Goal: Check status: Check status

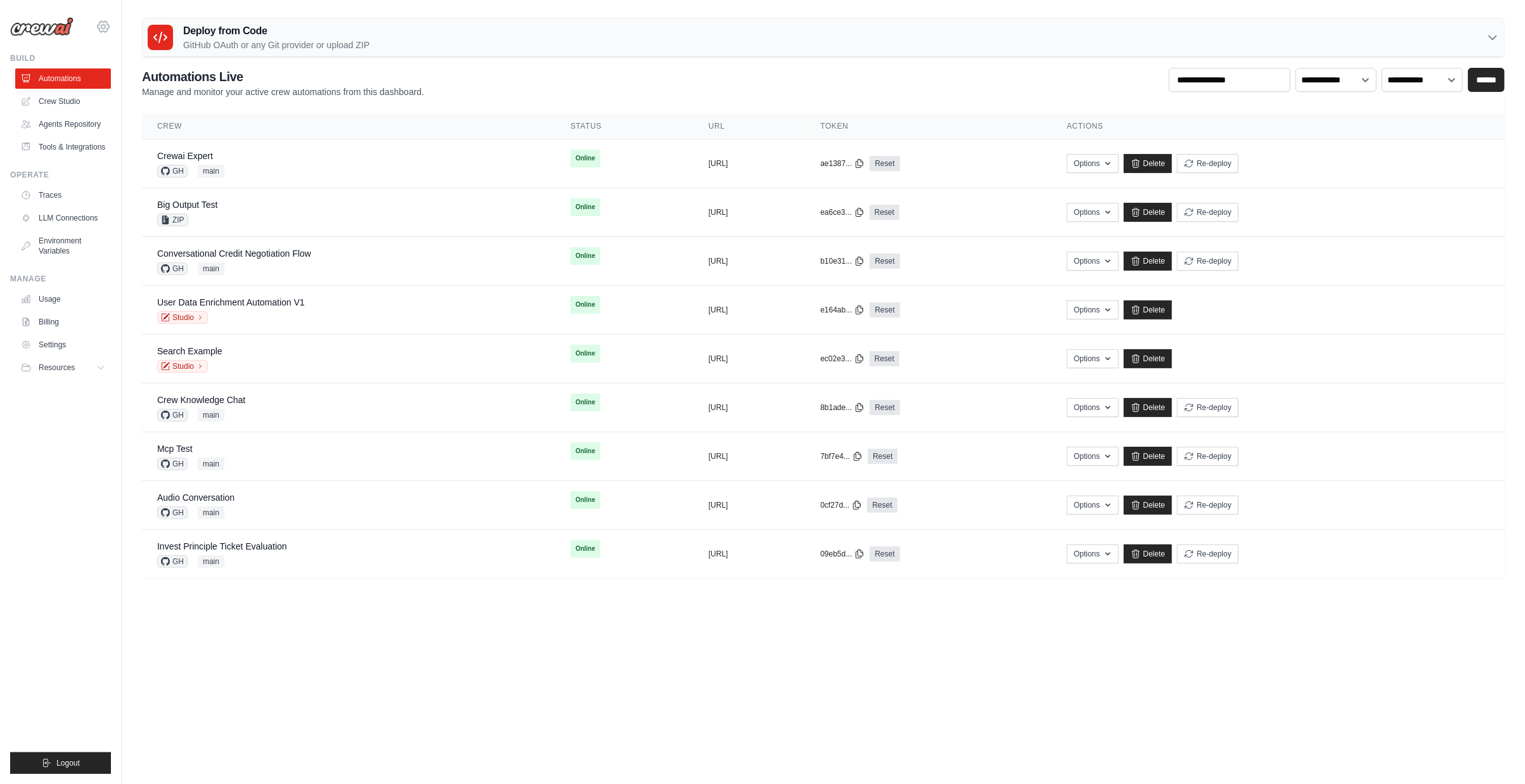
click at [101, 25] on icon at bounding box center [103, 26] width 15 height 15
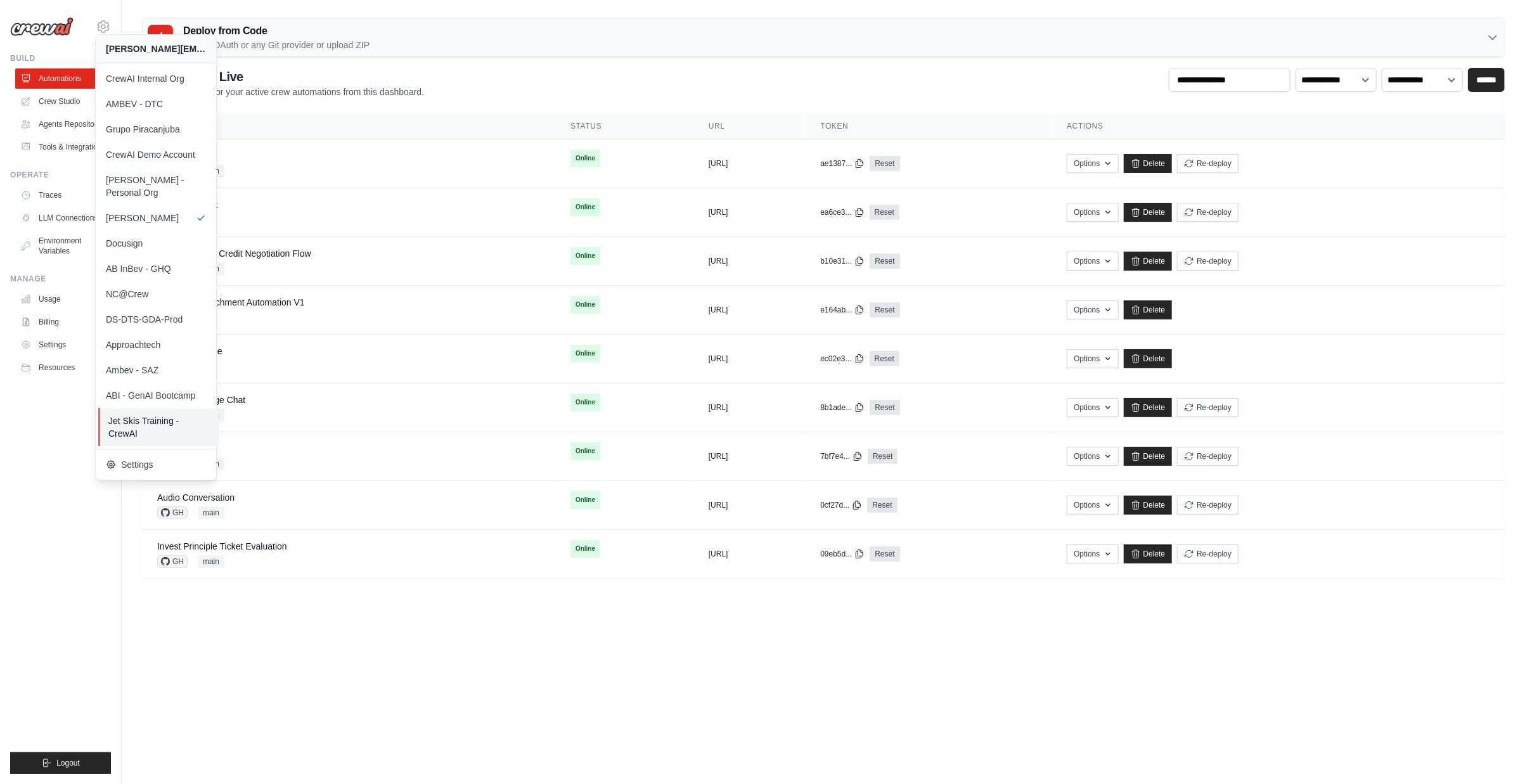
click at [162, 414] on span "Jet Skis Training - CrewAI" at bounding box center [159, 427] width 101 height 26
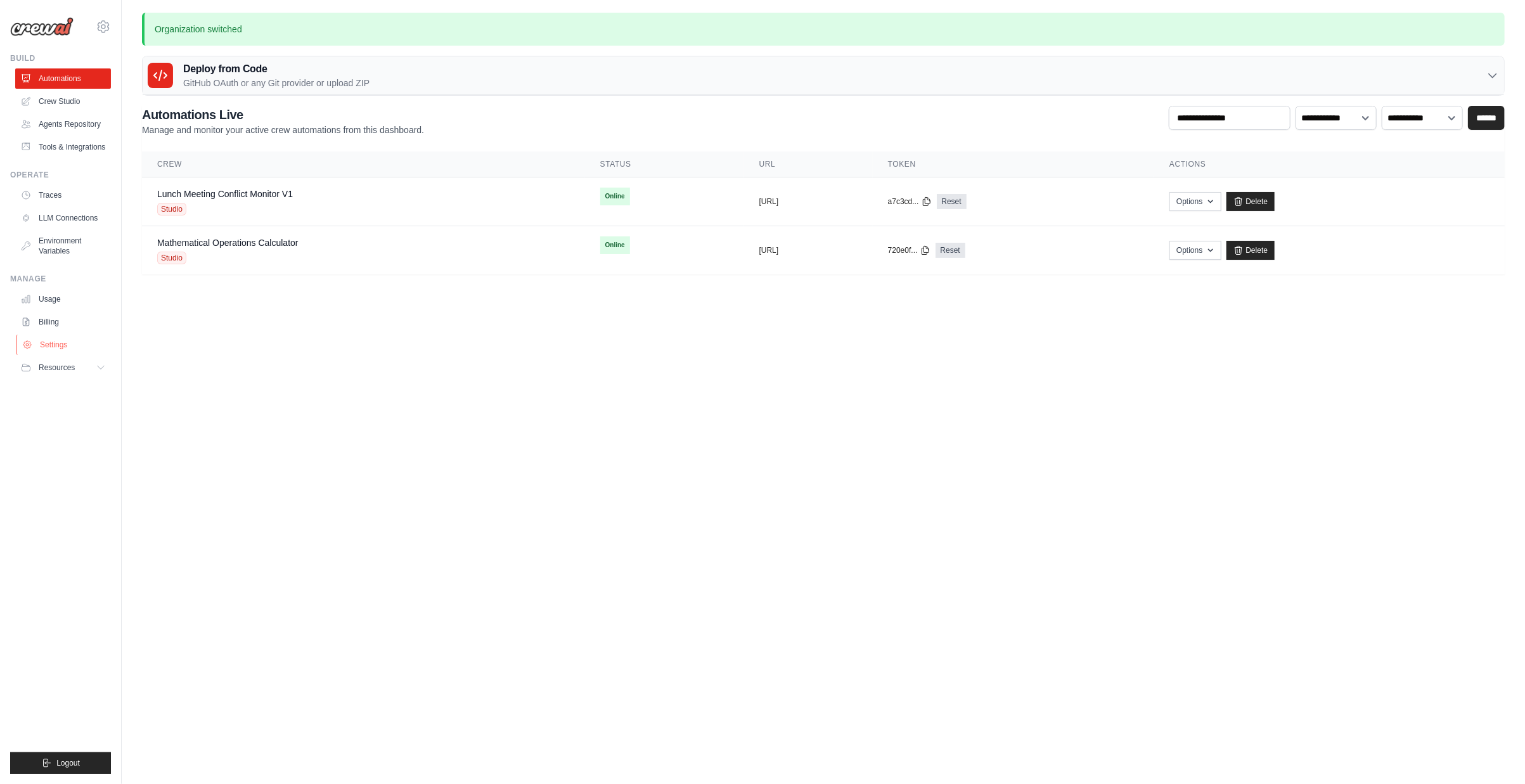
click at [60, 342] on link "Settings" at bounding box center [64, 344] width 96 height 21
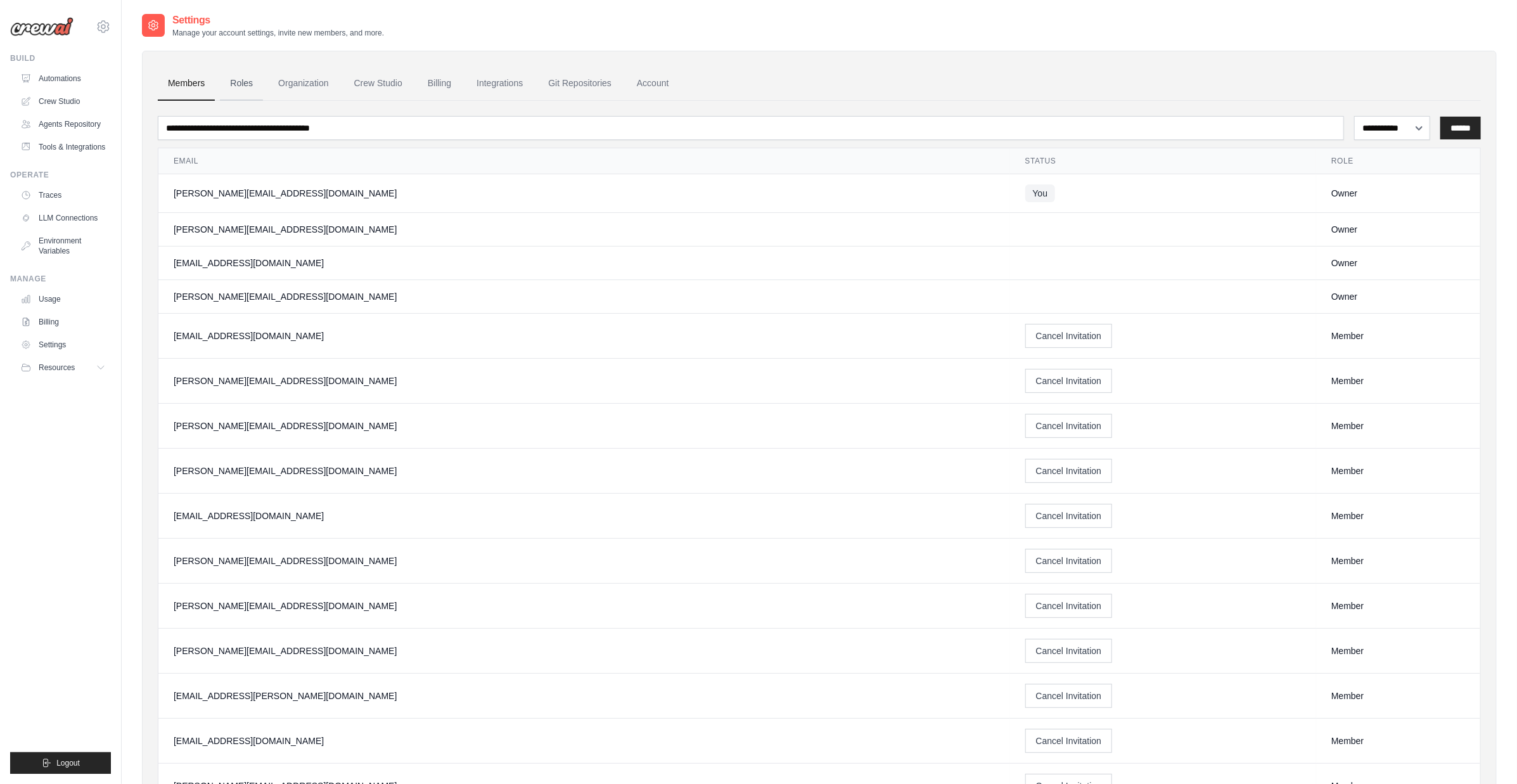
click at [242, 82] on link "Roles" at bounding box center [241, 84] width 43 height 35
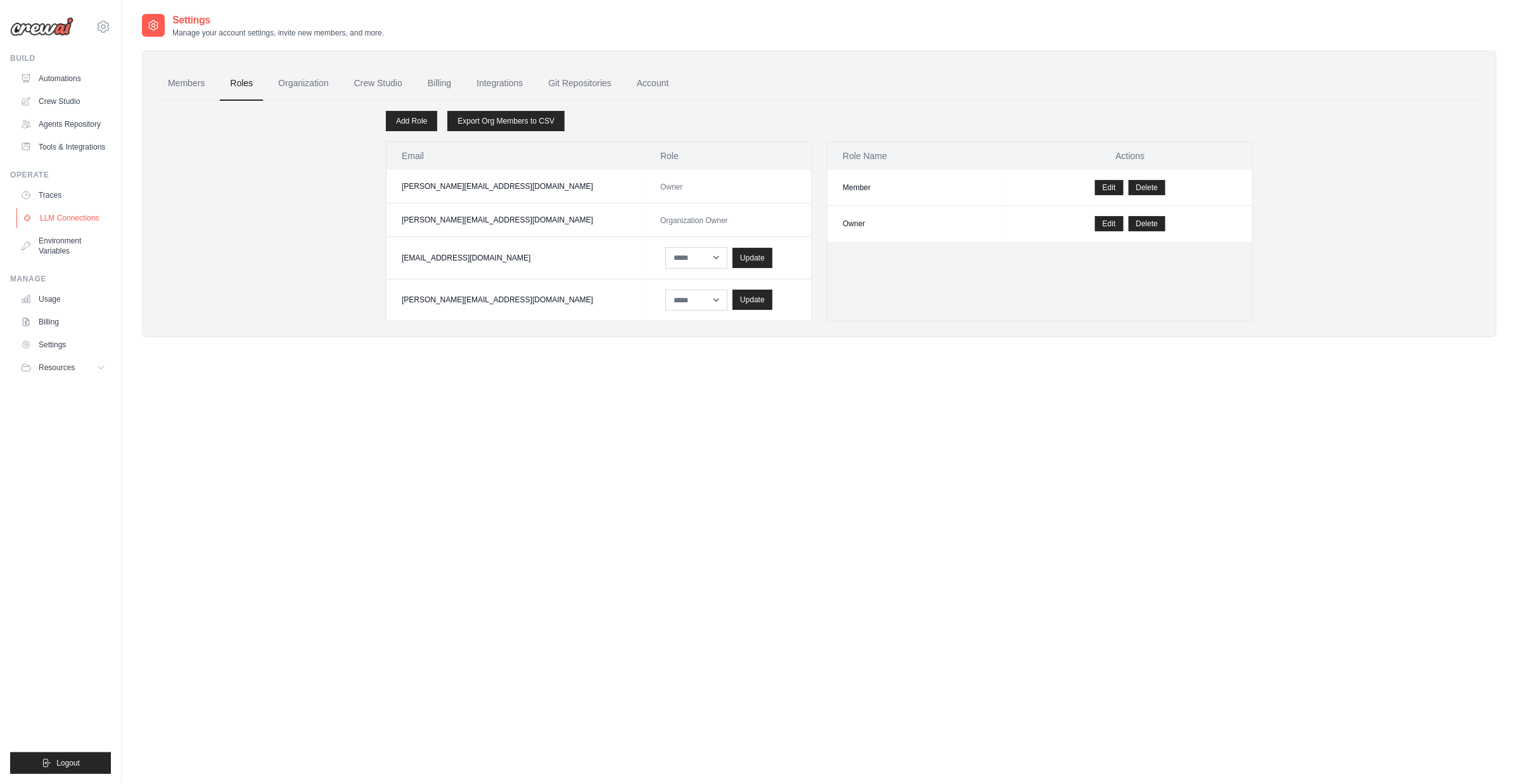
click at [67, 224] on link "LLM Connections" at bounding box center [64, 217] width 96 height 21
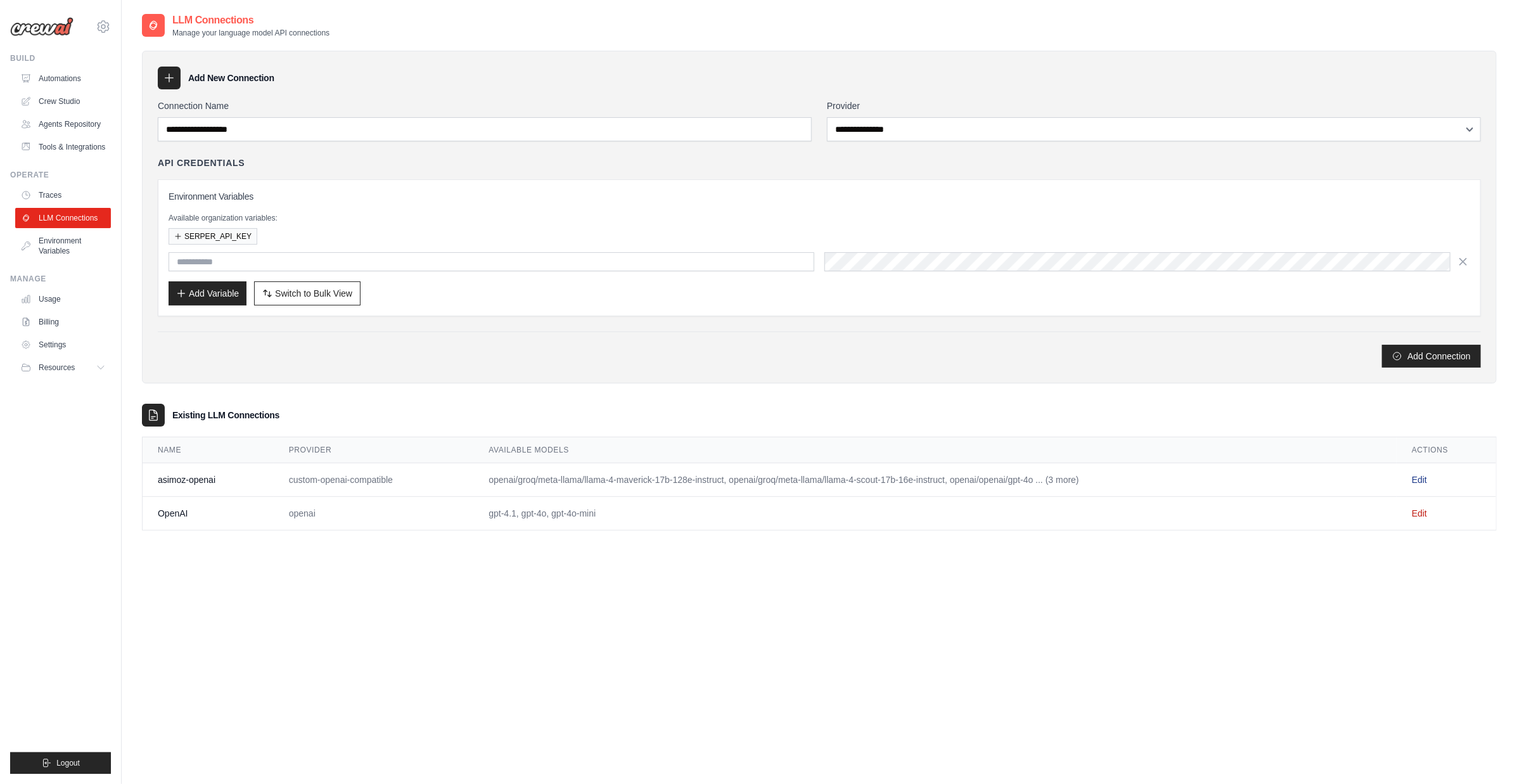
click at [1418, 478] on link "Edit" at bounding box center [1419, 479] width 15 height 10
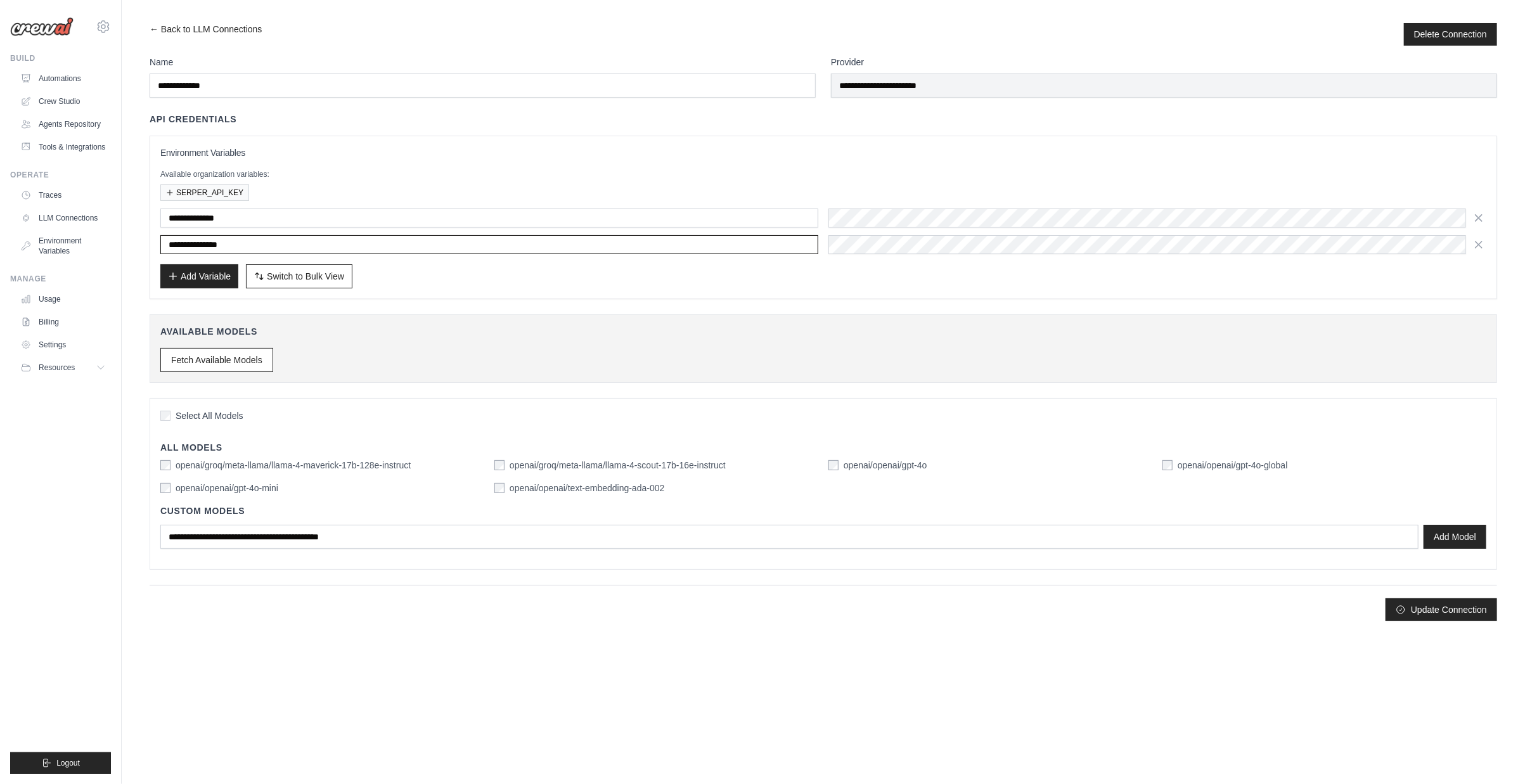
click at [224, 245] on input "**********" at bounding box center [489, 244] width 658 height 19
click at [214, 218] on input "**********" at bounding box center [489, 217] width 658 height 19
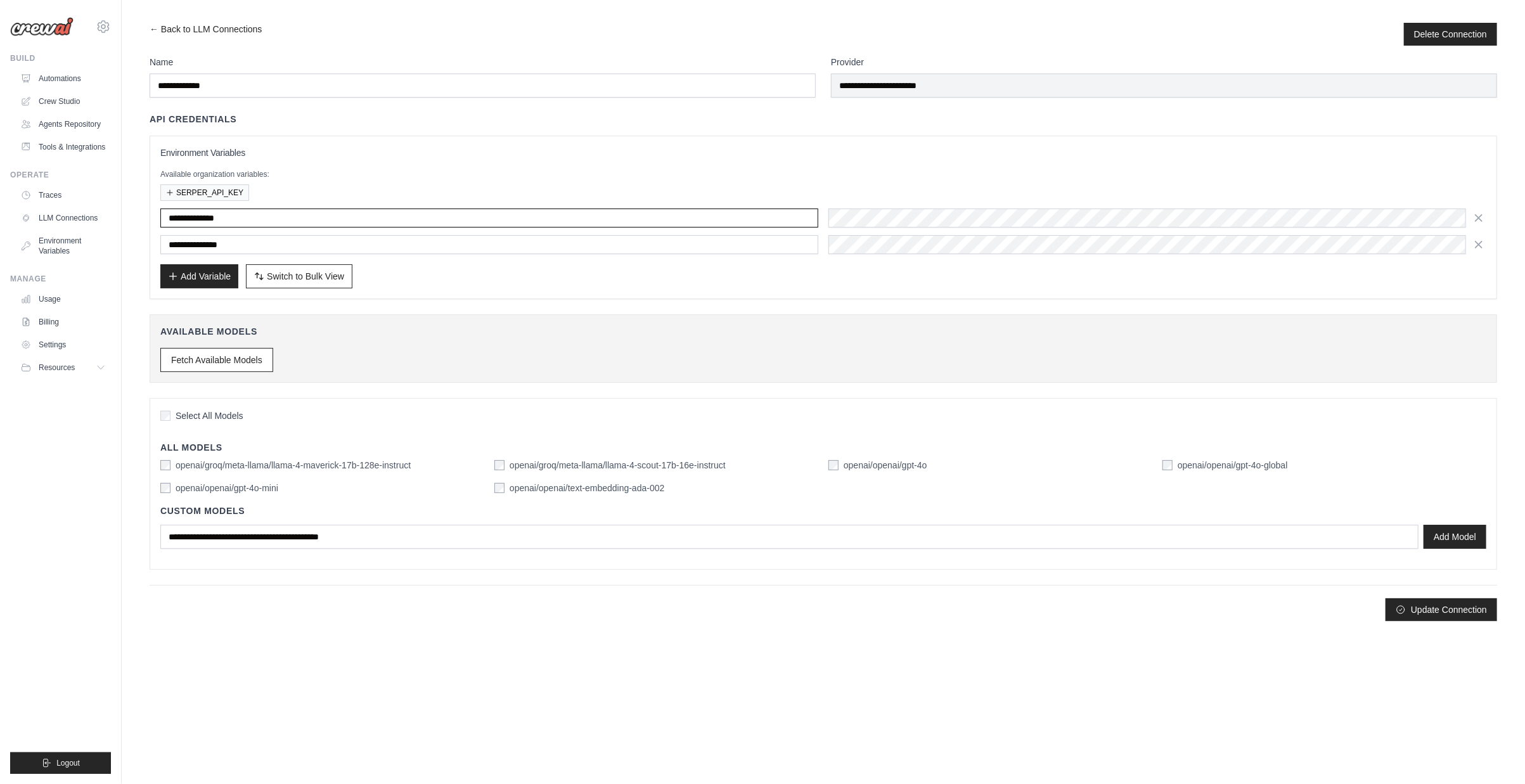
click at [218, 218] on input "**********" at bounding box center [489, 217] width 658 height 19
click at [897, 463] on label "openai/openai/gpt-4o" at bounding box center [886, 464] width 84 height 12
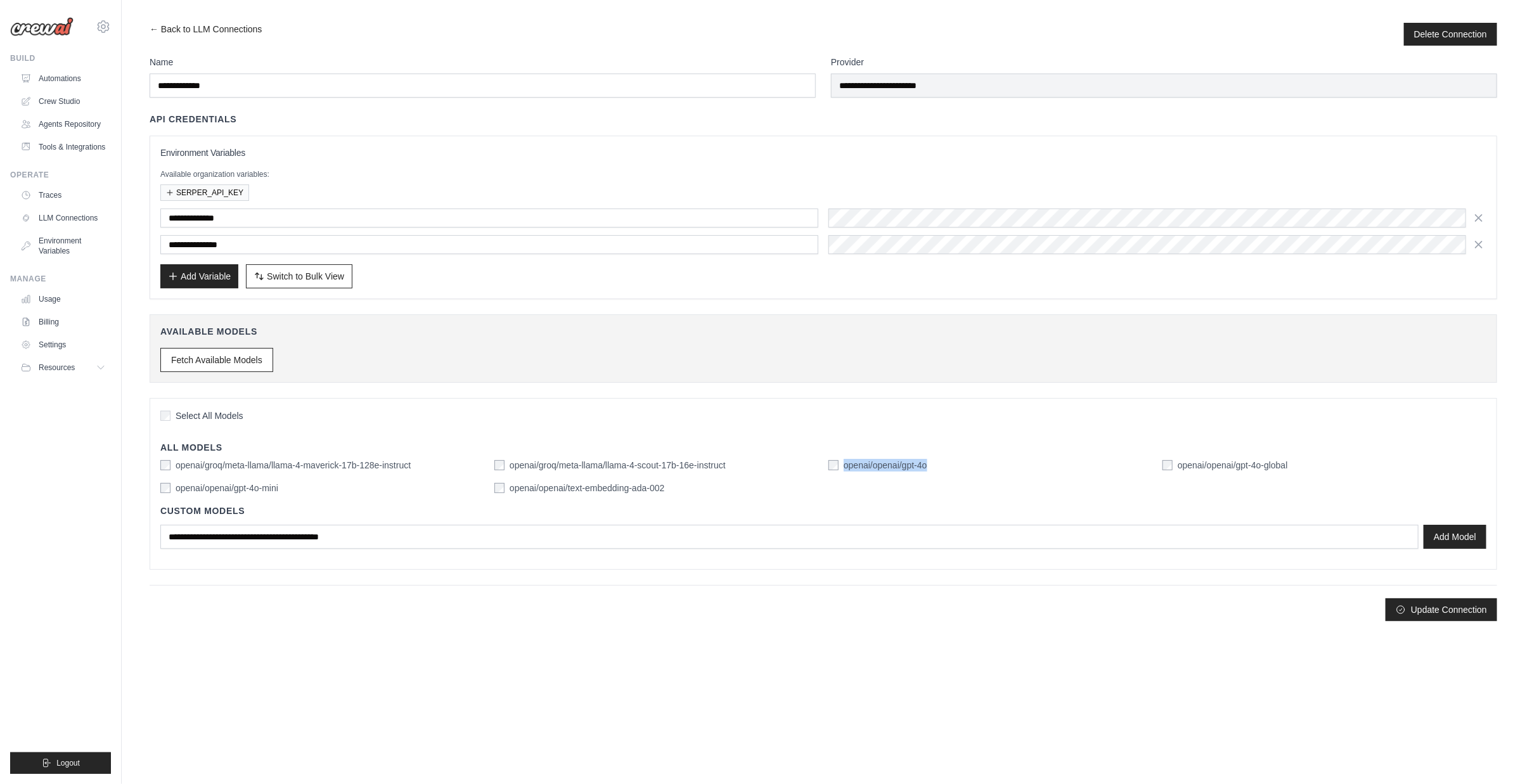
click at [897, 463] on label "openai/openai/gpt-4o" at bounding box center [886, 464] width 84 height 12
copy label "openai/openai/gpt-4o"
click at [826, 611] on div "Update Connection" at bounding box center [824, 609] width 1348 height 23
drag, startPoint x: 517, startPoint y: 488, endPoint x: 728, endPoint y: 489, distance: 211.0
click at [728, 489] on div "openai/openai/text-embedding-ada-002" at bounding box center [656, 488] width 324 height 12
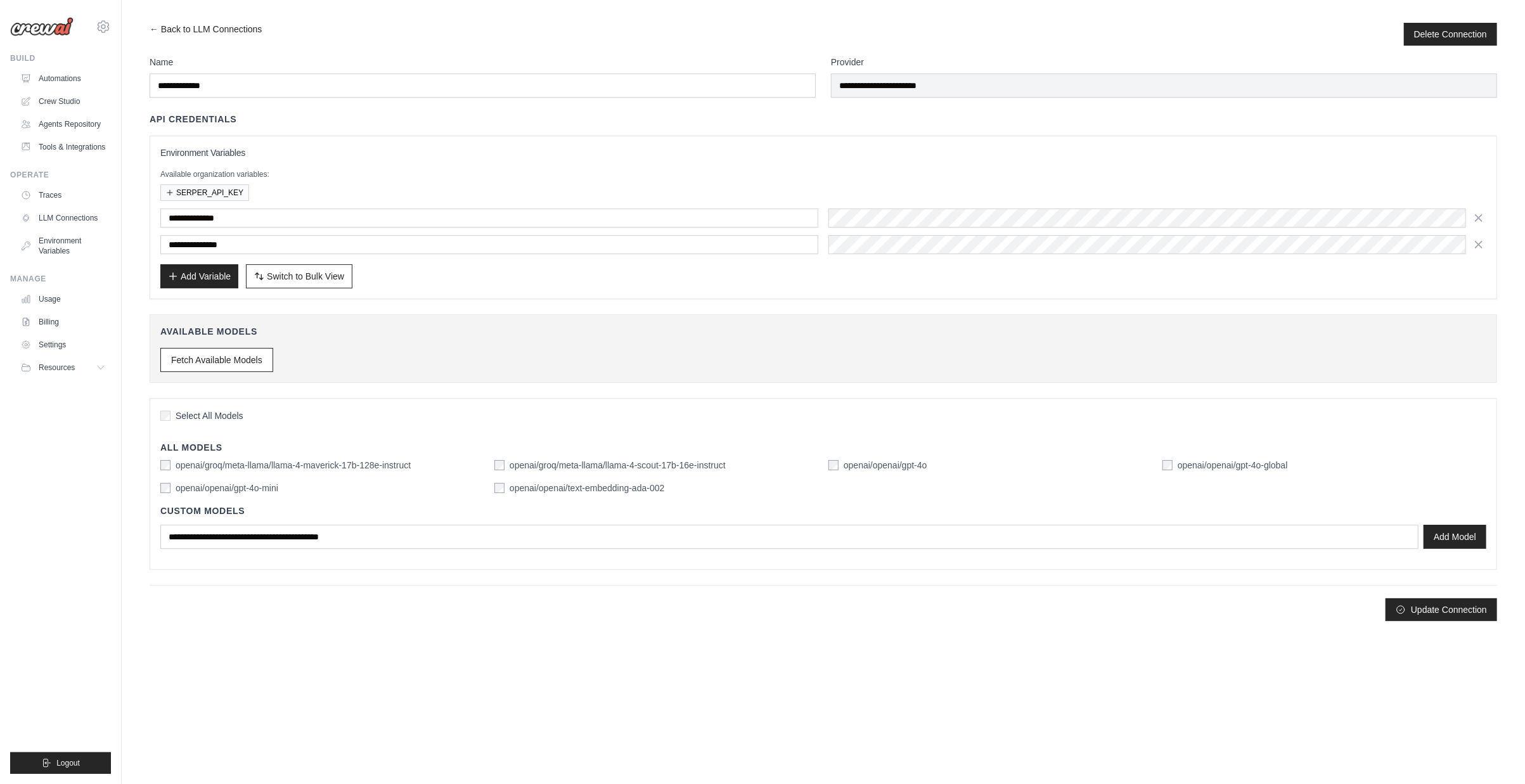
click at [657, 637] on body "daniel@crewai.com CrewAI Internal Org AMBEV - DTC Grupo Piracanjuba" at bounding box center [762, 392] width 1525 height 784
click at [889, 462] on label "openai/openai/gpt-4o" at bounding box center [886, 464] width 84 height 12
click at [592, 485] on label "openai/openai/text-embedding-ada-002" at bounding box center [587, 488] width 155 height 12
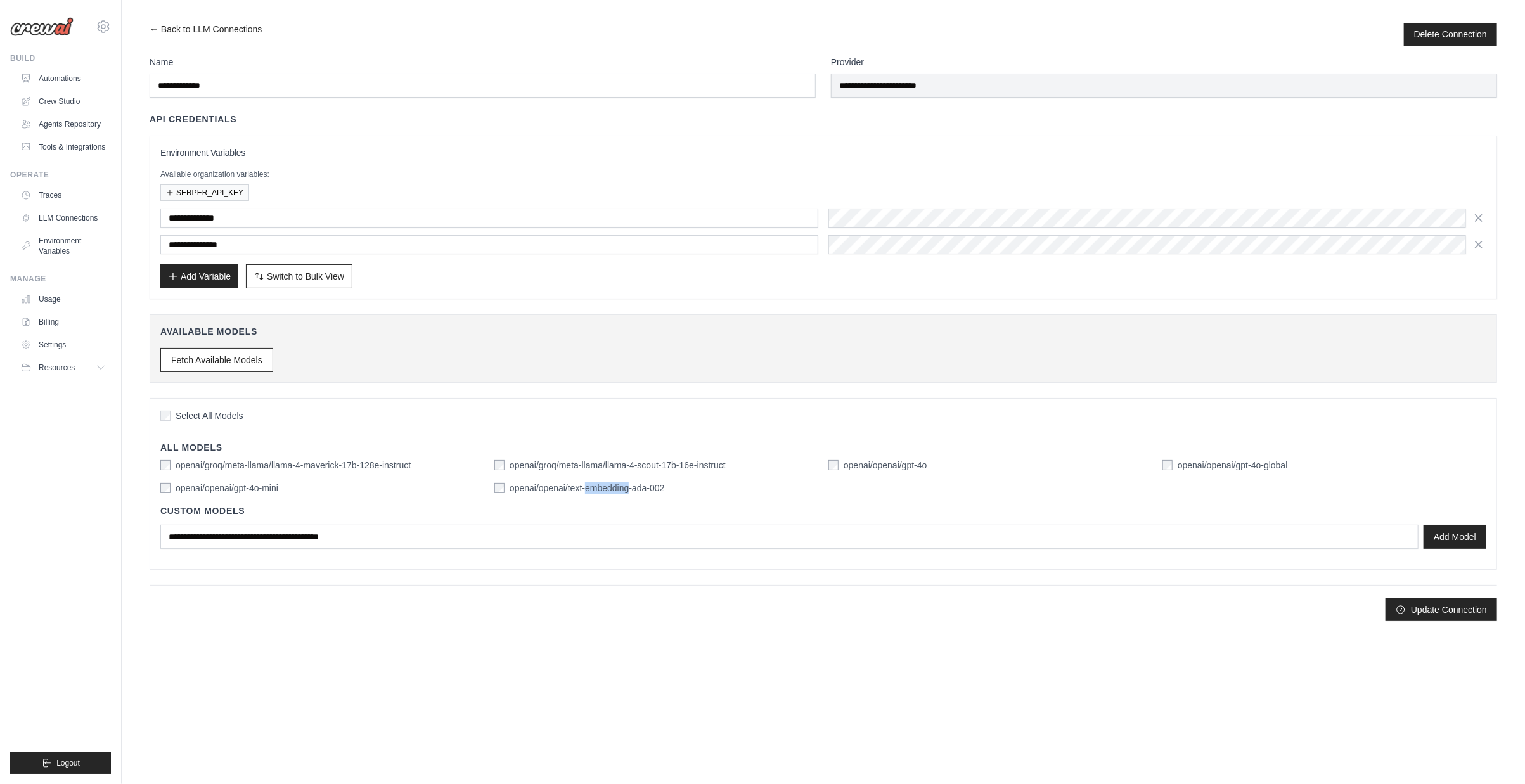
click at [592, 485] on label "openai/openai/text-embedding-ada-002" at bounding box center [587, 488] width 155 height 12
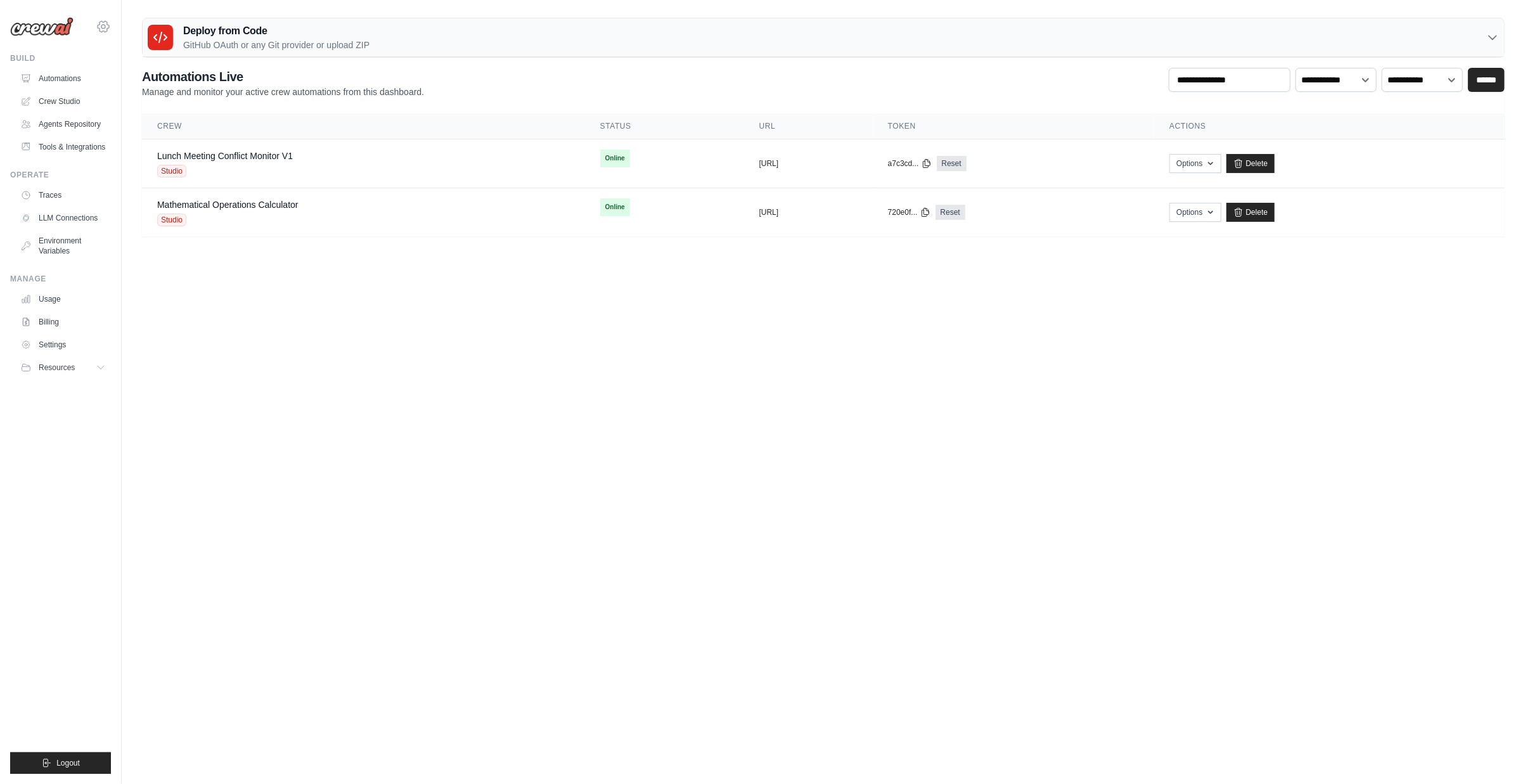
click at [105, 29] on icon at bounding box center [103, 26] width 15 height 15
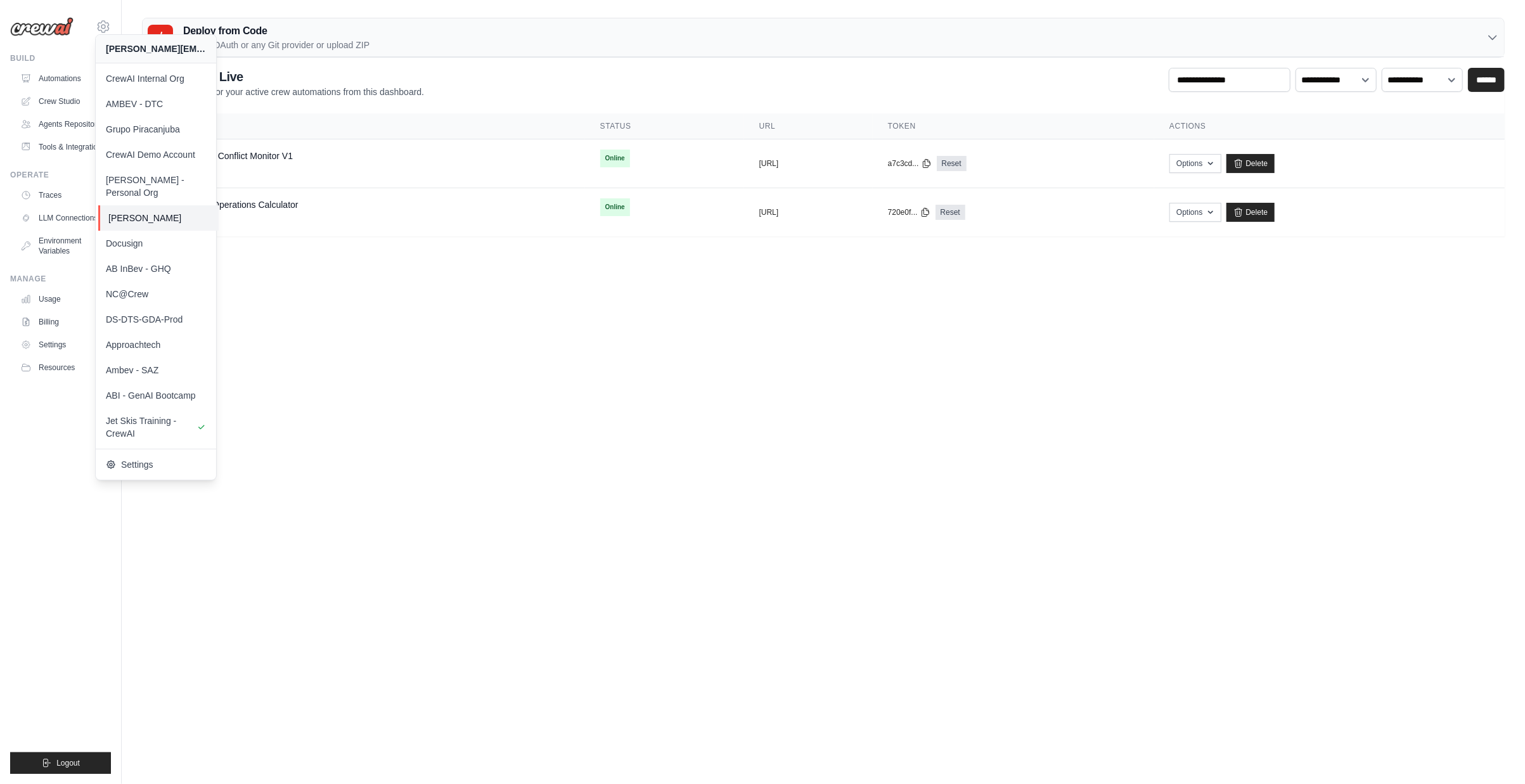
click at [175, 212] on span "[PERSON_NAME]" at bounding box center [159, 217] width 101 height 12
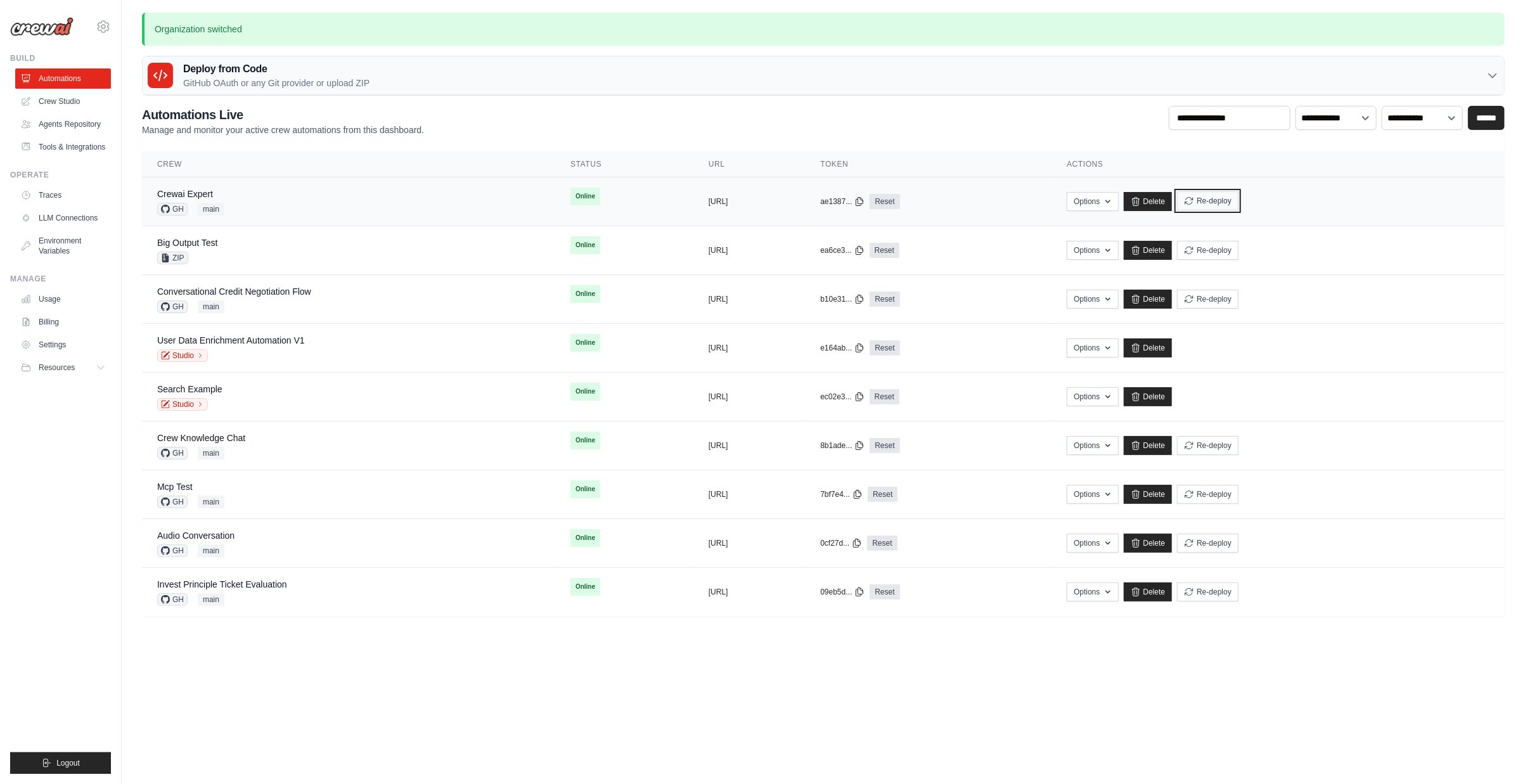
click at [1238, 202] on button "Re-deploy" at bounding box center [1208, 200] width 62 height 19
click at [110, 31] on icon at bounding box center [103, 26] width 15 height 15
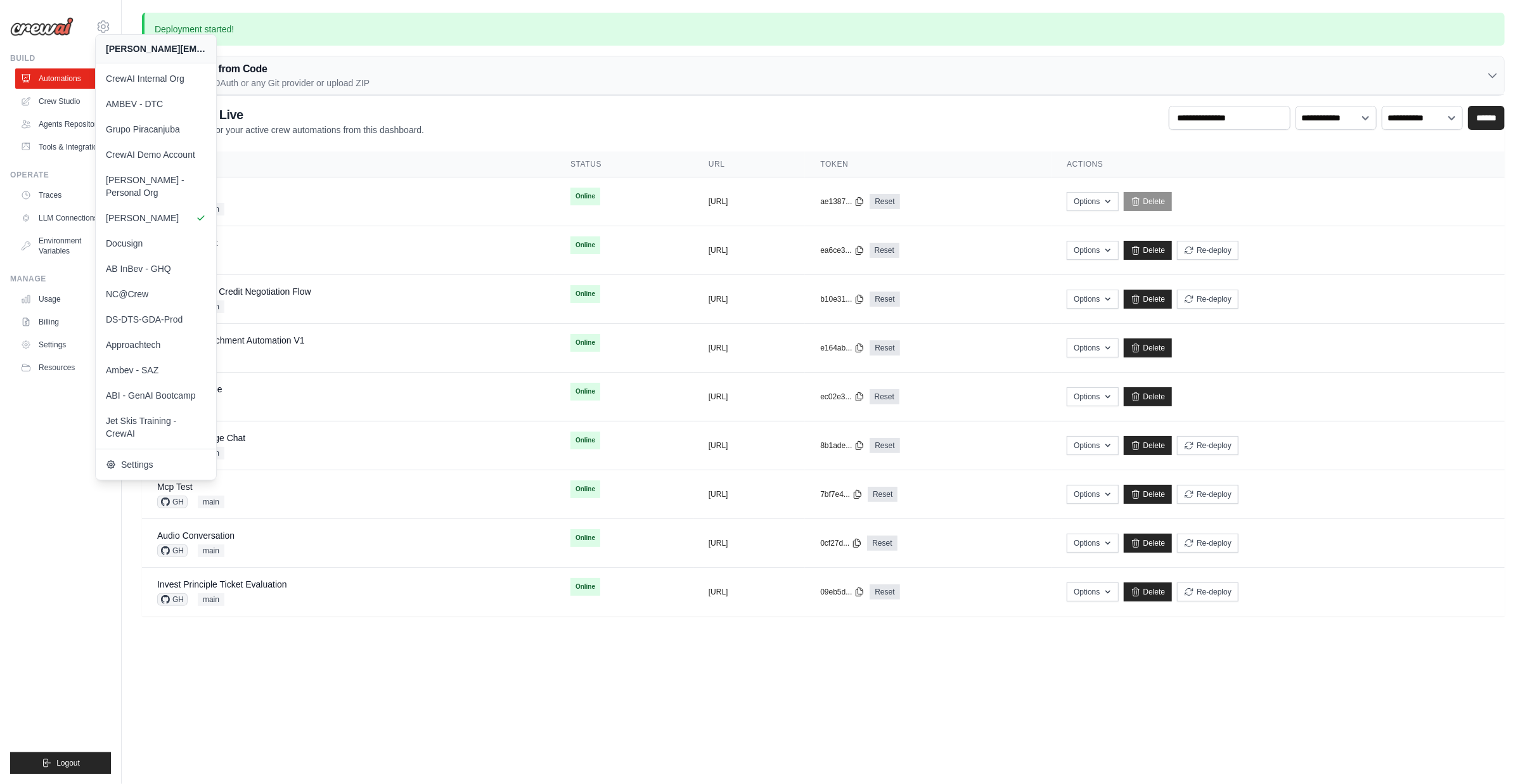
click at [381, 160] on th "Crew" at bounding box center [349, 165] width 414 height 26
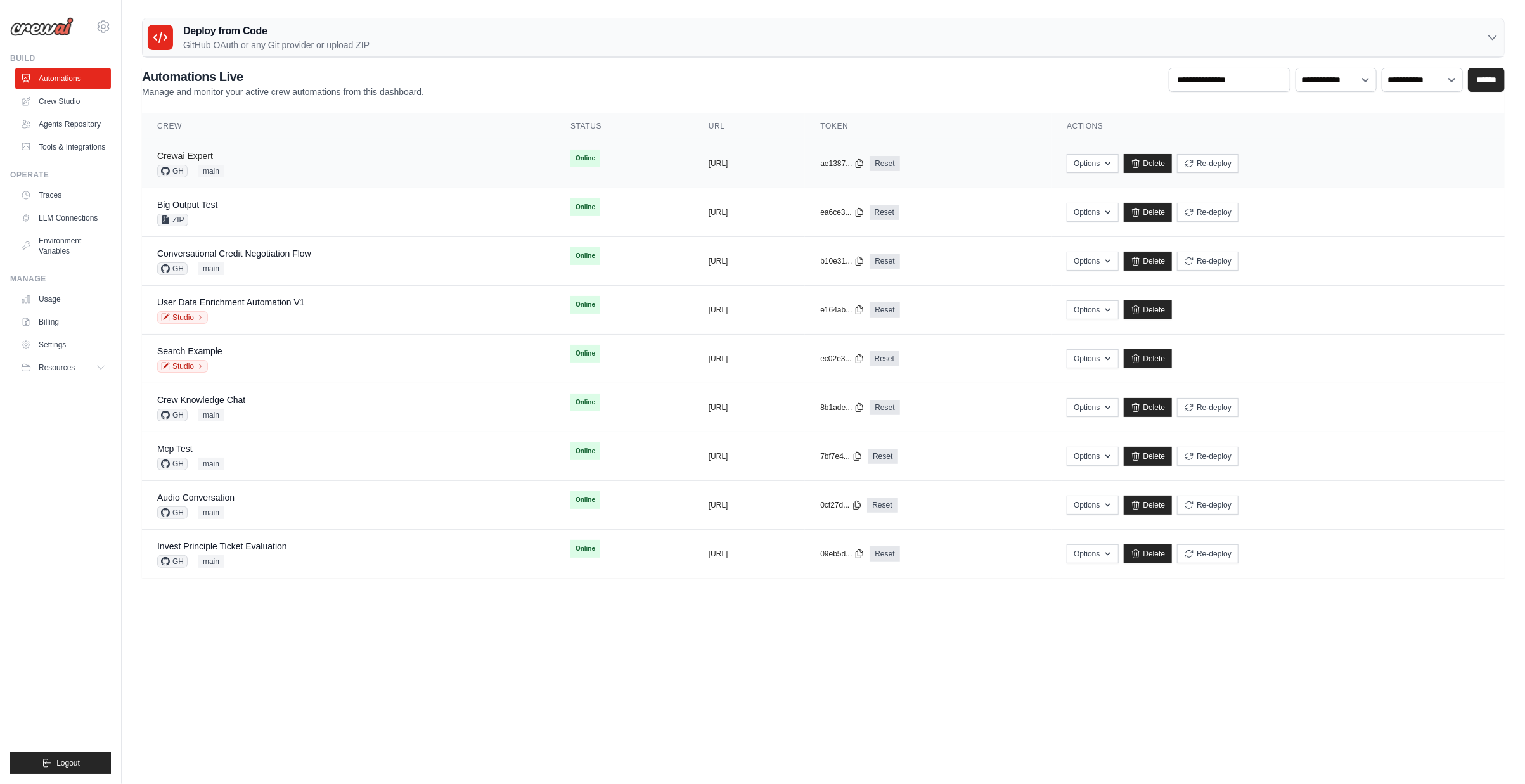
click at [197, 152] on link "Crewai Expert" at bounding box center [185, 156] width 56 height 10
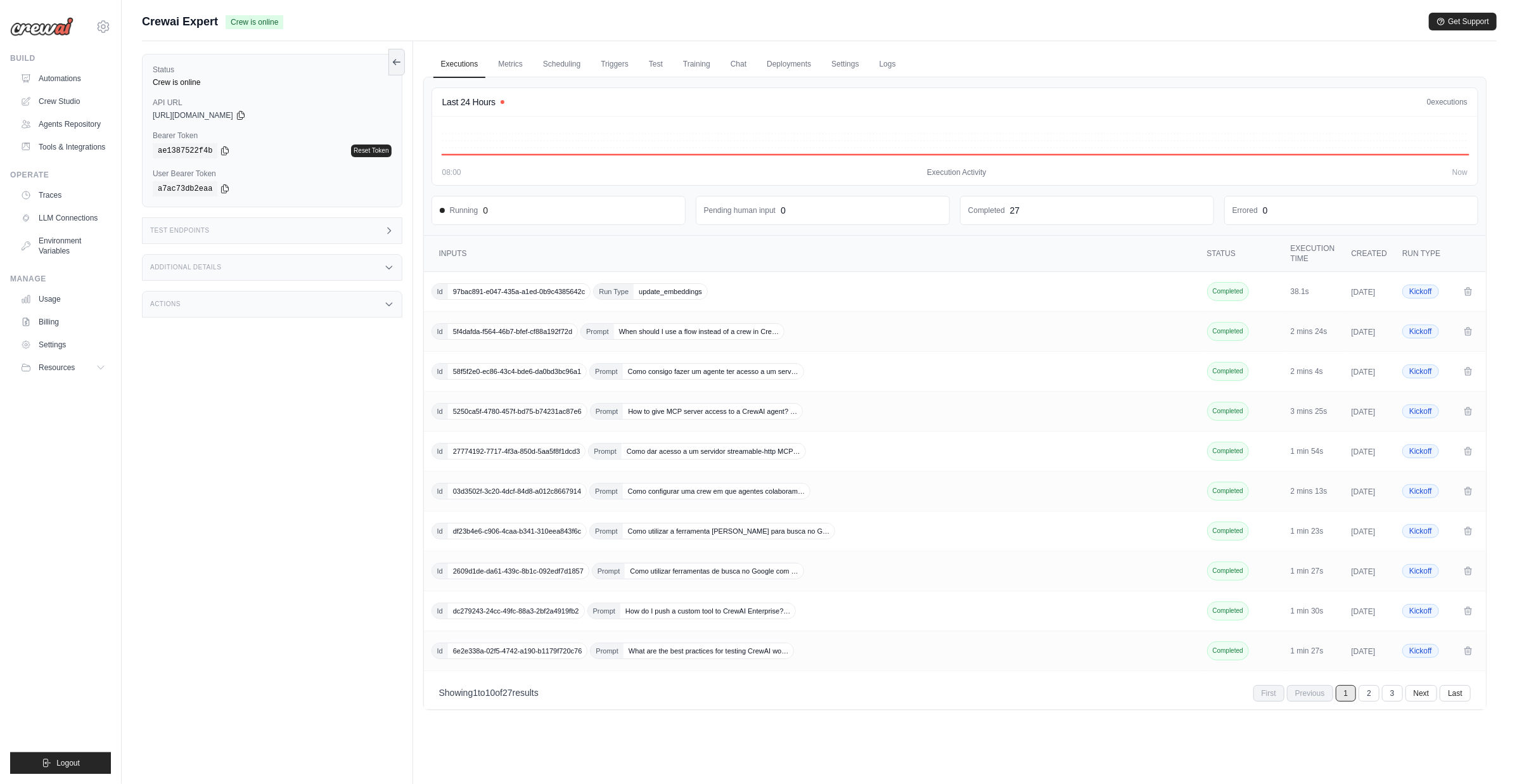
click at [281, 231] on div "Test Endpoints" at bounding box center [272, 231] width 260 height 26
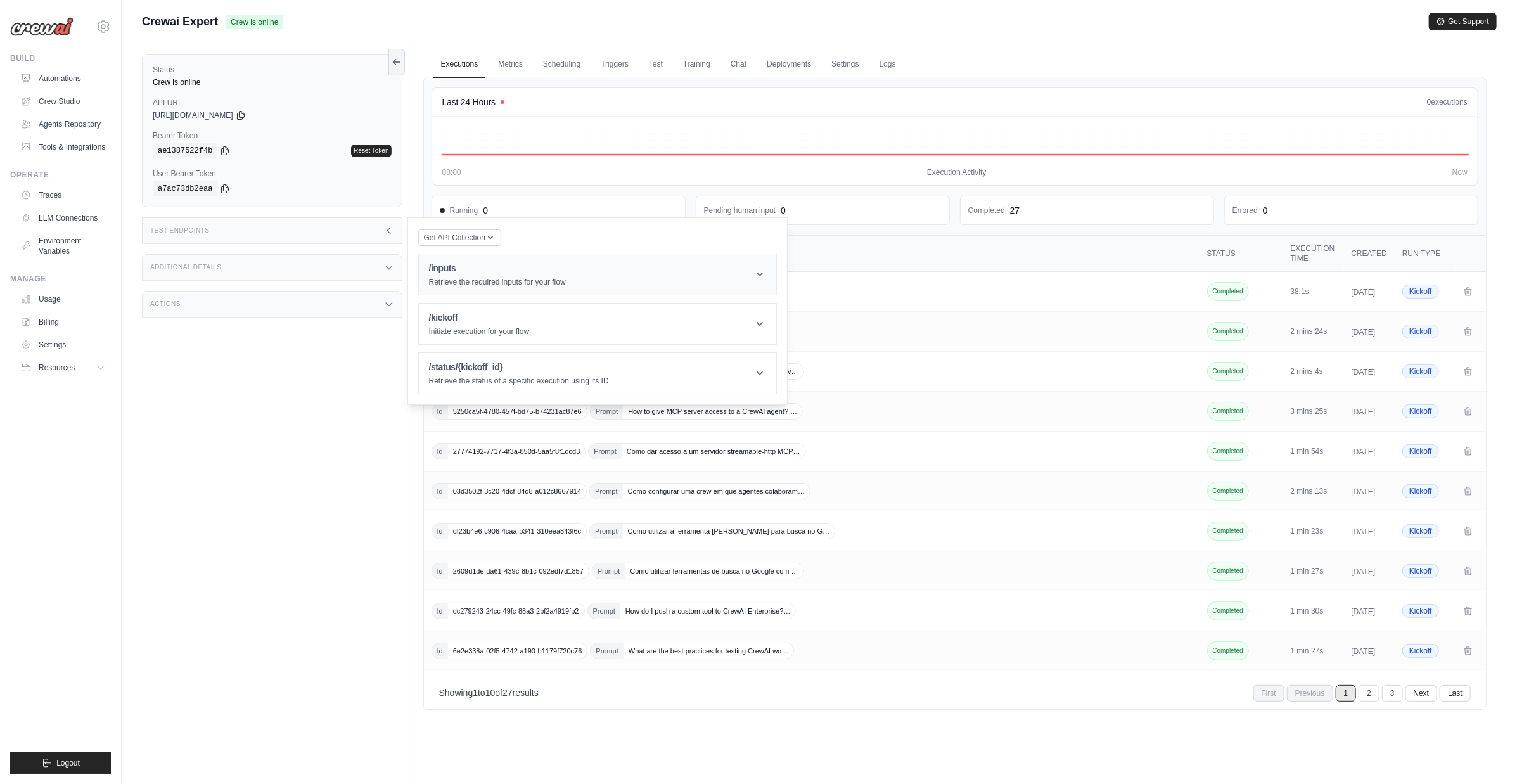
click at [444, 259] on header "/inputs Retrieve the required inputs for your flow" at bounding box center [598, 274] width 357 height 40
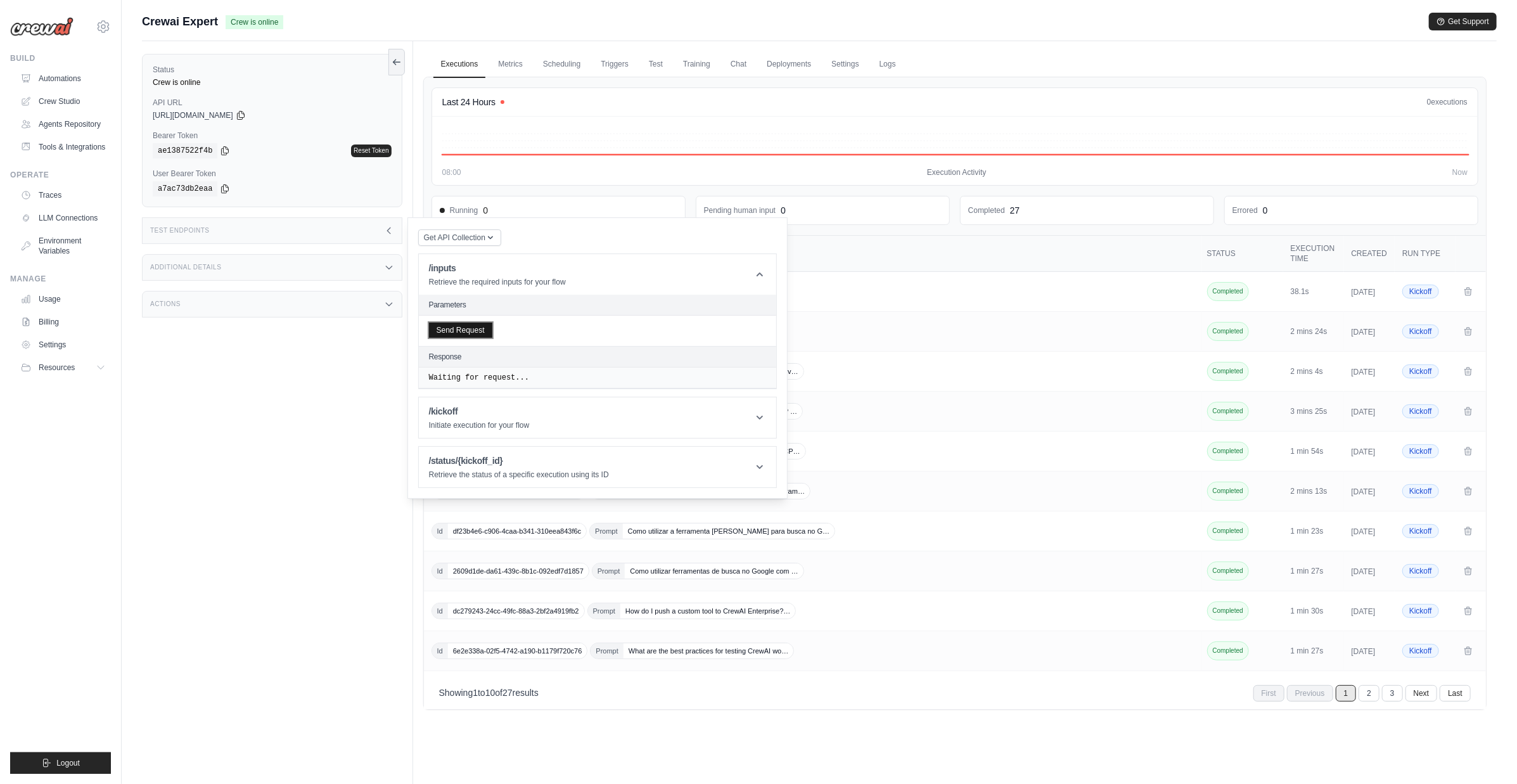
click at [469, 330] on button "Send Request" at bounding box center [460, 330] width 63 height 15
click at [436, 327] on button "Send Request" at bounding box center [460, 330] width 63 height 15
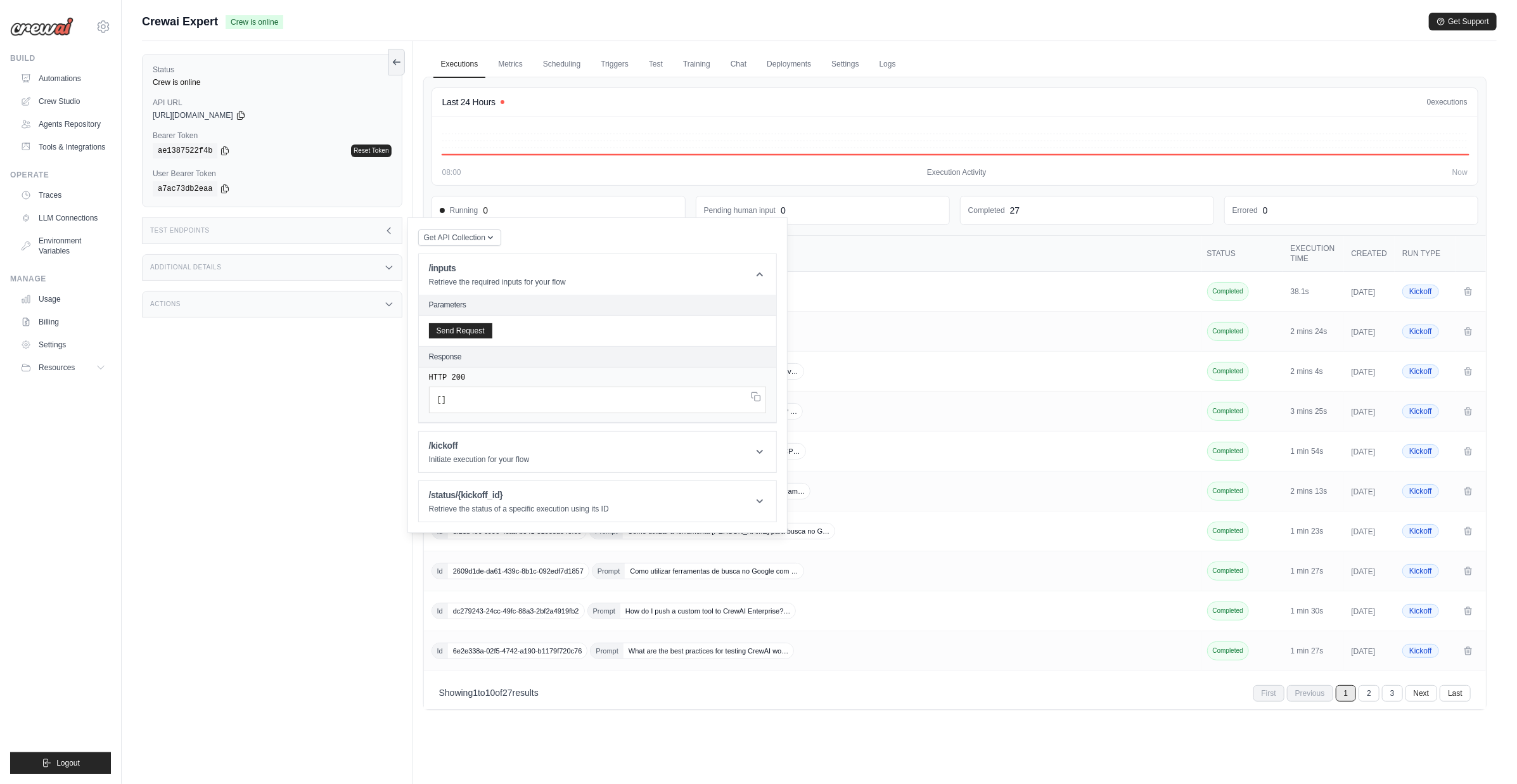
click at [868, 61] on ul "Executions Metrics Scheduling Triggers Test Training Chat Deployments Settings …" at bounding box center [955, 64] width 1063 height 26
click at [885, 63] on link "Logs" at bounding box center [888, 64] width 31 height 26
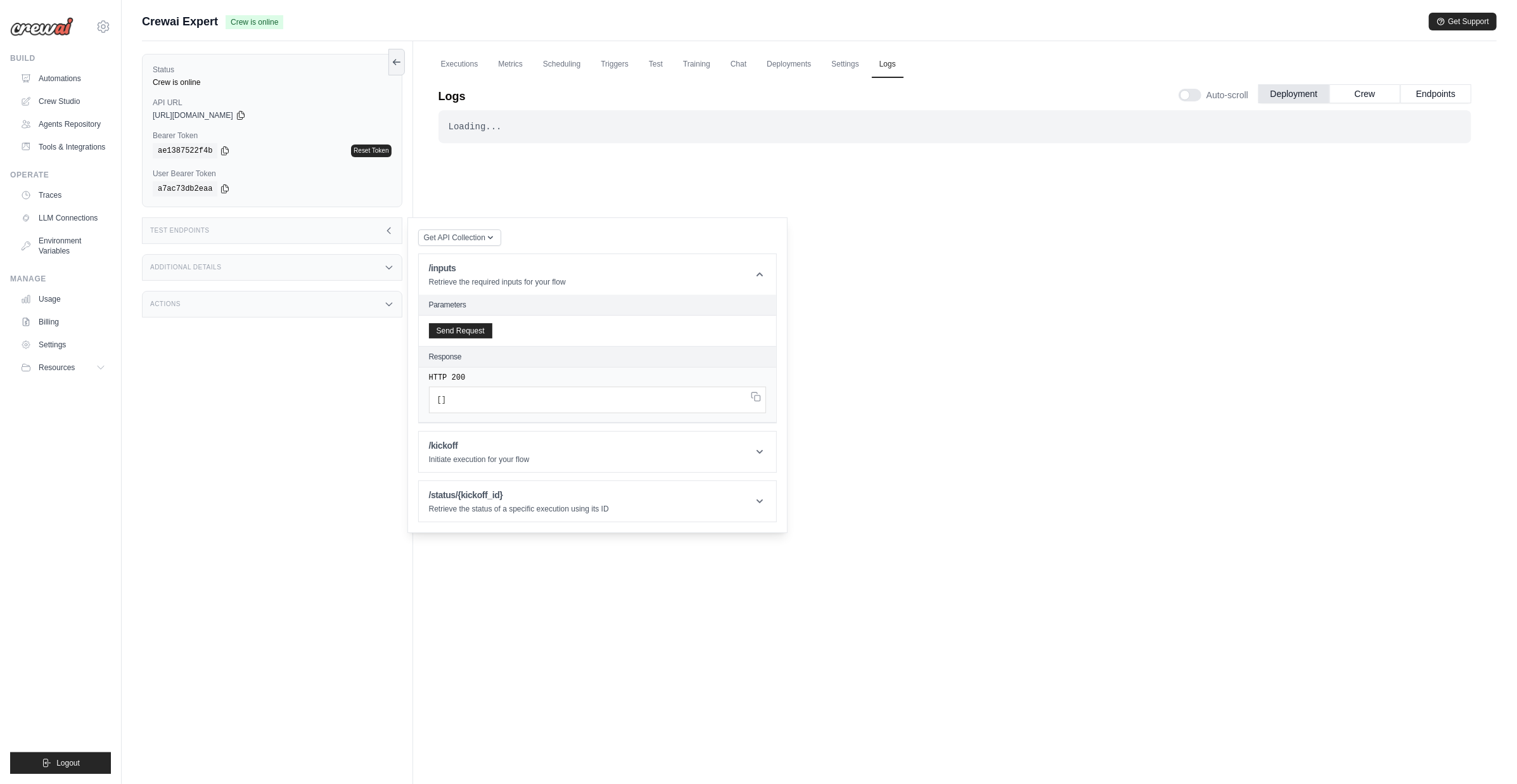
click at [862, 248] on div "Loading... . . . Successful" at bounding box center [955, 420] width 1033 height 620
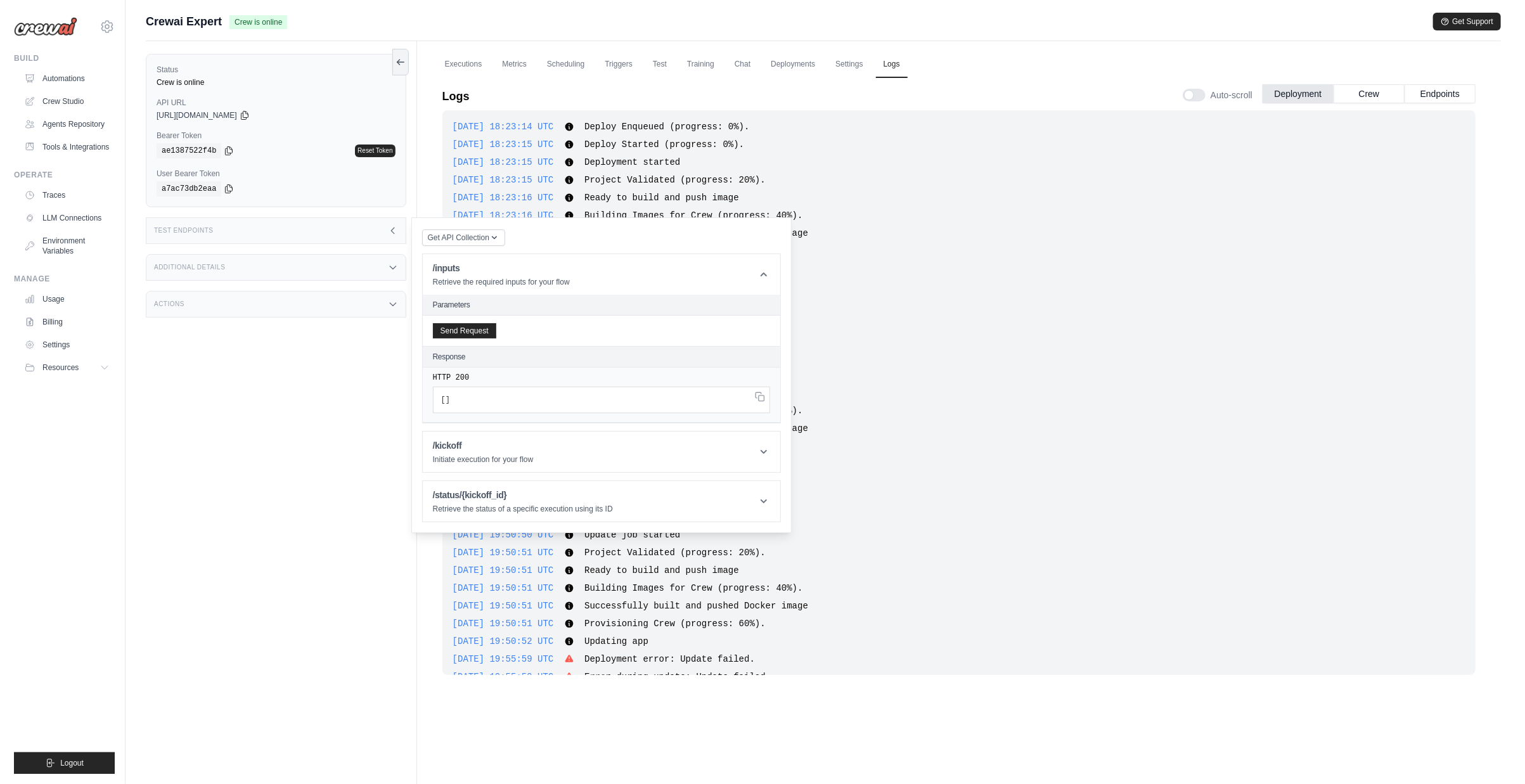
scroll to position [1603, 0]
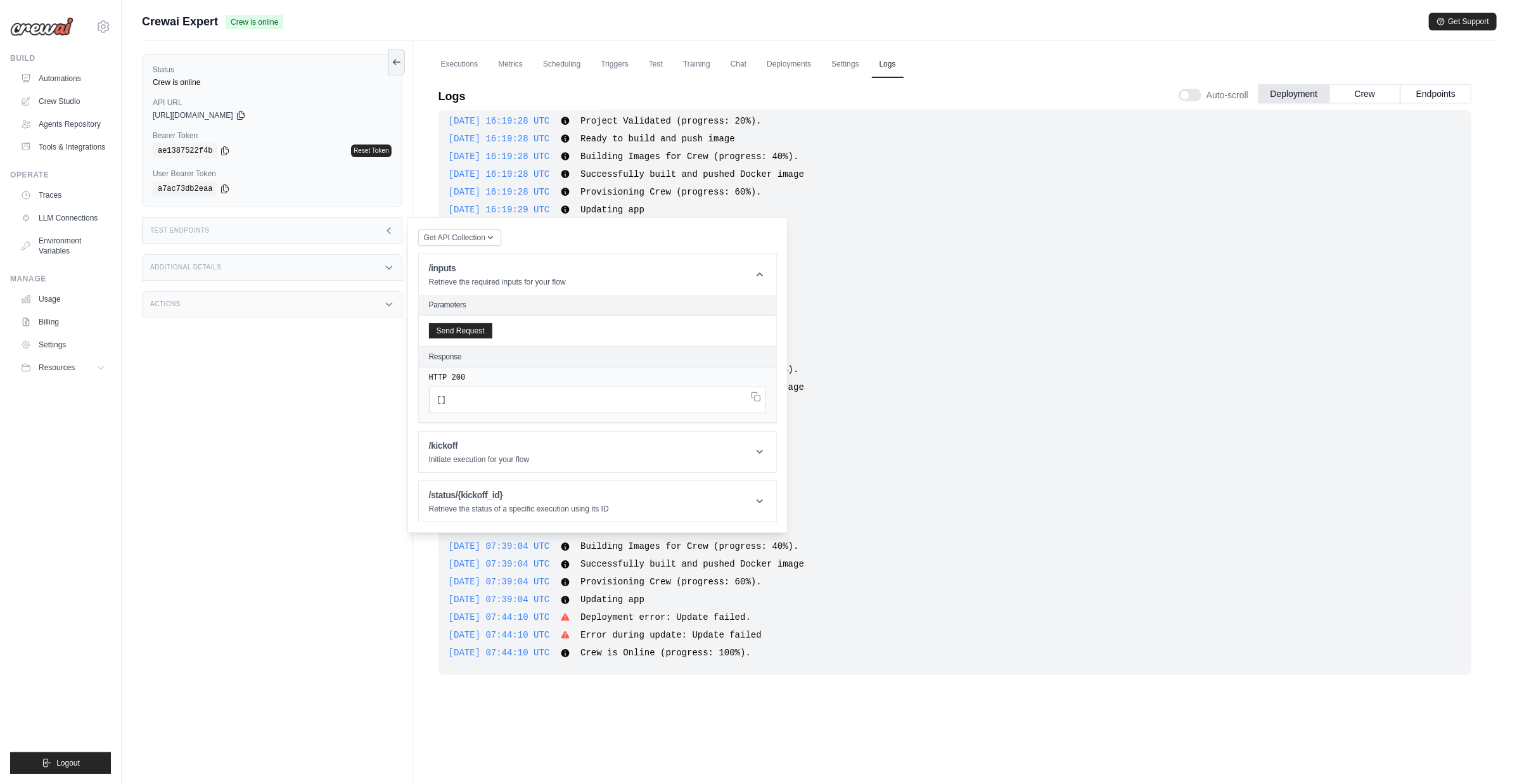
click at [275, 499] on div "Status Crew is online API URL copied https://crewai-expert-aa6791ac-f605-4a9f-b…" at bounding box center [277, 433] width 271 height 784
click at [286, 227] on div "Test Endpoints" at bounding box center [272, 231] width 260 height 26
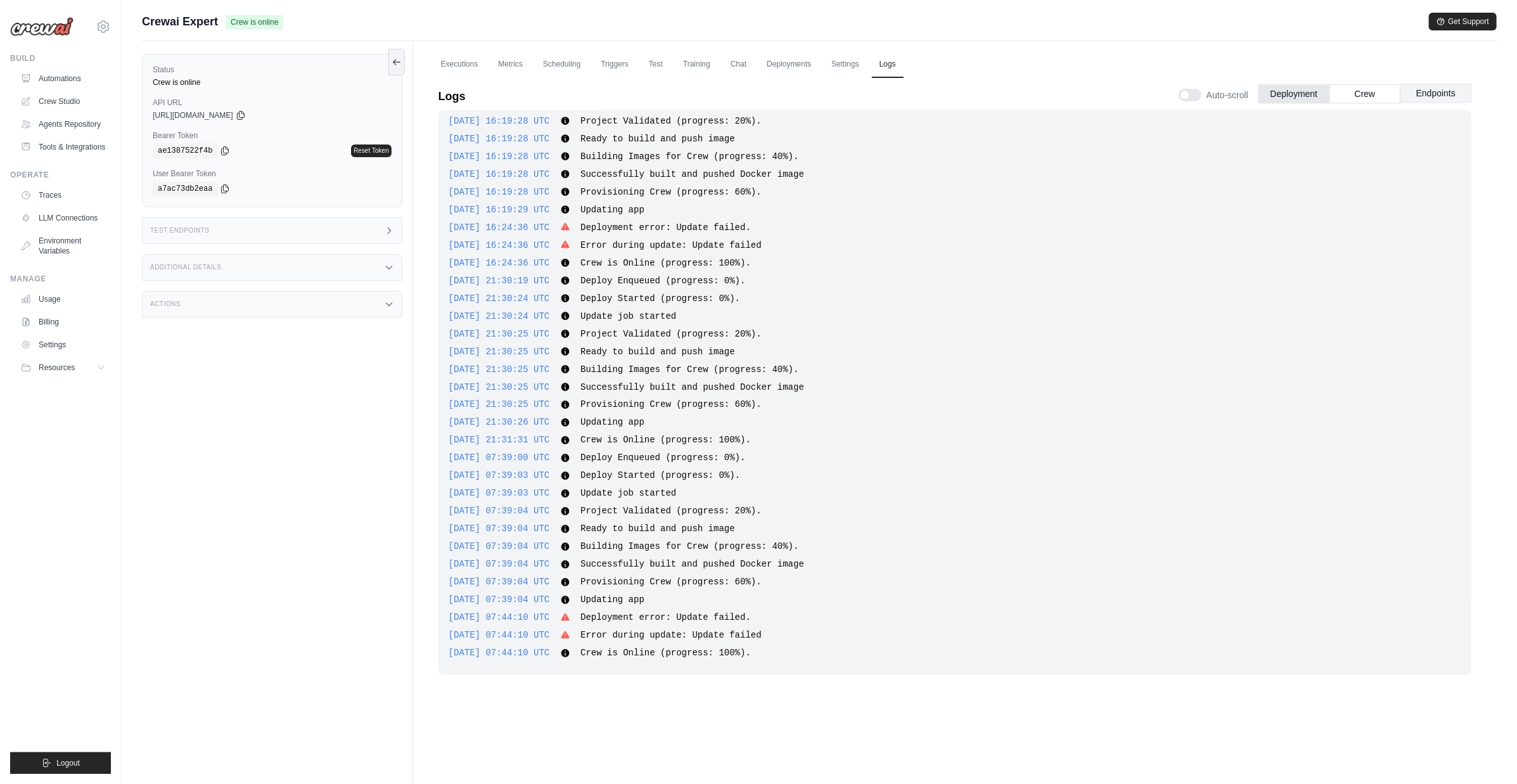
click at [1420, 100] on button "Endpoints" at bounding box center [1435, 93] width 71 height 19
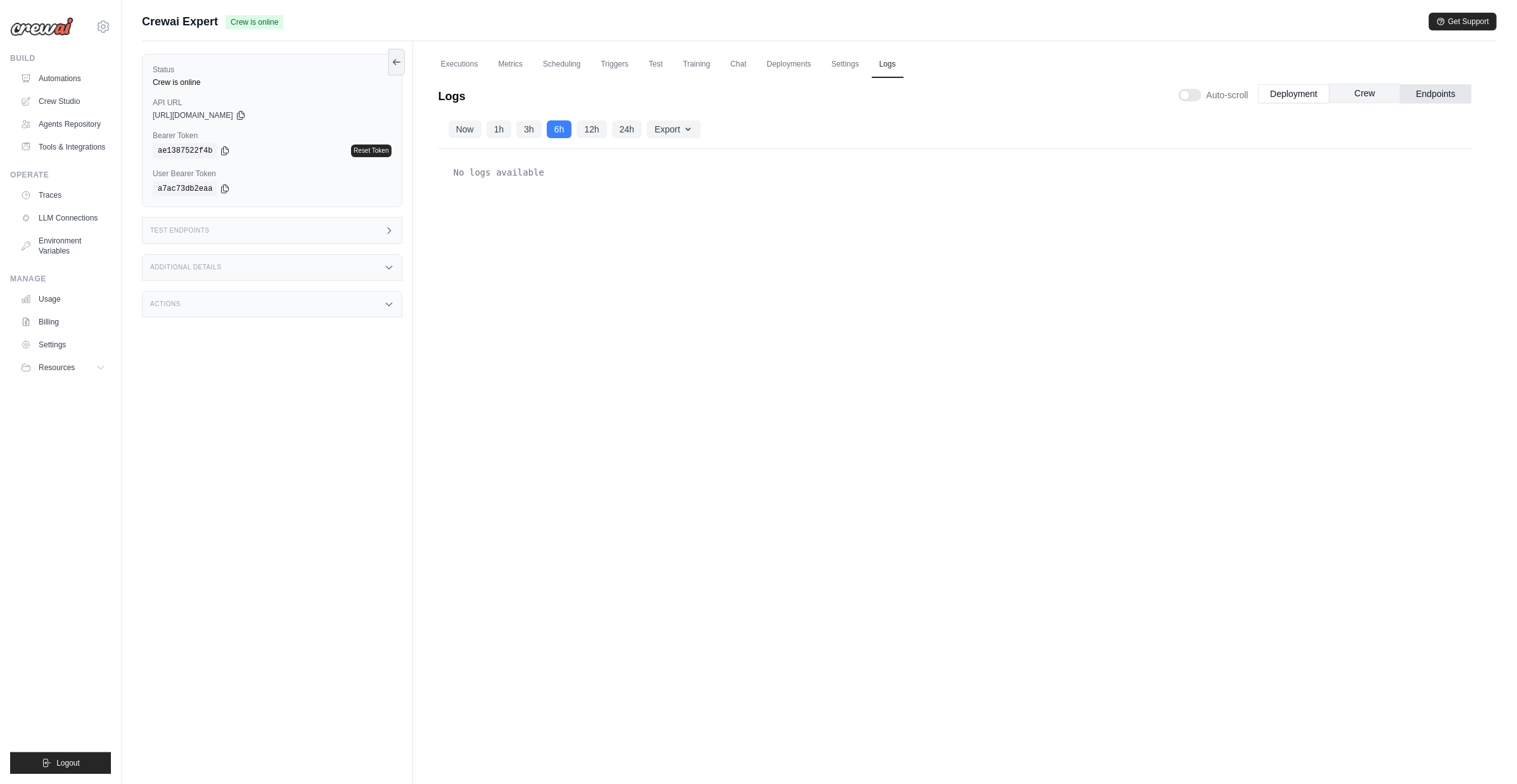
click at [1378, 97] on button "Crew" at bounding box center [1365, 93] width 71 height 19
click at [1295, 92] on button "Deployment" at bounding box center [1294, 93] width 71 height 19
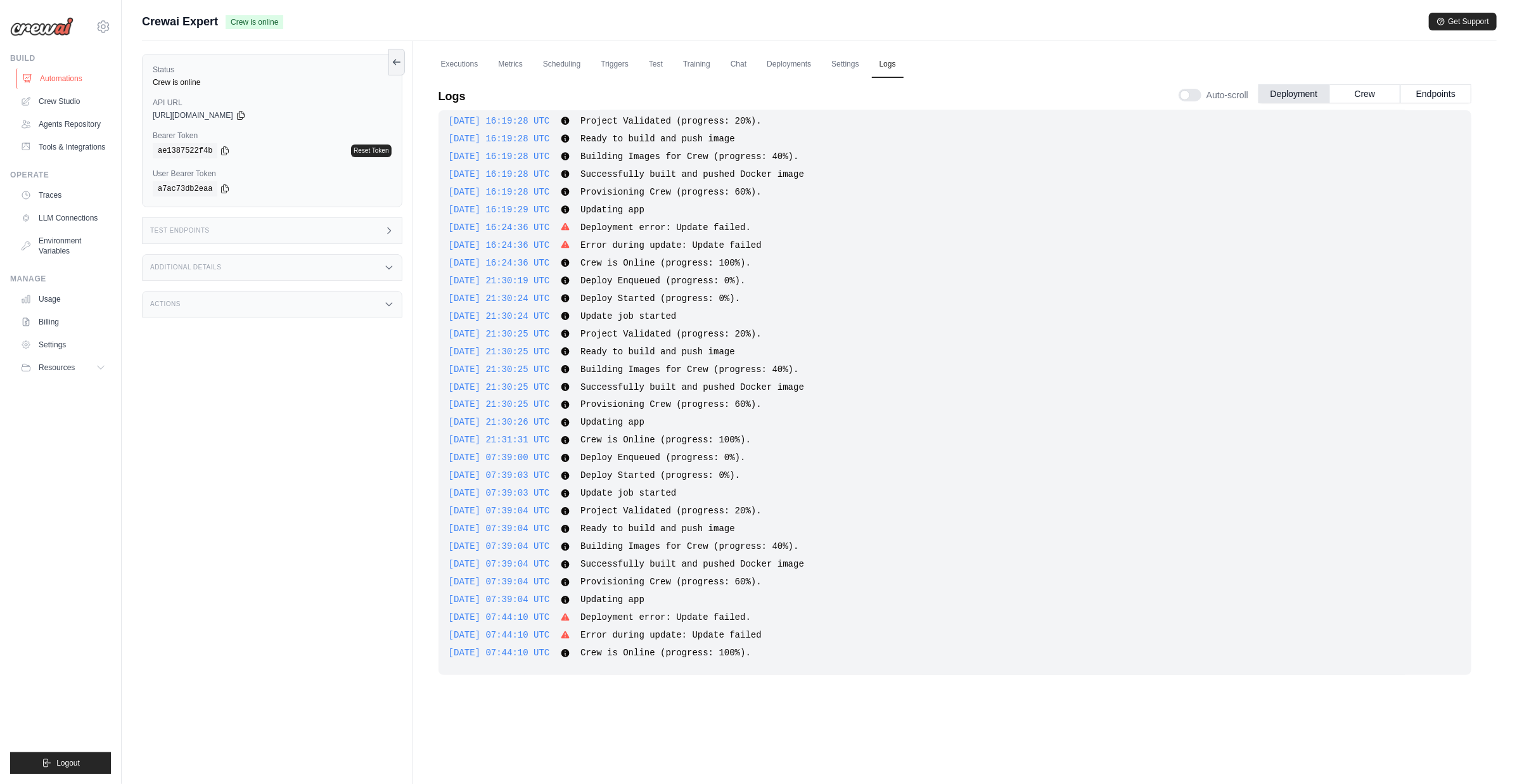
click at [63, 76] on link "Automations" at bounding box center [64, 78] width 96 height 21
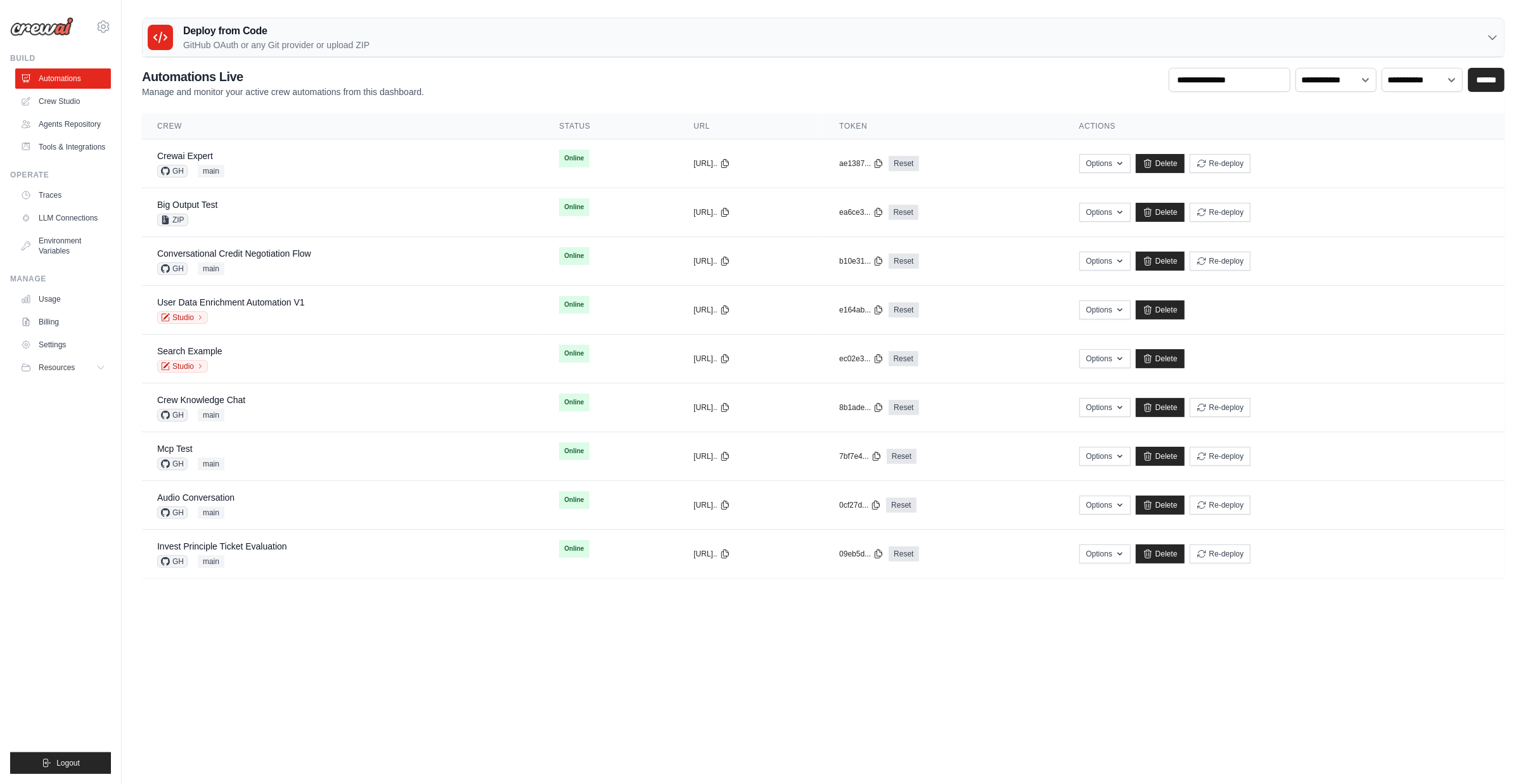
click at [1251, 160] on button "Re-deploy" at bounding box center [1220, 163] width 62 height 19
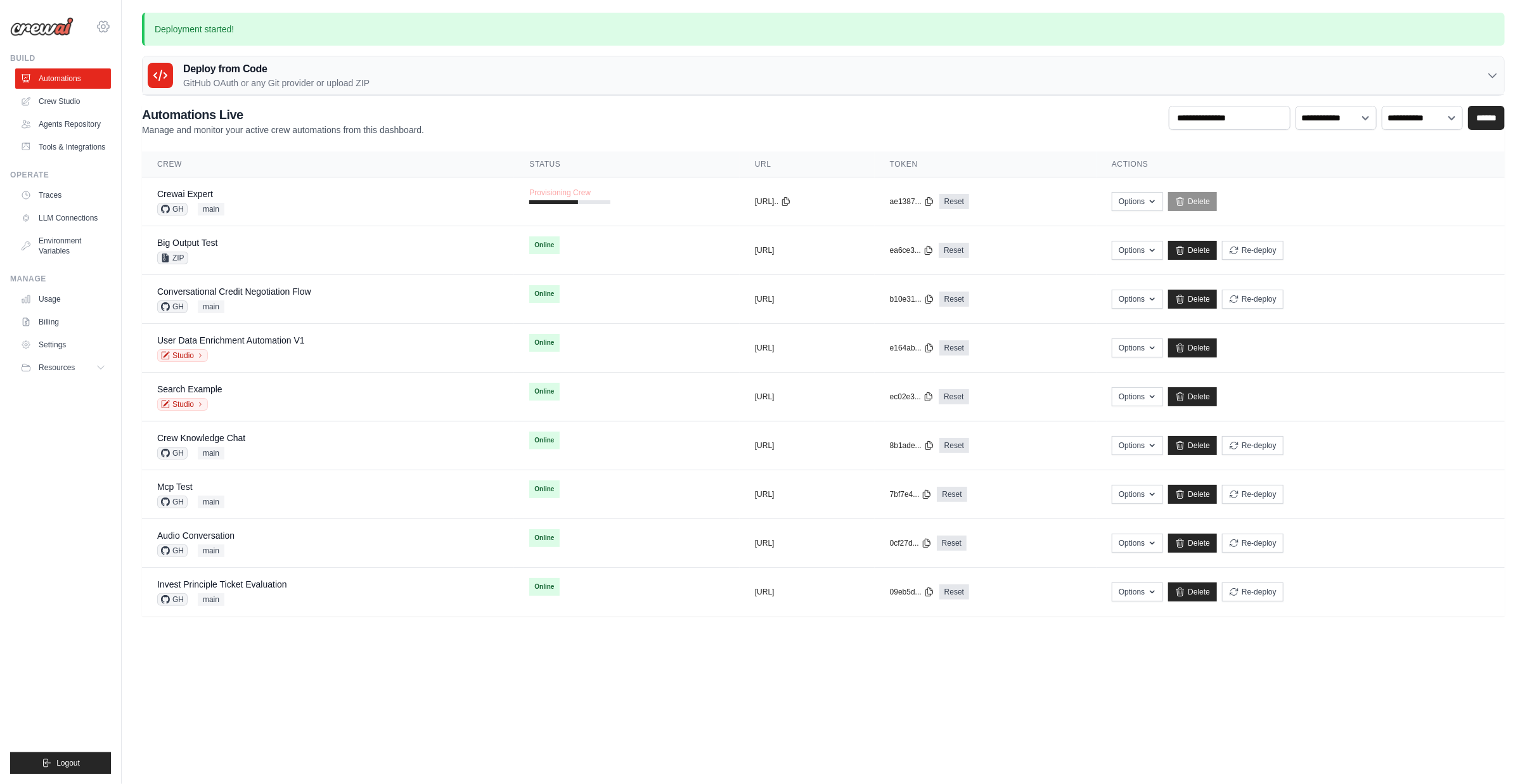
click at [105, 21] on icon at bounding box center [103, 26] width 12 height 11
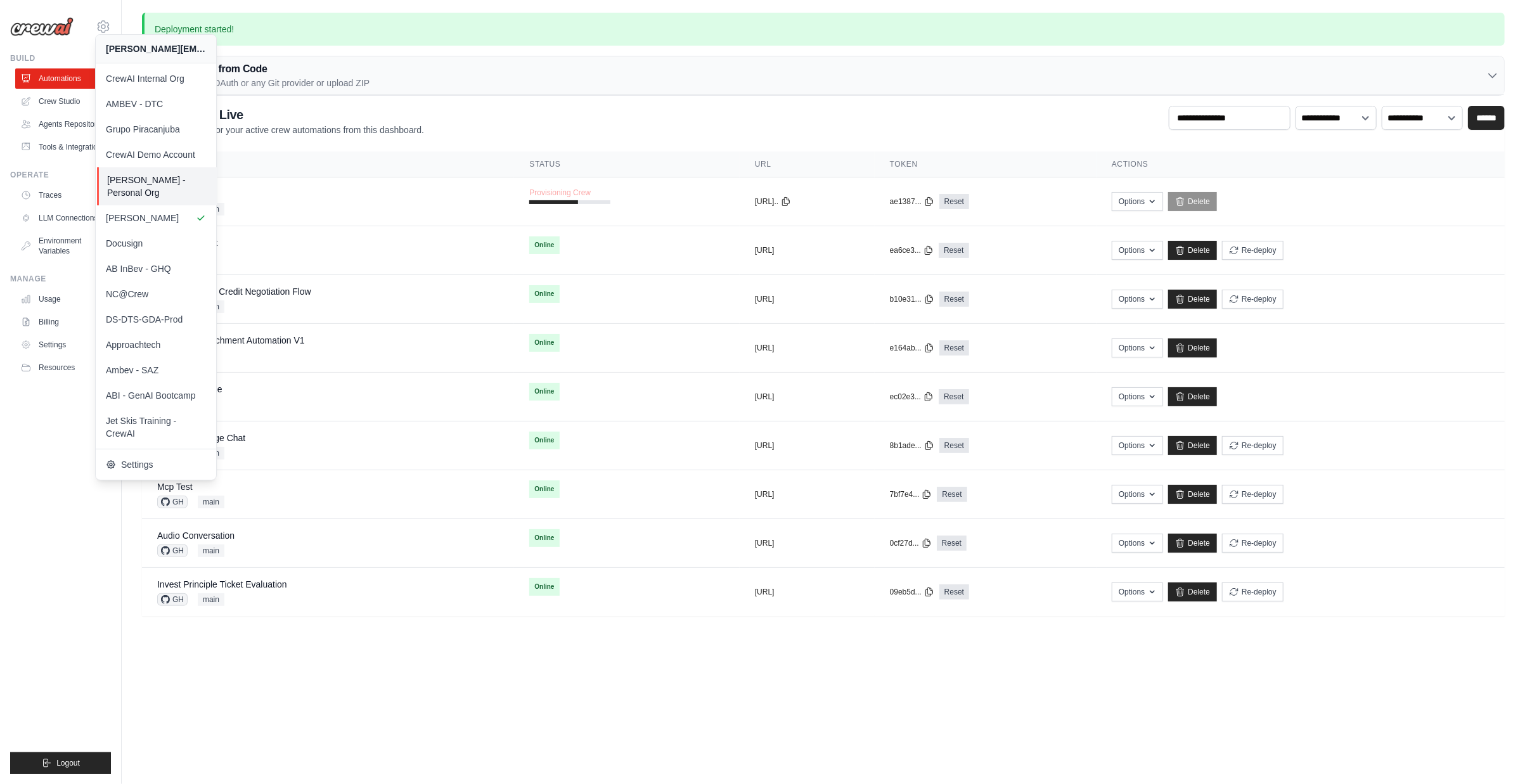
click at [166, 183] on span "[PERSON_NAME] - Personal Org" at bounding box center [157, 186] width 101 height 26
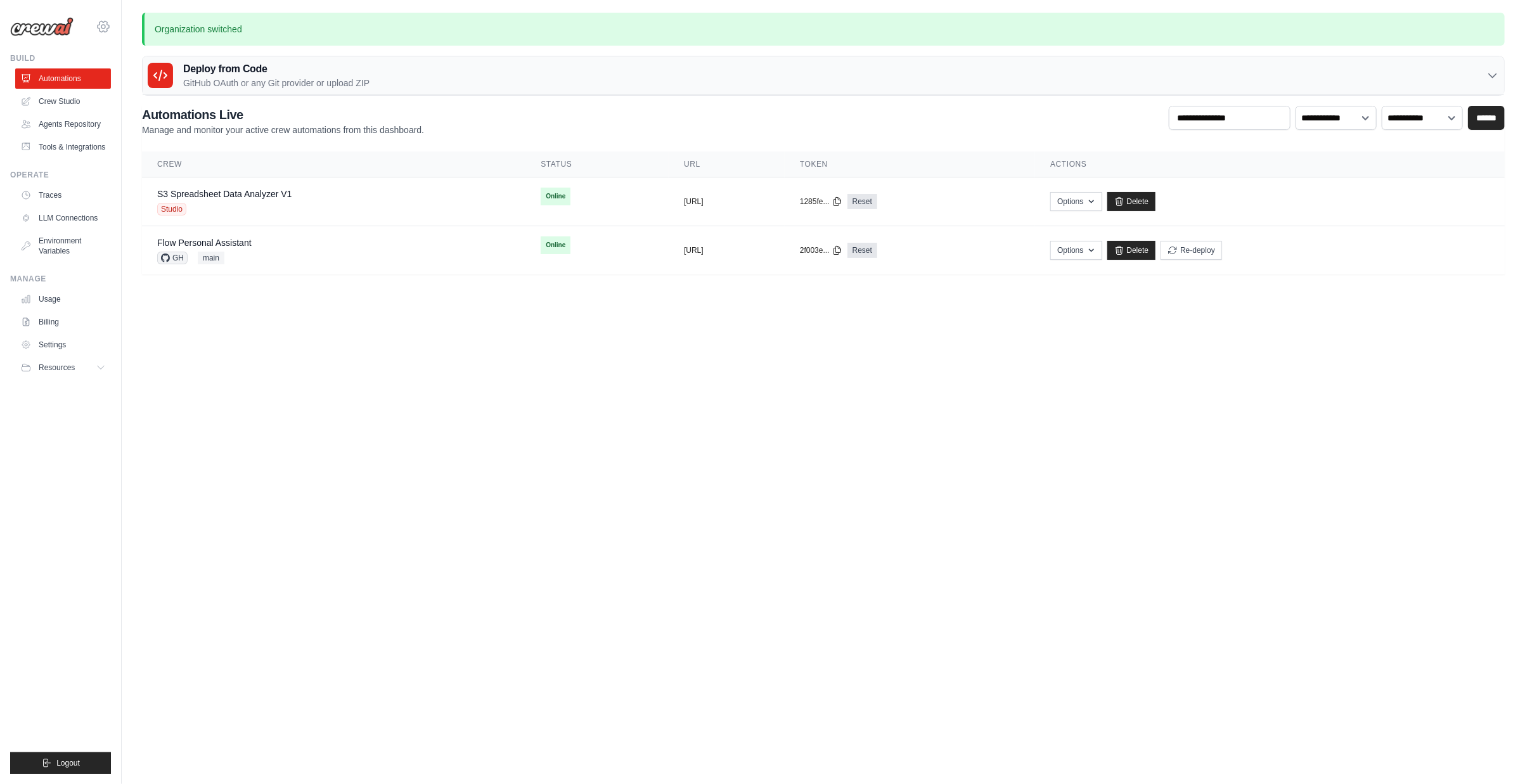
click at [101, 27] on icon at bounding box center [103, 26] width 15 height 15
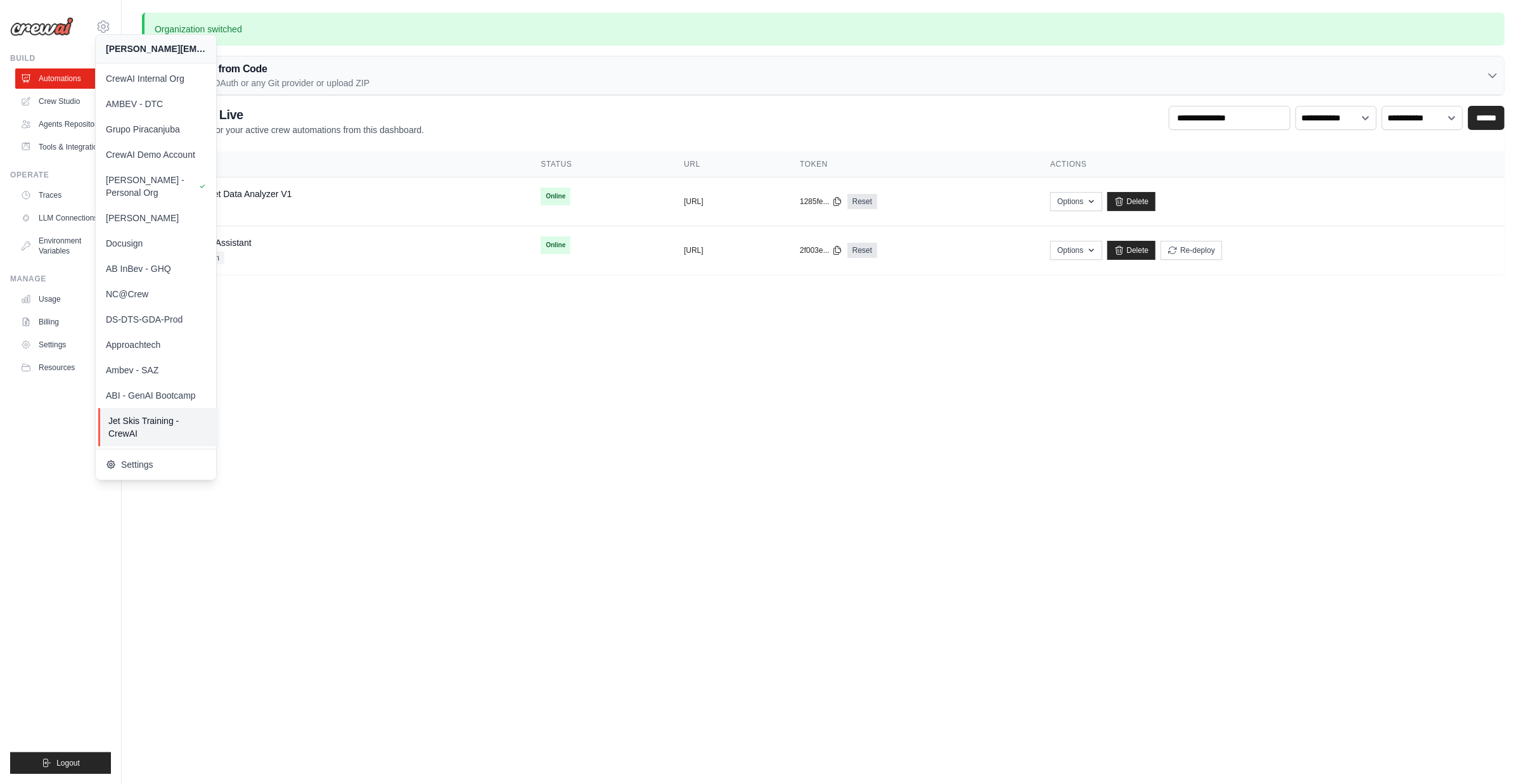
click at [124, 422] on span "Jet Skis Training - CrewAI" at bounding box center [159, 427] width 101 height 26
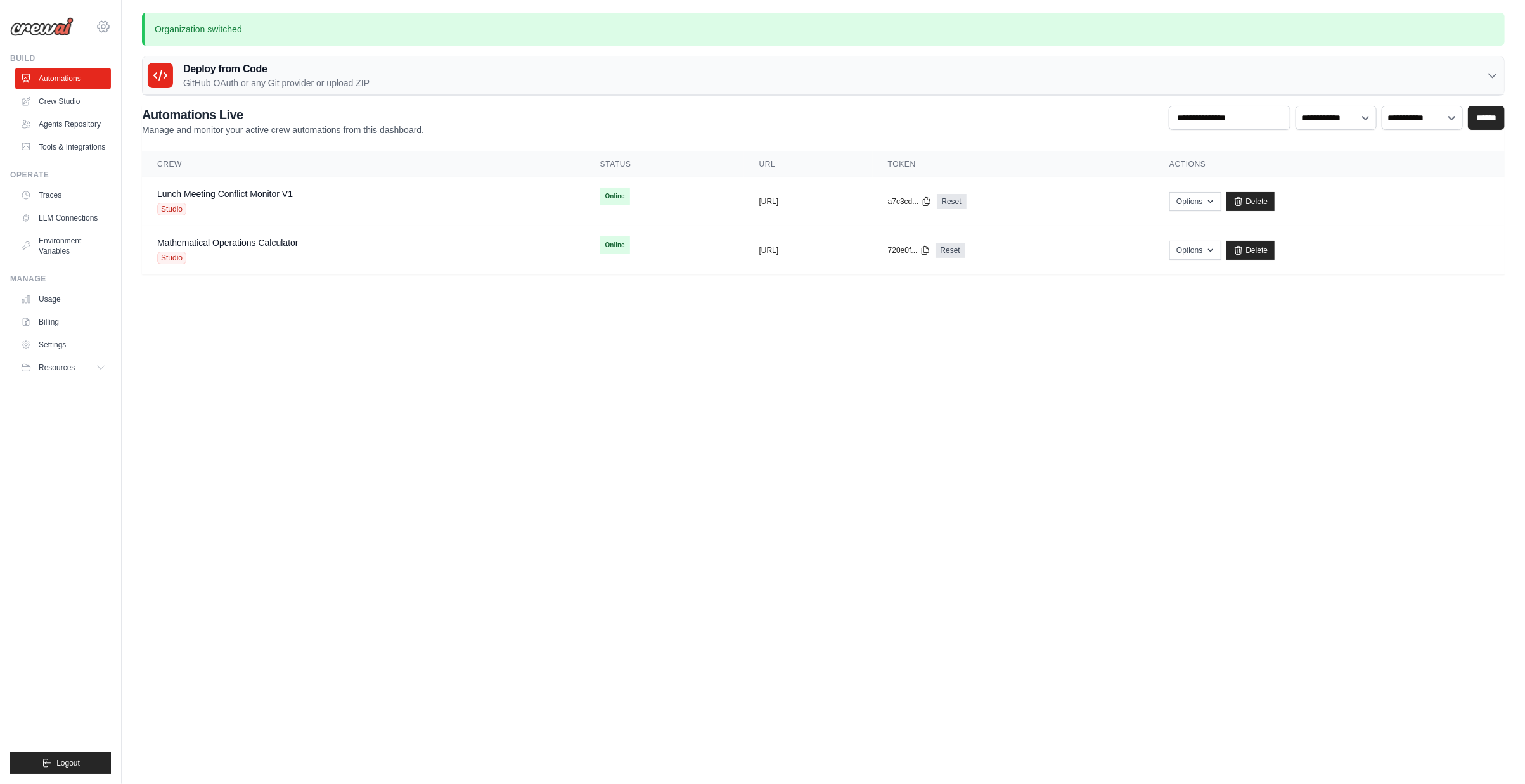
click at [103, 29] on icon at bounding box center [103, 26] width 4 height 4
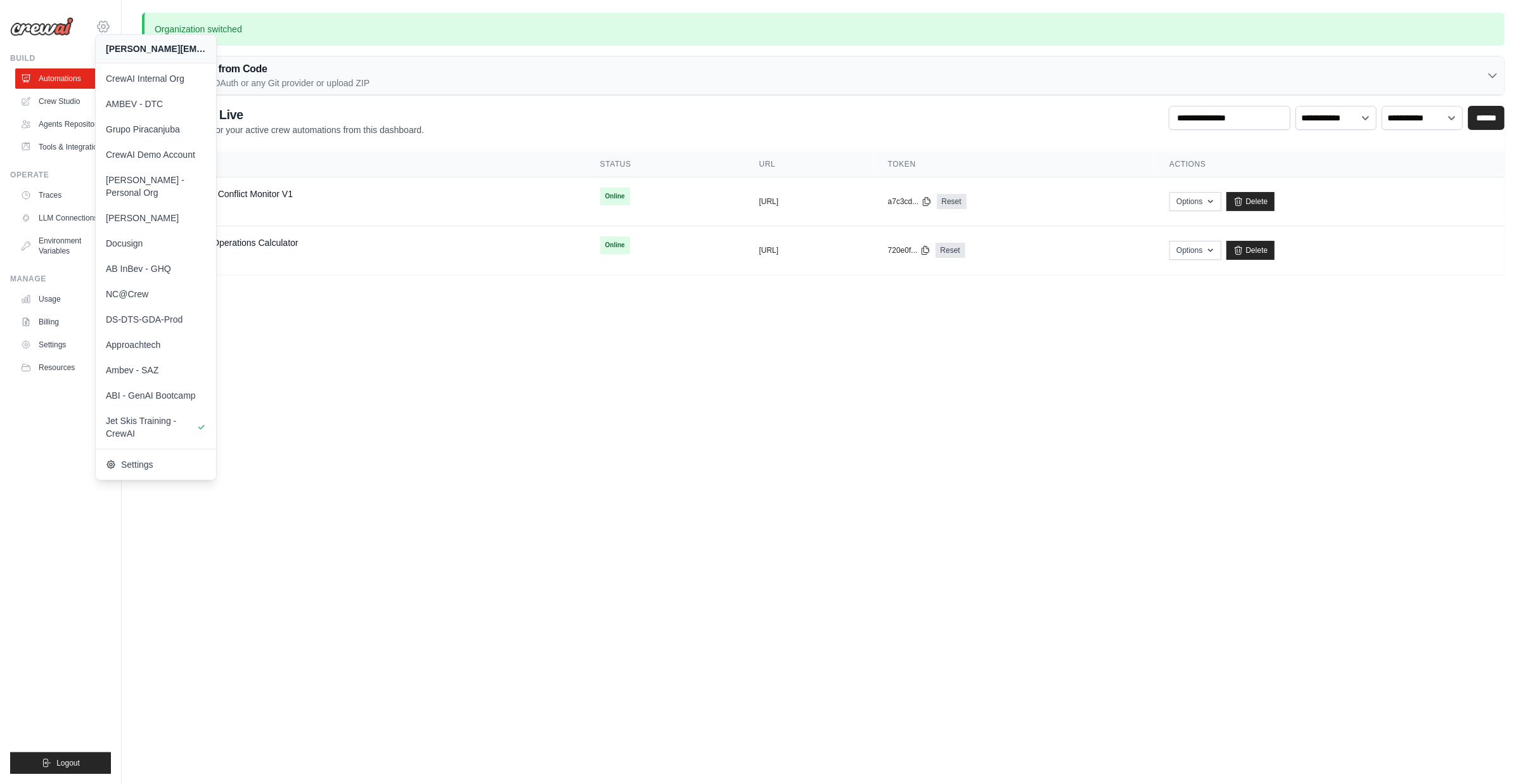
click at [103, 29] on icon at bounding box center [103, 26] width 4 height 4
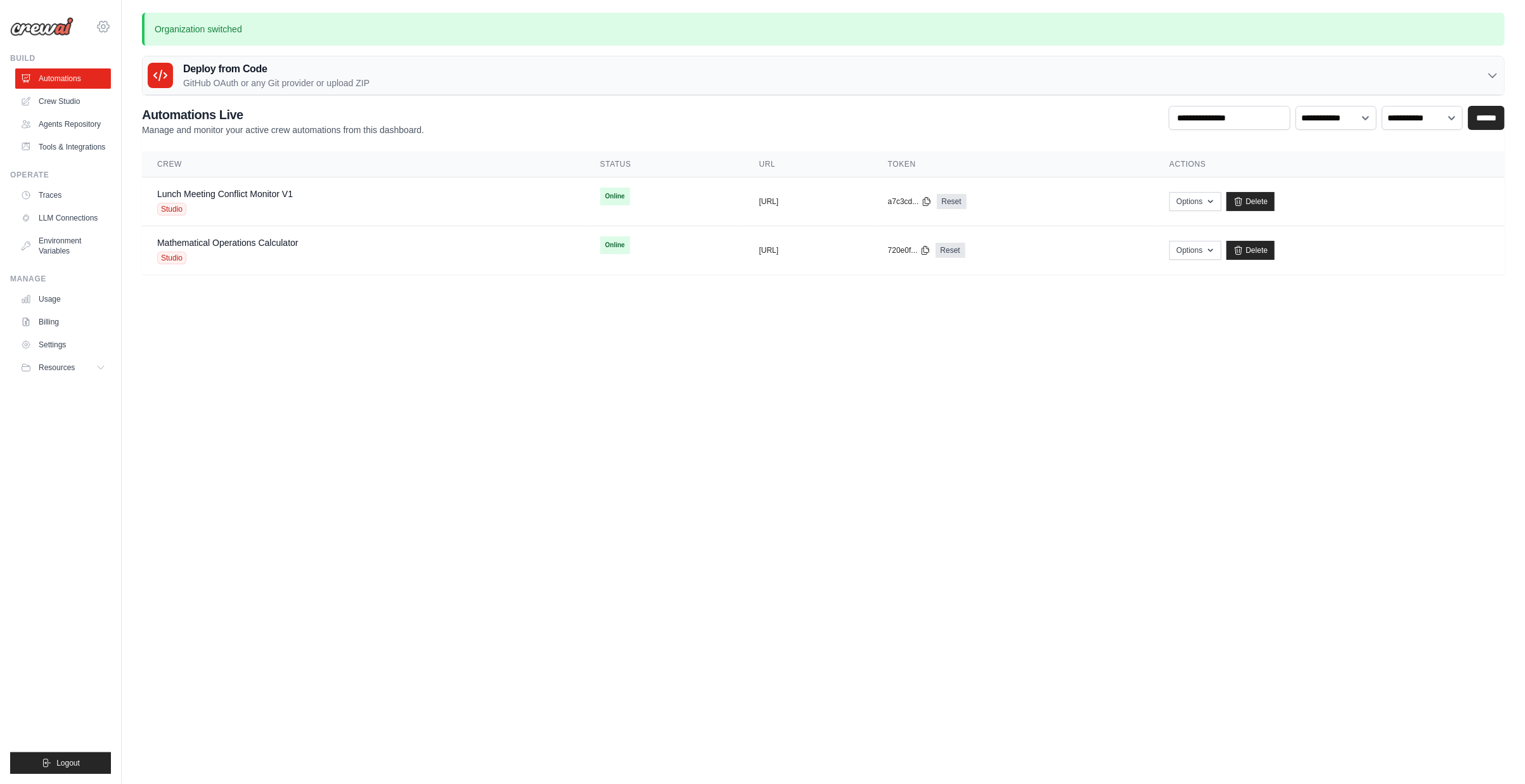
click at [105, 25] on icon at bounding box center [103, 26] width 15 height 15
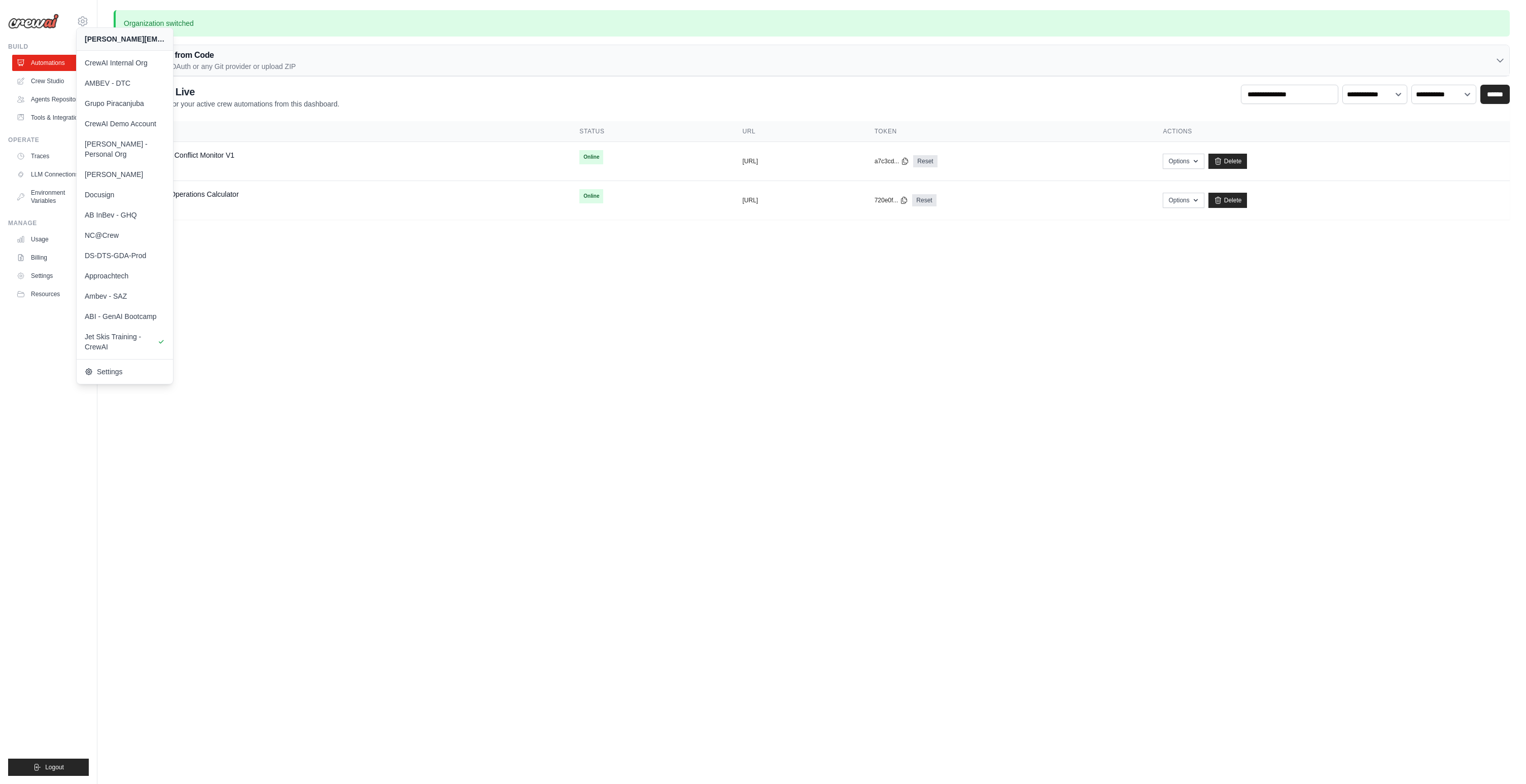
click at [323, 309] on body "daniel@crewai.com CrewAI Internal Org AMBEV - DTC Grupo Piracanjuba" at bounding box center [763, 392] width 1526 height 784
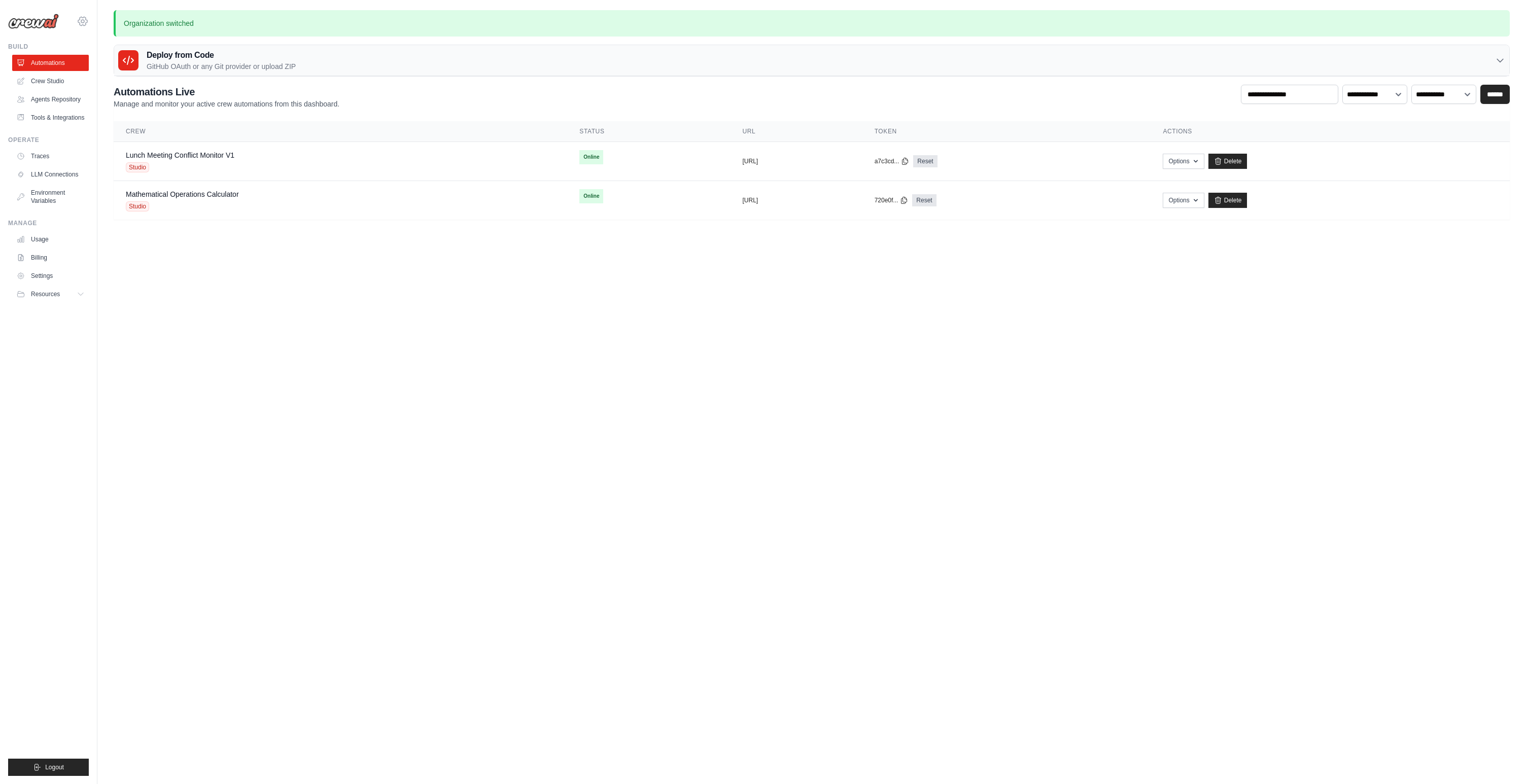
click at [82, 21] on icon at bounding box center [82, 21] width 12 height 12
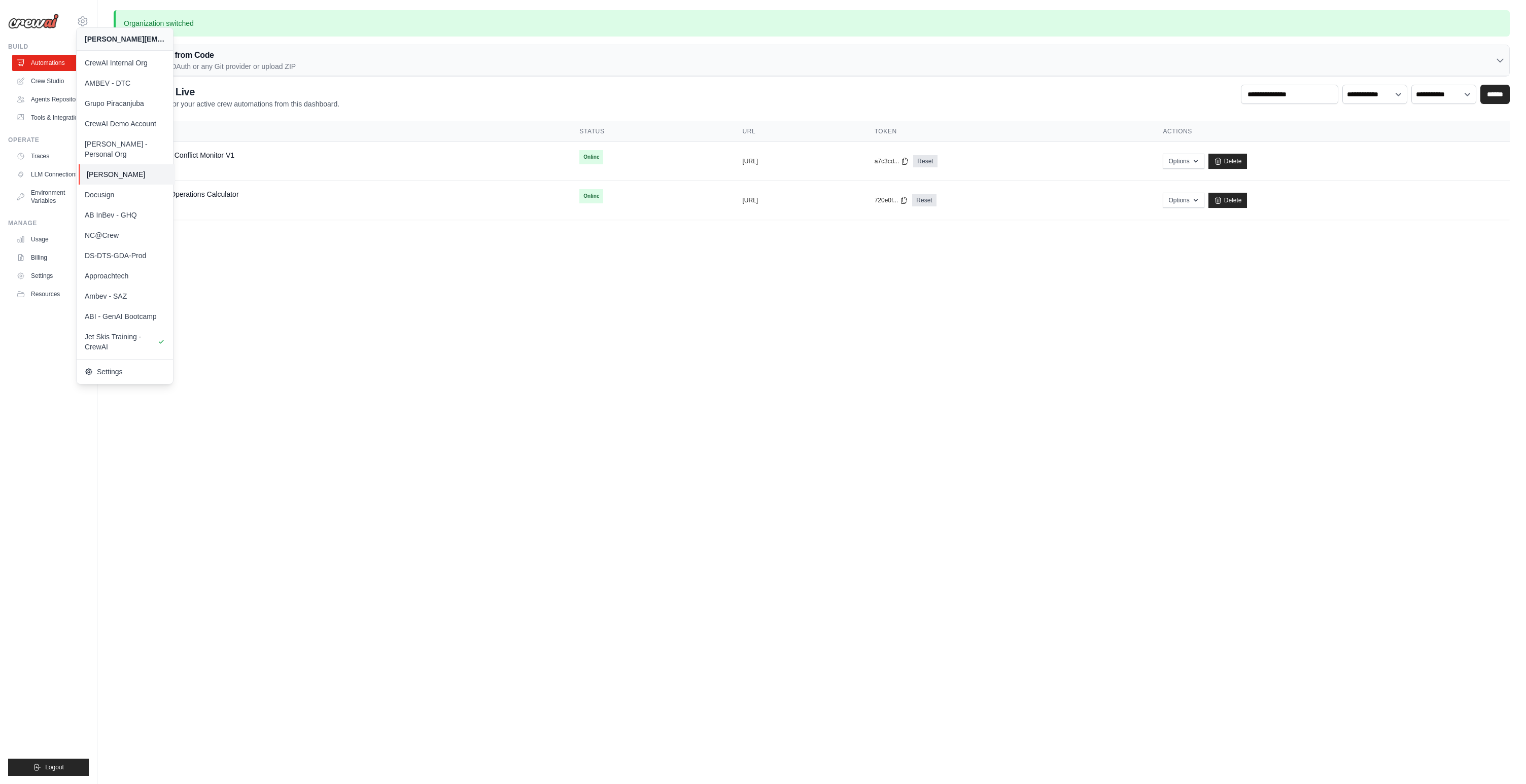
click at [138, 169] on span "[PERSON_NAME]" at bounding box center [127, 174] width 80 height 10
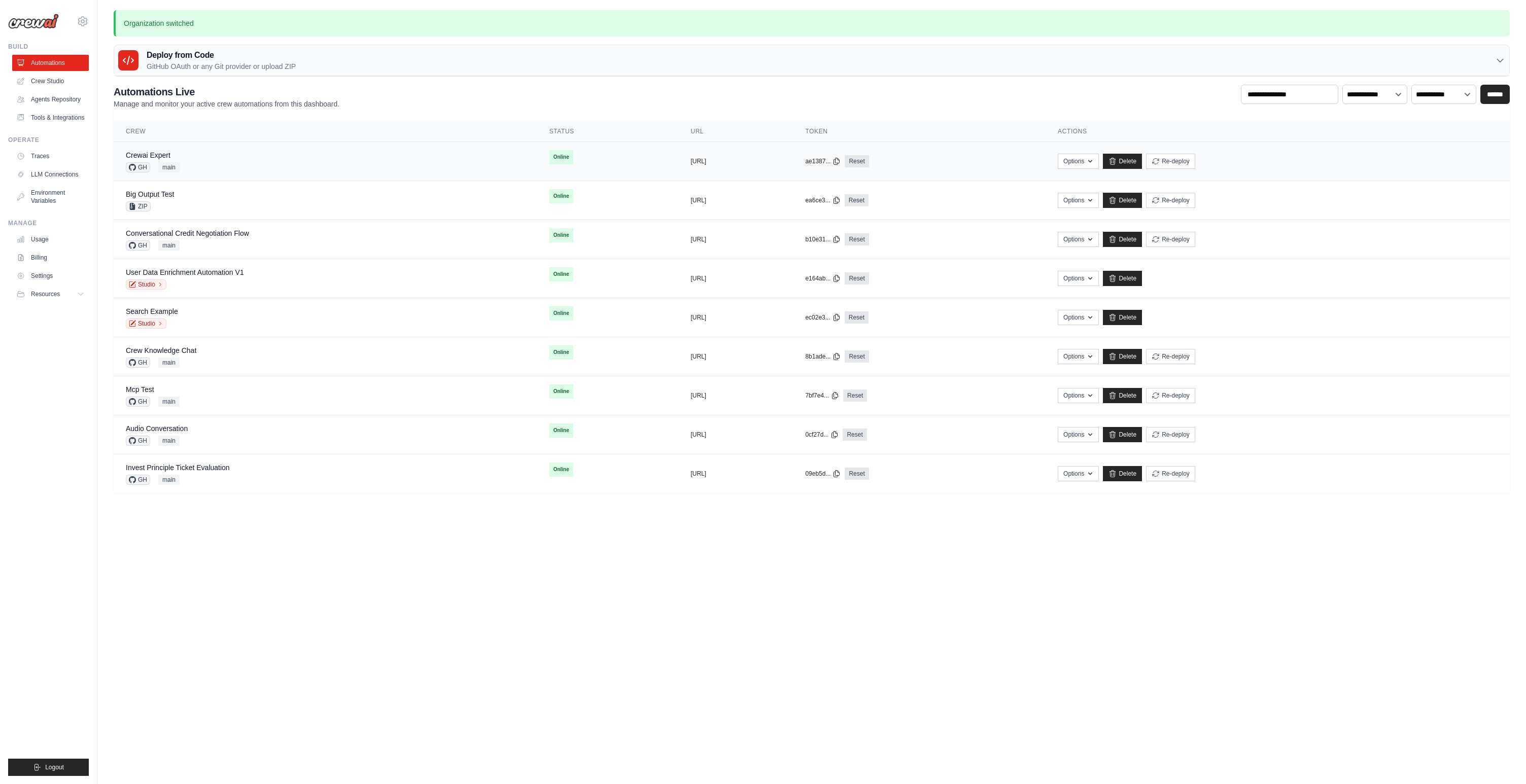
click at [223, 156] on div "Crewai Expert GH main" at bounding box center [325, 162] width 399 height 22
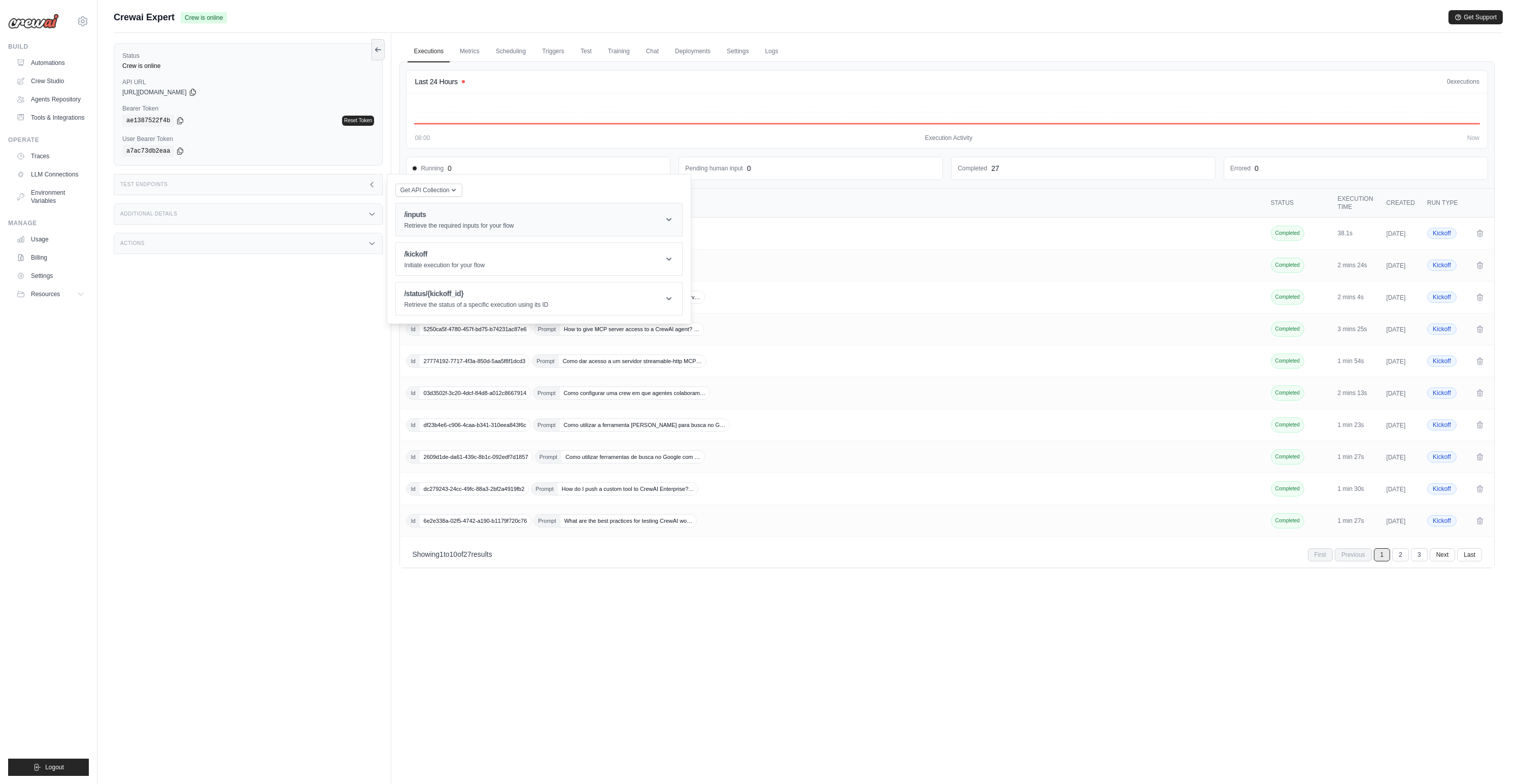
click at [470, 222] on p "Retrieve the required inputs for your flow" at bounding box center [458, 226] width 109 height 8
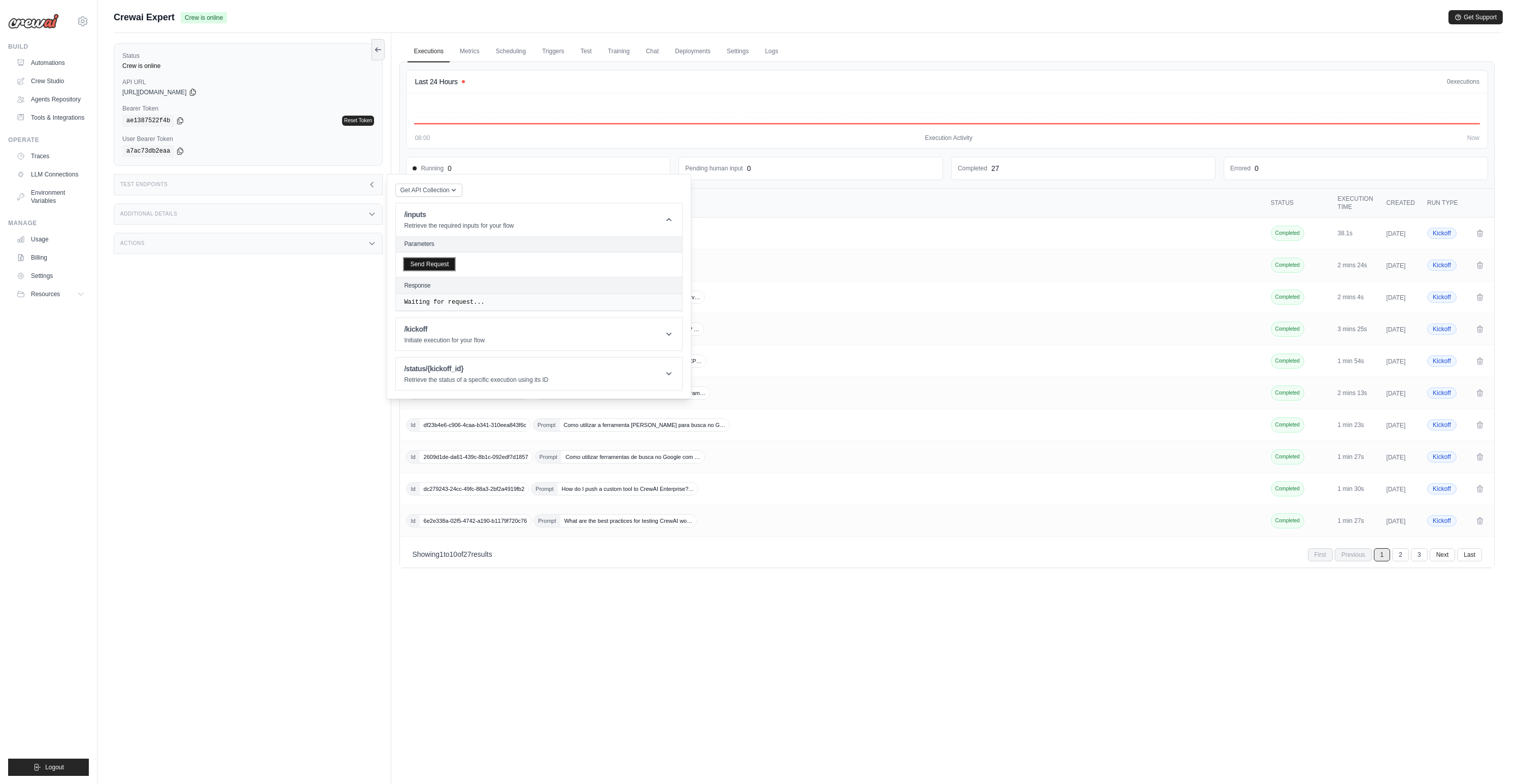
click at [436, 264] on button "Send Request" at bounding box center [429, 264] width 51 height 12
click at [575, 36] on div "Executions Metrics Scheduling Triggers Test Training Chat Deployments Settings …" at bounding box center [946, 425] width 1111 height 784
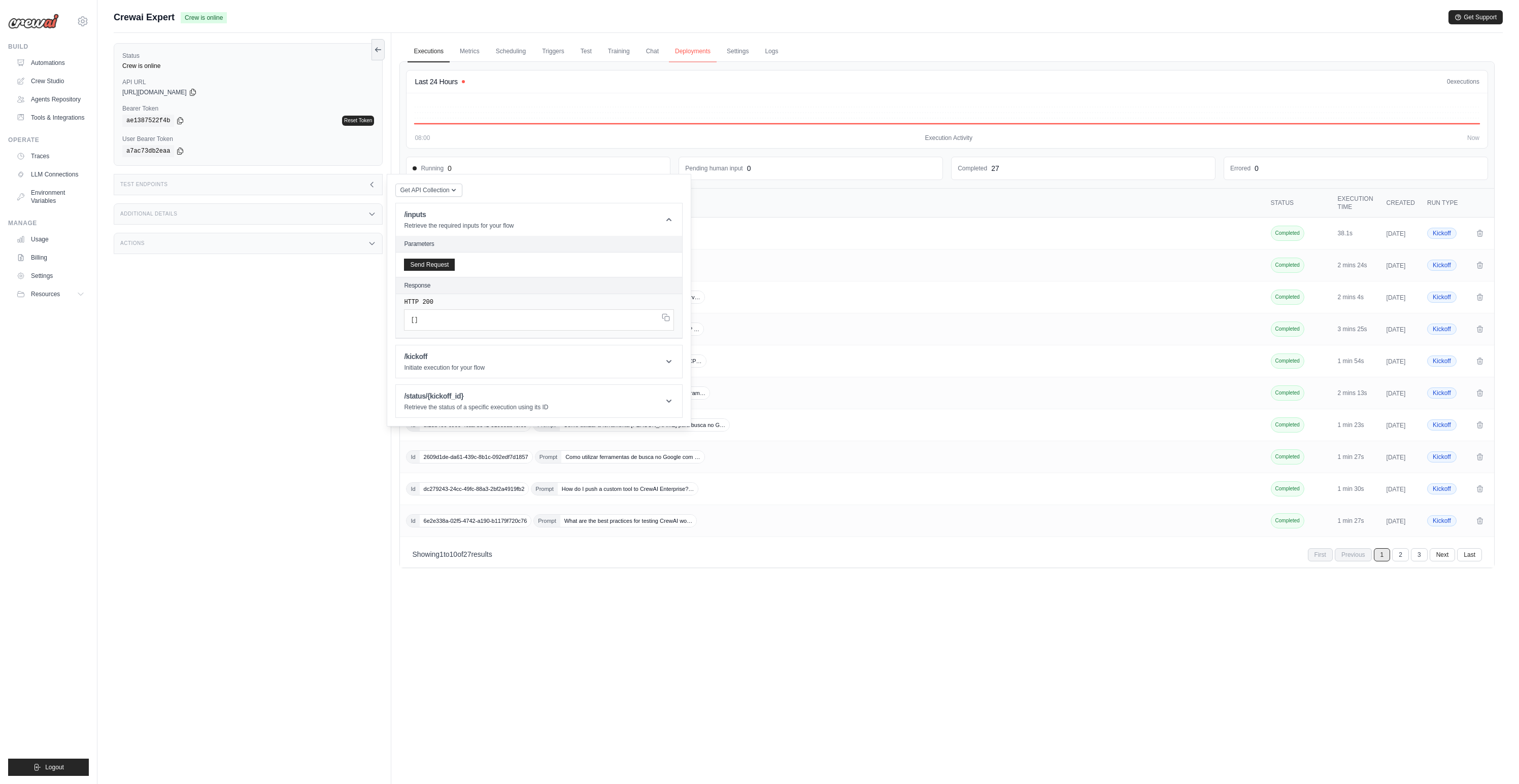
click at [703, 54] on link "Deployments" at bounding box center [693, 51] width 47 height 21
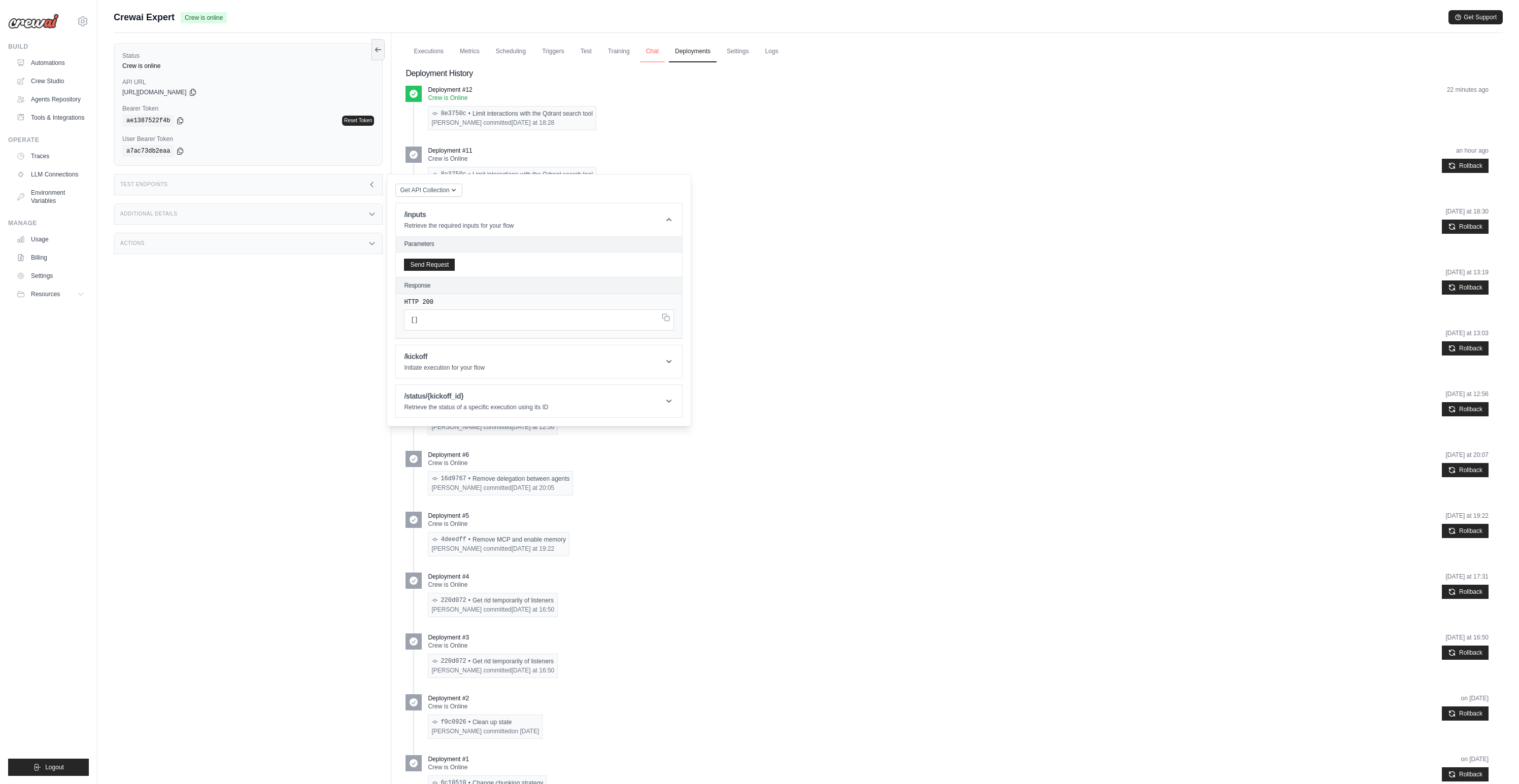
click at [664, 53] on link "Chat" at bounding box center [652, 51] width 25 height 21
click at [334, 186] on div "Test Endpoints" at bounding box center [248, 185] width 269 height 21
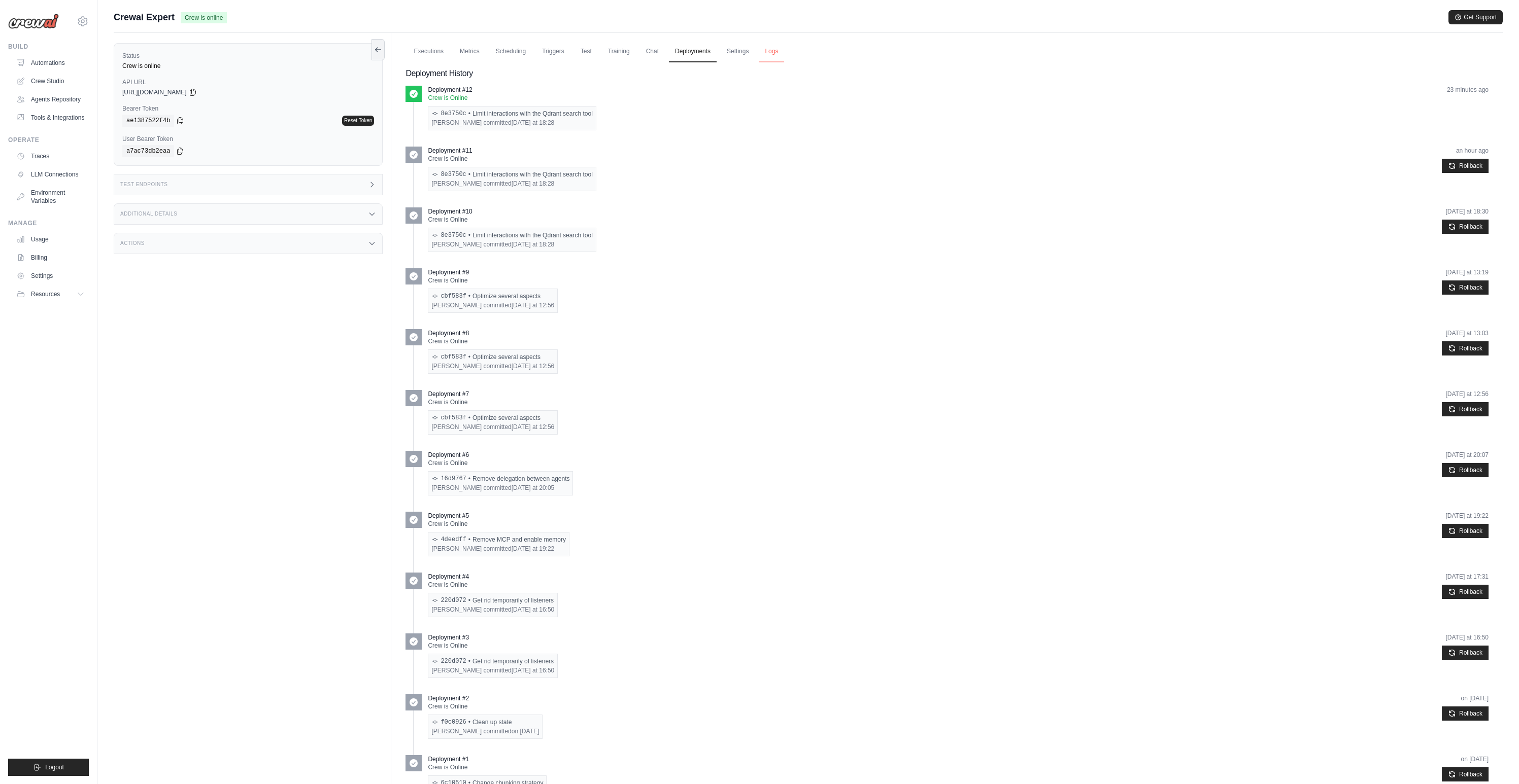
click at [778, 55] on link "Logs" at bounding box center [771, 51] width 25 height 21
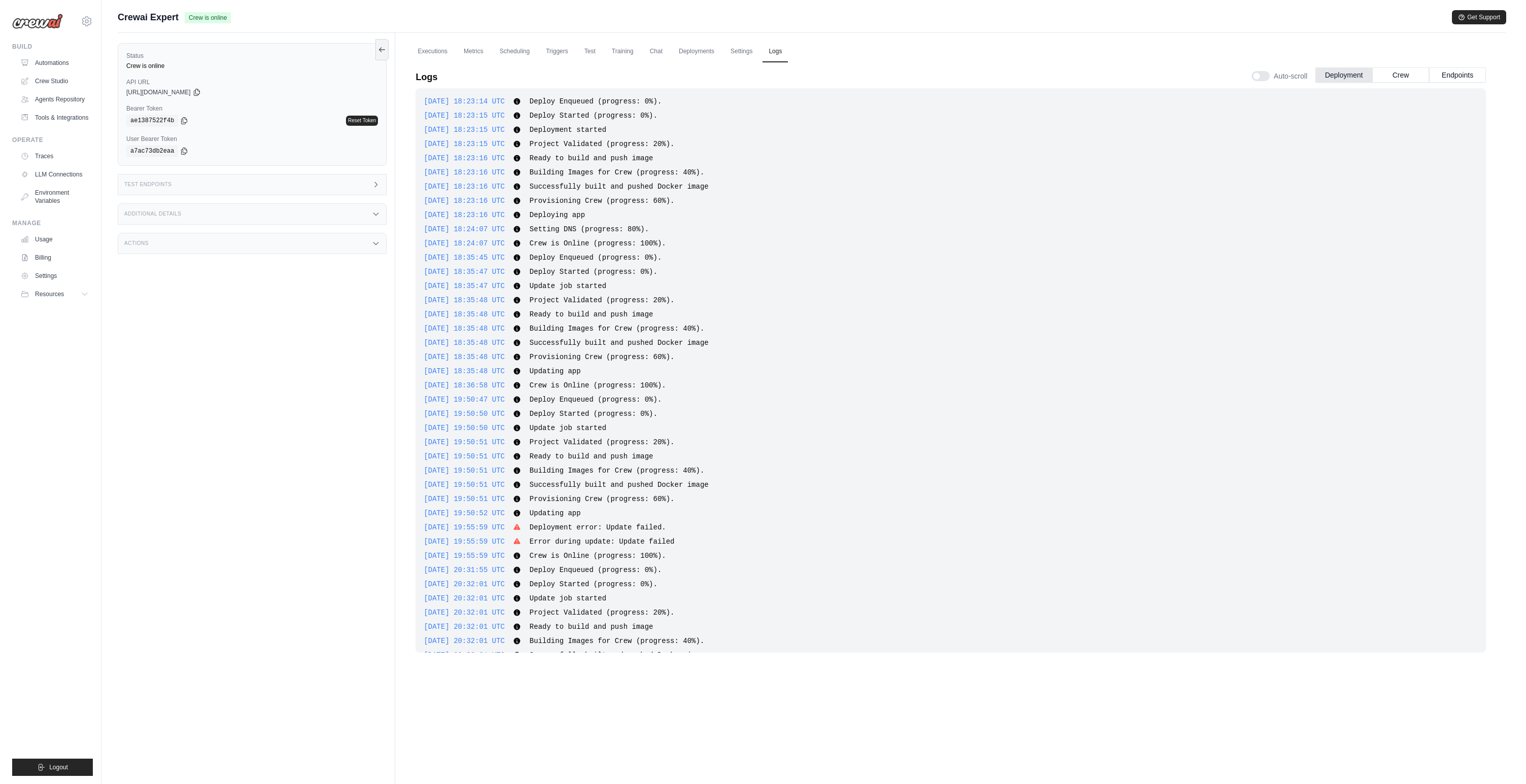
scroll to position [1341, 0]
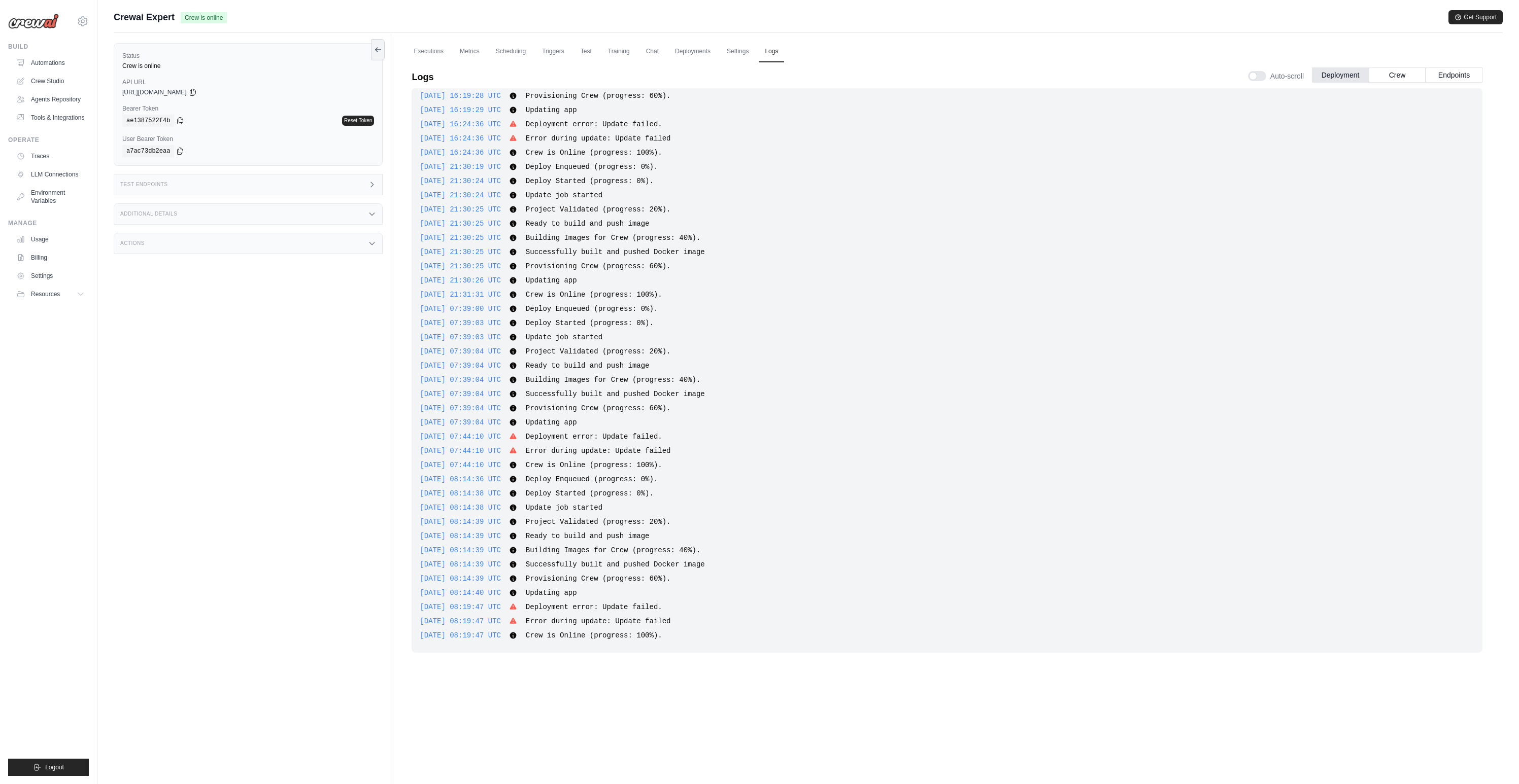
click at [654, 720] on div "Logs Auto-scroll Deployment Crew Endpoints 2025-10-06 18:23:14 UTC Deploy Enque…" at bounding box center [946, 389] width 1095 height 667
click at [69, 65] on link "Automations" at bounding box center [51, 63] width 77 height 16
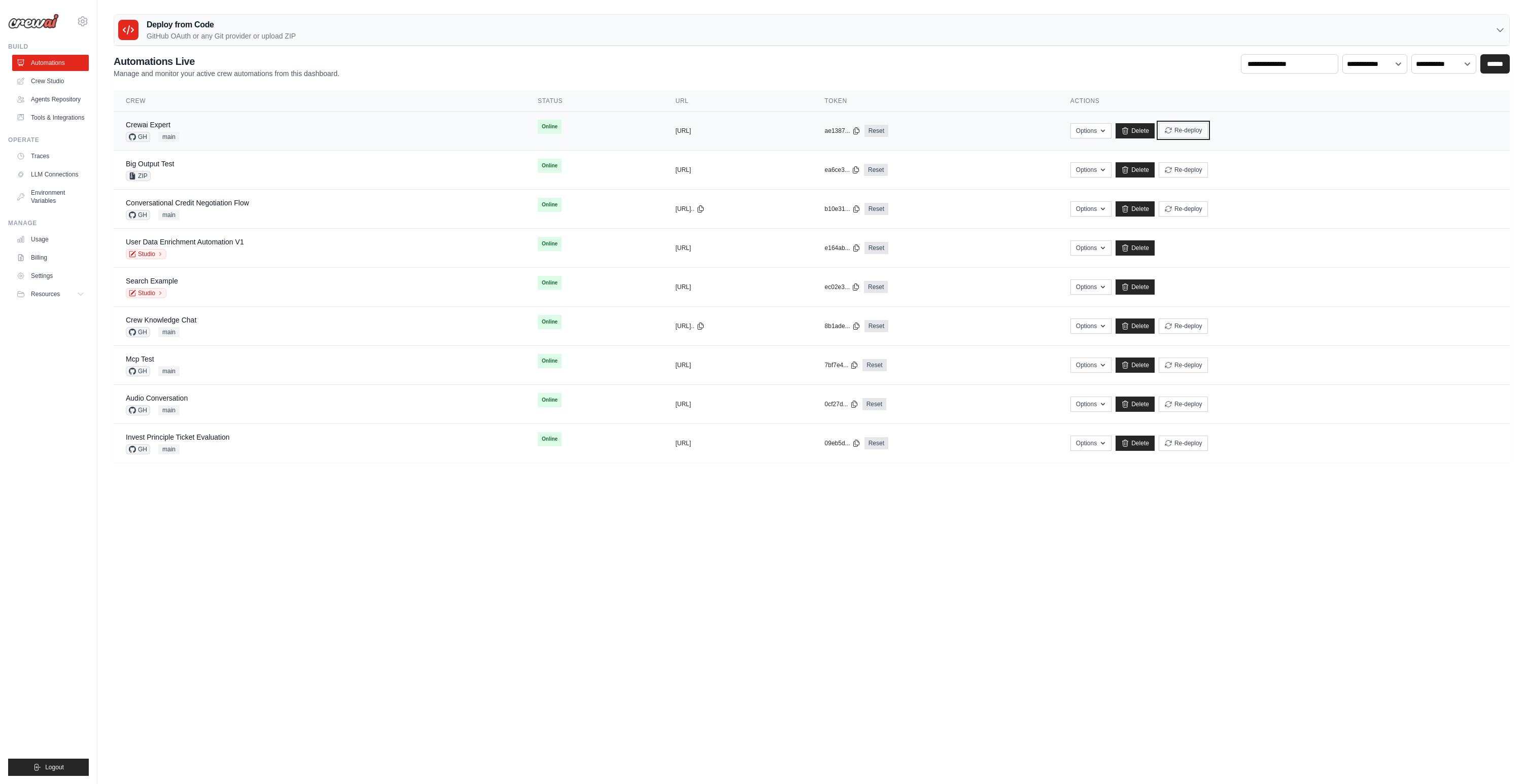
click at [1208, 129] on button "Re-deploy" at bounding box center [1183, 130] width 49 height 15
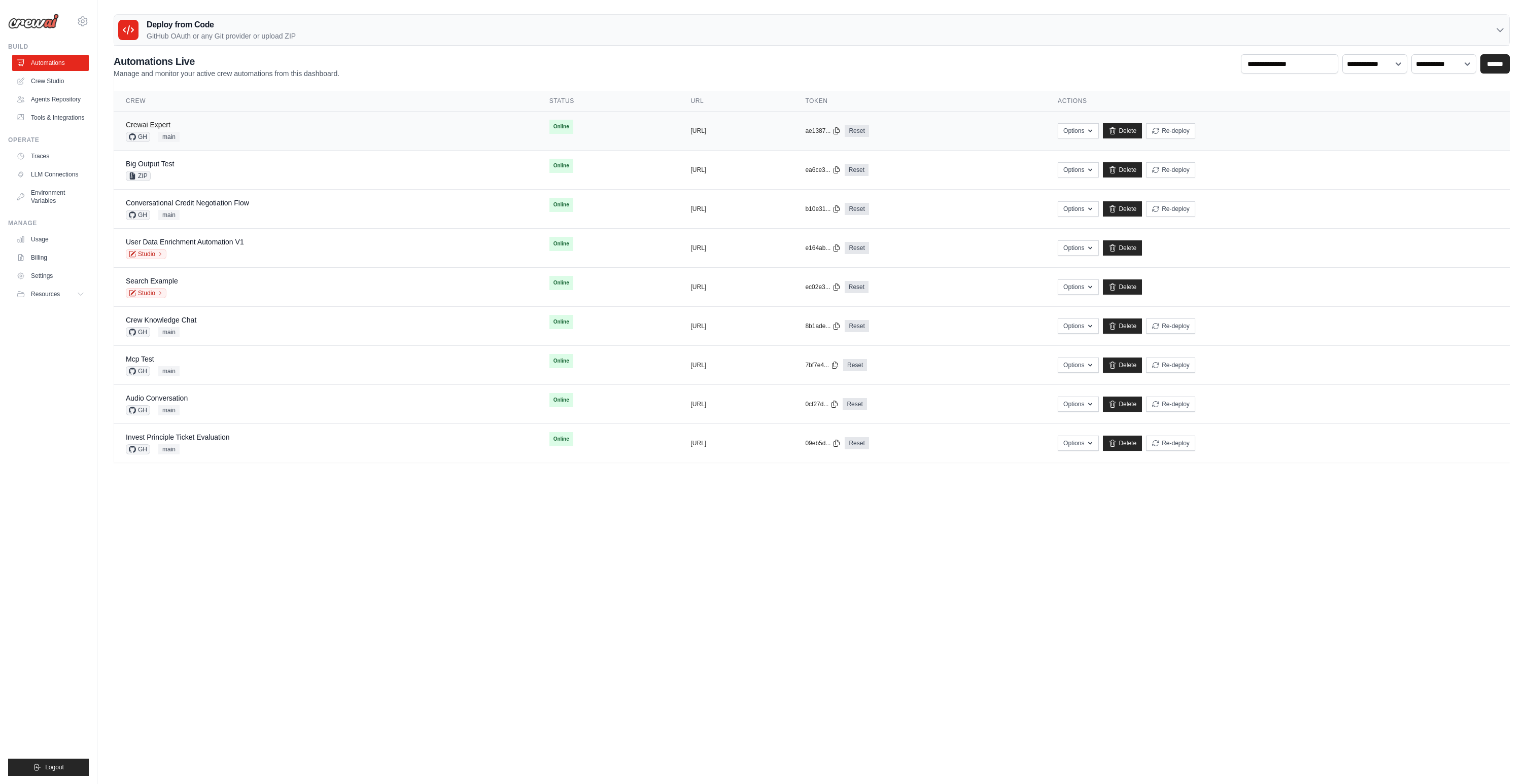
click at [162, 123] on link "Crewai Expert" at bounding box center [148, 125] width 45 height 8
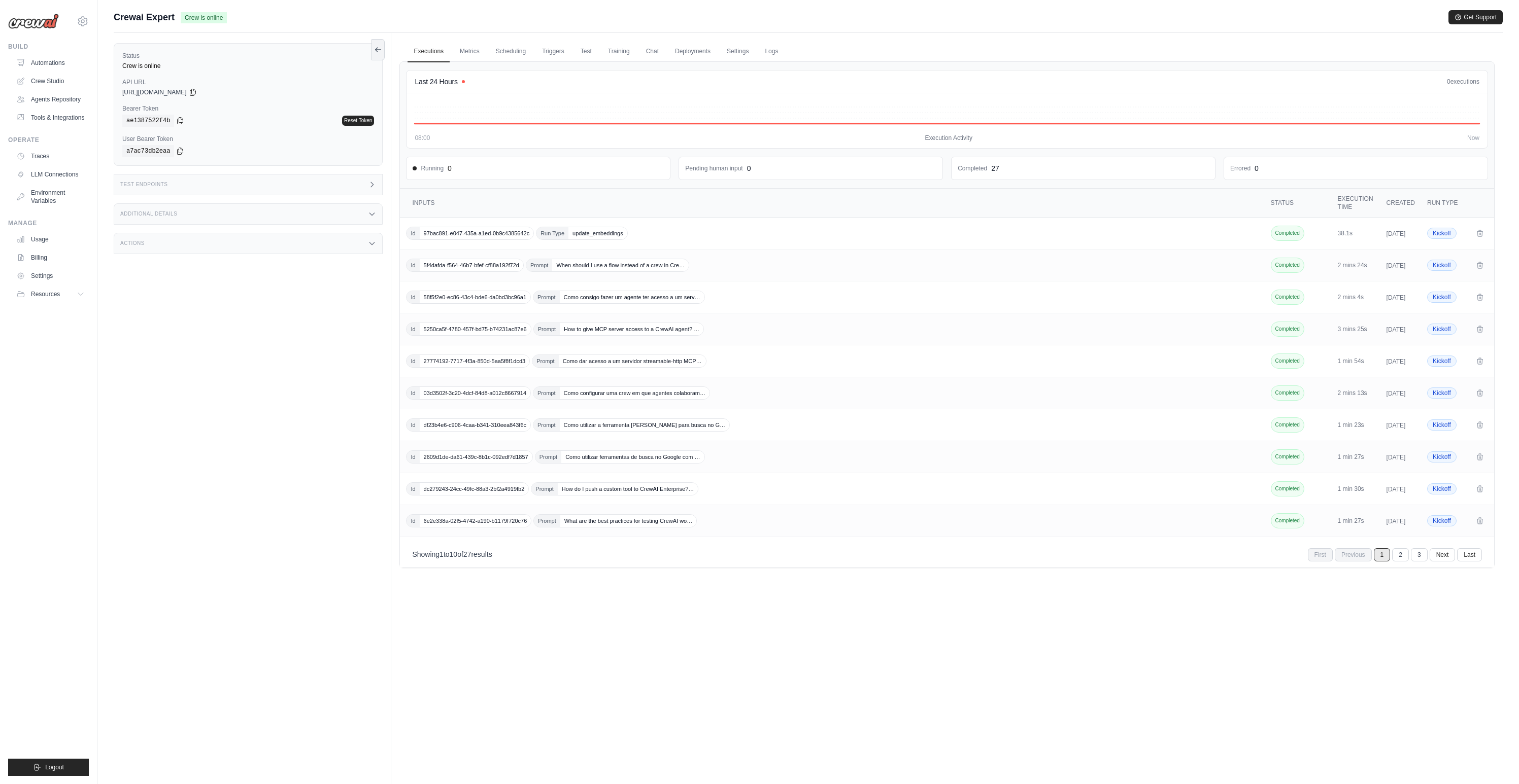
click at [230, 186] on div "Test Endpoints" at bounding box center [248, 185] width 269 height 21
click at [412, 218] on h1 "/inputs" at bounding box center [458, 214] width 109 height 10
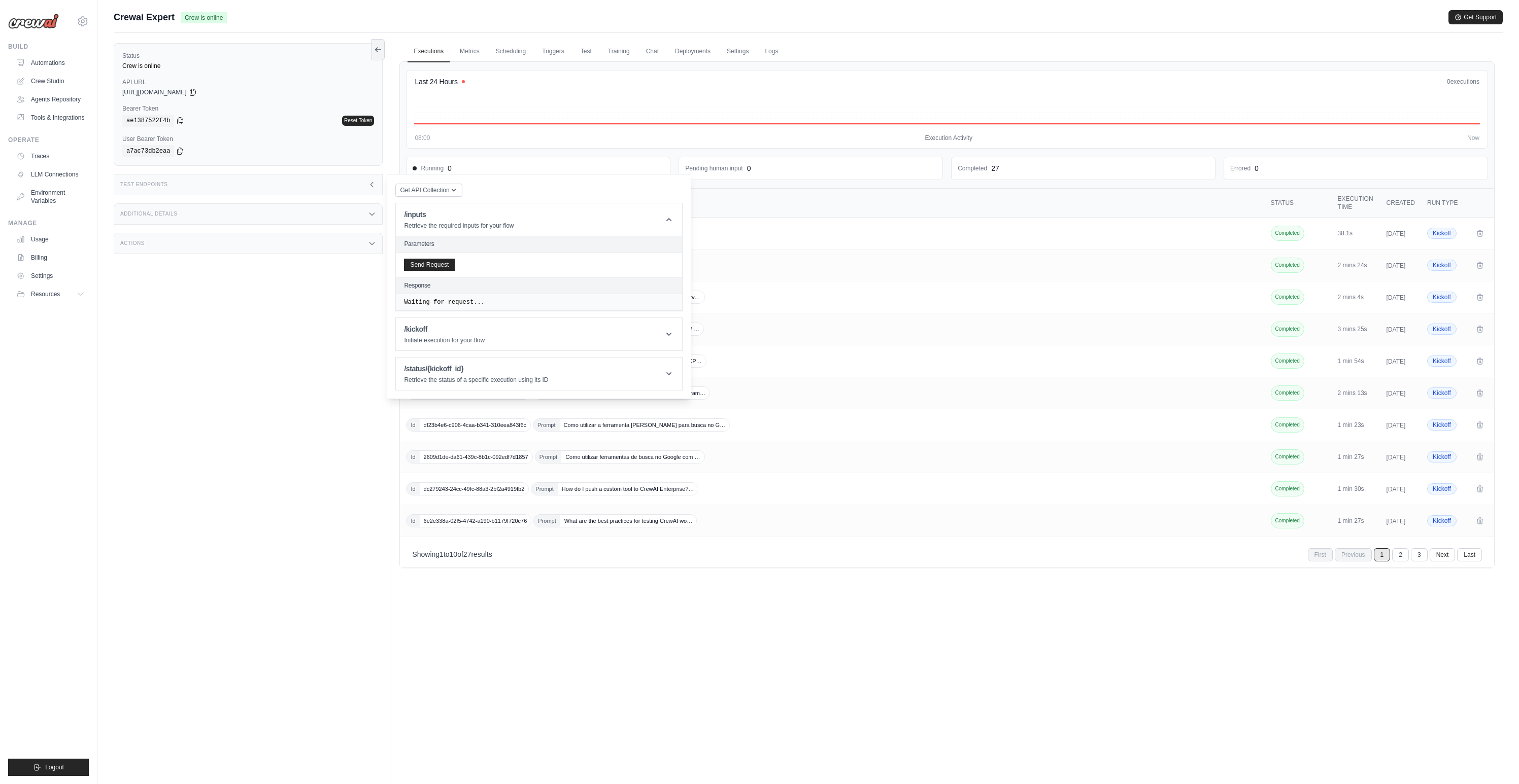
click at [433, 258] on div "Send Request" at bounding box center [539, 264] width 286 height 24
click at [436, 264] on button "Send Request" at bounding box center [429, 264] width 51 height 12
click at [698, 53] on link "Deployments" at bounding box center [693, 51] width 47 height 21
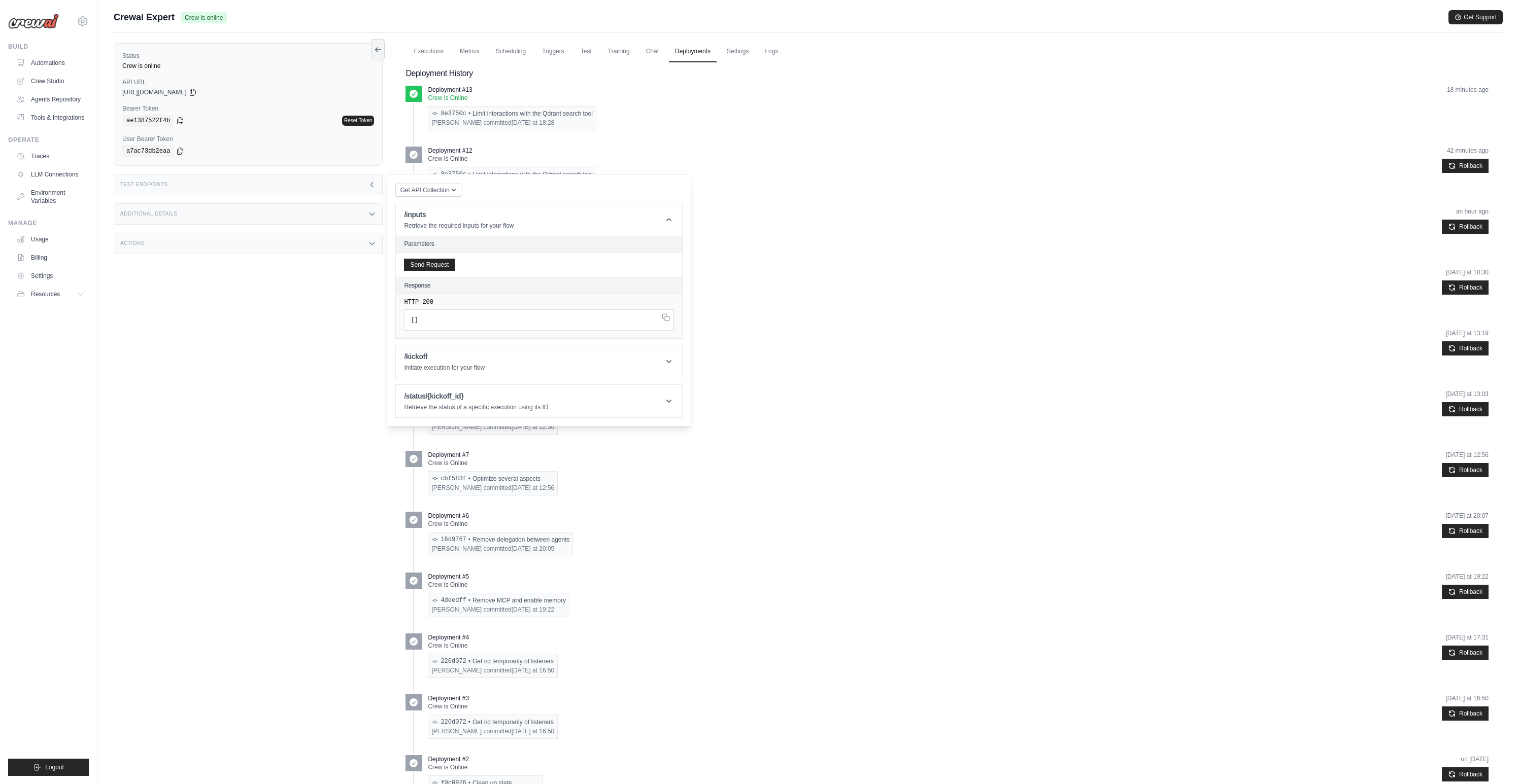
click at [317, 324] on div "Status Crew is online API URL copied [URL][DOMAIN_NAME] Bearer Token copied ae1…" at bounding box center [252, 425] width 278 height 784
click at [328, 188] on div "Test Endpoints" at bounding box center [248, 185] width 269 height 21
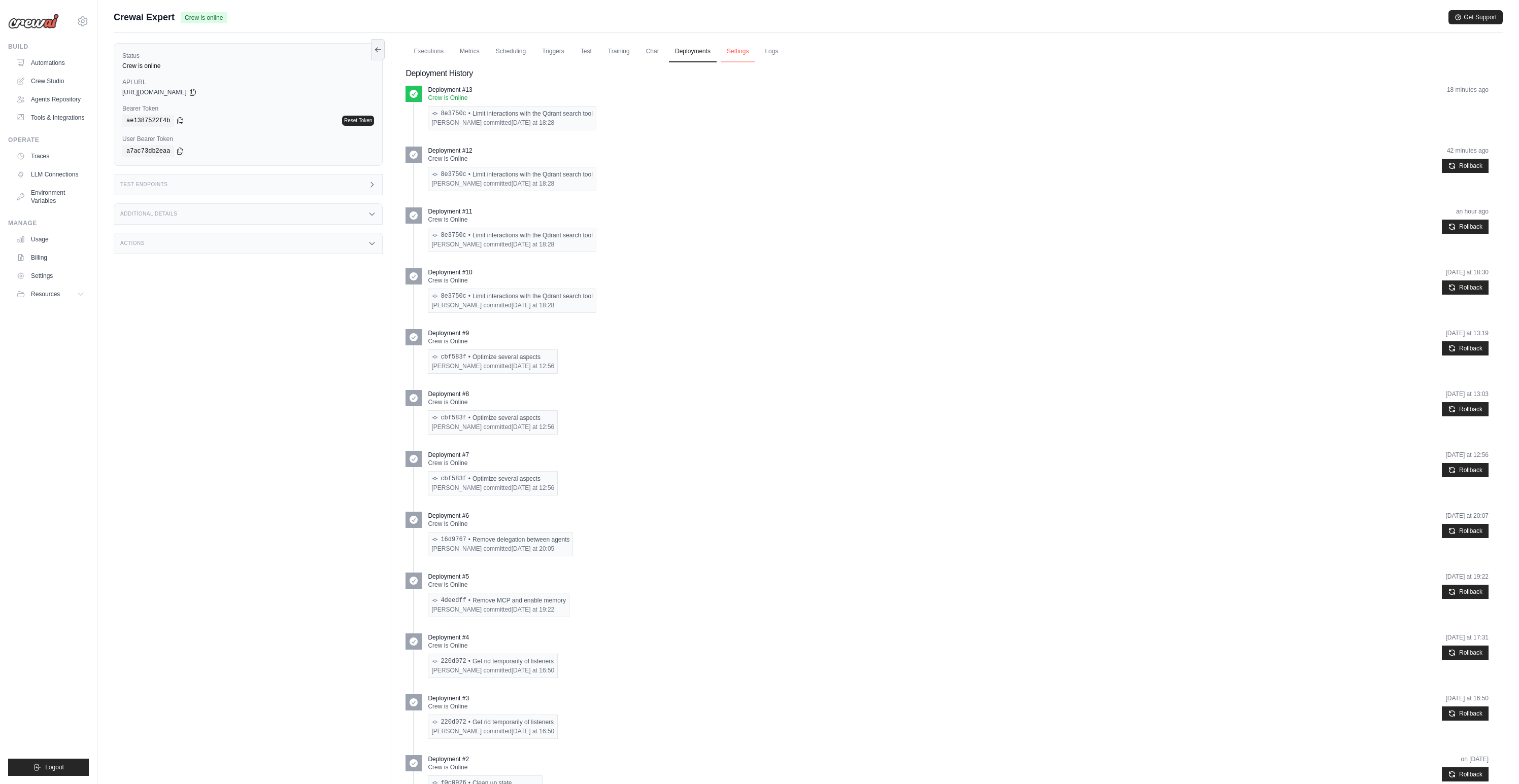
click at [727, 53] on link "Settings" at bounding box center [737, 51] width 34 height 21
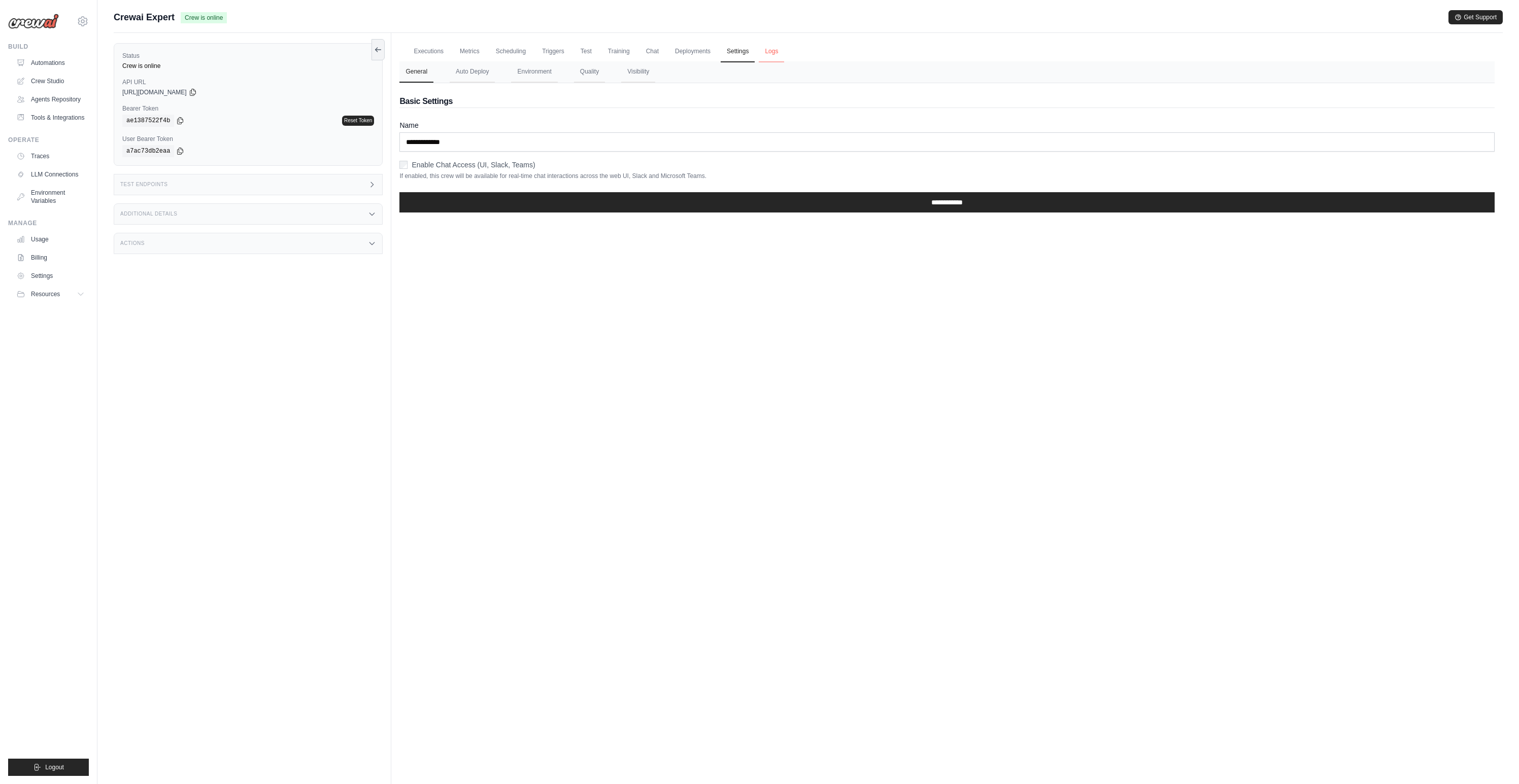
click at [767, 55] on link "Logs" at bounding box center [771, 51] width 25 height 21
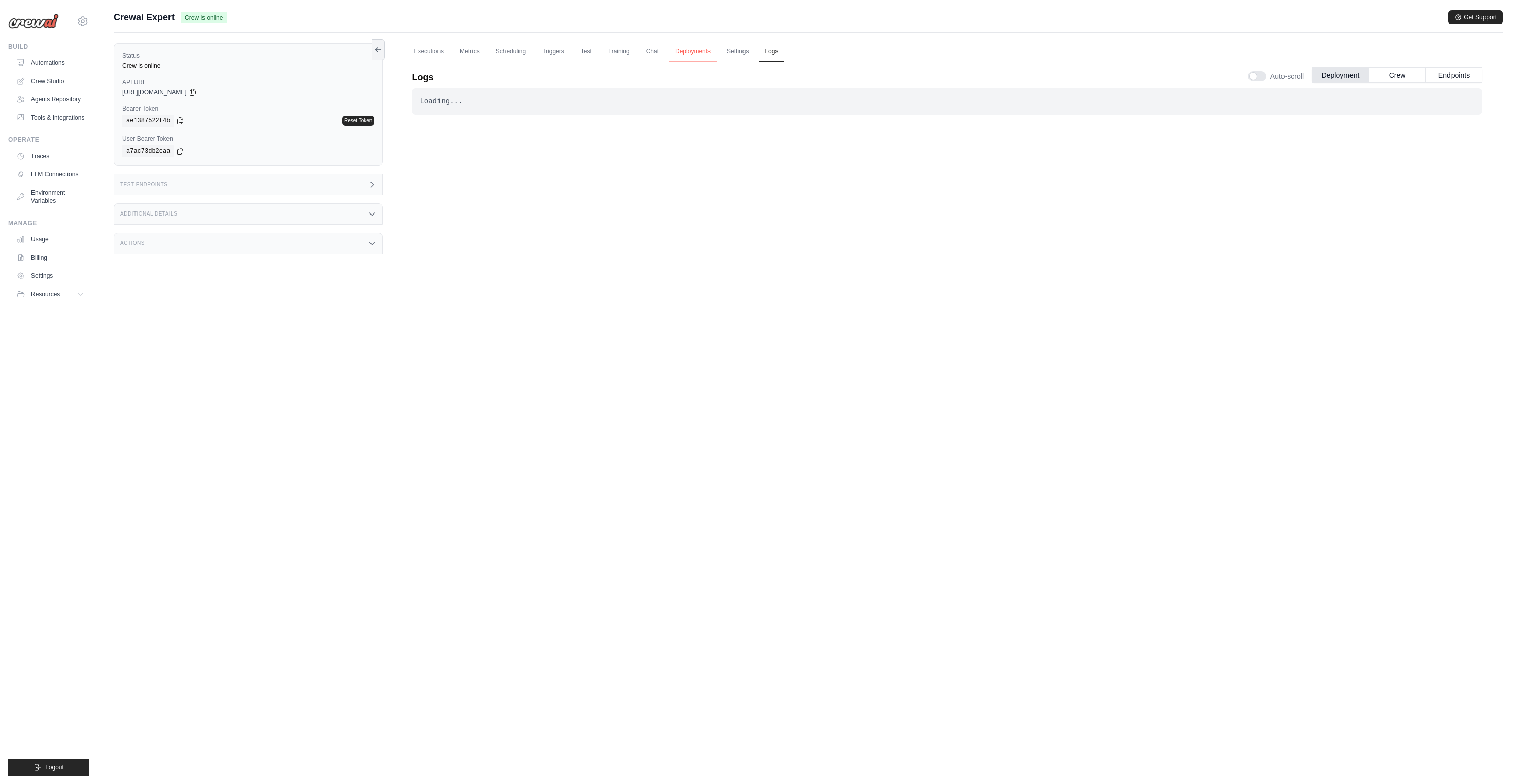
click at [696, 56] on link "Deployments" at bounding box center [693, 51] width 47 height 21
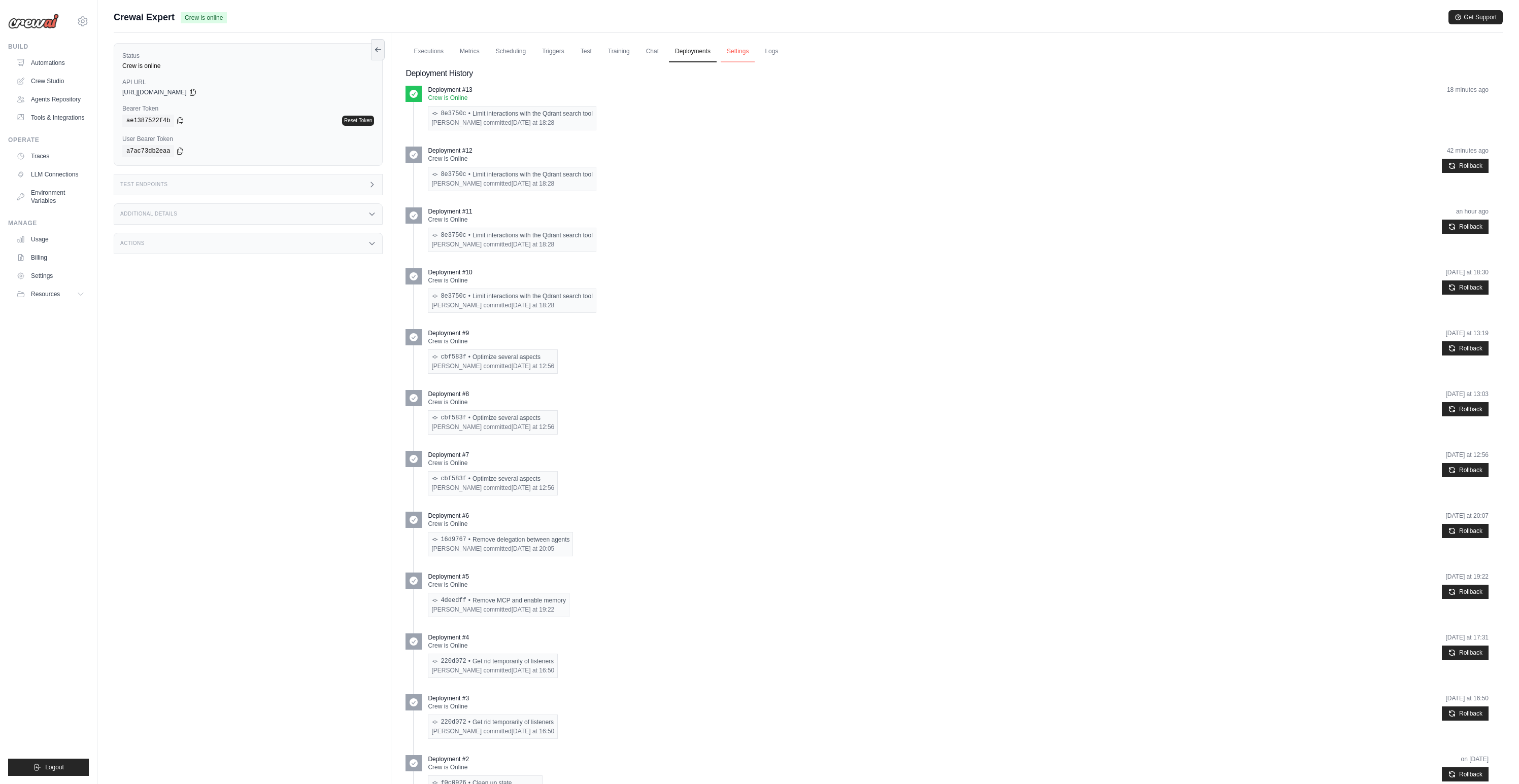
click at [731, 53] on link "Settings" at bounding box center [737, 51] width 34 height 21
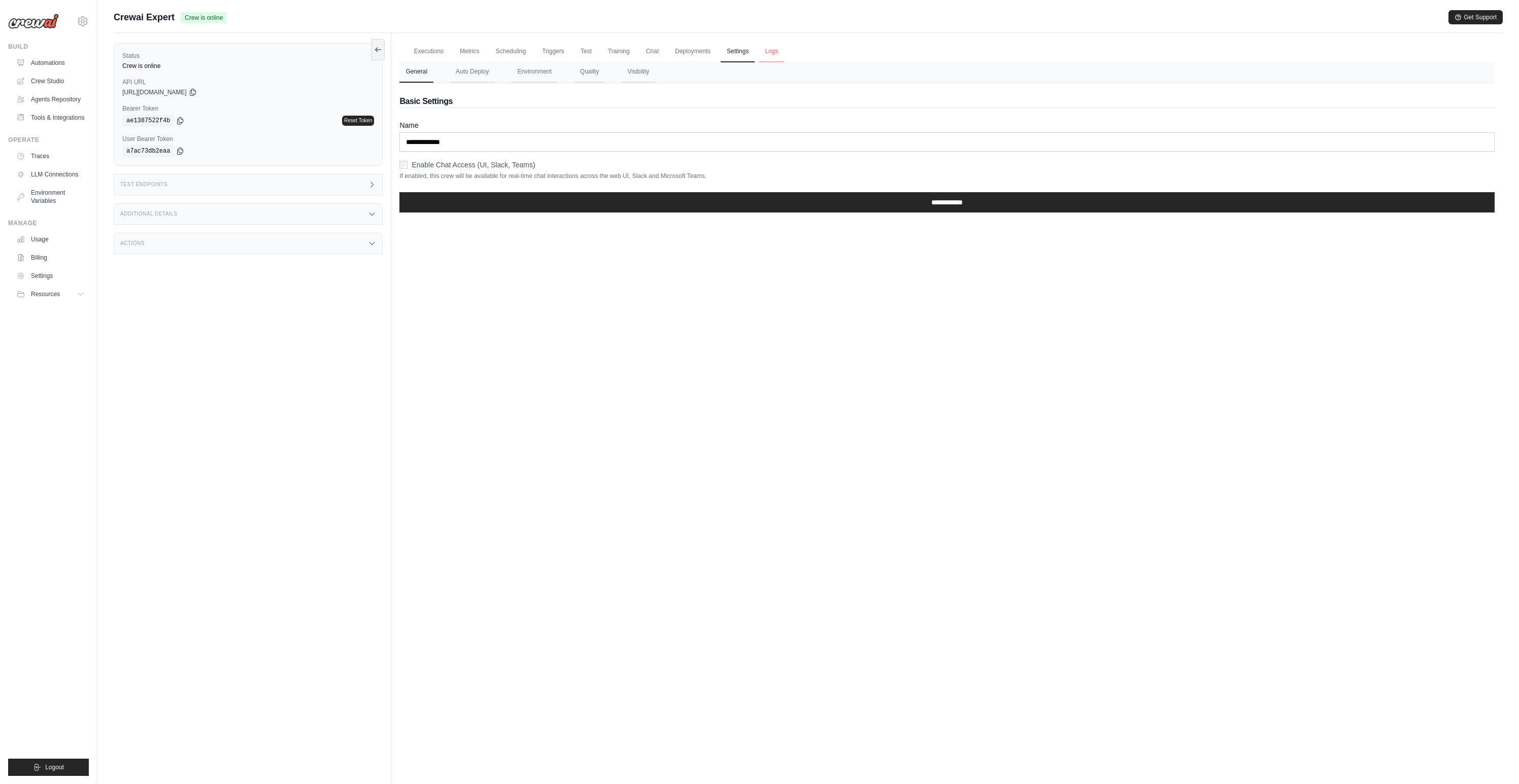
click at [769, 53] on link "Logs" at bounding box center [771, 51] width 25 height 21
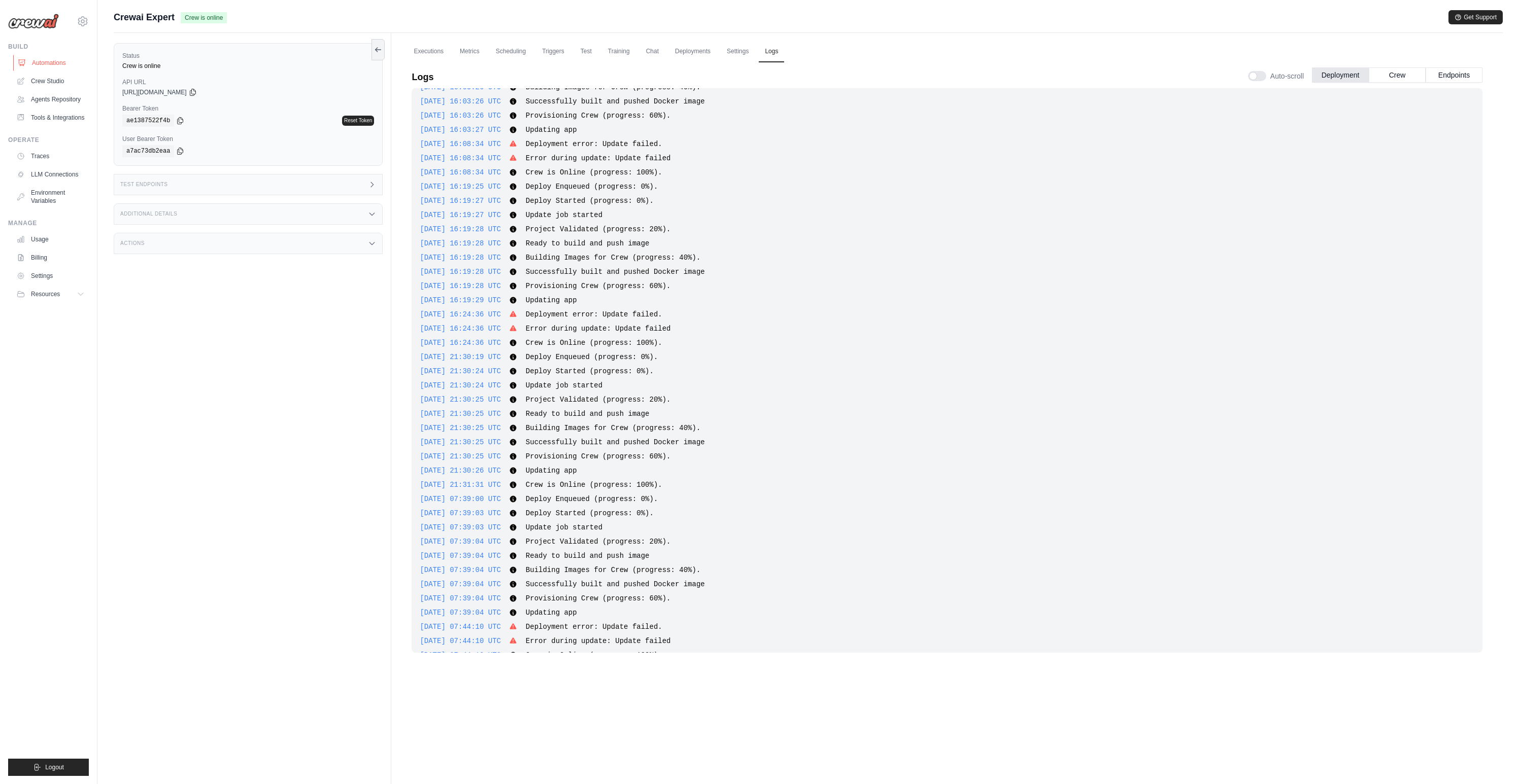
click at [49, 65] on link "Automations" at bounding box center [51, 63] width 77 height 16
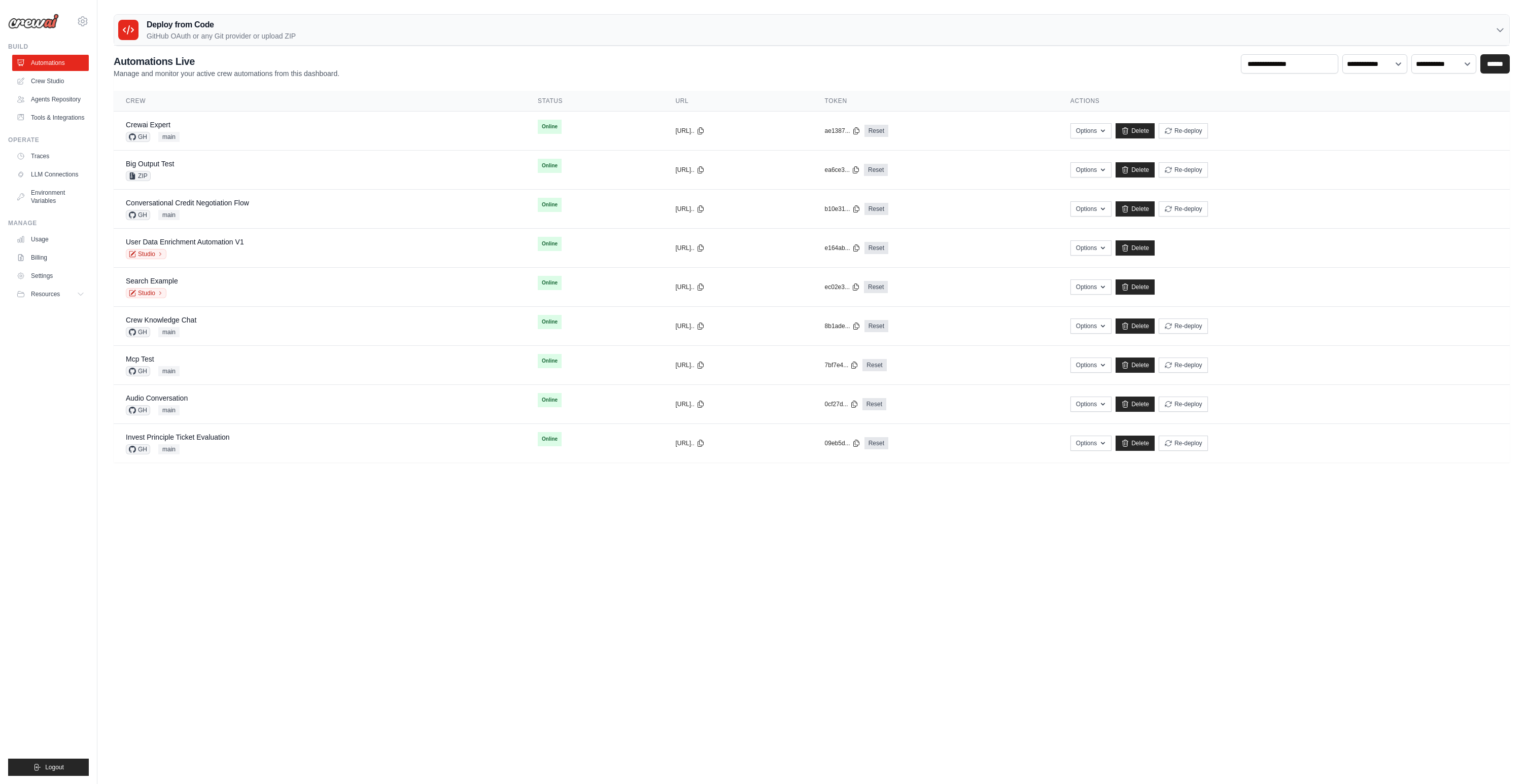
click at [1241, 132] on div "Options Chat with this Flow Export React JSX Component Export React TSX Compone…" at bounding box center [1284, 131] width 427 height 15
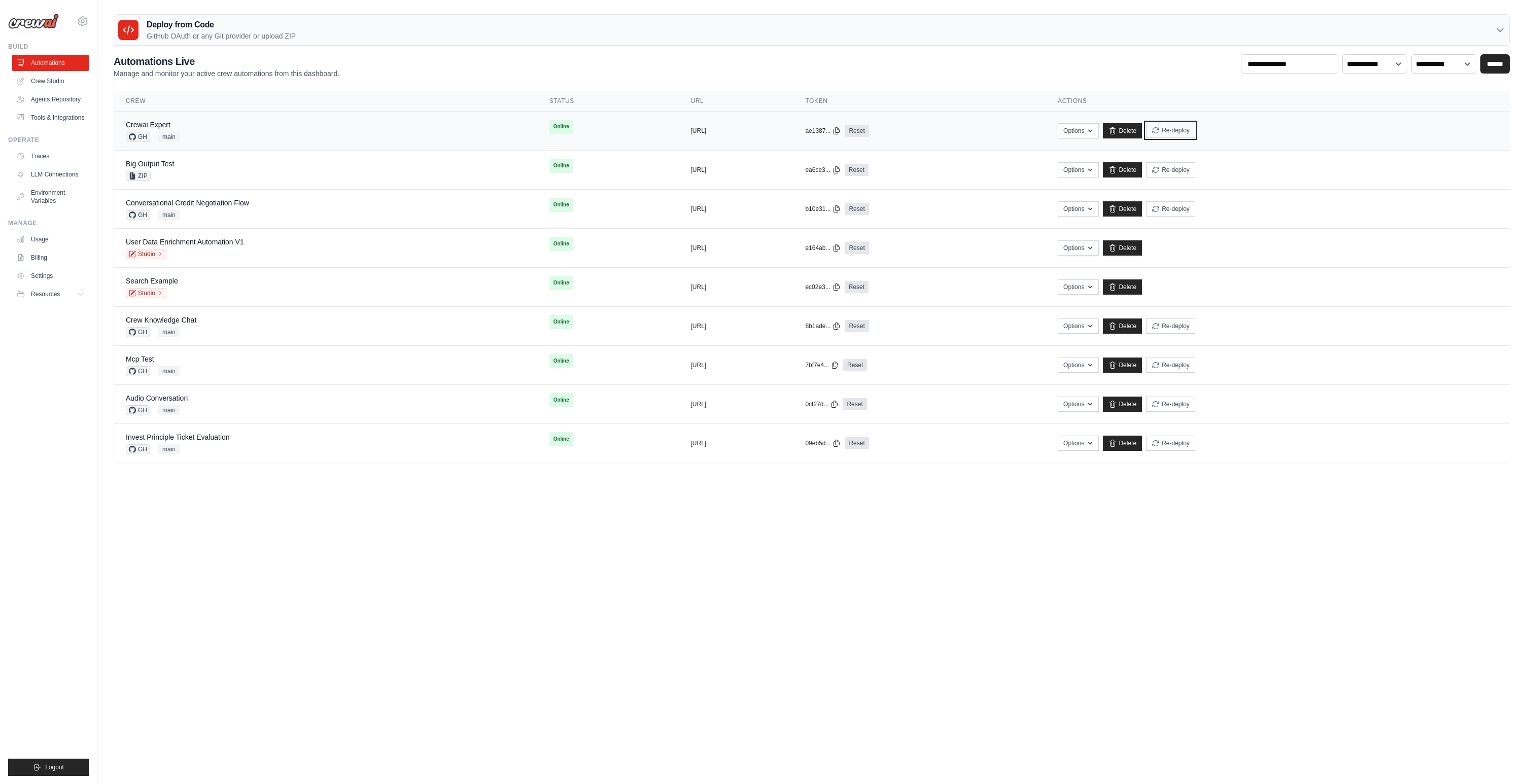
click at [1196, 135] on button "Re-deploy" at bounding box center [1171, 130] width 49 height 15
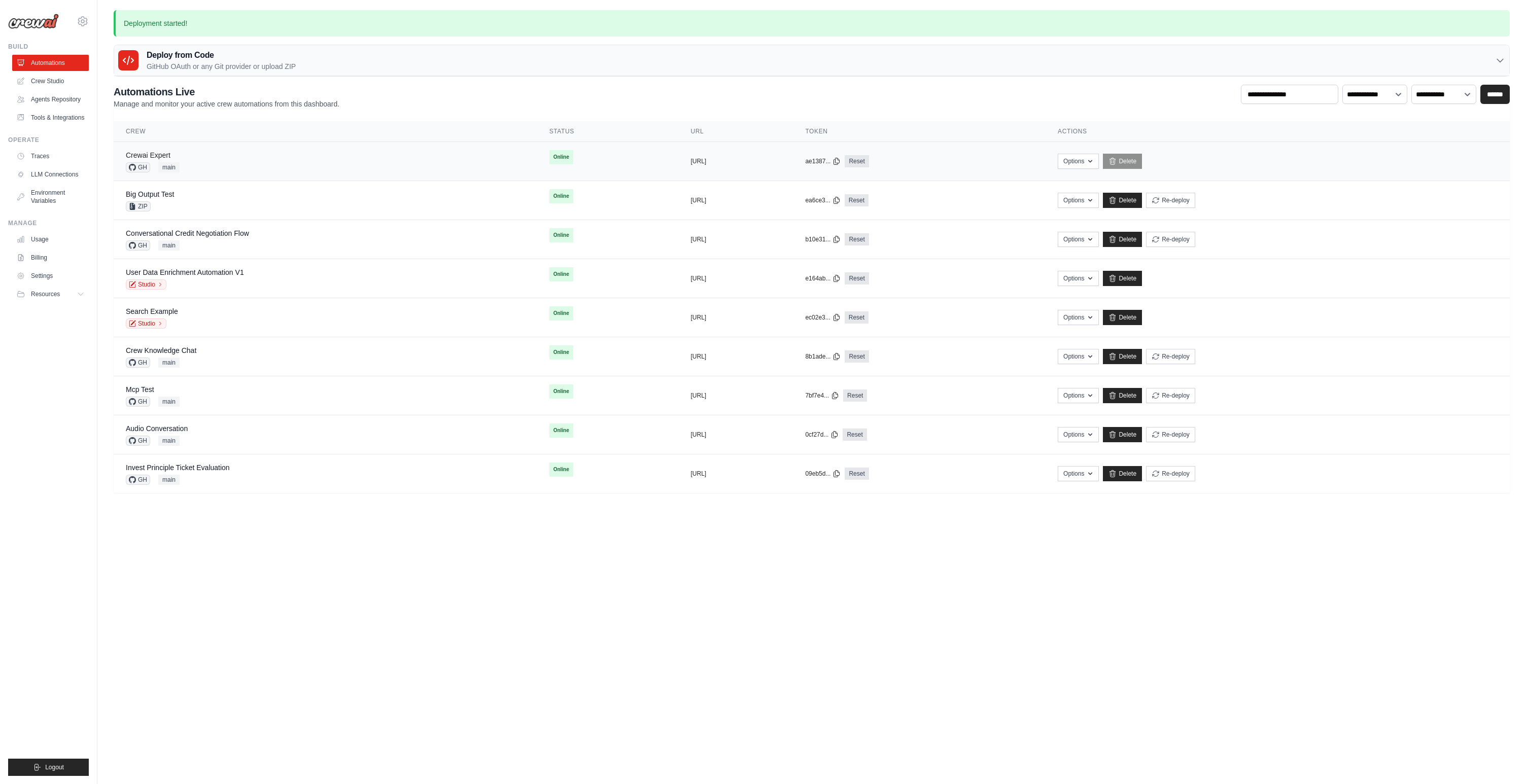
click at [161, 155] on link "Crewai Expert" at bounding box center [148, 155] width 45 height 8
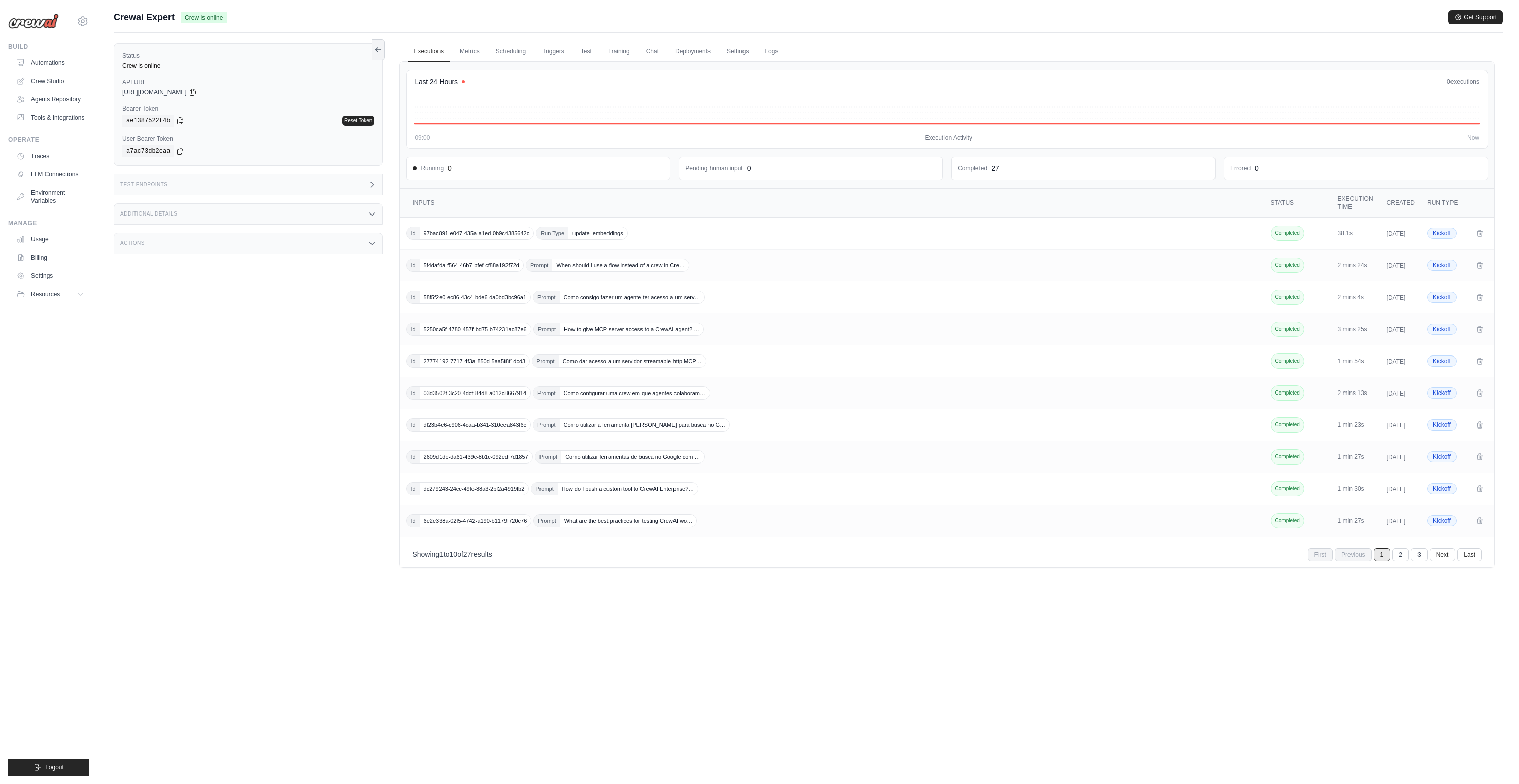
click at [239, 183] on div "Test Endpoints" at bounding box center [248, 185] width 269 height 21
click at [432, 226] on p "Retrieve the required inputs for your flow" at bounding box center [458, 226] width 109 height 8
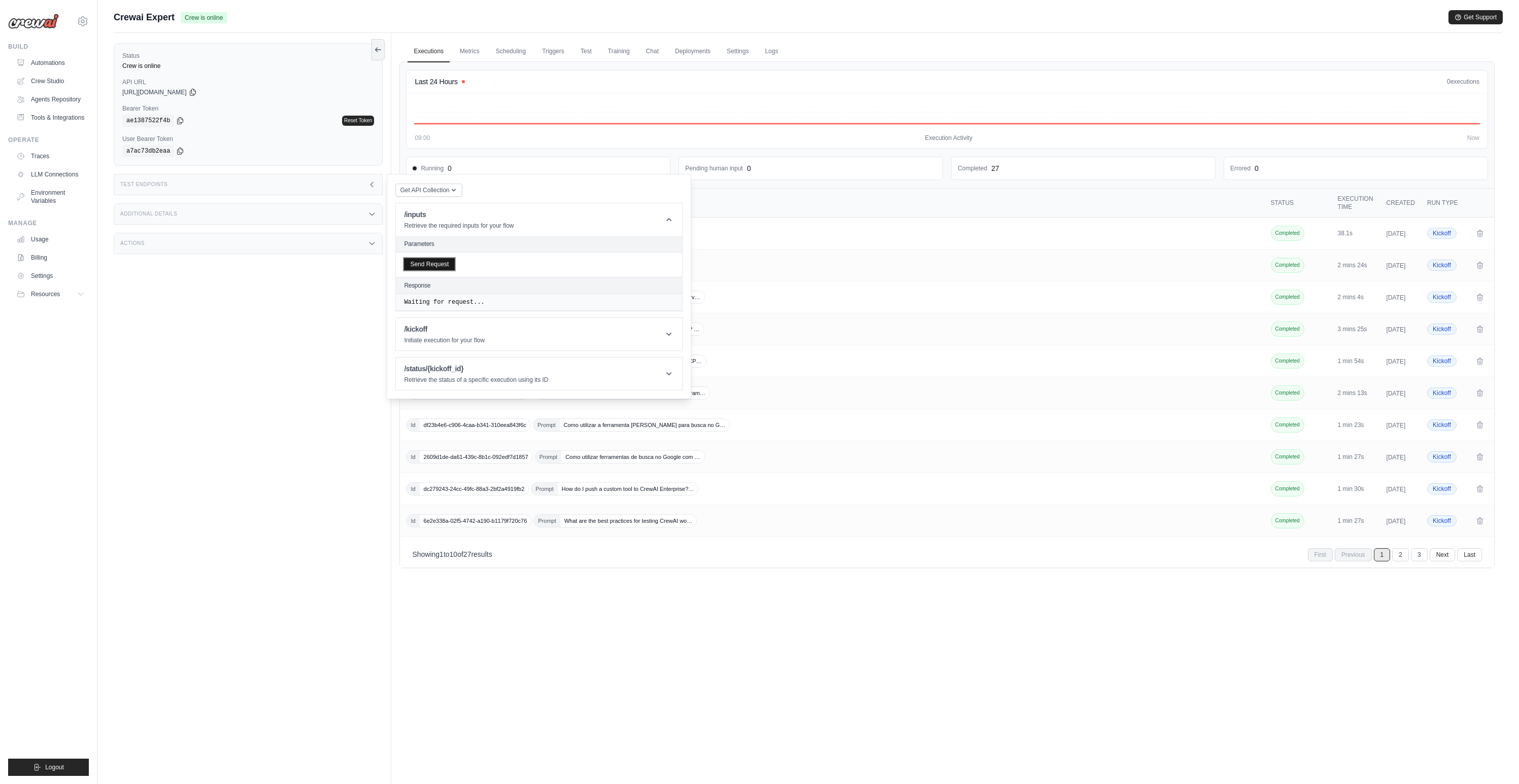
click at [443, 263] on button "Send Request" at bounding box center [429, 264] width 51 height 12
click at [333, 331] on div "Status Crew is online API URL copied [URL][DOMAIN_NAME] Bearer Token copied ae1…" at bounding box center [252, 425] width 278 height 784
click at [323, 306] on div "Status Crew is online API URL copied [URL][DOMAIN_NAME] Bearer Token copied ae1…" at bounding box center [252, 425] width 278 height 784
click at [254, 359] on div "Status Crew is online API URL copied [URL][DOMAIN_NAME] Bearer Token copied ae1…" at bounding box center [252, 425] width 278 height 784
click at [359, 191] on div "Test Endpoints" at bounding box center [248, 185] width 269 height 21
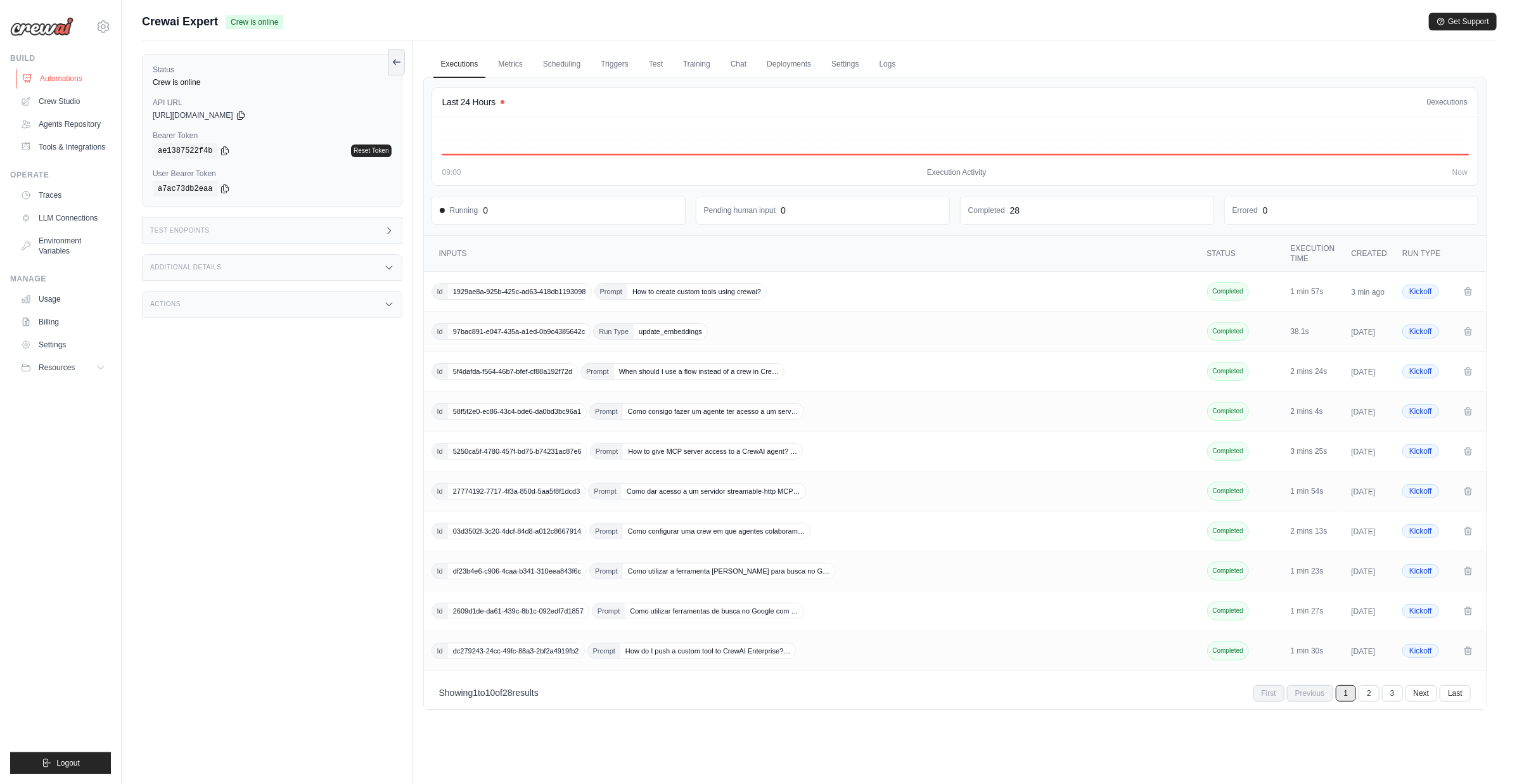
click at [74, 83] on link "Automations" at bounding box center [64, 78] width 96 height 21
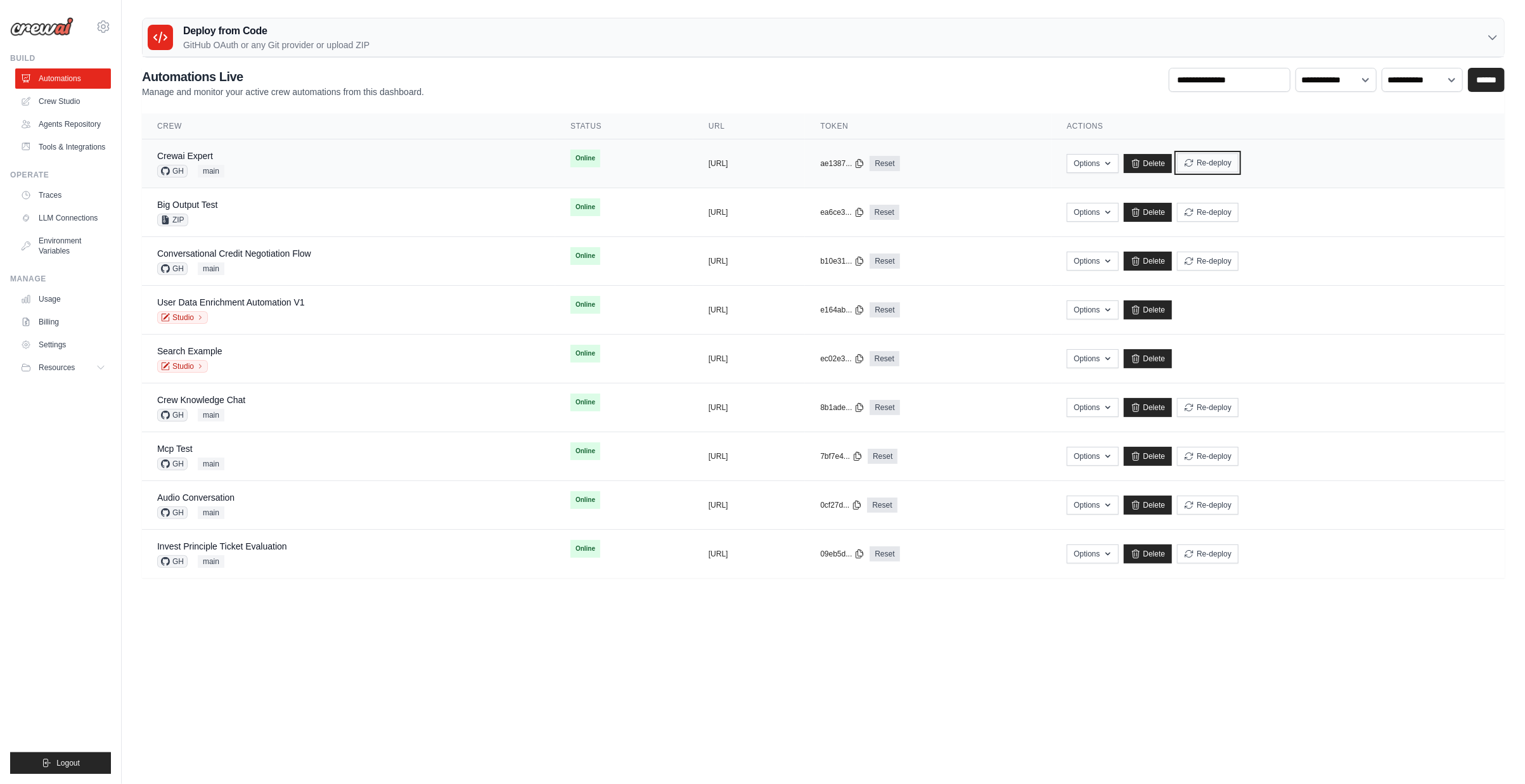
click at [1238, 166] on button "Re-deploy" at bounding box center [1208, 162] width 62 height 19
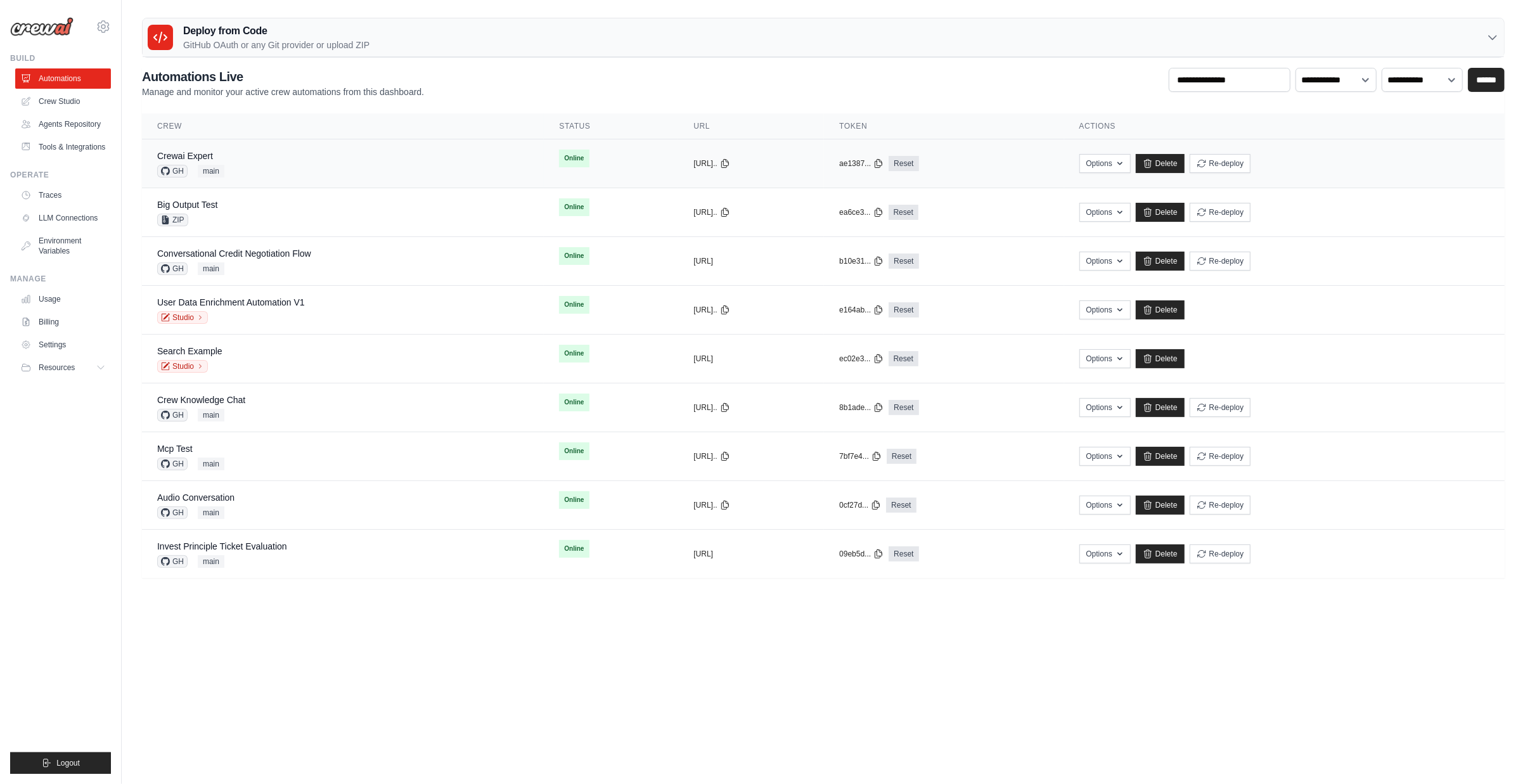
click at [218, 161] on div "Crewai Expert" at bounding box center [191, 156] width 68 height 12
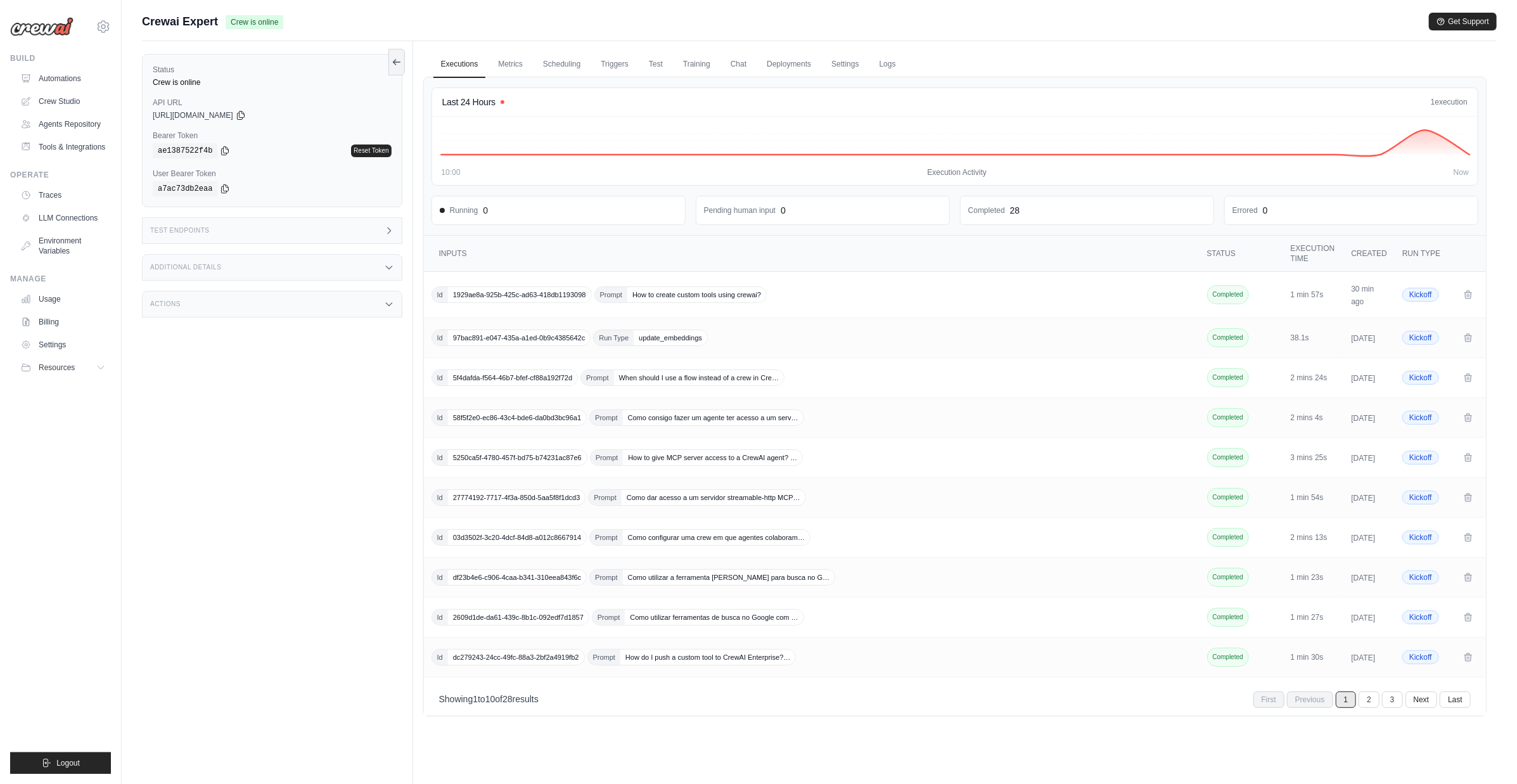
click at [221, 230] on div "Test Endpoints" at bounding box center [272, 231] width 260 height 26
click at [482, 276] on div "/inputs Retrieve the required inputs for your flow" at bounding box center [497, 274] width 137 height 26
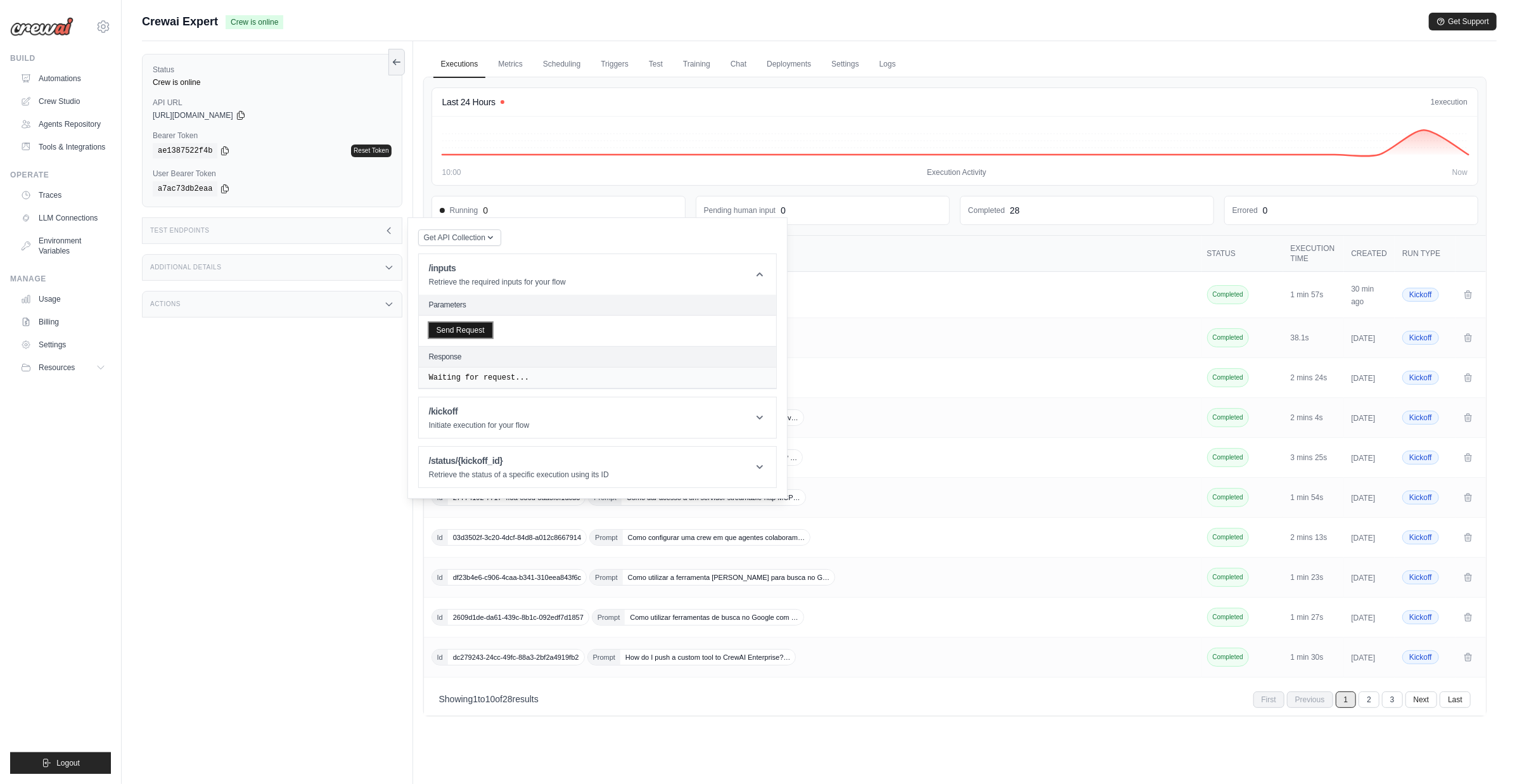
click at [464, 327] on button "Send Request" at bounding box center [460, 330] width 63 height 15
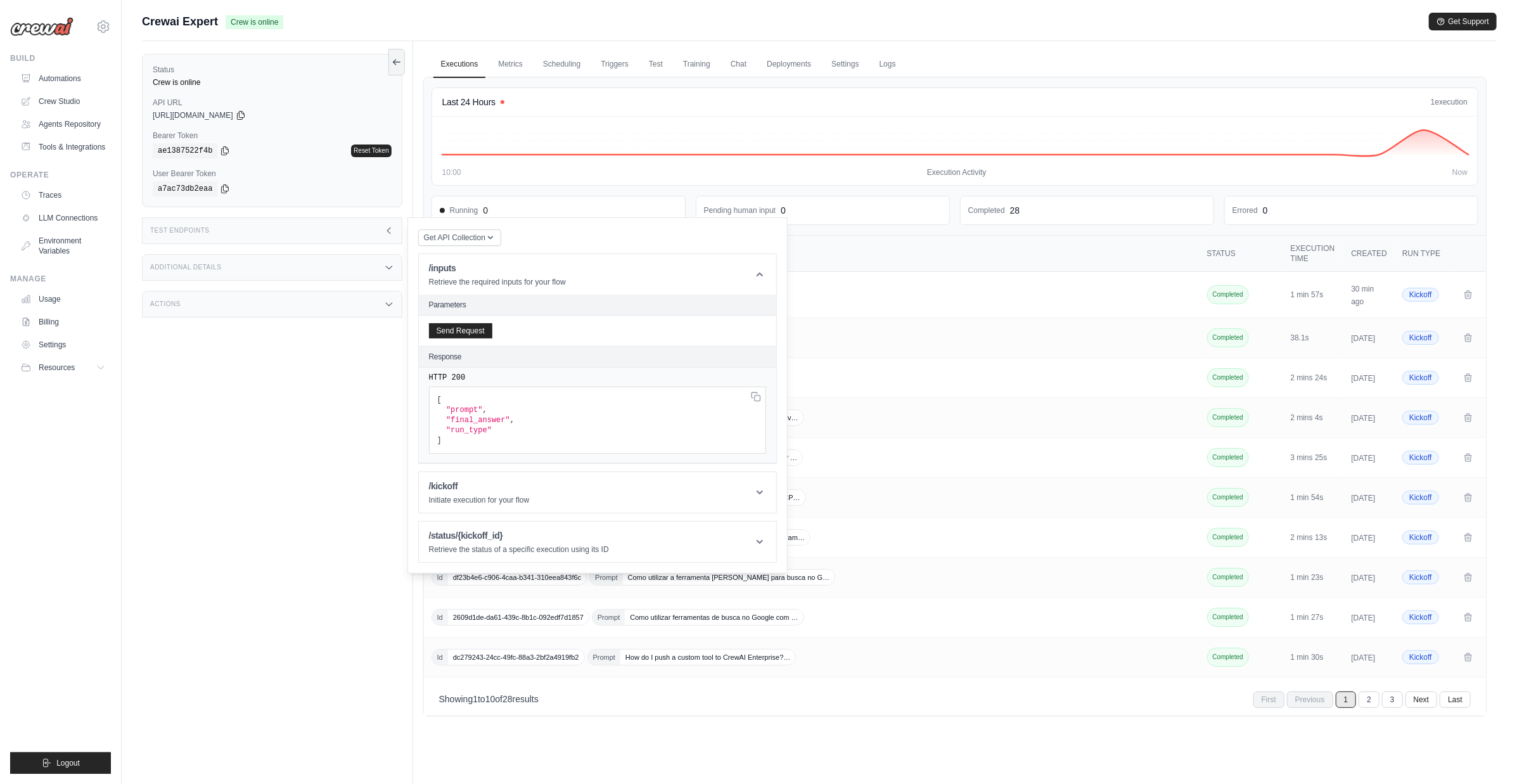
click at [382, 238] on div "Test Endpoints" at bounding box center [272, 231] width 260 height 26
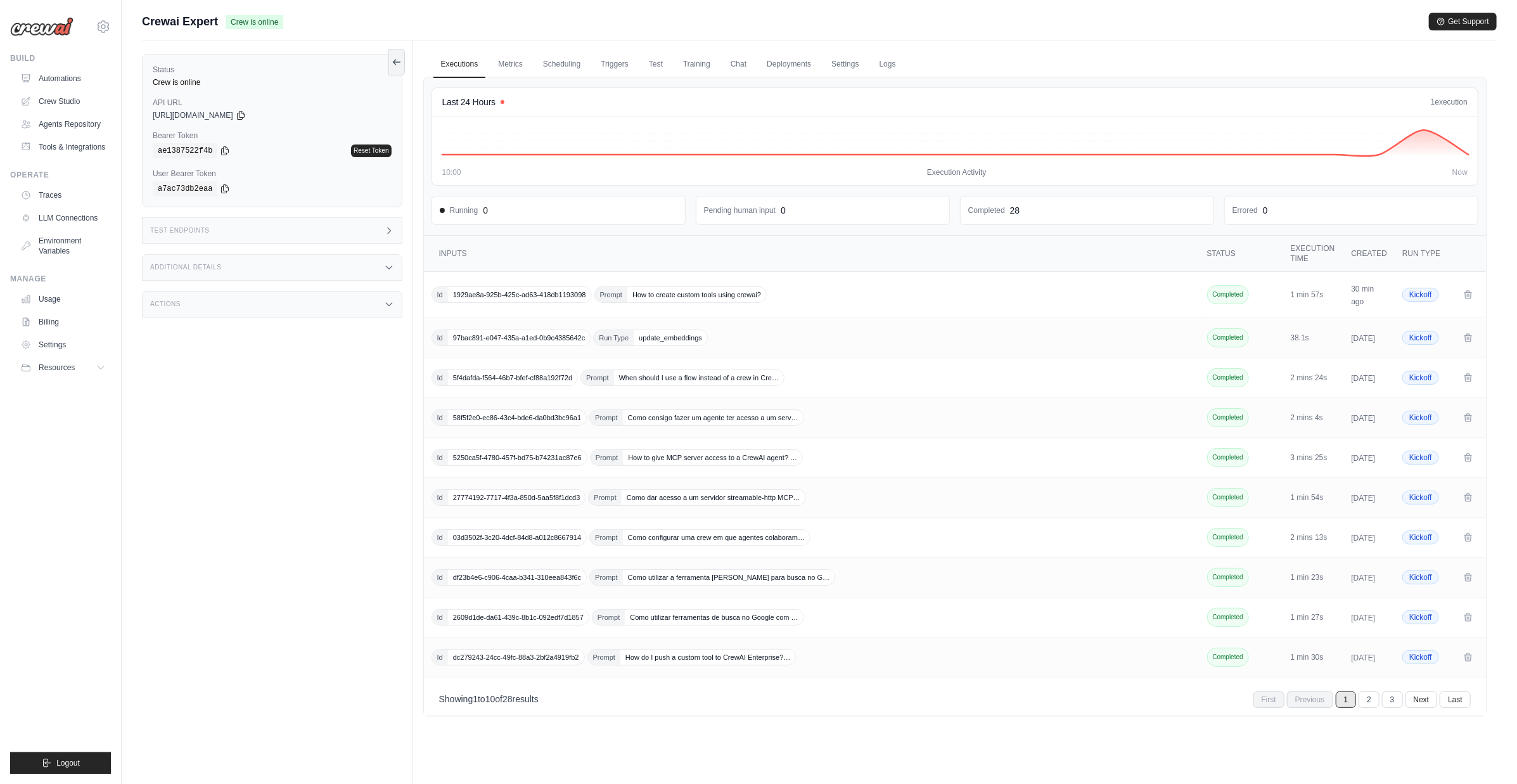
click at [315, 403] on div "Status Crew is online API URL copied https://crewai-expert-aa6791ac-f605-4a9f-b…" at bounding box center [277, 433] width 271 height 784
click at [105, 21] on icon at bounding box center [103, 26] width 12 height 11
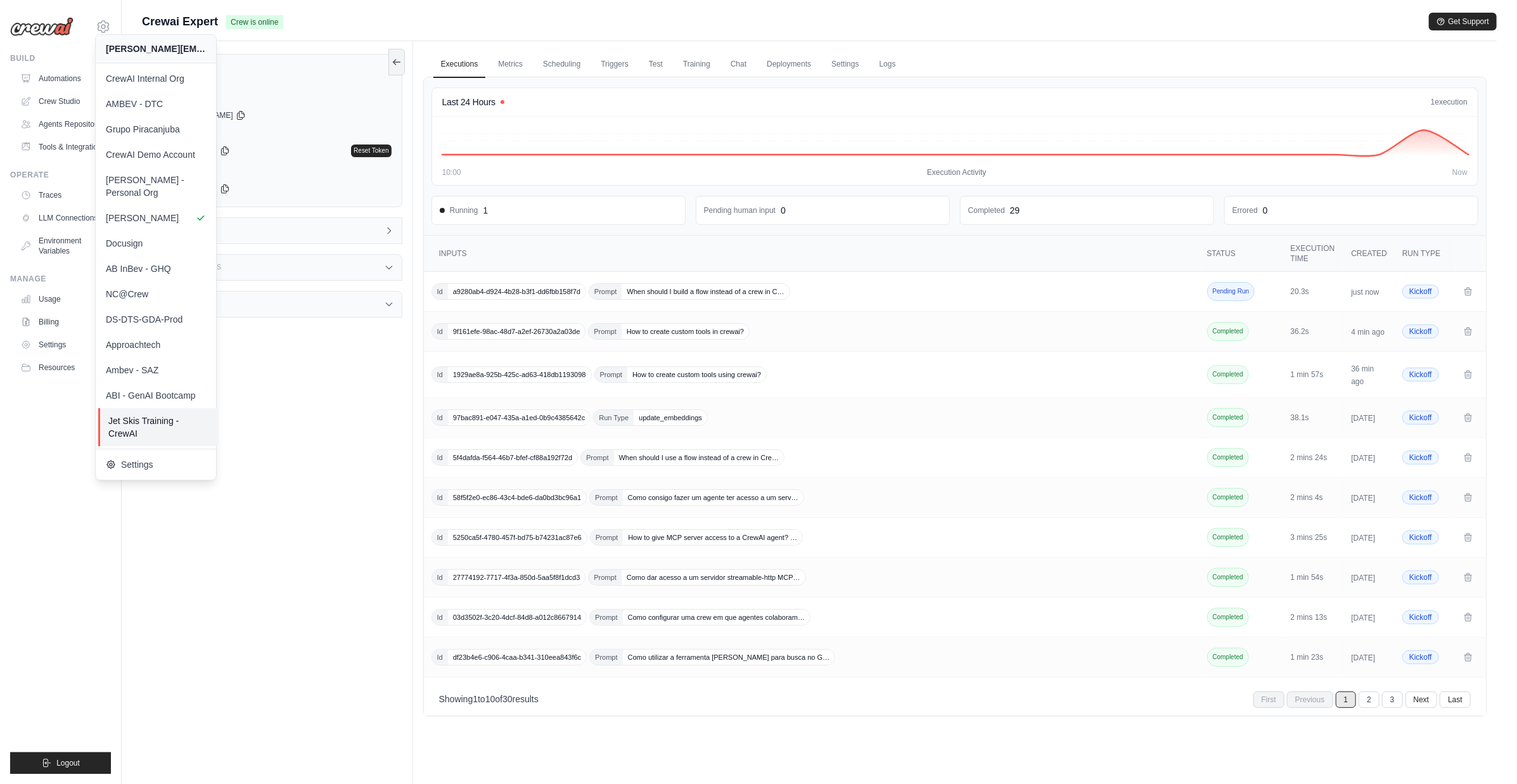
click at [134, 414] on span "Jet Skis Training - CrewAI" at bounding box center [159, 427] width 100 height 26
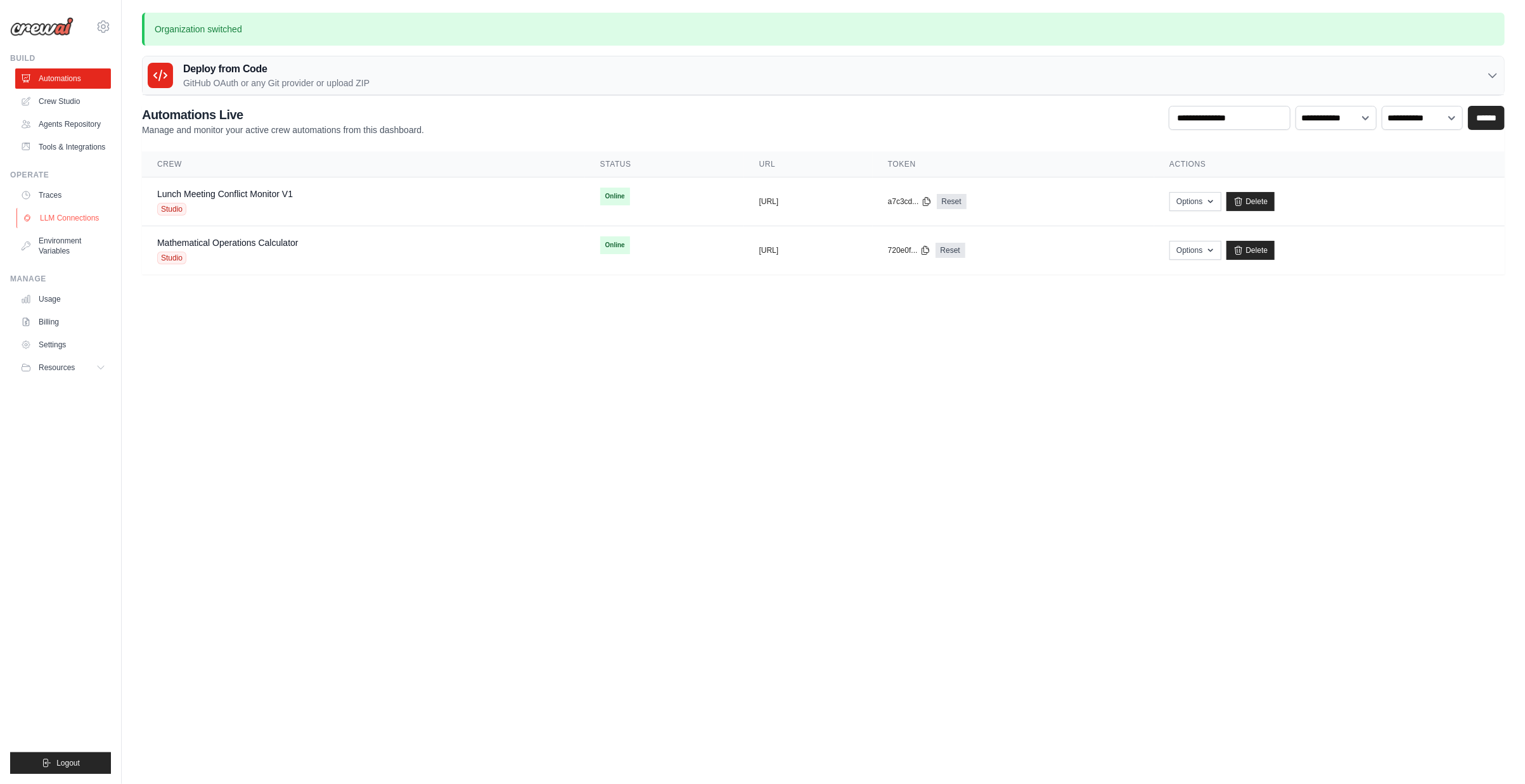
click at [80, 217] on link "LLM Connections" at bounding box center [64, 217] width 96 height 21
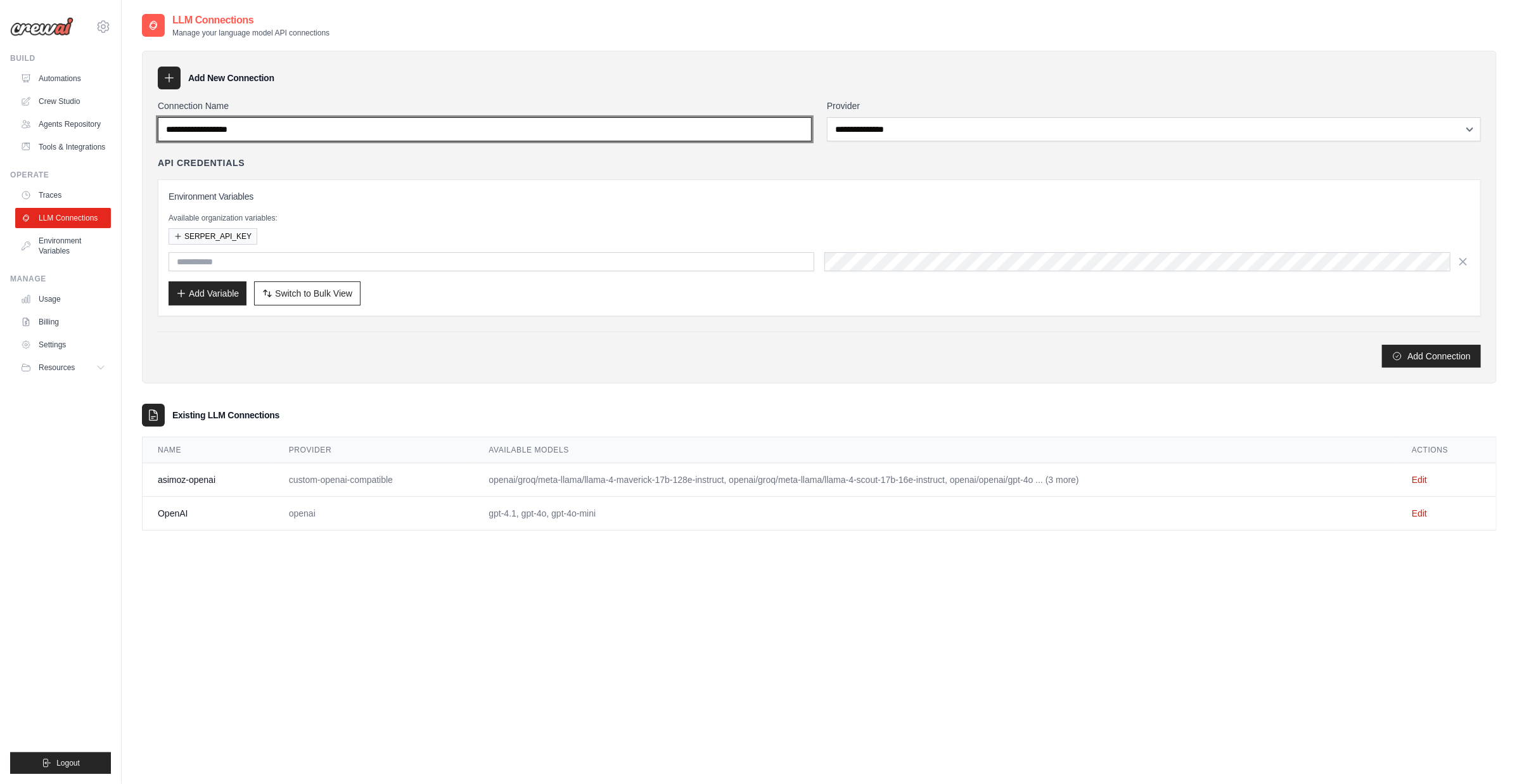
click at [232, 128] on input "Connection Name" at bounding box center [485, 128] width 654 height 24
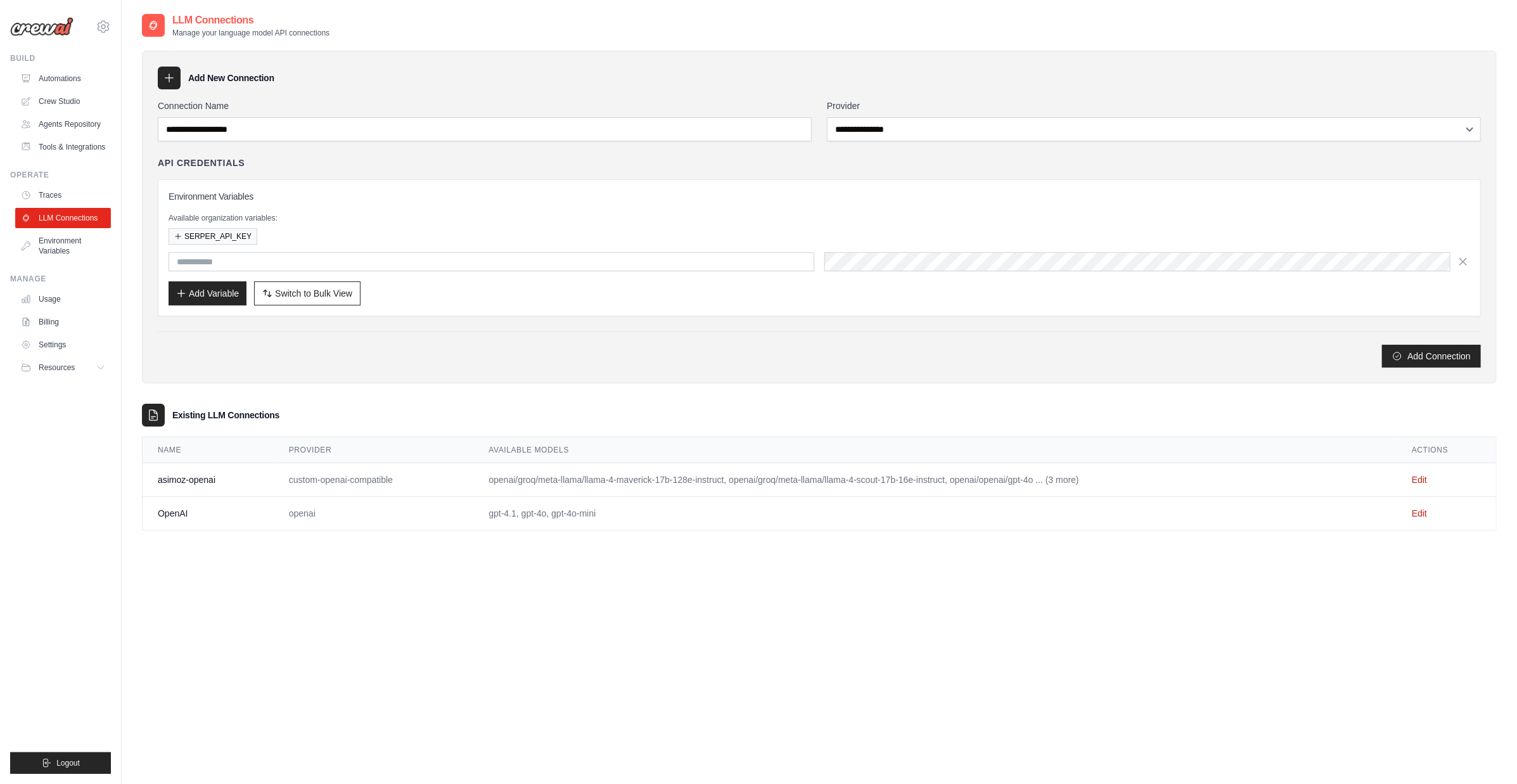
click at [105, 1] on div "daniel@crewai.com CrewAI Internal Org AMBEV - DTC Grupo Piracanjuba CrewAI Demo…" at bounding box center [60, 20] width 100 height 40
click at [108, 19] on div "daniel@crewai.com CrewAI Internal Org AMBEV - DTC Grupo Piracanjuba CrewAI Demo…" at bounding box center [60, 20] width 100 height 40
click at [107, 24] on icon at bounding box center [103, 26] width 15 height 15
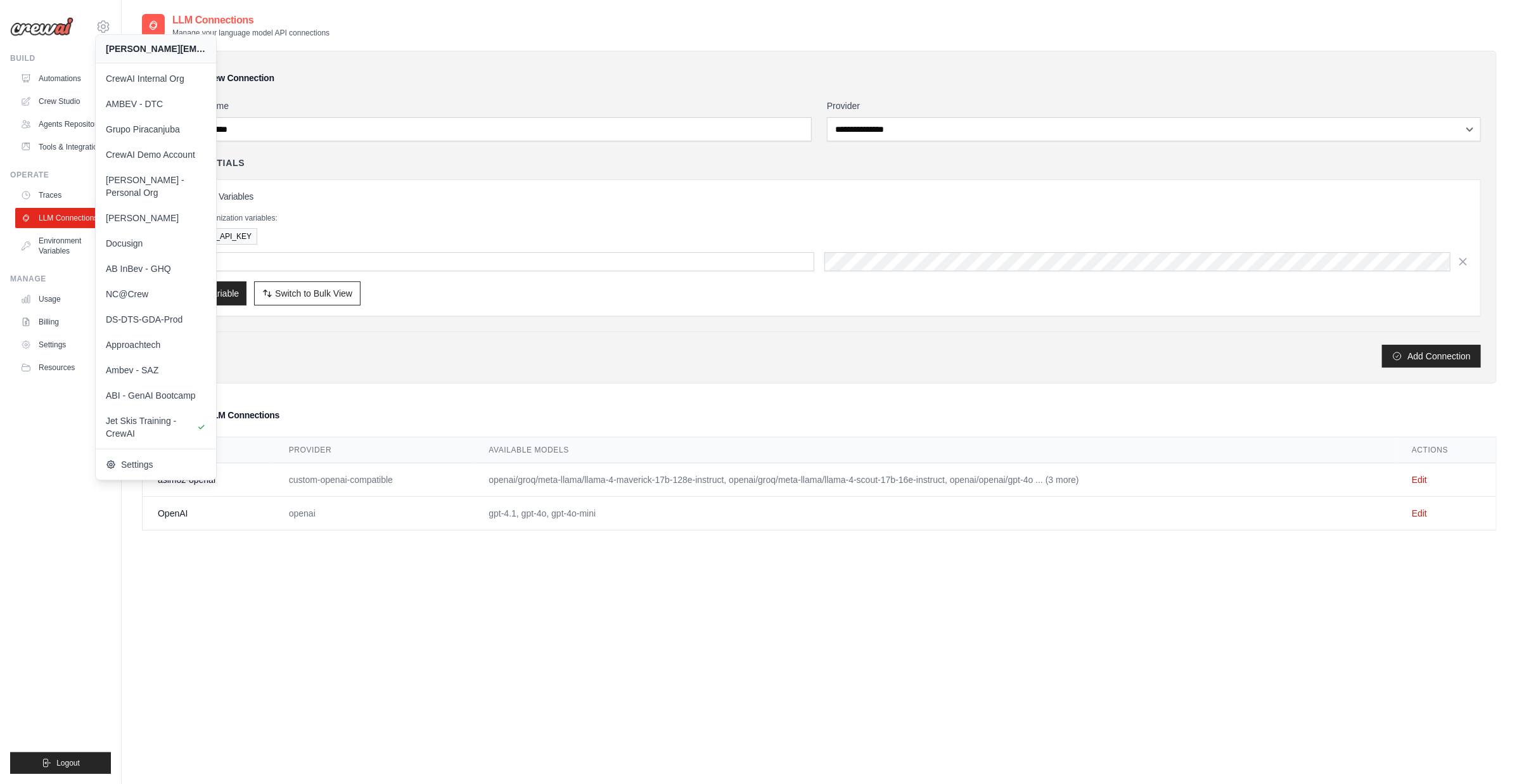
click at [296, 634] on div "**********" at bounding box center [819, 404] width 1355 height 784
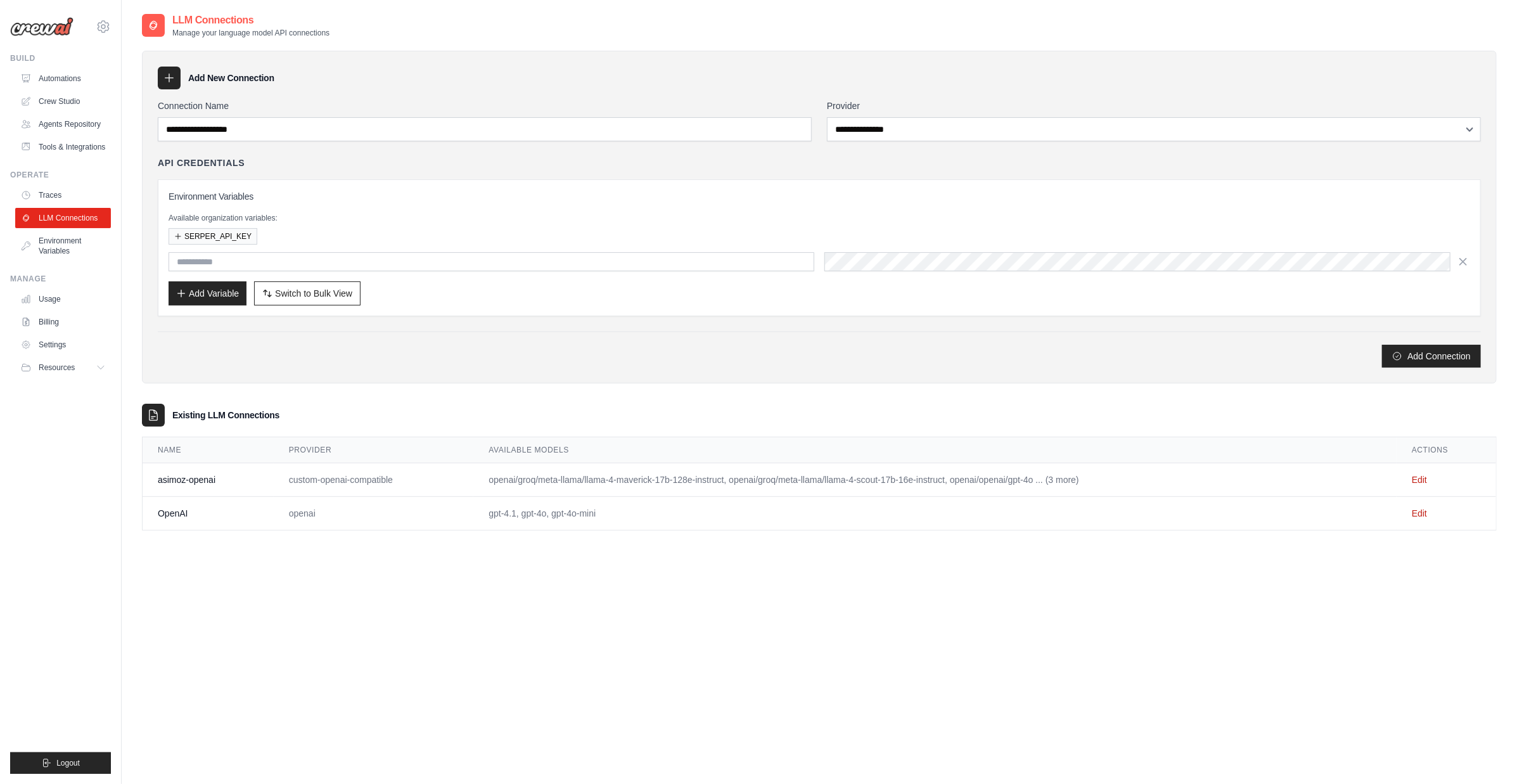
click at [1070, 622] on div "**********" at bounding box center [819, 404] width 1355 height 784
click at [1417, 477] on link "Edit" at bounding box center [1419, 479] width 15 height 10
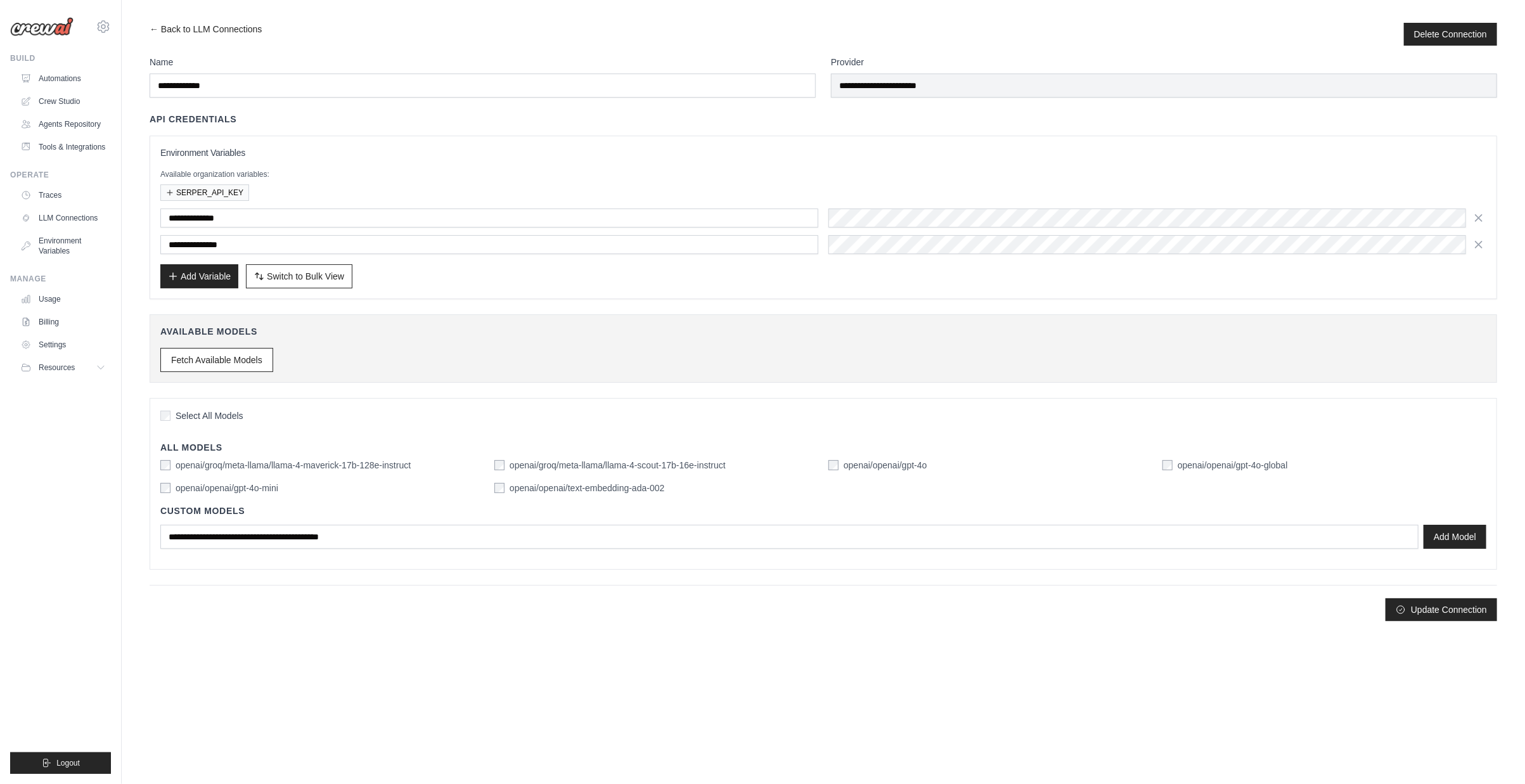
click at [1191, 701] on body "daniel@crewai.com CrewAI Internal Org AMBEV - DTC Grupo Piracanjuba" at bounding box center [762, 392] width 1525 height 784
click at [73, 78] on link "Automations" at bounding box center [64, 78] width 96 height 21
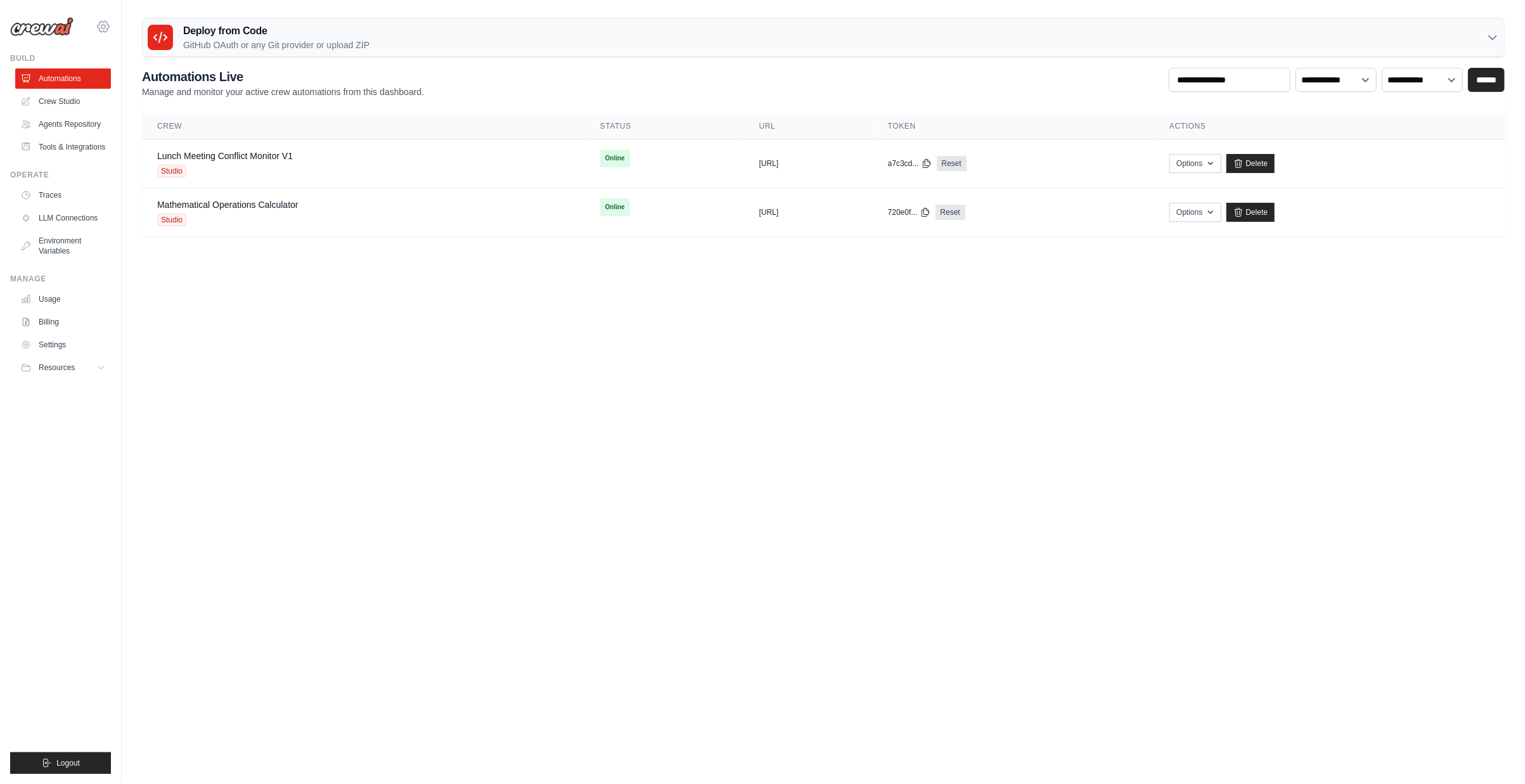
click at [103, 26] on icon at bounding box center [103, 26] width 15 height 15
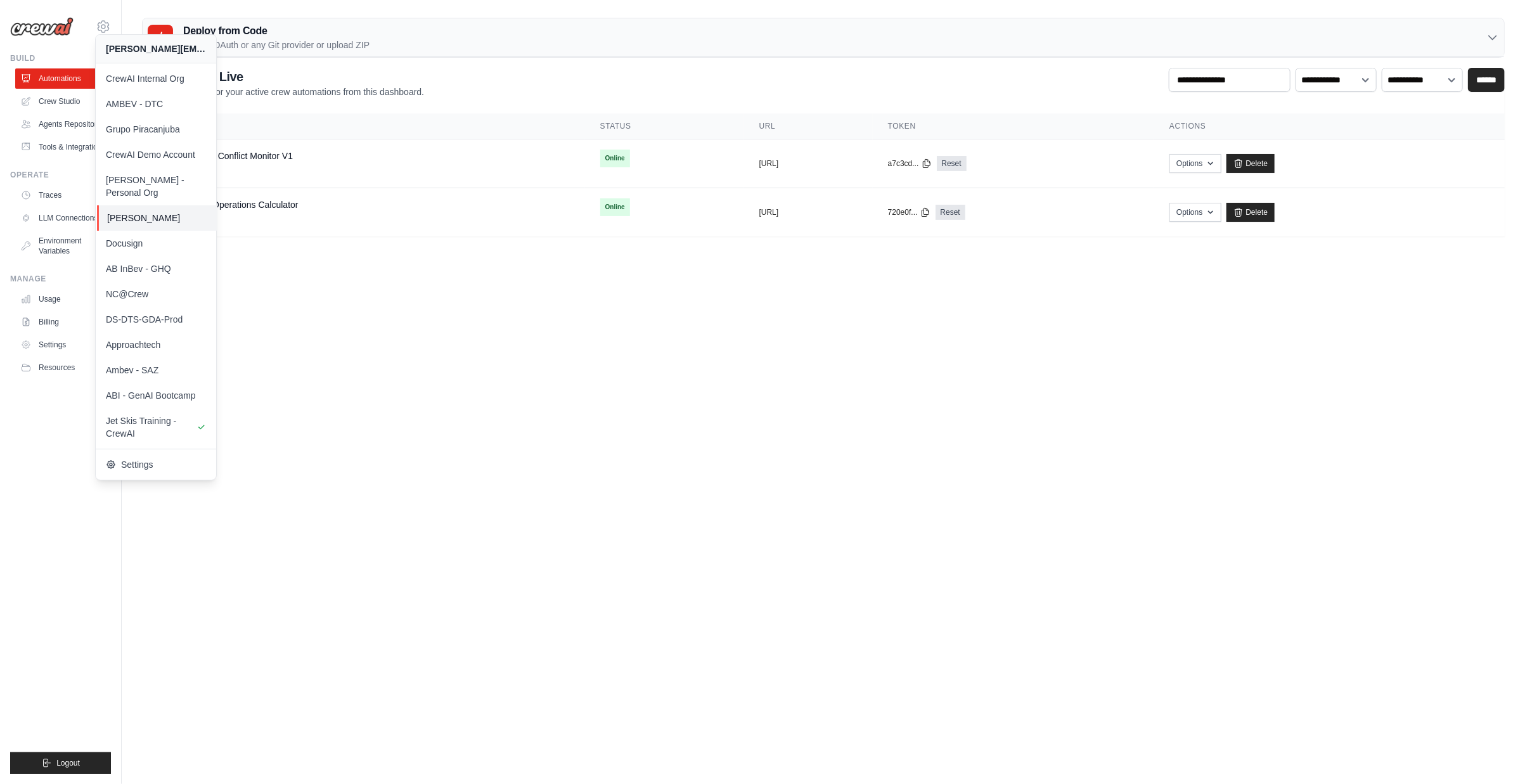
click at [167, 213] on link "[PERSON_NAME]" at bounding box center [157, 217] width 120 height 26
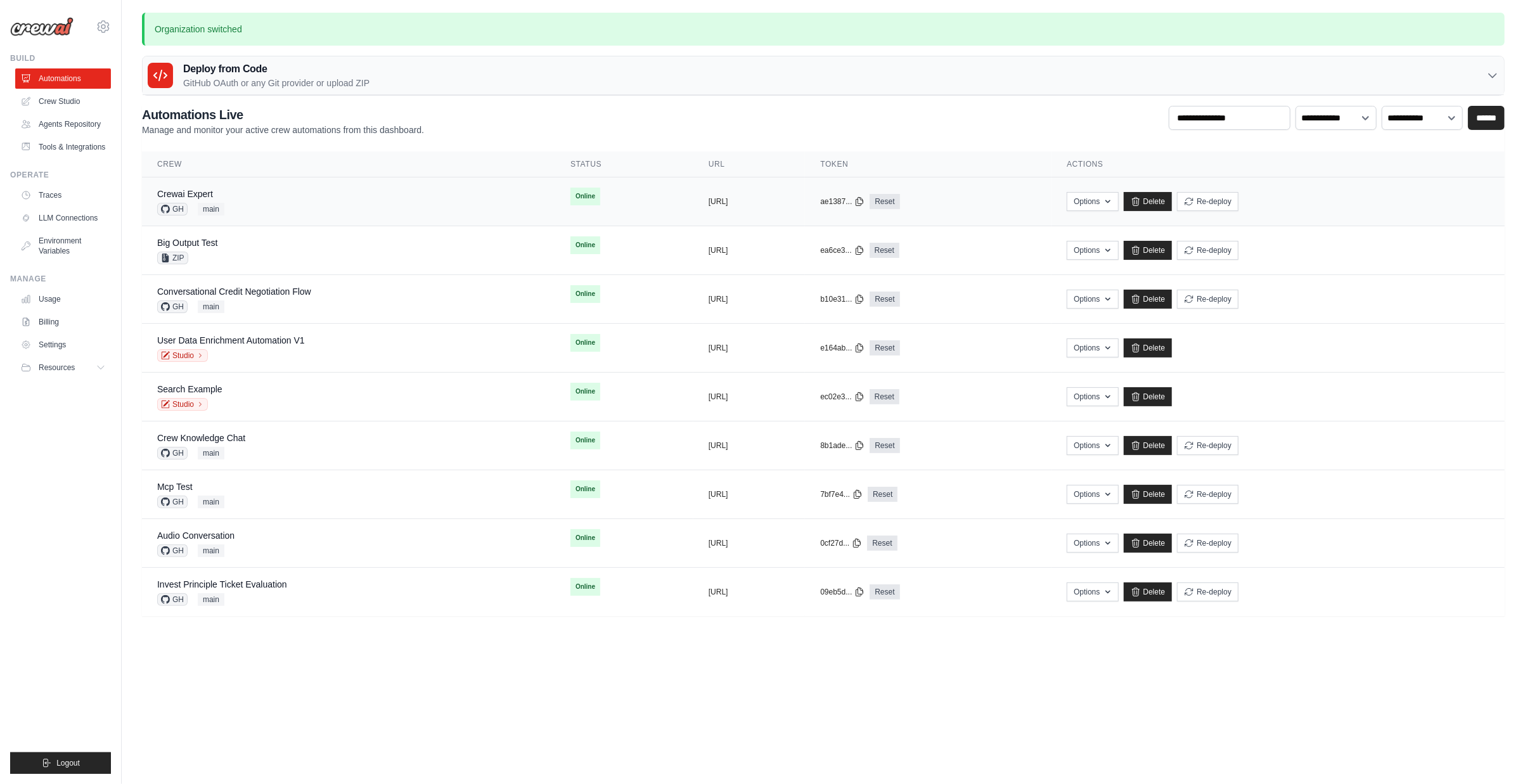
click at [275, 203] on div "Crewai Expert GH main" at bounding box center [349, 202] width 383 height 28
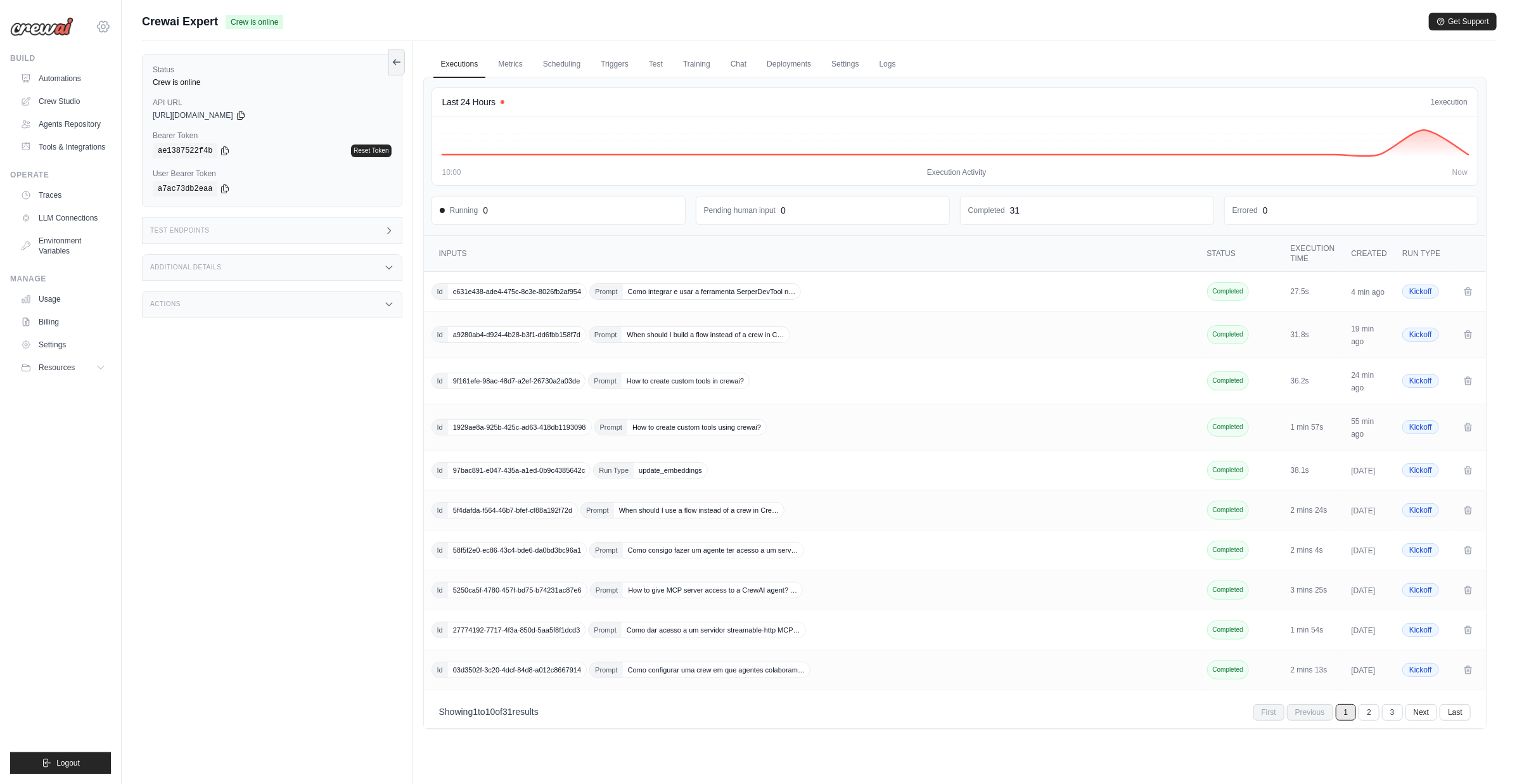
click at [97, 25] on icon at bounding box center [103, 26] width 15 height 15
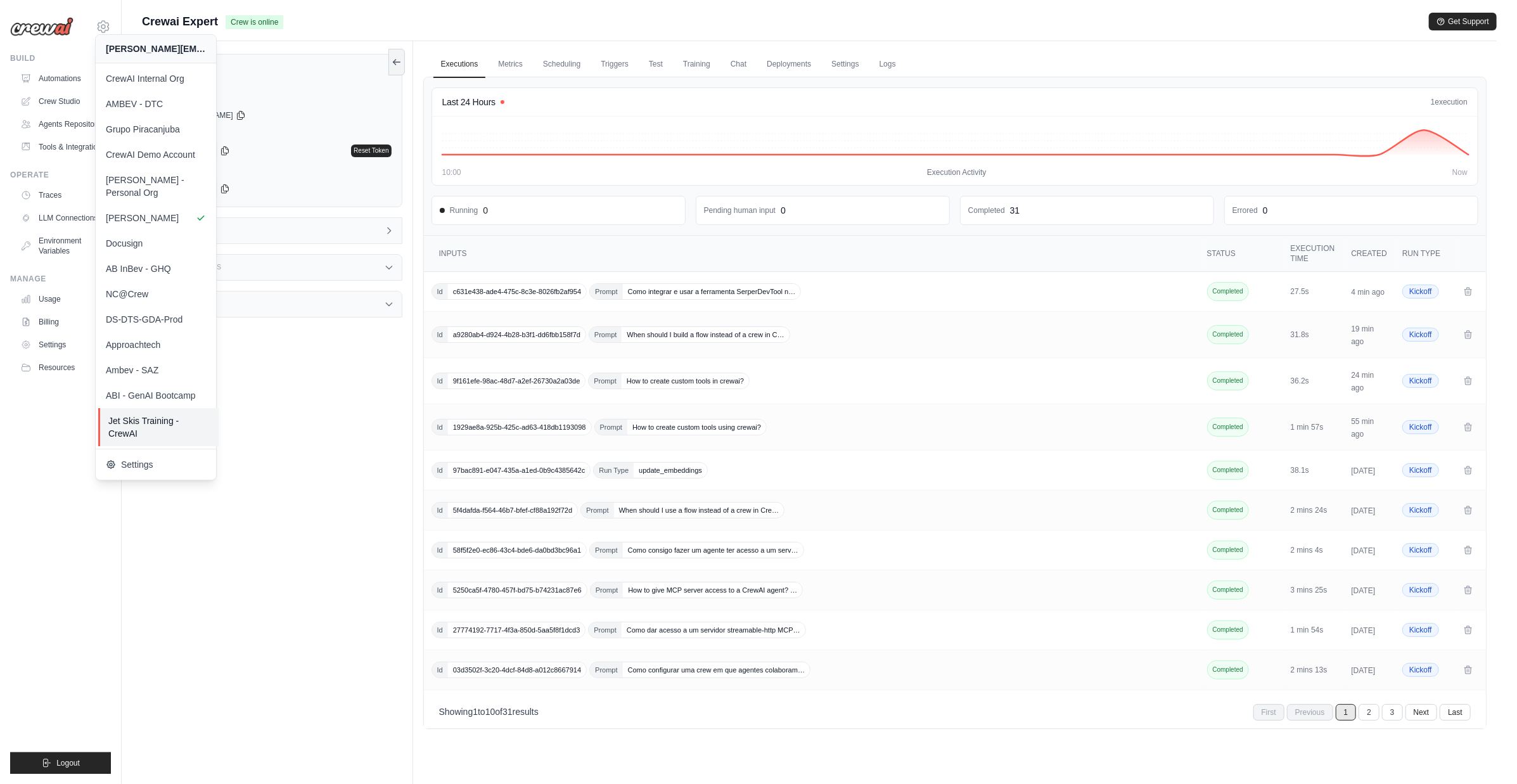
click at [150, 414] on span "Jet Skis Training - CrewAI" at bounding box center [159, 427] width 100 height 26
click at [312, 531] on div "Status Crew is online API URL copied https://crewai-expert-aa6791ac-f605-4a9f-b…" at bounding box center [277, 433] width 271 height 784
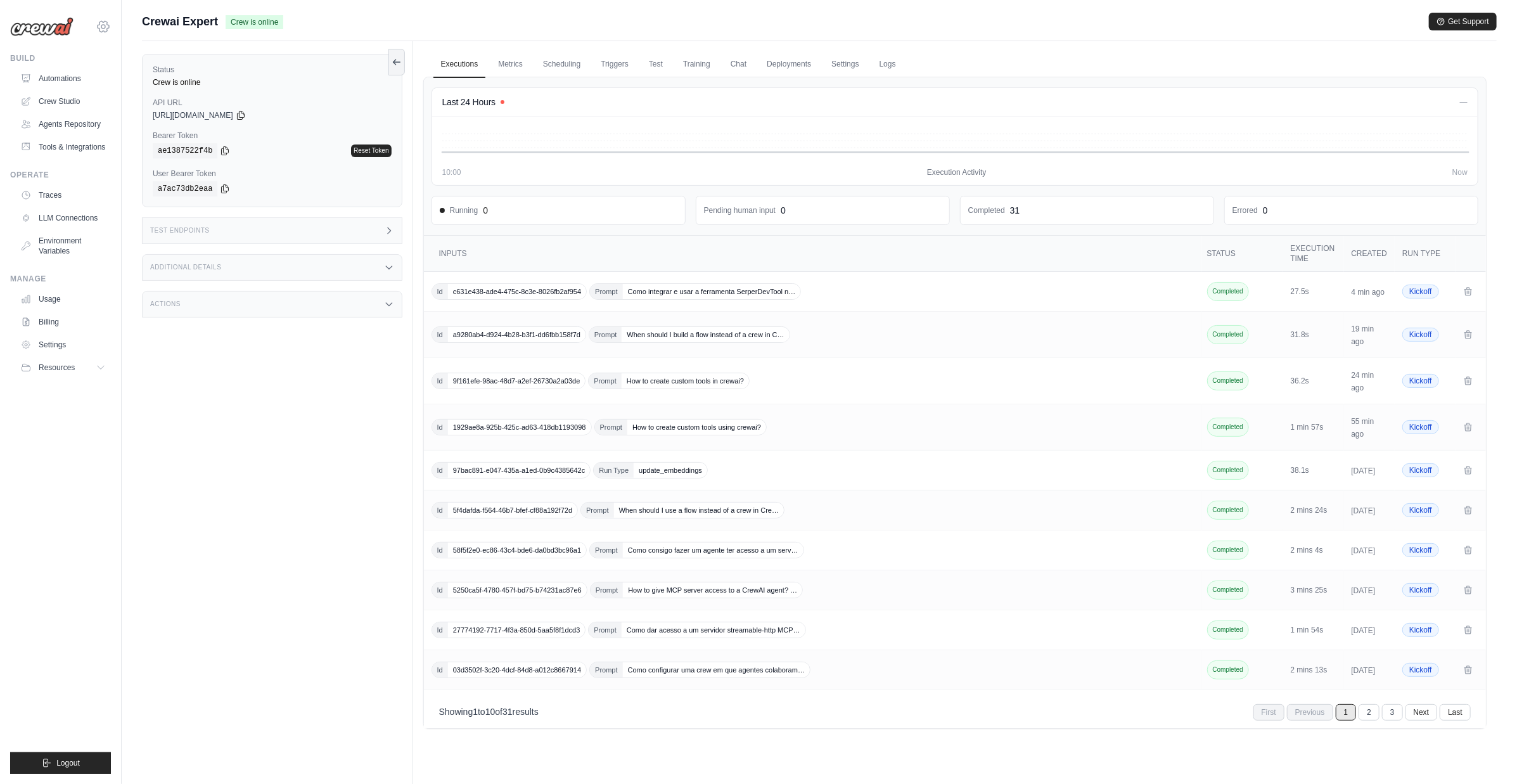
click at [105, 28] on icon at bounding box center [103, 26] width 15 height 15
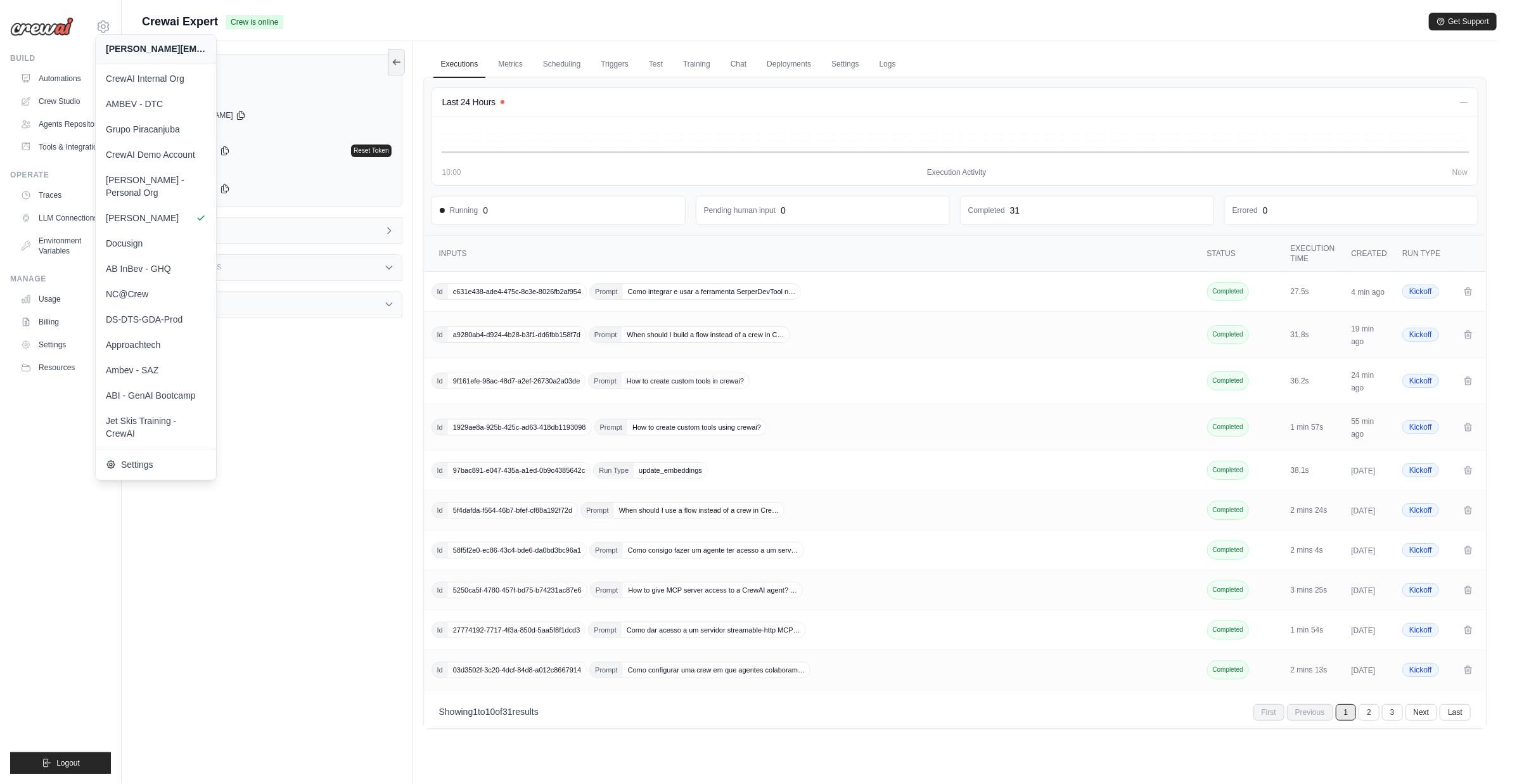
click at [323, 403] on div "Status Crew is online API URL copied https://crewai-expert-aa6791ac-f605-4a9f-b…" at bounding box center [277, 433] width 271 height 784
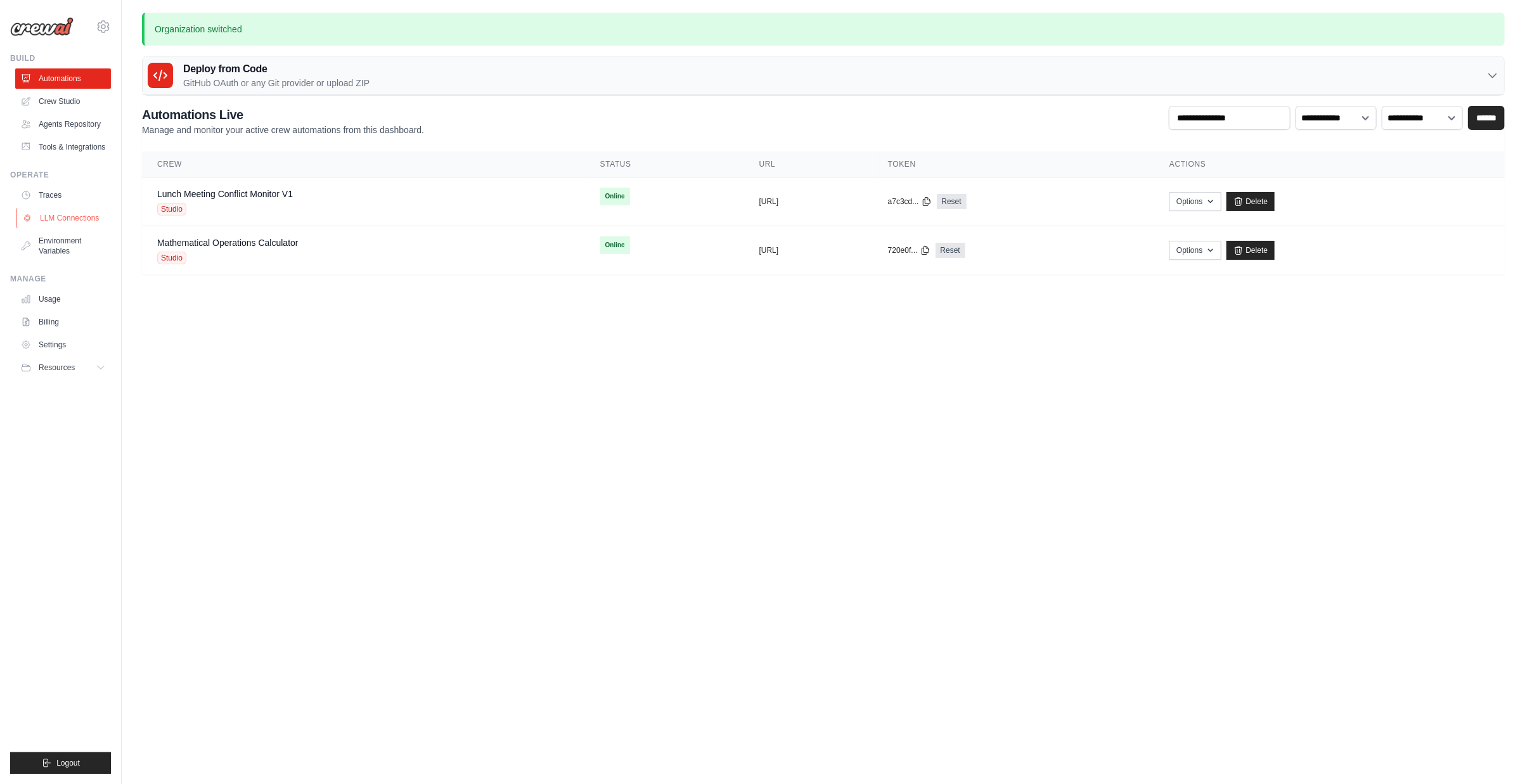
click at [84, 222] on link "LLM Connections" at bounding box center [64, 217] width 96 height 21
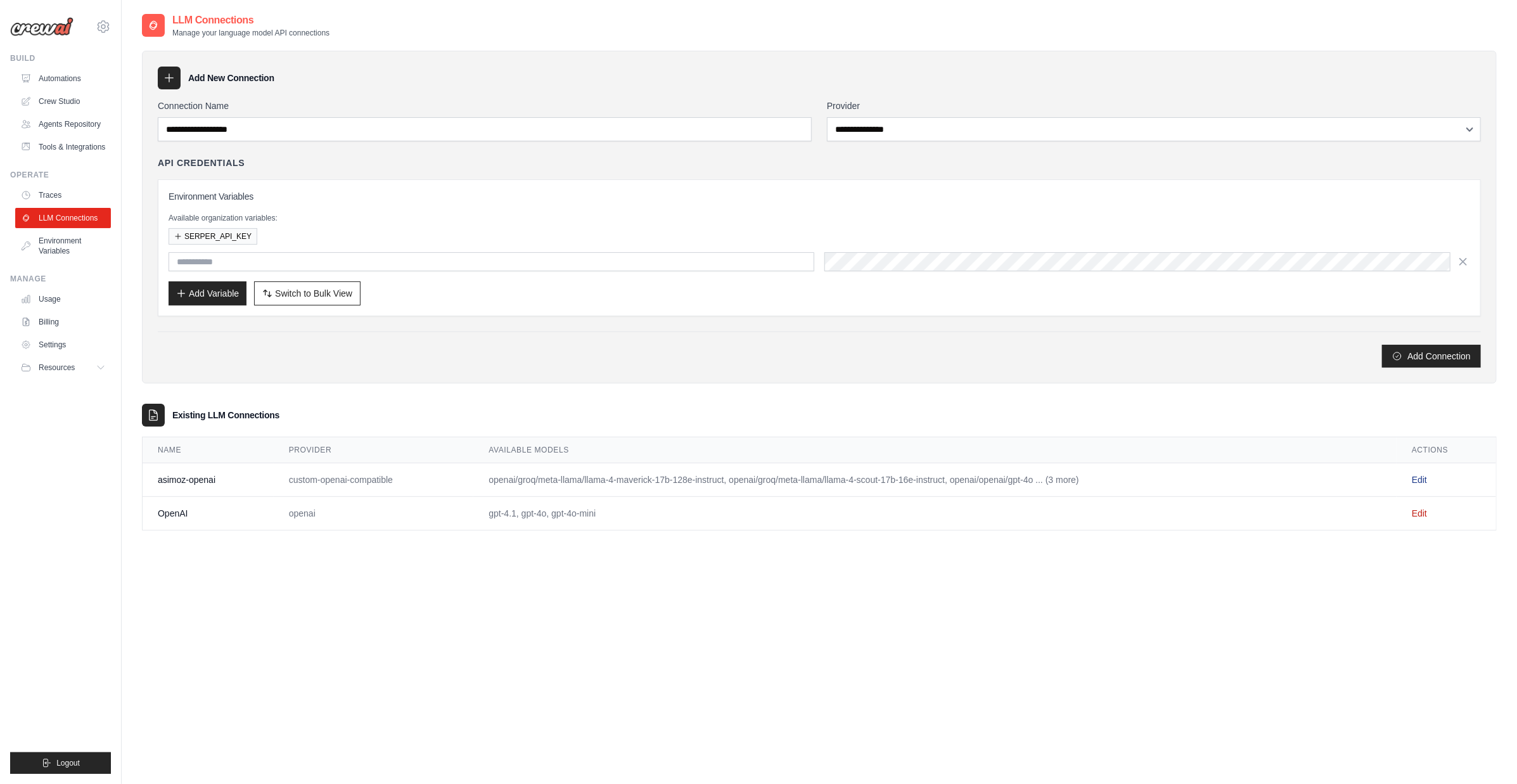
click at [1422, 474] on link "Edit" at bounding box center [1419, 479] width 15 height 10
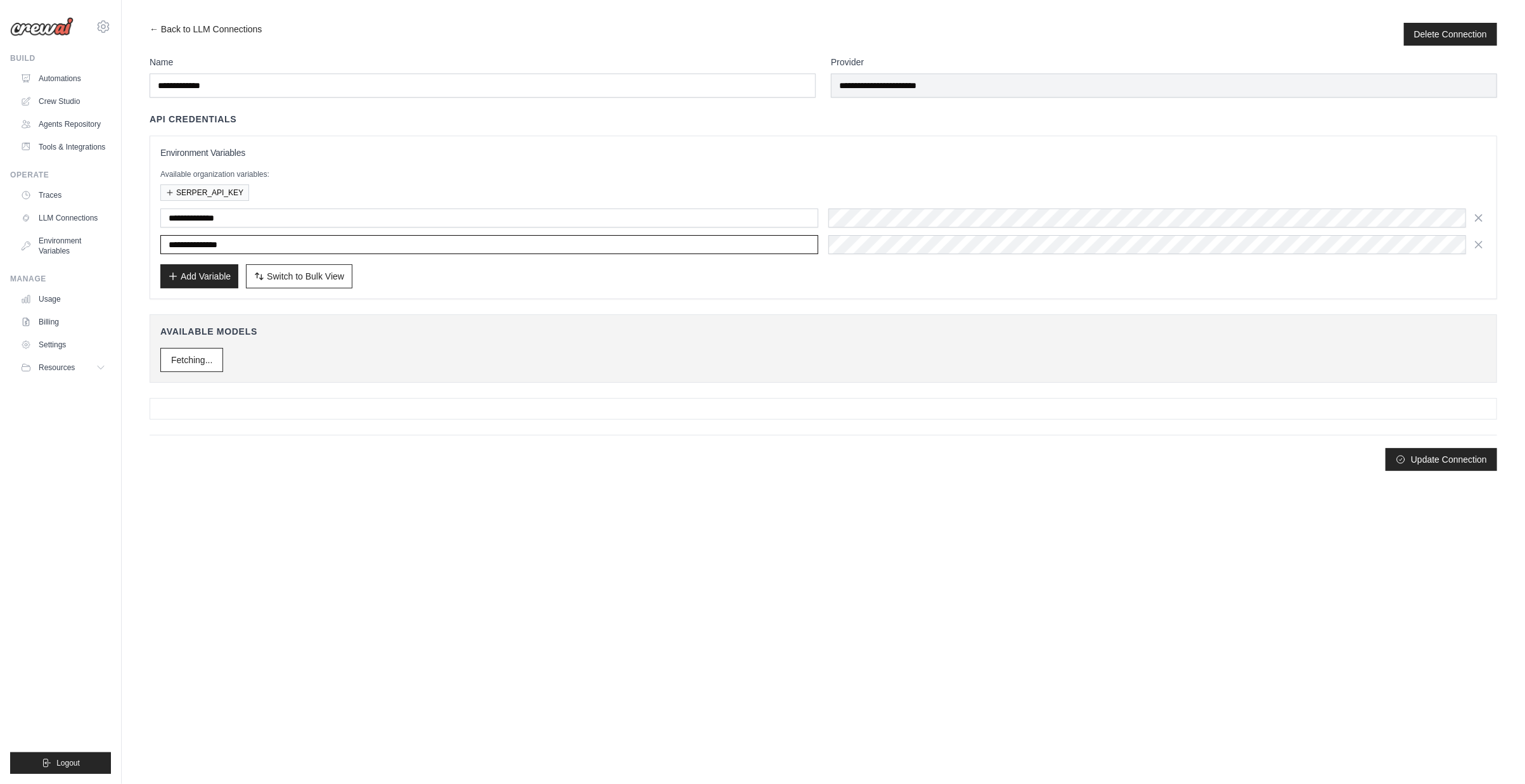
click at [387, 245] on input "**********" at bounding box center [489, 244] width 658 height 19
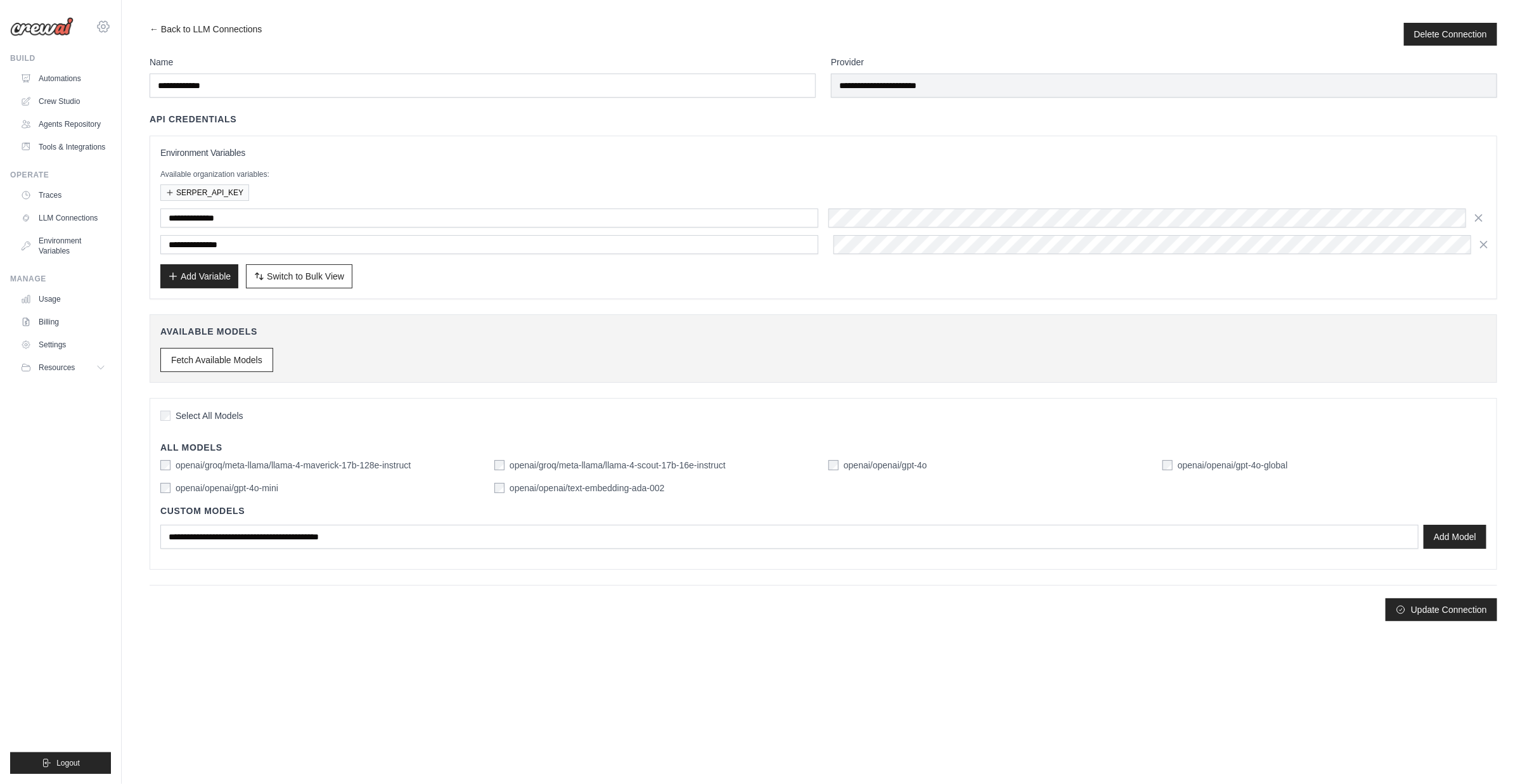
click at [107, 22] on icon at bounding box center [103, 26] width 15 height 15
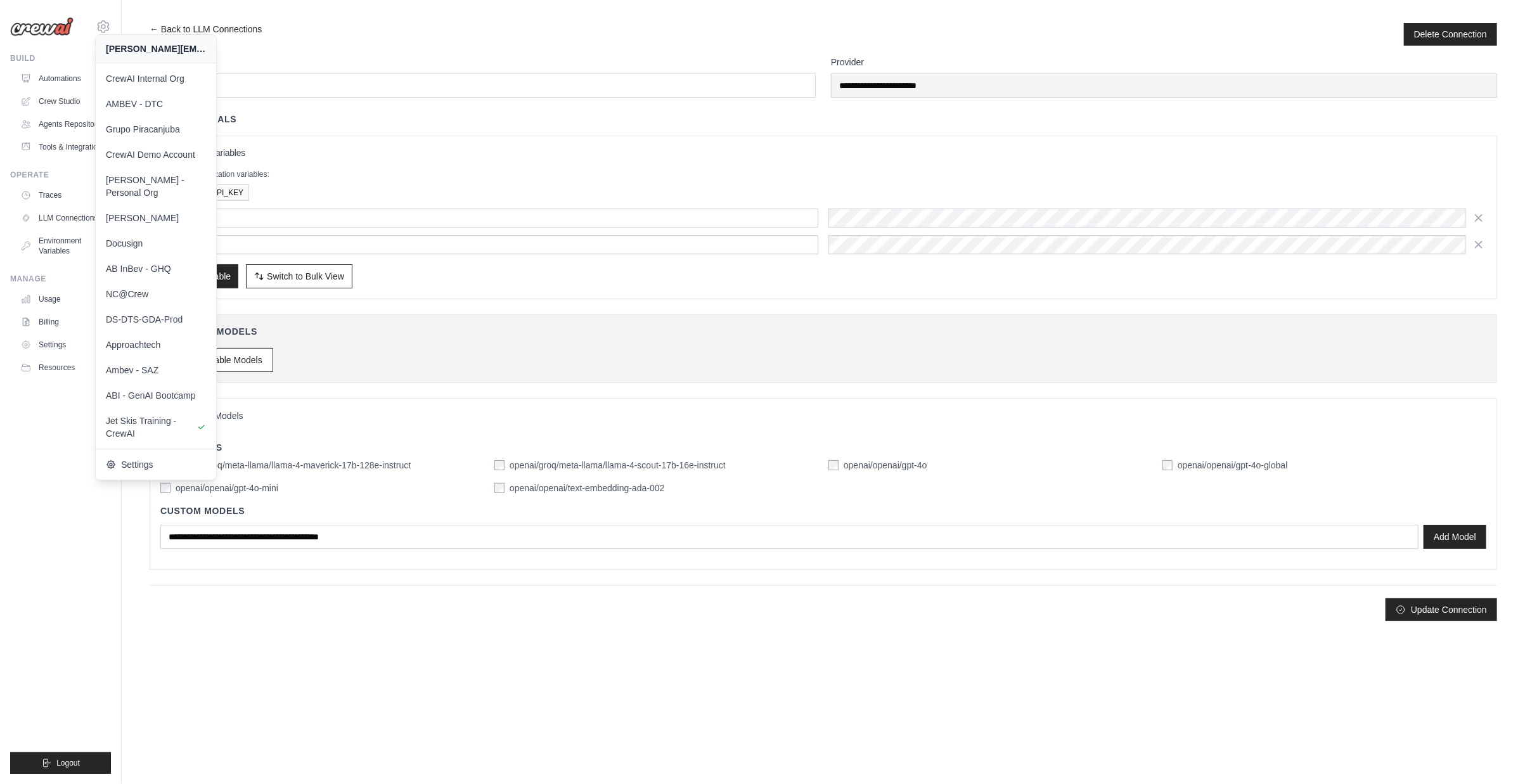
click at [349, 622] on main "**********" at bounding box center [823, 316] width 1403 height 633
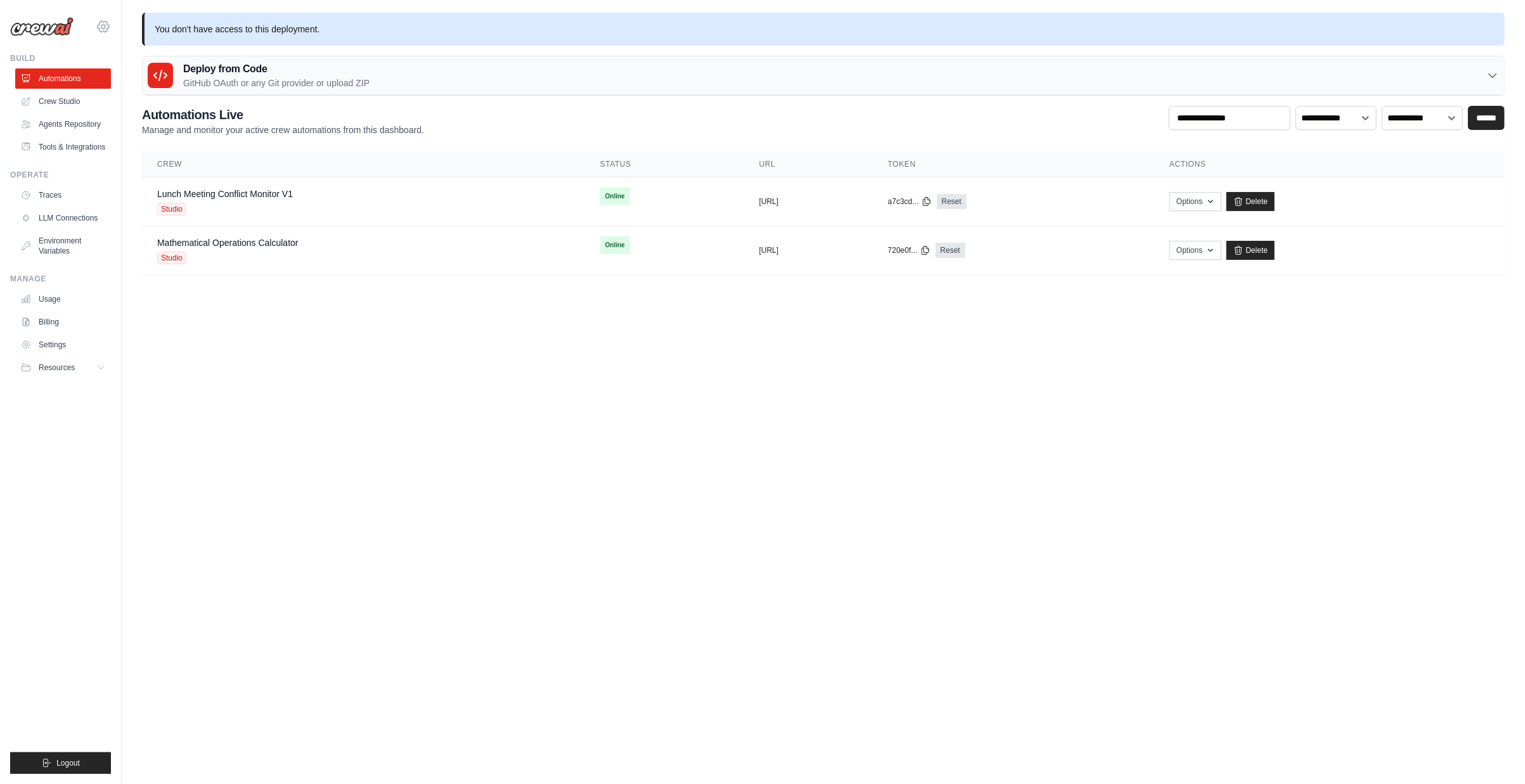
click at [109, 24] on icon at bounding box center [103, 26] width 15 height 15
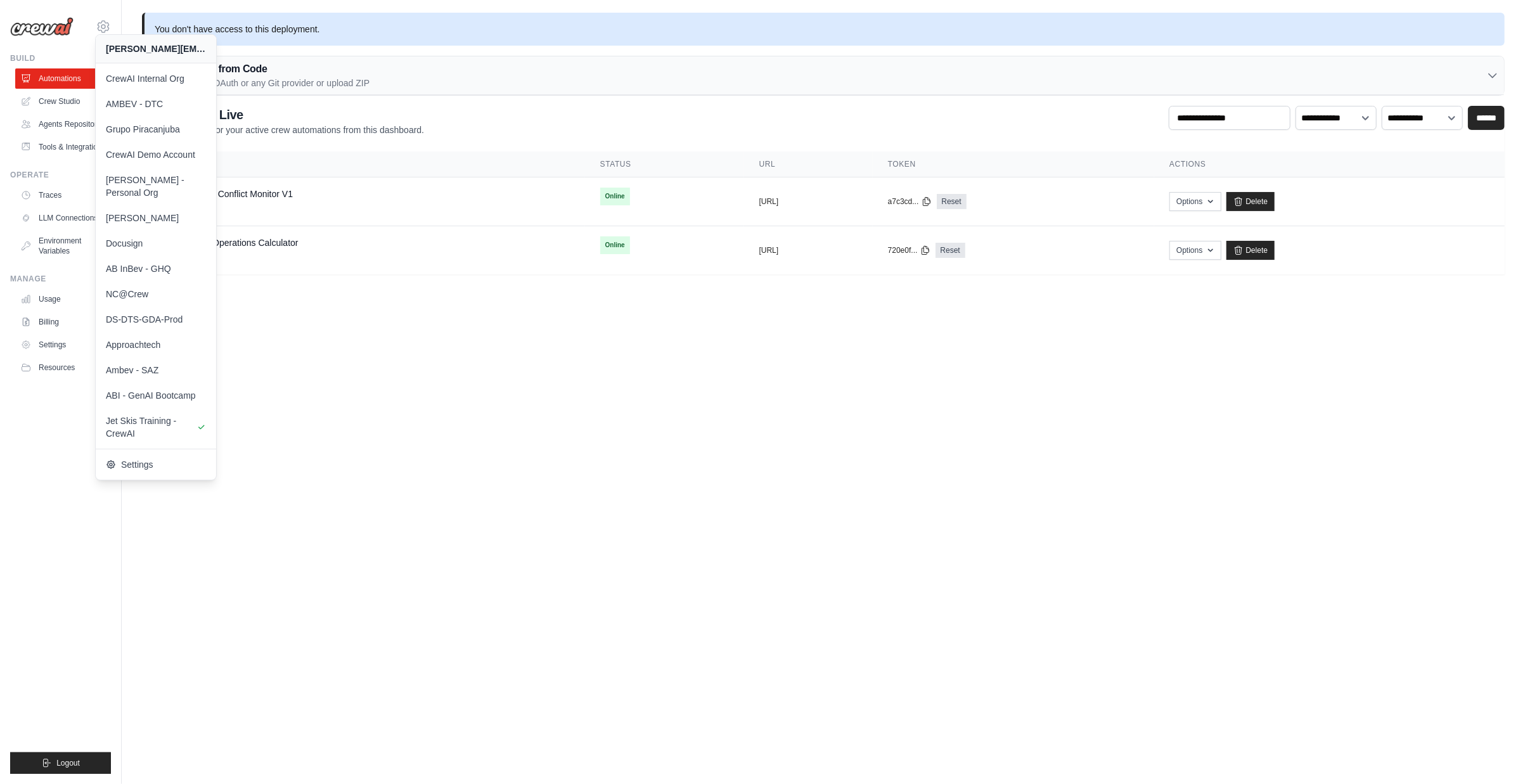
click at [58, 408] on ul "Build Automations Crew Studio Agents Repository Tools & Integrations" at bounding box center [60, 413] width 101 height 721
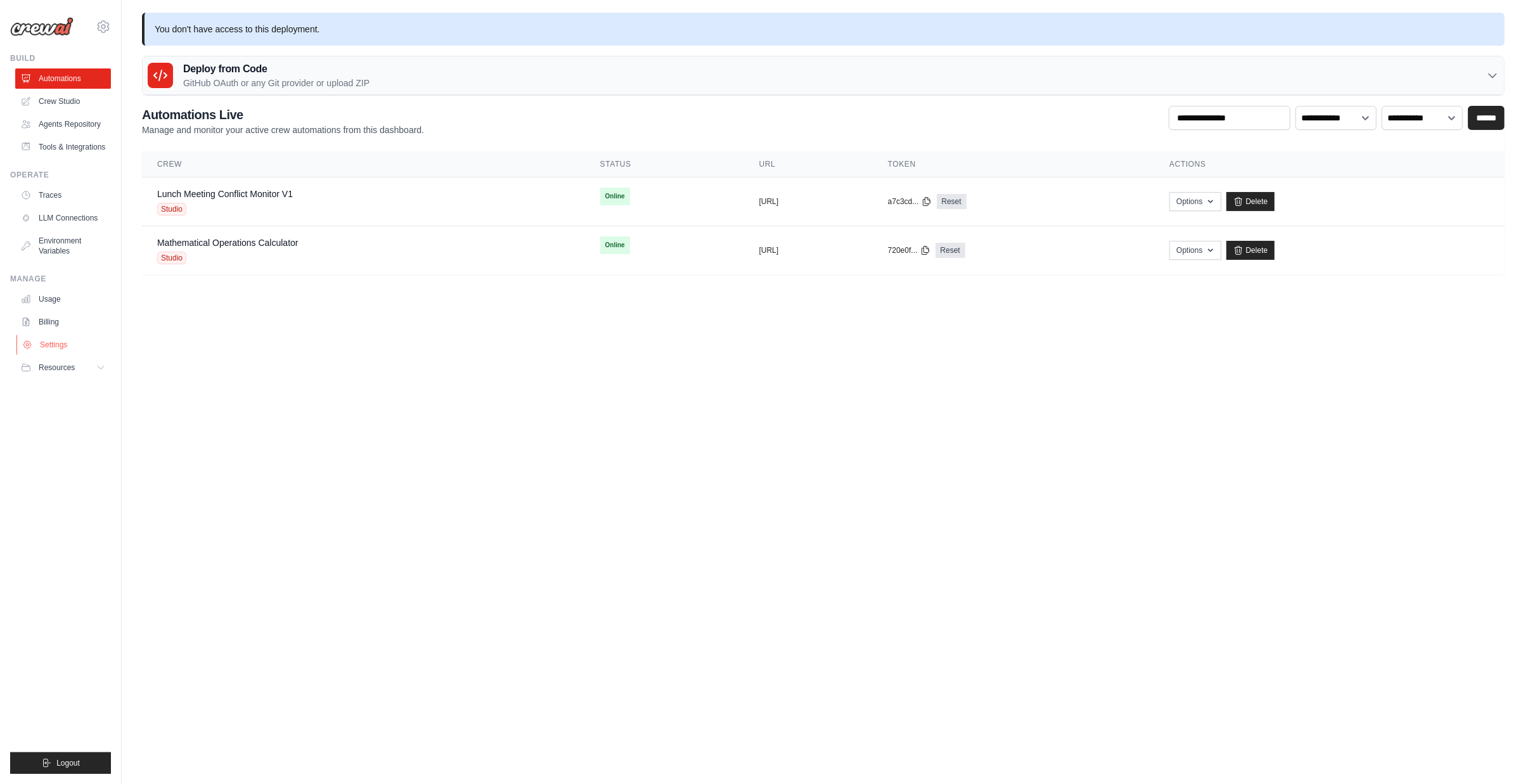
click at [51, 344] on link "Settings" at bounding box center [64, 344] width 96 height 21
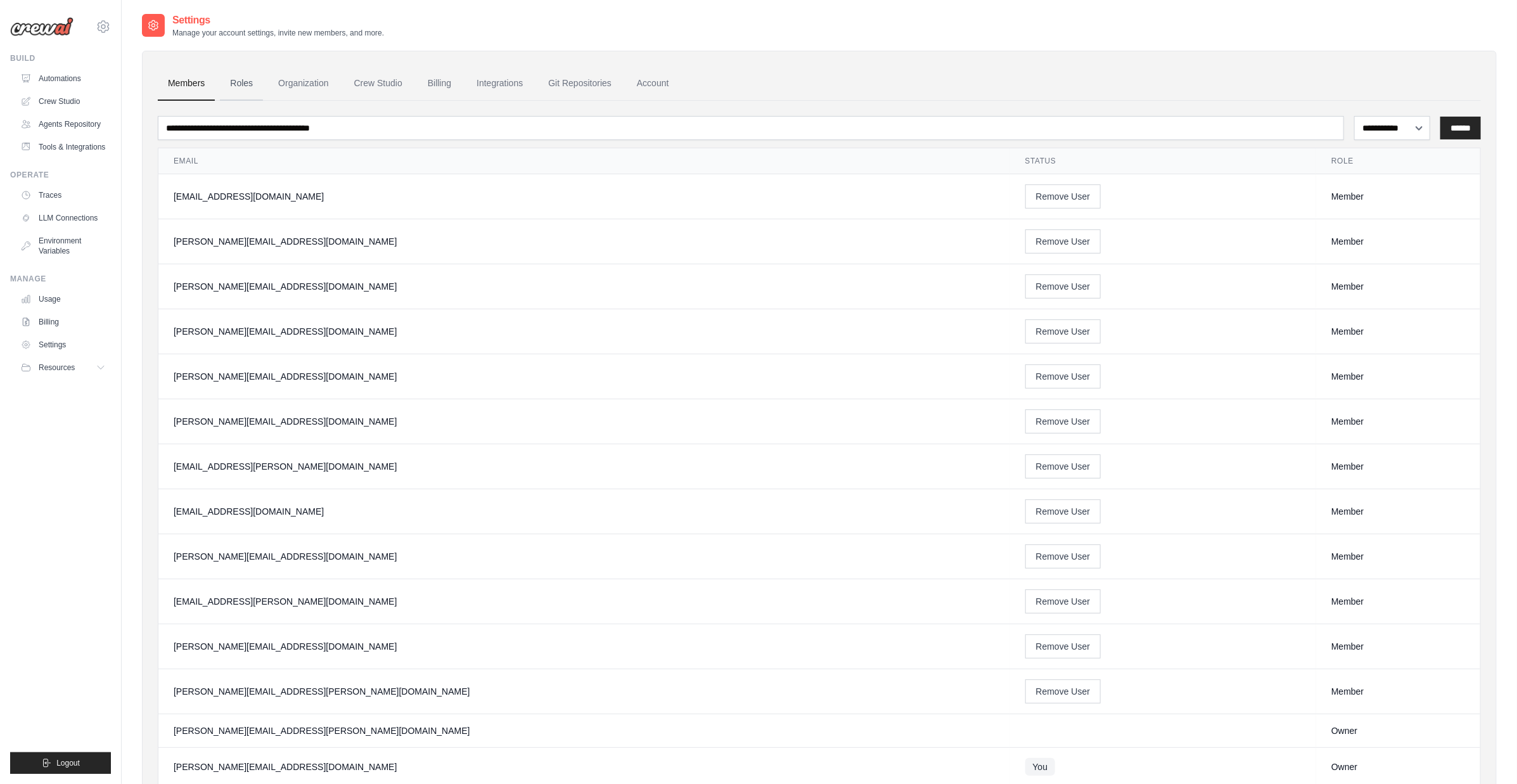
click at [252, 91] on link "Roles" at bounding box center [241, 84] width 43 height 35
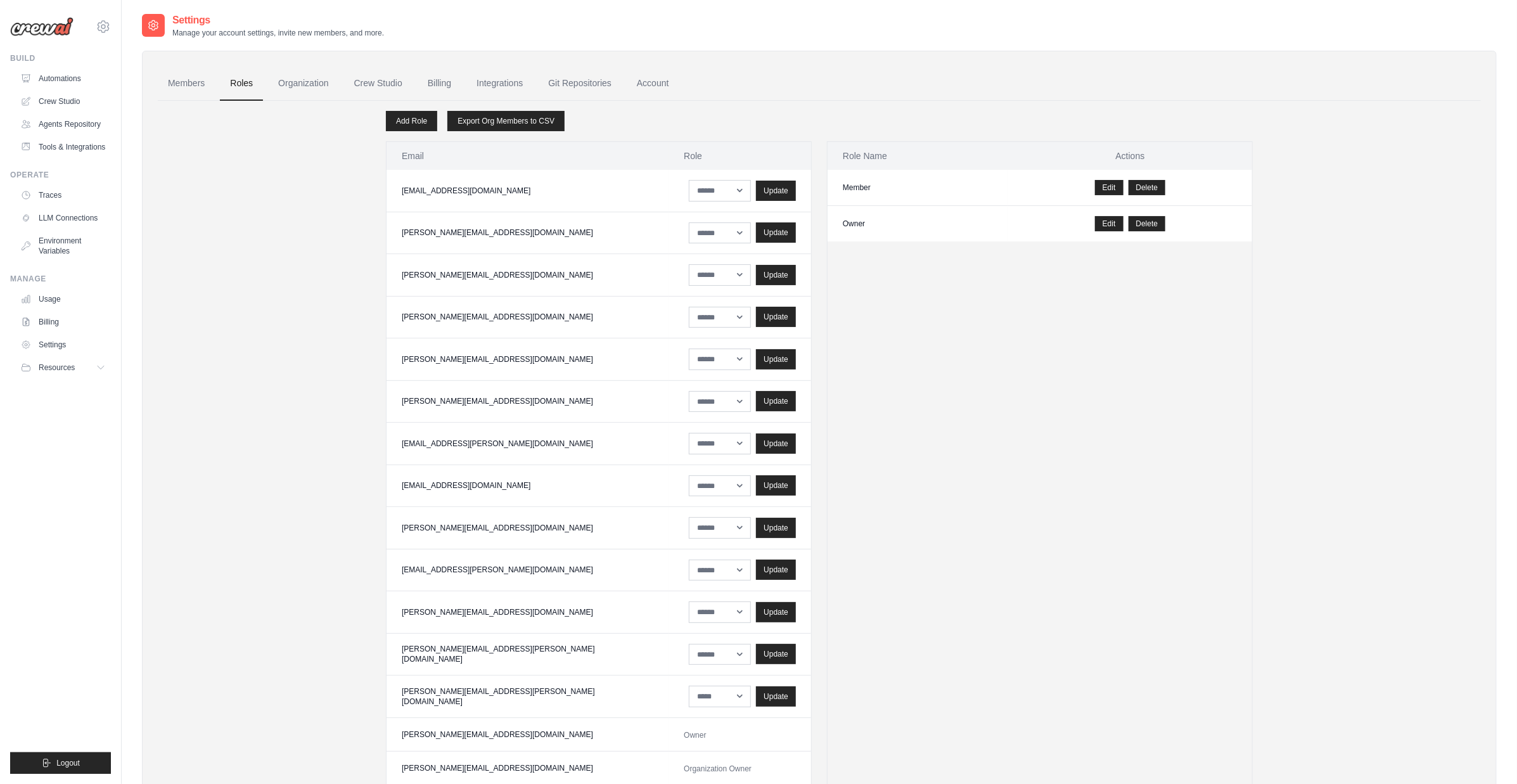
click at [306, 86] on link "Organization" at bounding box center [302, 84] width 70 height 35
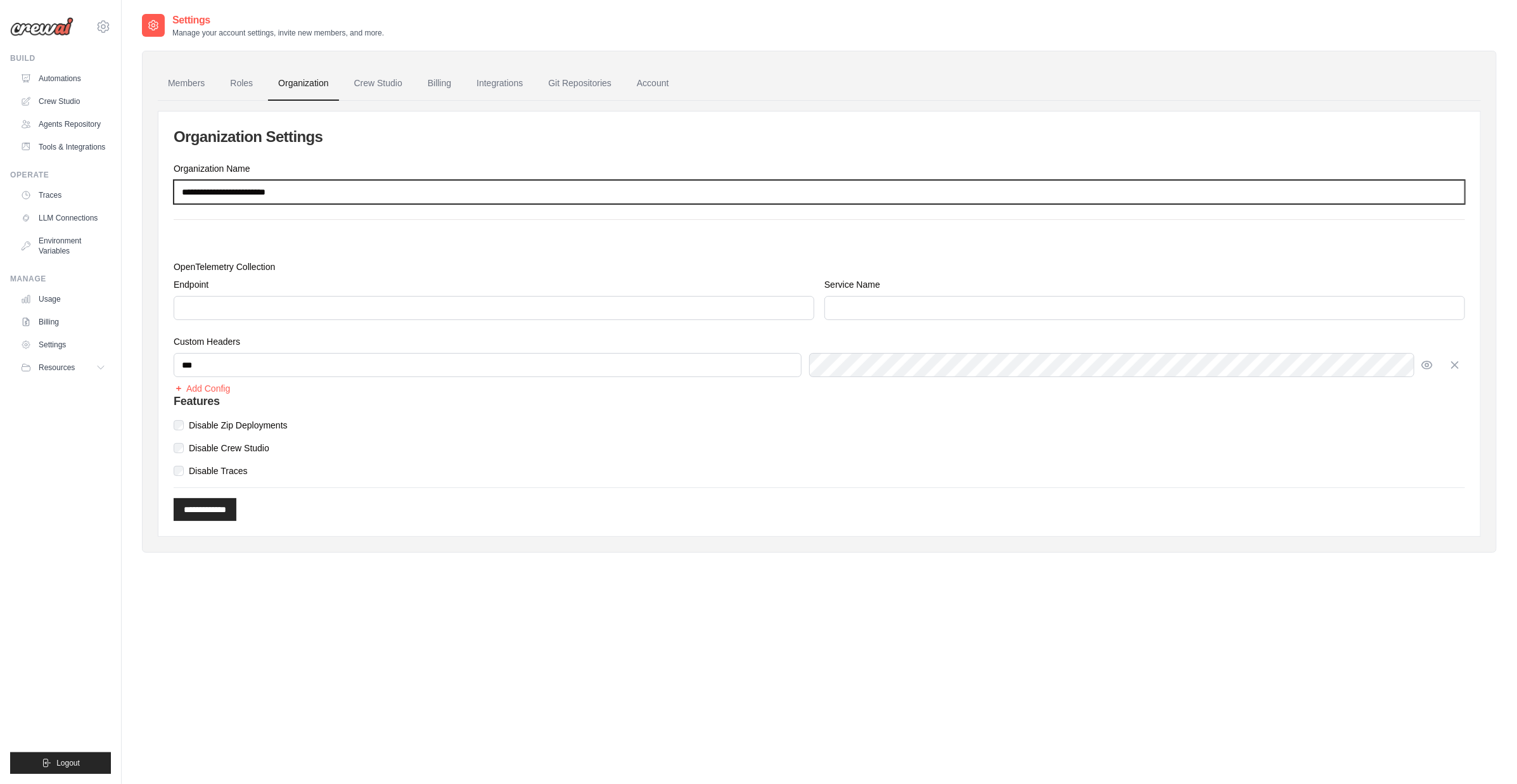
click at [265, 189] on input "**********" at bounding box center [819, 191] width 1291 height 24
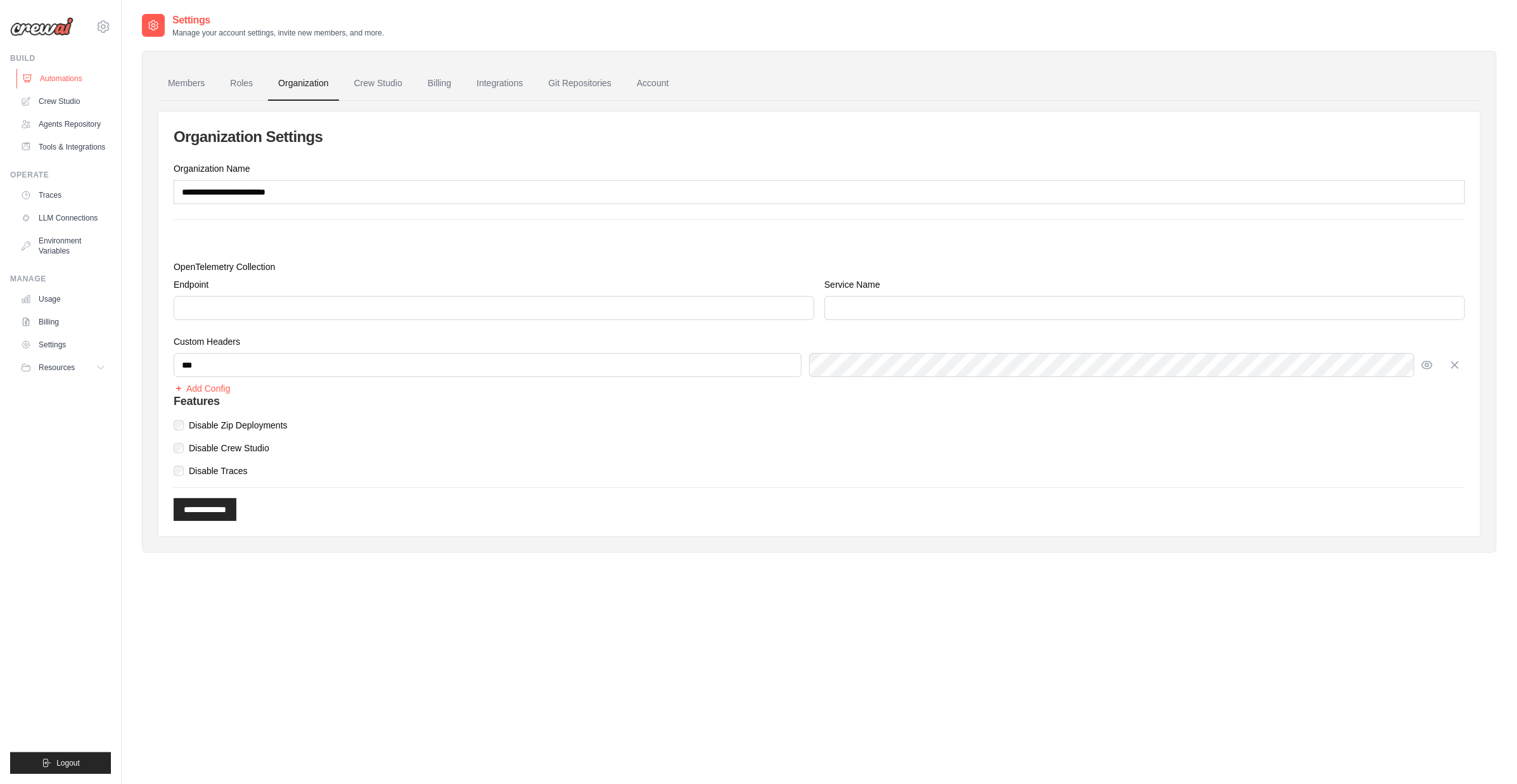
click at [56, 76] on link "Automations" at bounding box center [64, 78] width 96 height 21
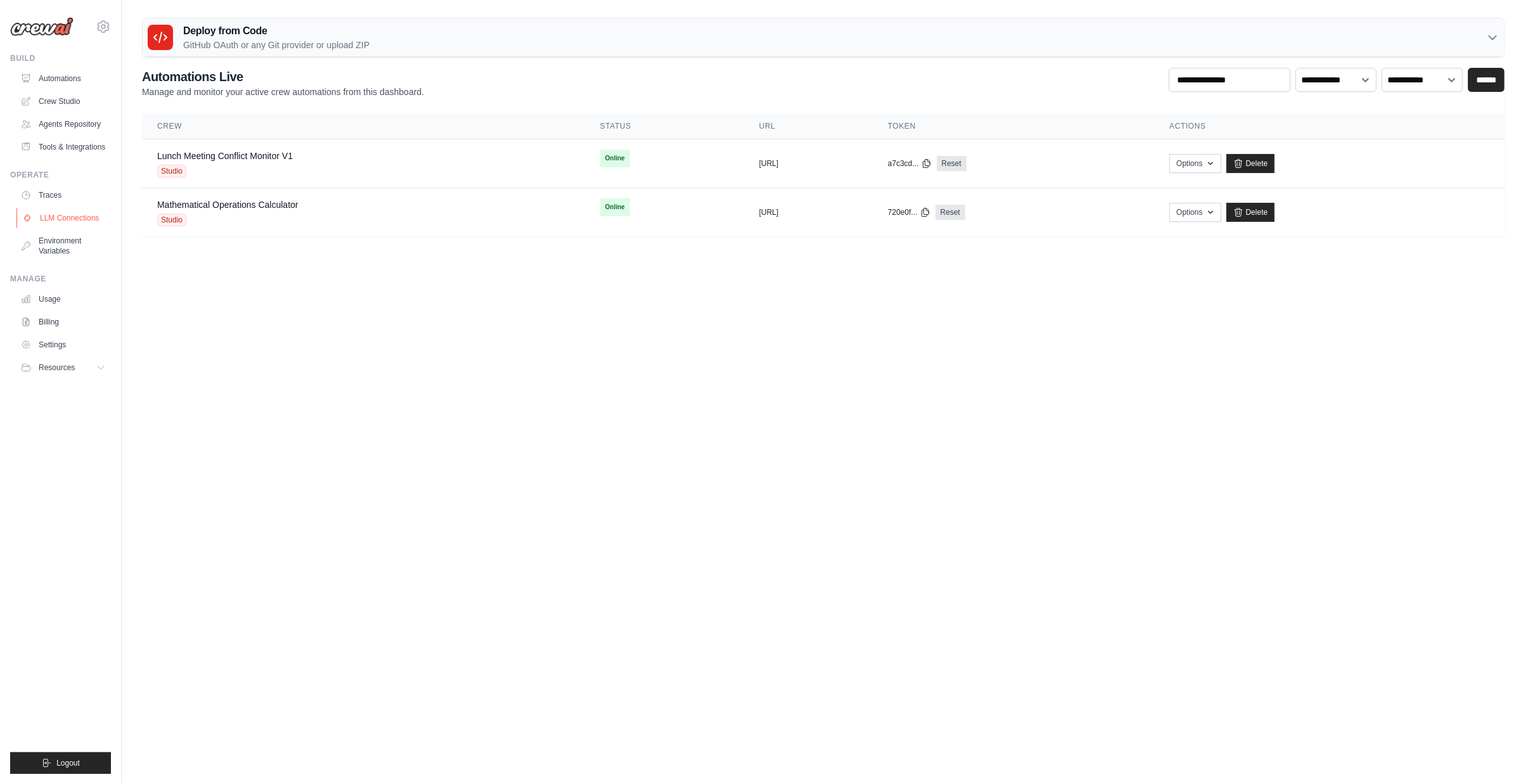
click at [81, 220] on link "LLM Connections" at bounding box center [64, 217] width 96 height 21
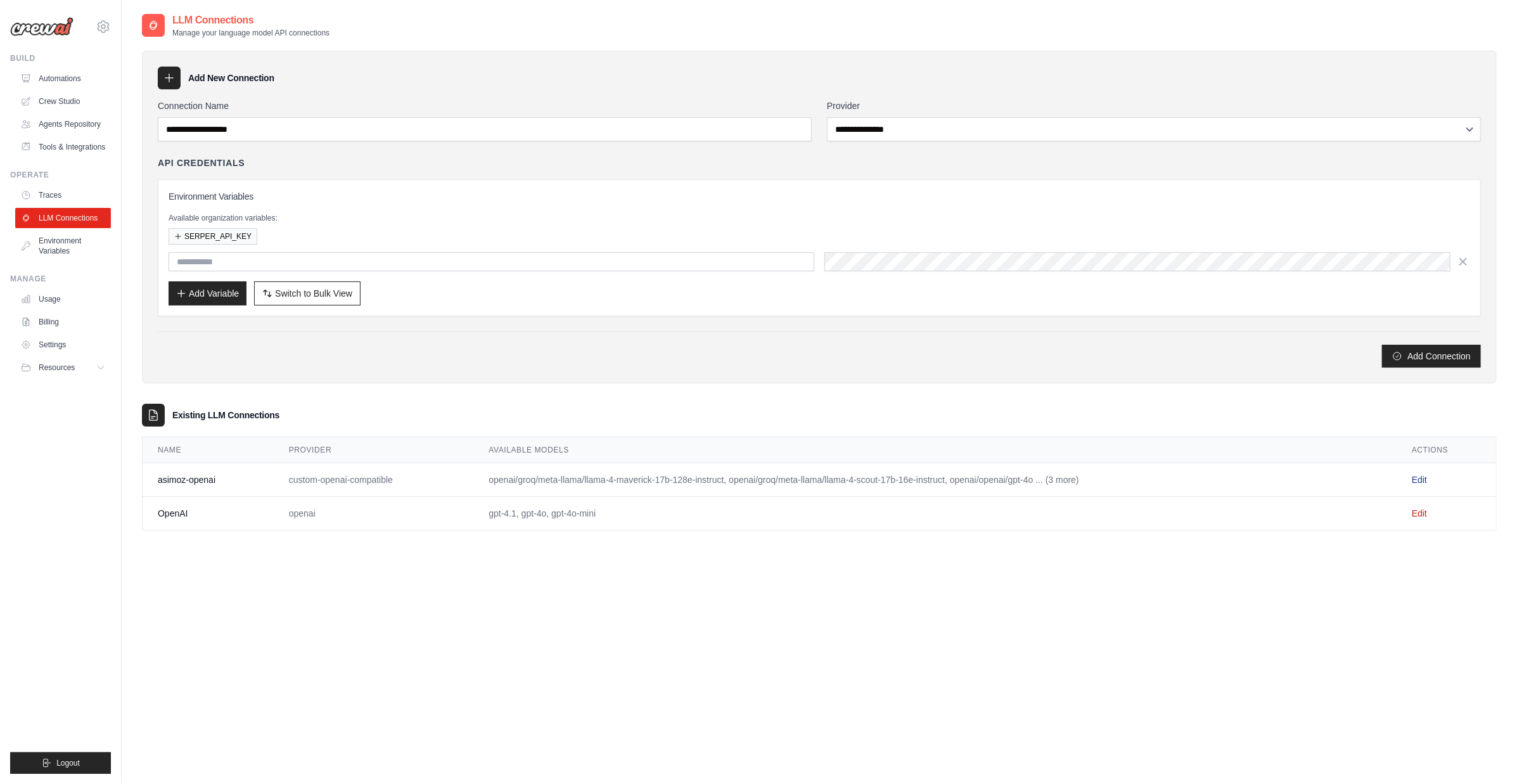
click at [1421, 478] on link "Edit" at bounding box center [1419, 479] width 15 height 10
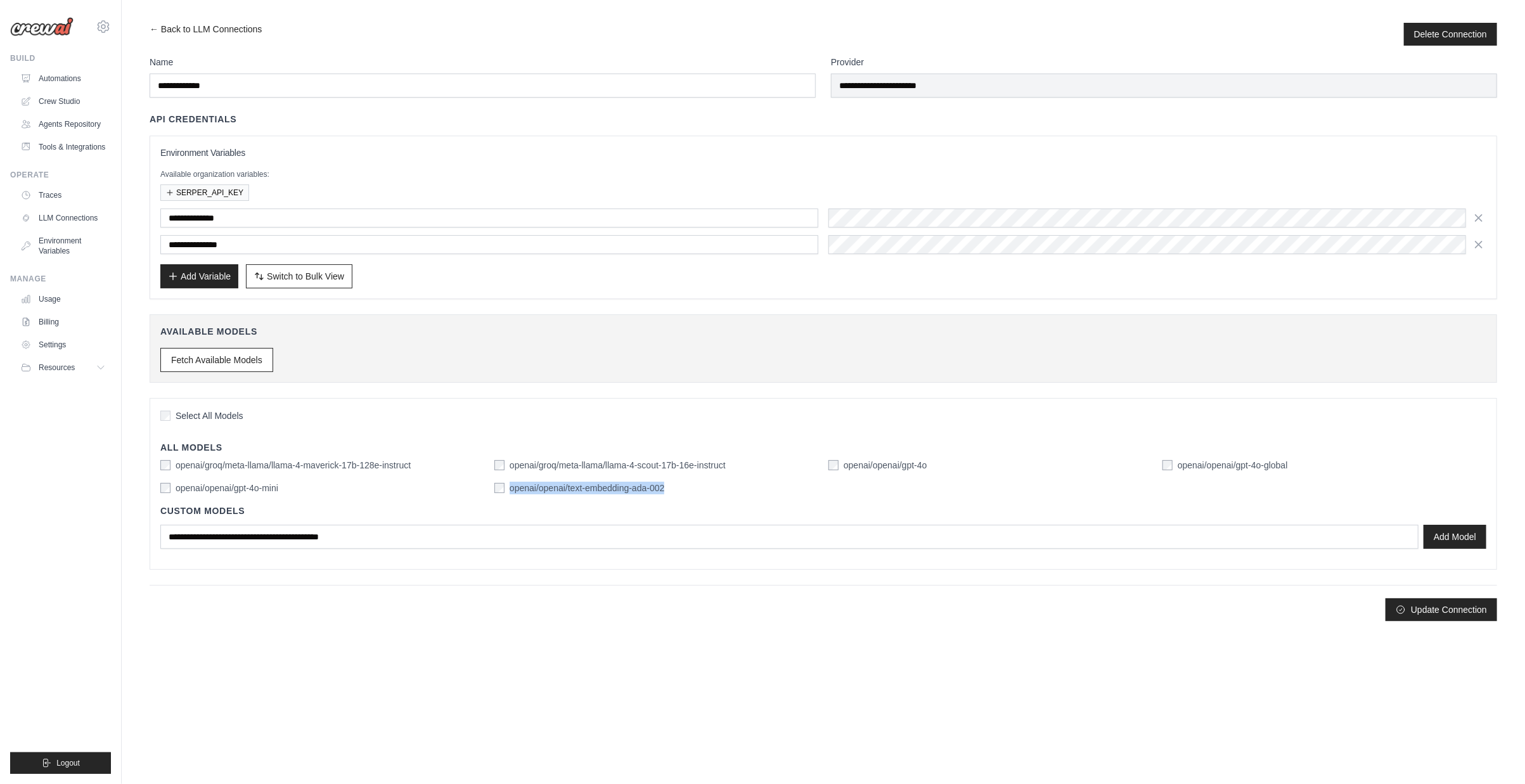
copy label "openai/openai/text-embedding-ada-002"
drag, startPoint x: 668, startPoint y: 489, endPoint x: 510, endPoint y: 488, distance: 158.0
click at [510, 488] on div "openai/openai/text-embedding-ada-002" at bounding box center [656, 488] width 324 height 12
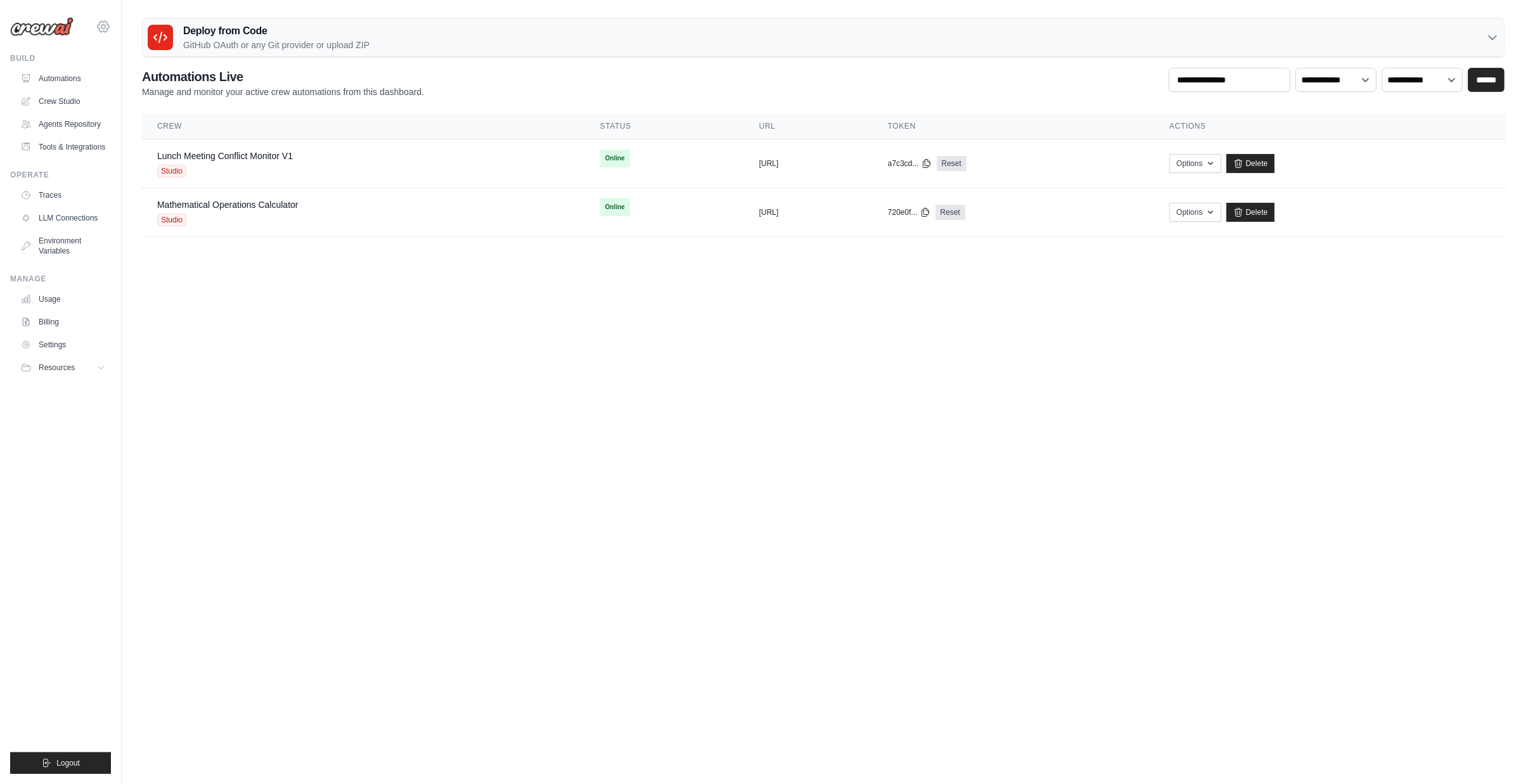
click at [101, 26] on icon at bounding box center [103, 26] width 4 height 4
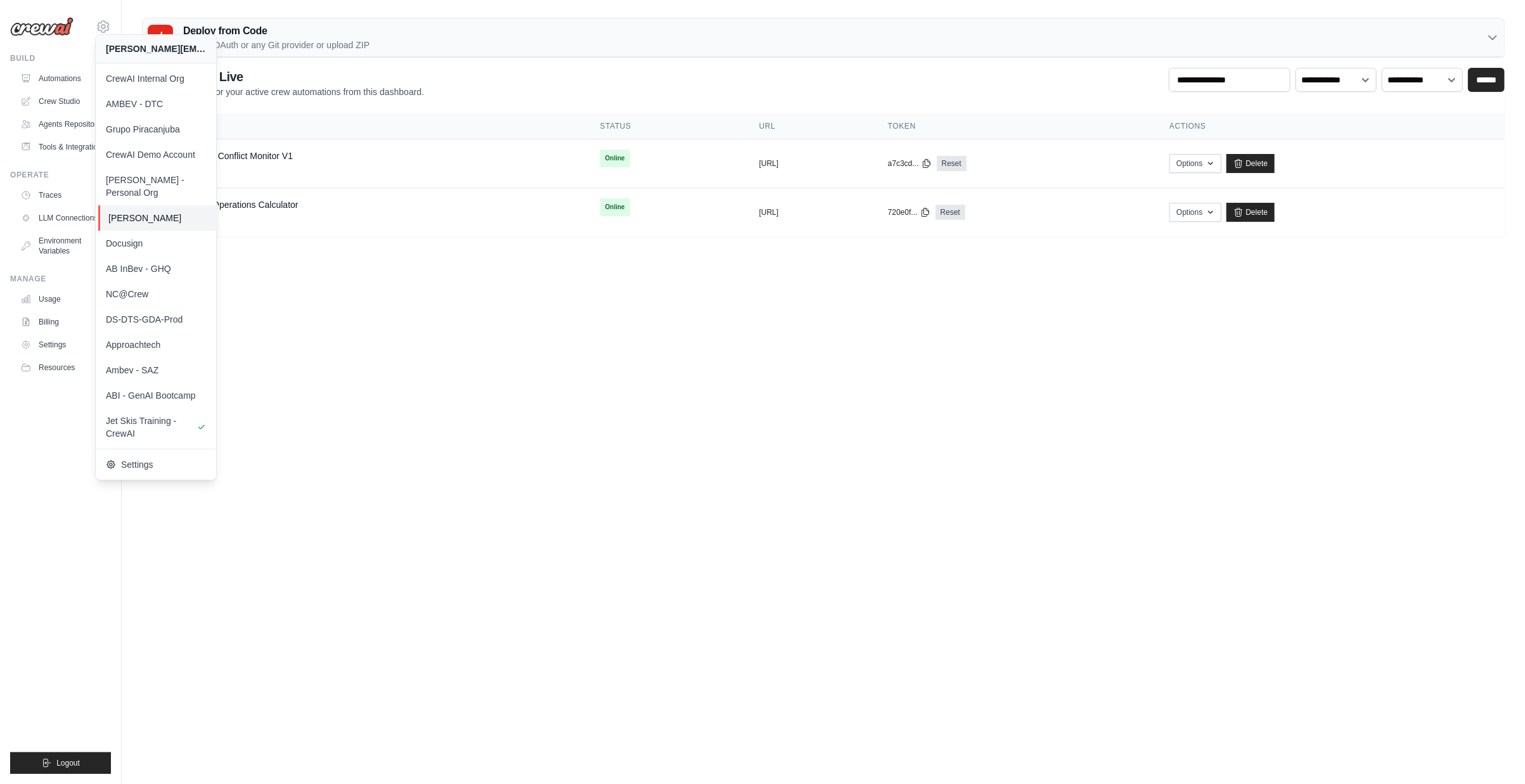
click at [189, 212] on span "[PERSON_NAME]" at bounding box center [159, 217] width 101 height 12
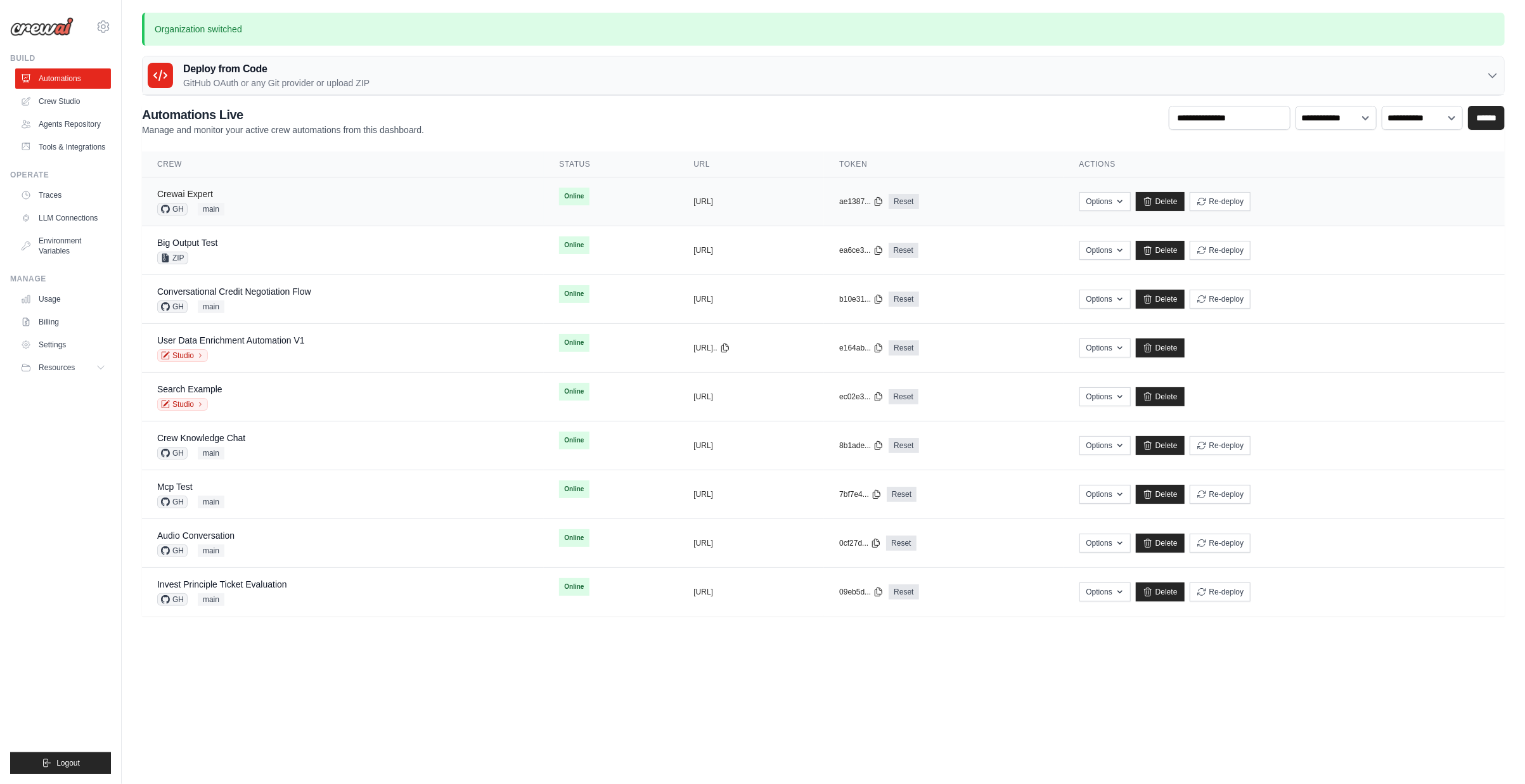
click at [196, 191] on link "Crewai Expert" at bounding box center [185, 194] width 56 height 10
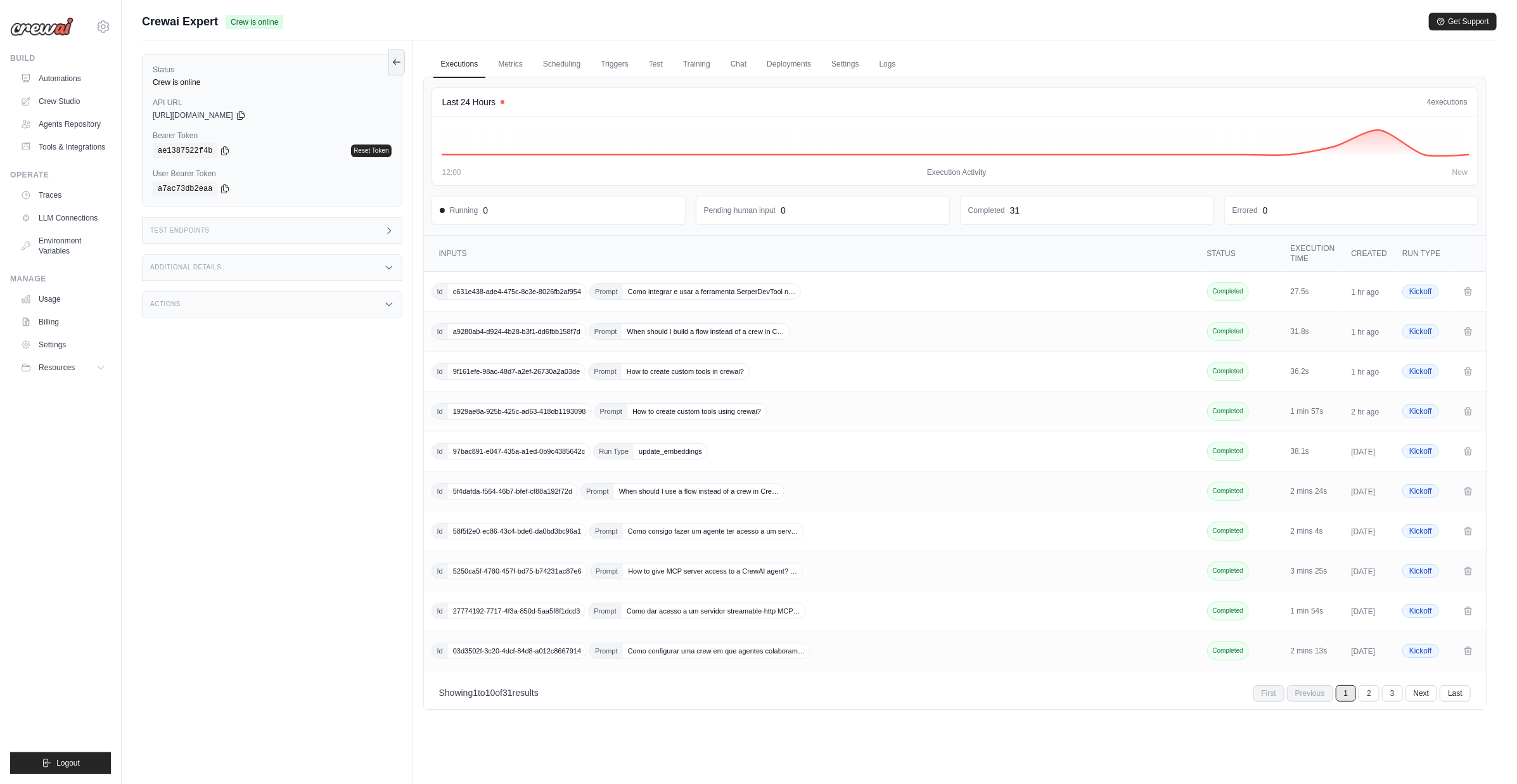
click at [274, 238] on div "Test Endpoints" at bounding box center [272, 231] width 260 height 26
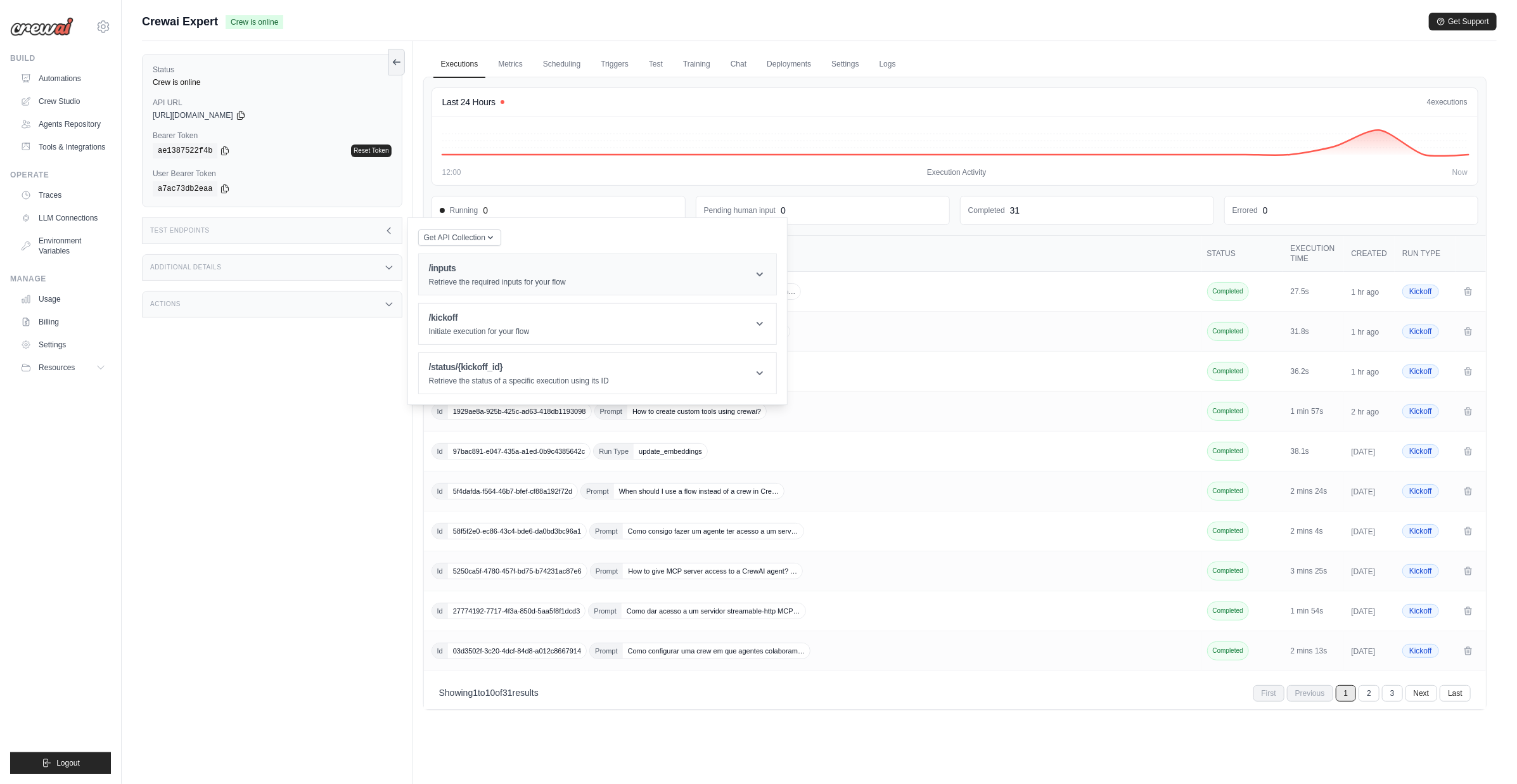
click at [469, 282] on p "Retrieve the required inputs for your flow" at bounding box center [497, 282] width 137 height 10
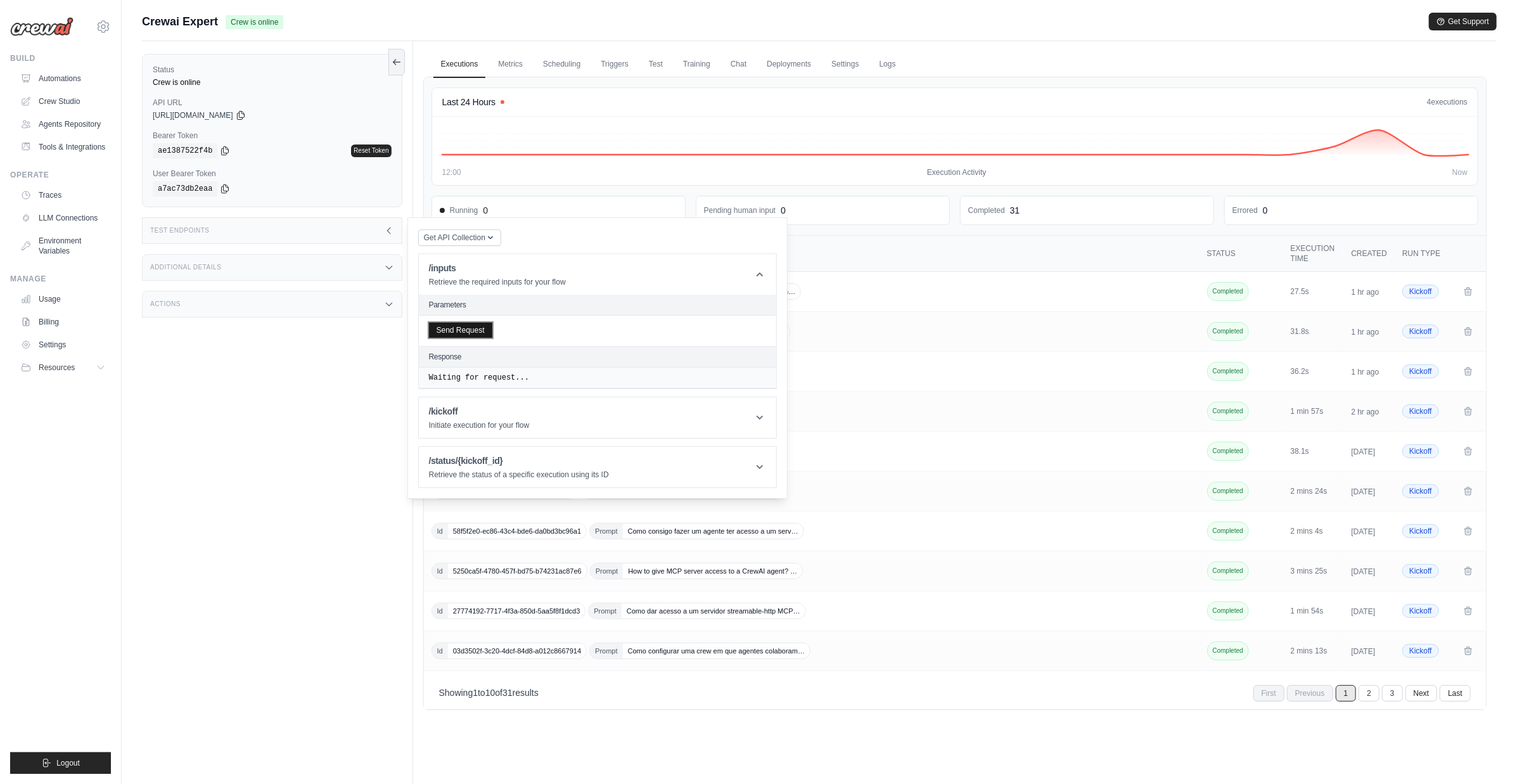
click at [468, 329] on button "Send Request" at bounding box center [460, 330] width 63 height 15
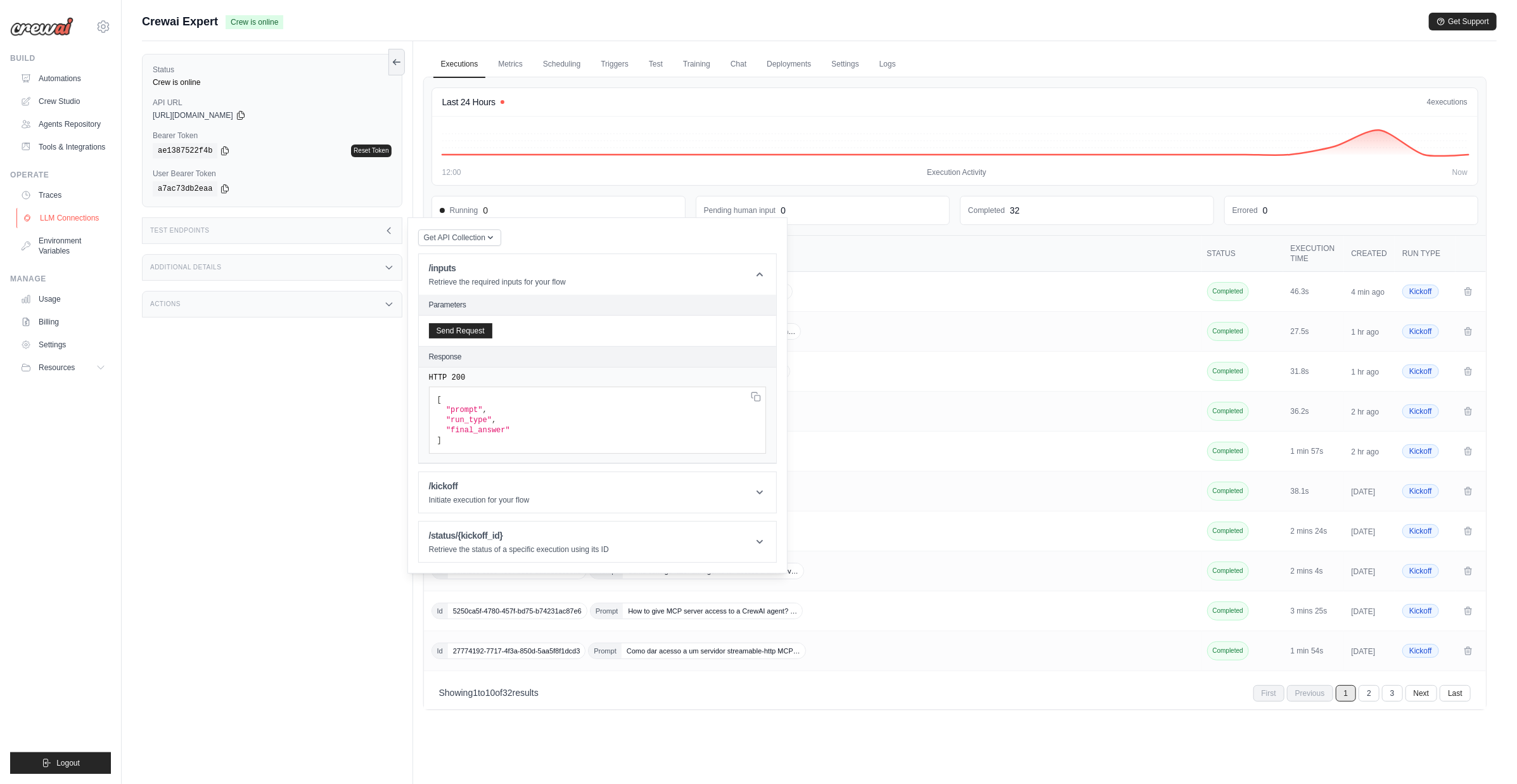
click at [79, 219] on link "LLM Connections" at bounding box center [64, 217] width 96 height 21
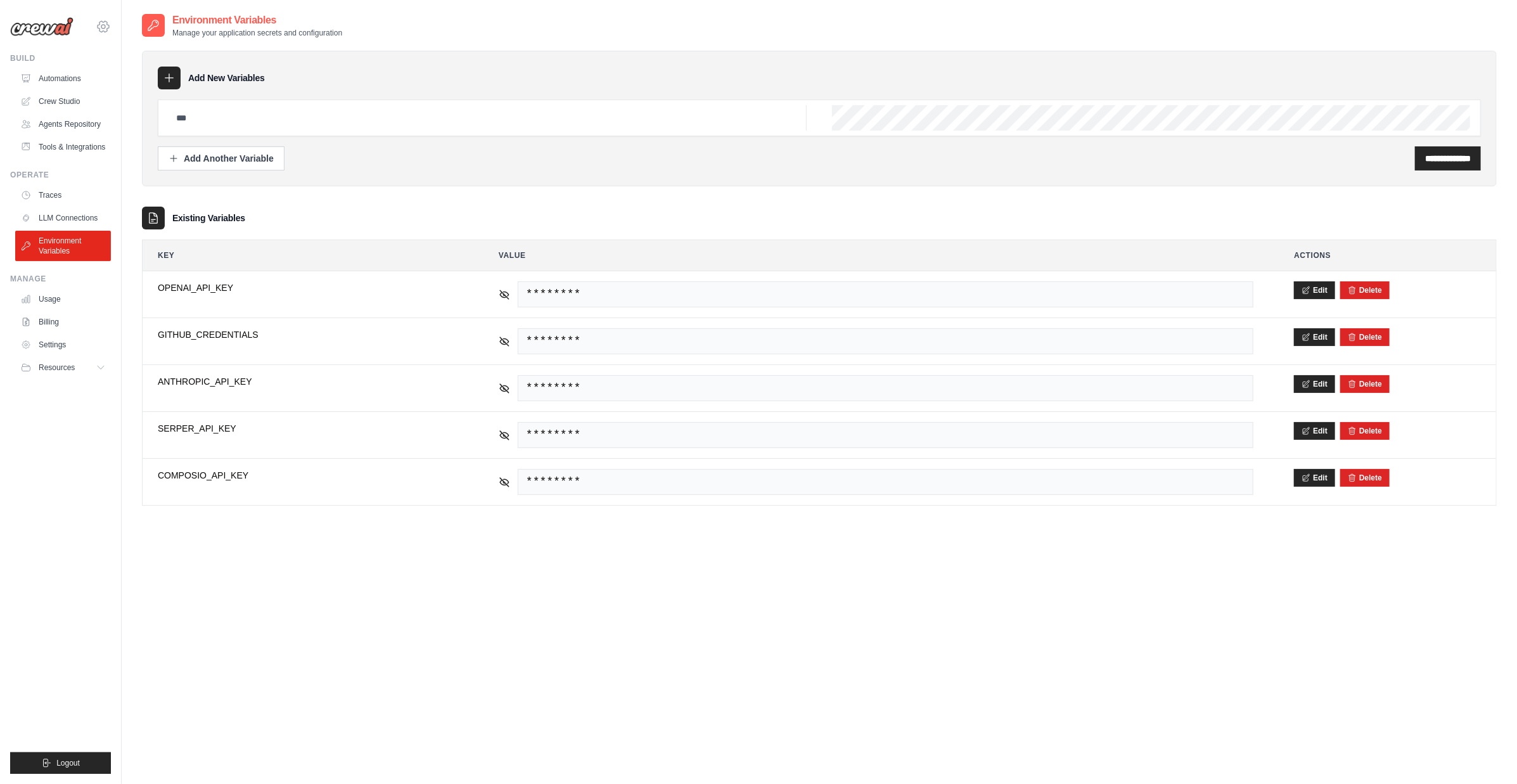
click at [105, 26] on icon at bounding box center [103, 26] width 15 height 15
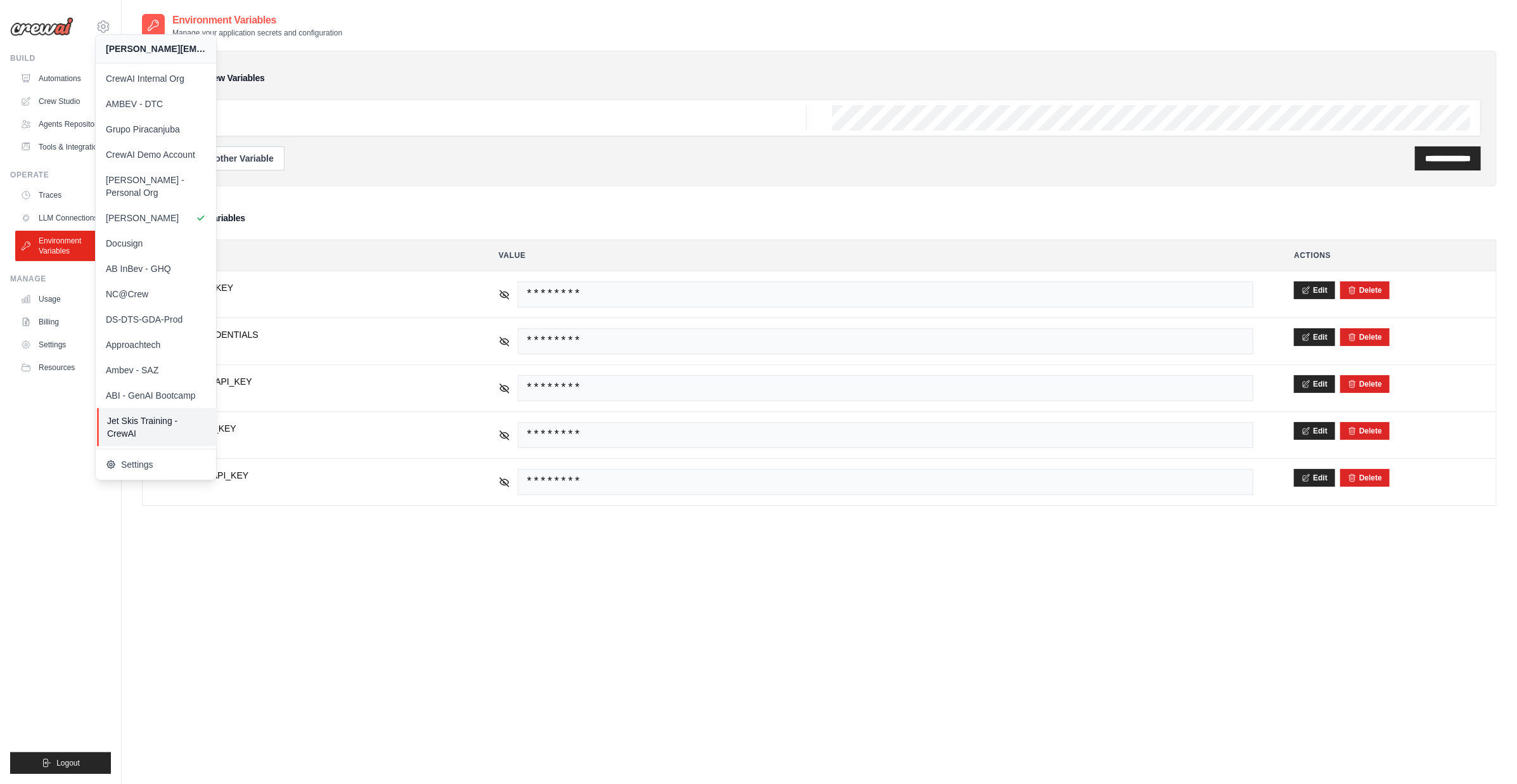
click at [175, 414] on span "Jet Skis Training - CrewAI" at bounding box center [157, 427] width 100 height 26
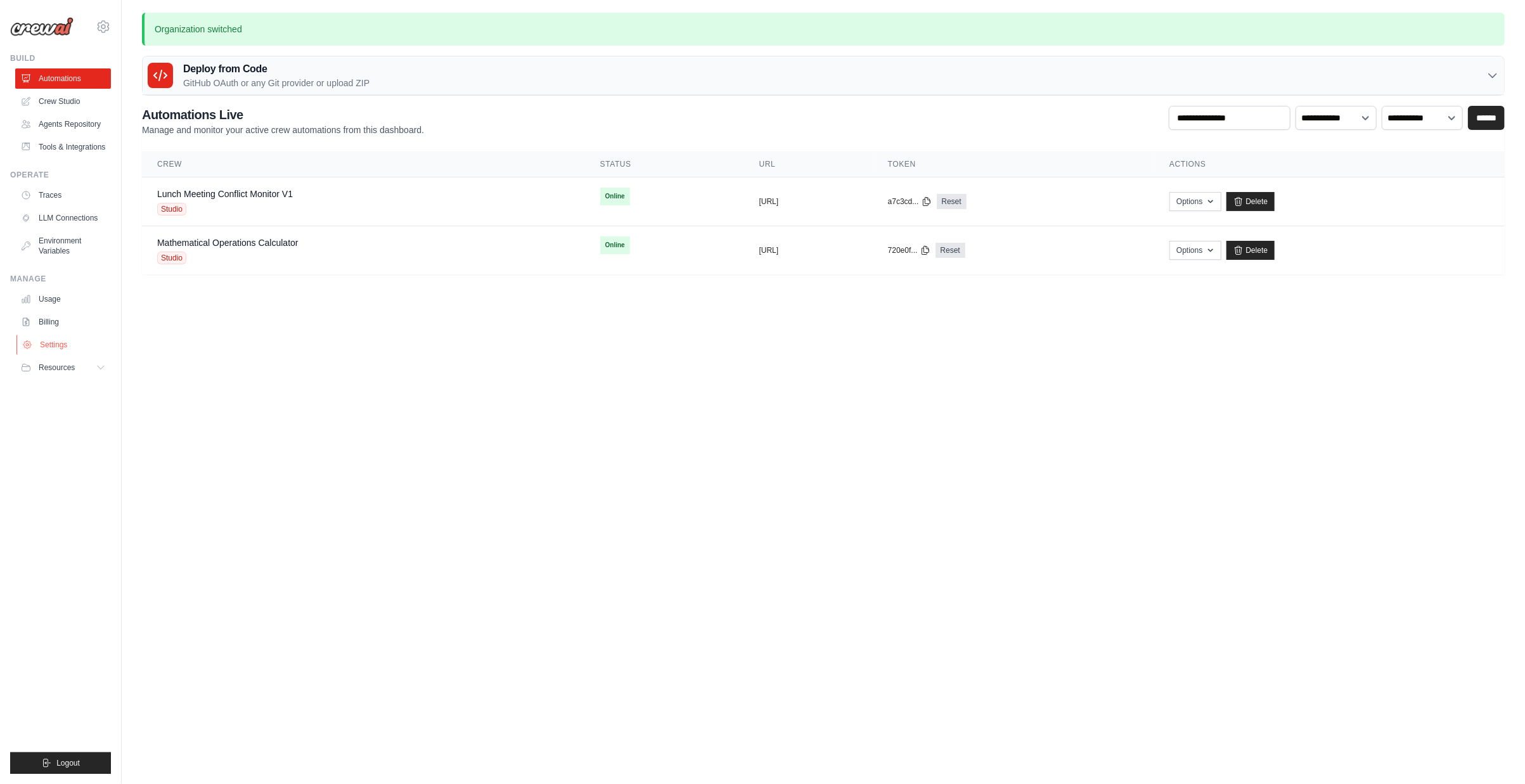
click at [74, 340] on link "Settings" at bounding box center [64, 344] width 96 height 21
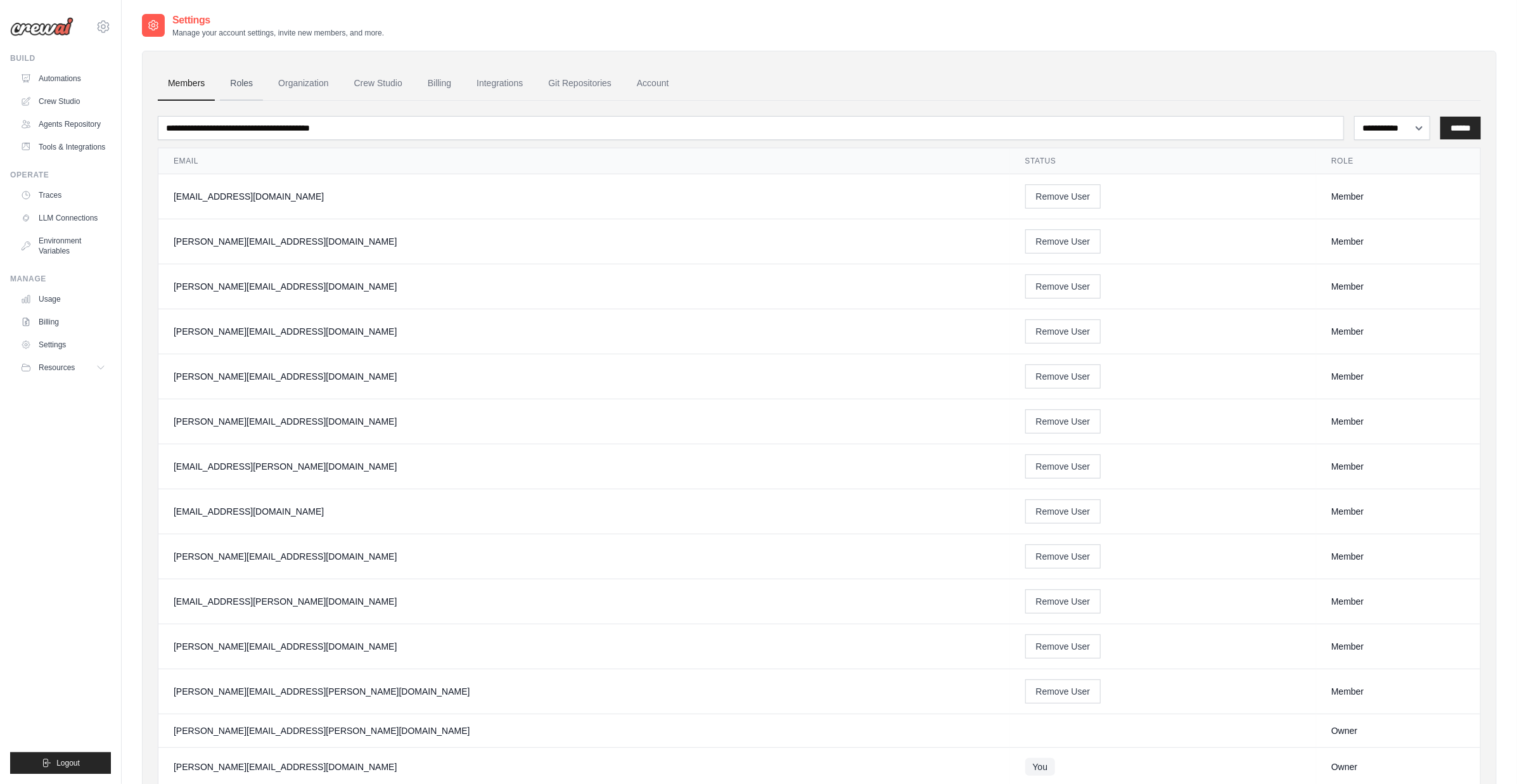
click at [246, 85] on link "Roles" at bounding box center [241, 84] width 43 height 35
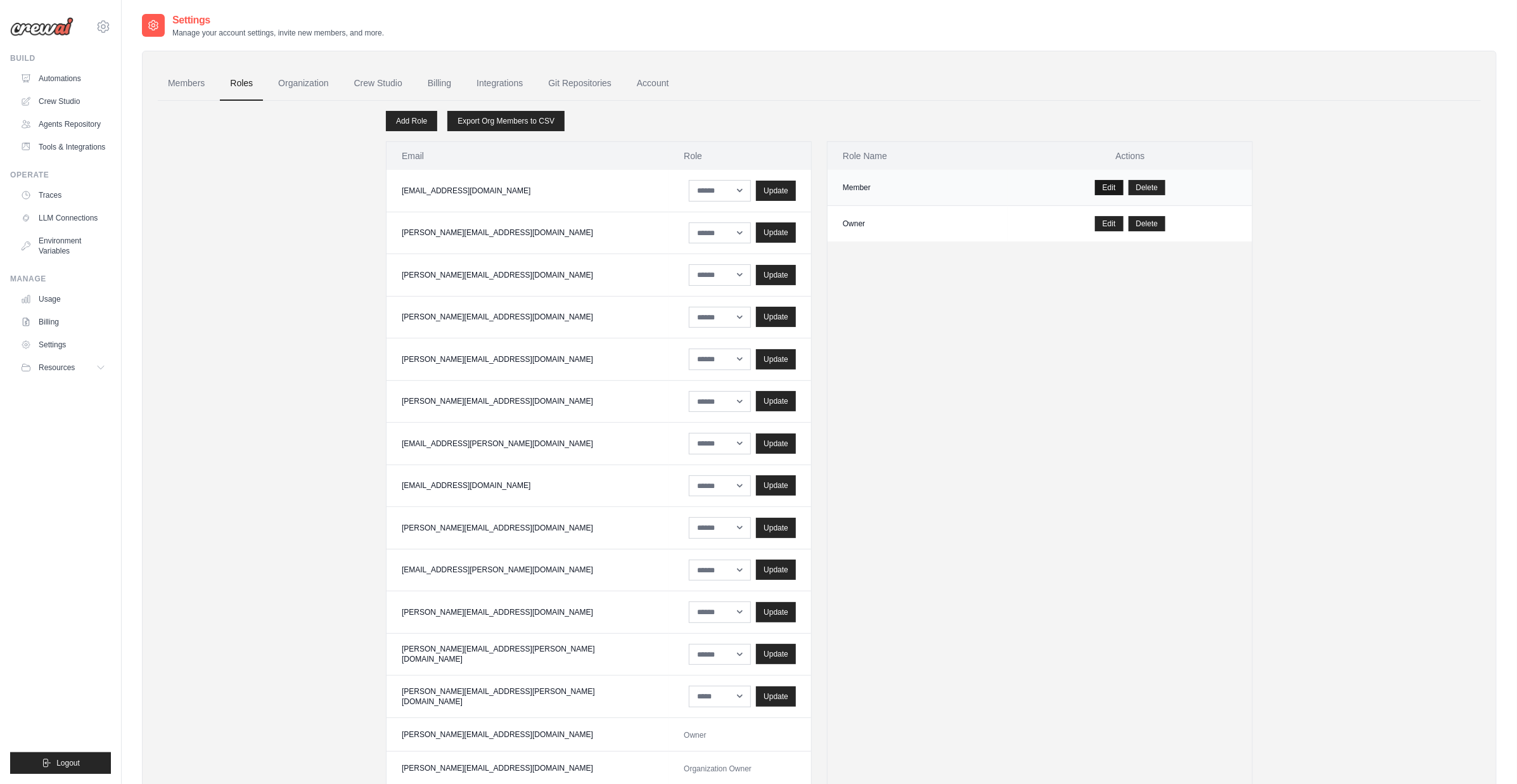
click at [1114, 184] on link "Edit" at bounding box center [1109, 187] width 29 height 15
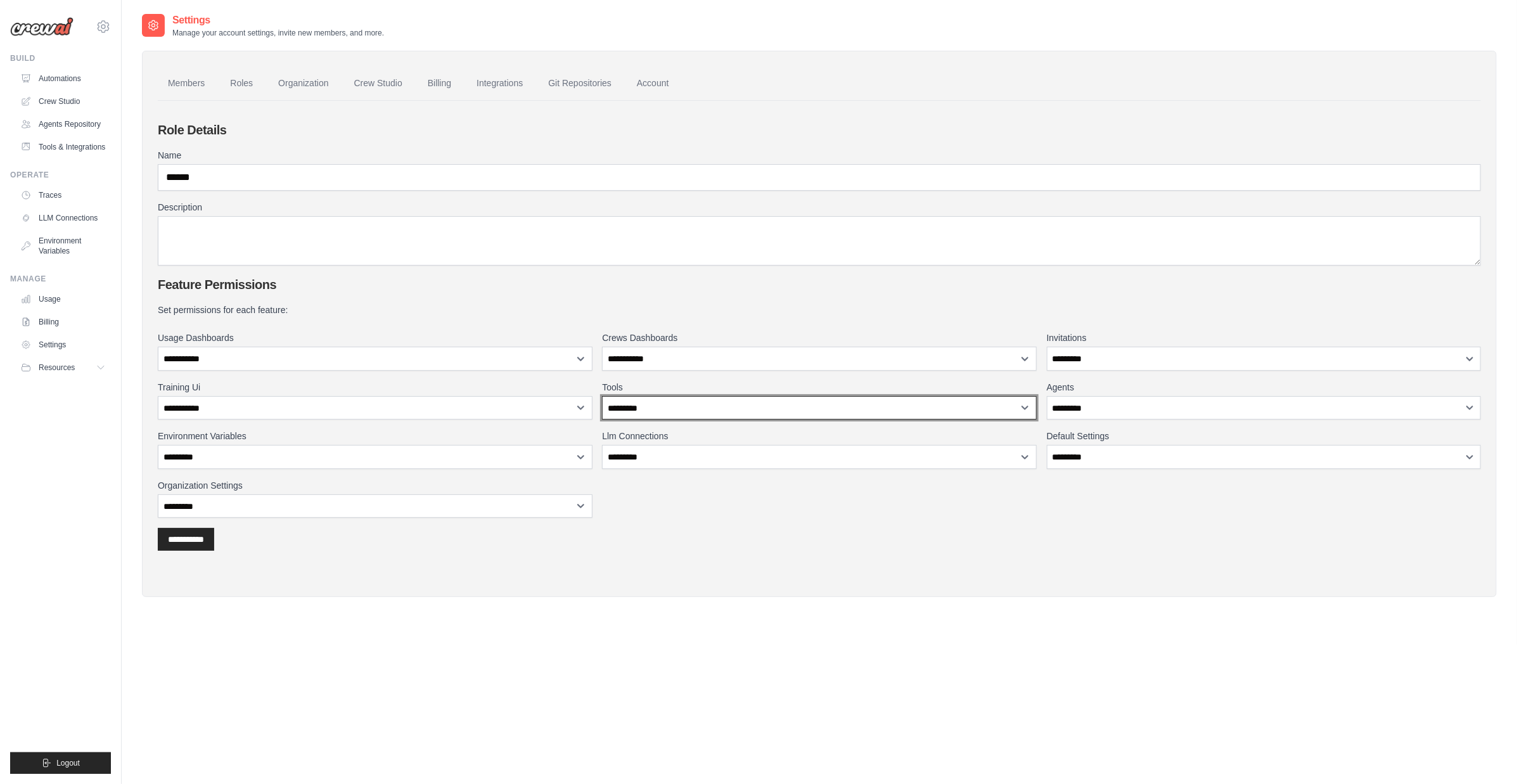
click at [688, 406] on select "**********" at bounding box center [819, 408] width 435 height 24
select select "****"
click at [602, 396] on select "**********" at bounding box center [819, 408] width 435 height 24
click at [208, 539] on input "**********" at bounding box center [186, 539] width 56 height 23
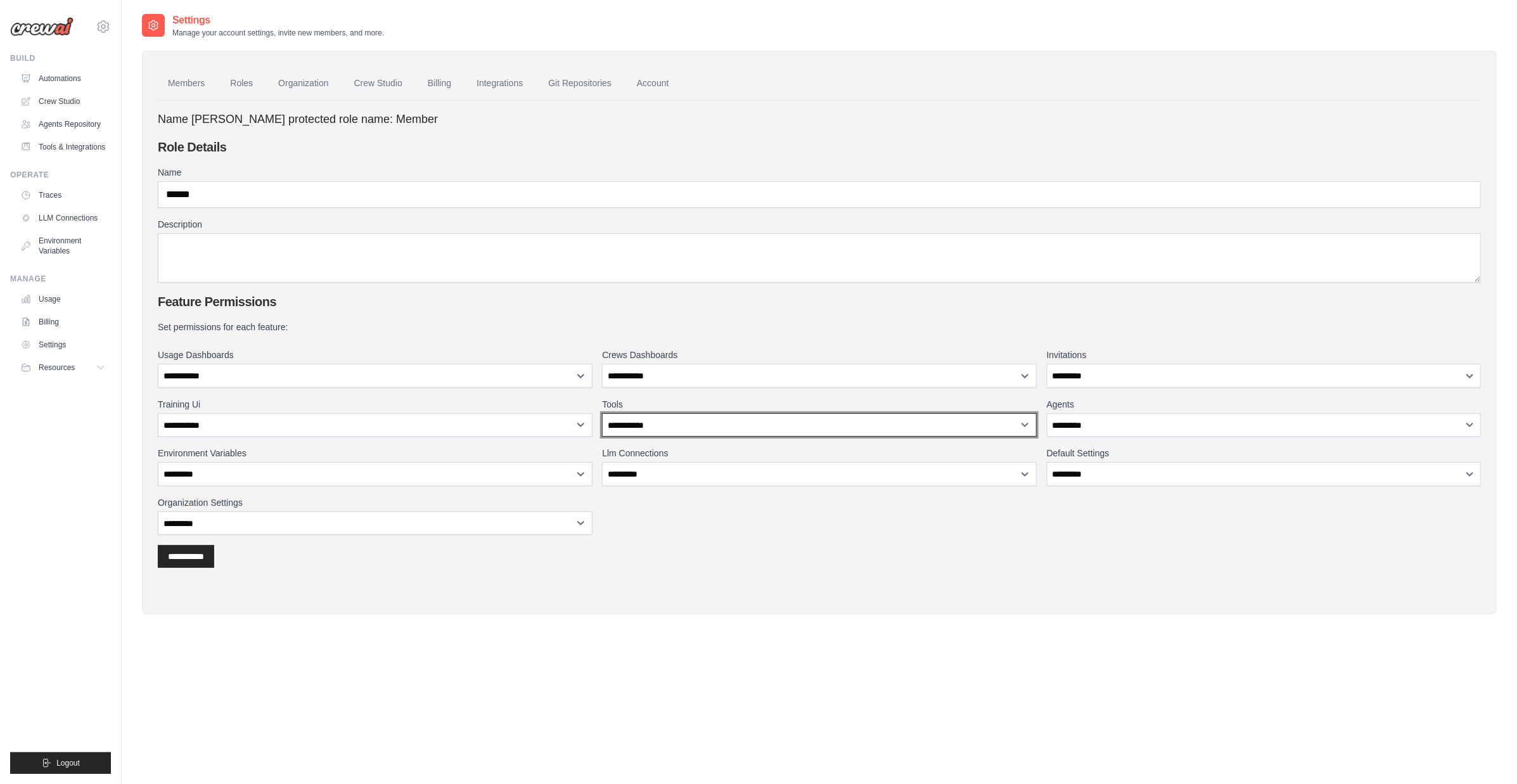
click at [652, 426] on select "**********" at bounding box center [819, 425] width 435 height 24
select select "******"
click at [602, 413] on select "**********" at bounding box center [819, 425] width 435 height 24
click at [197, 564] on input "**********" at bounding box center [186, 557] width 56 height 23
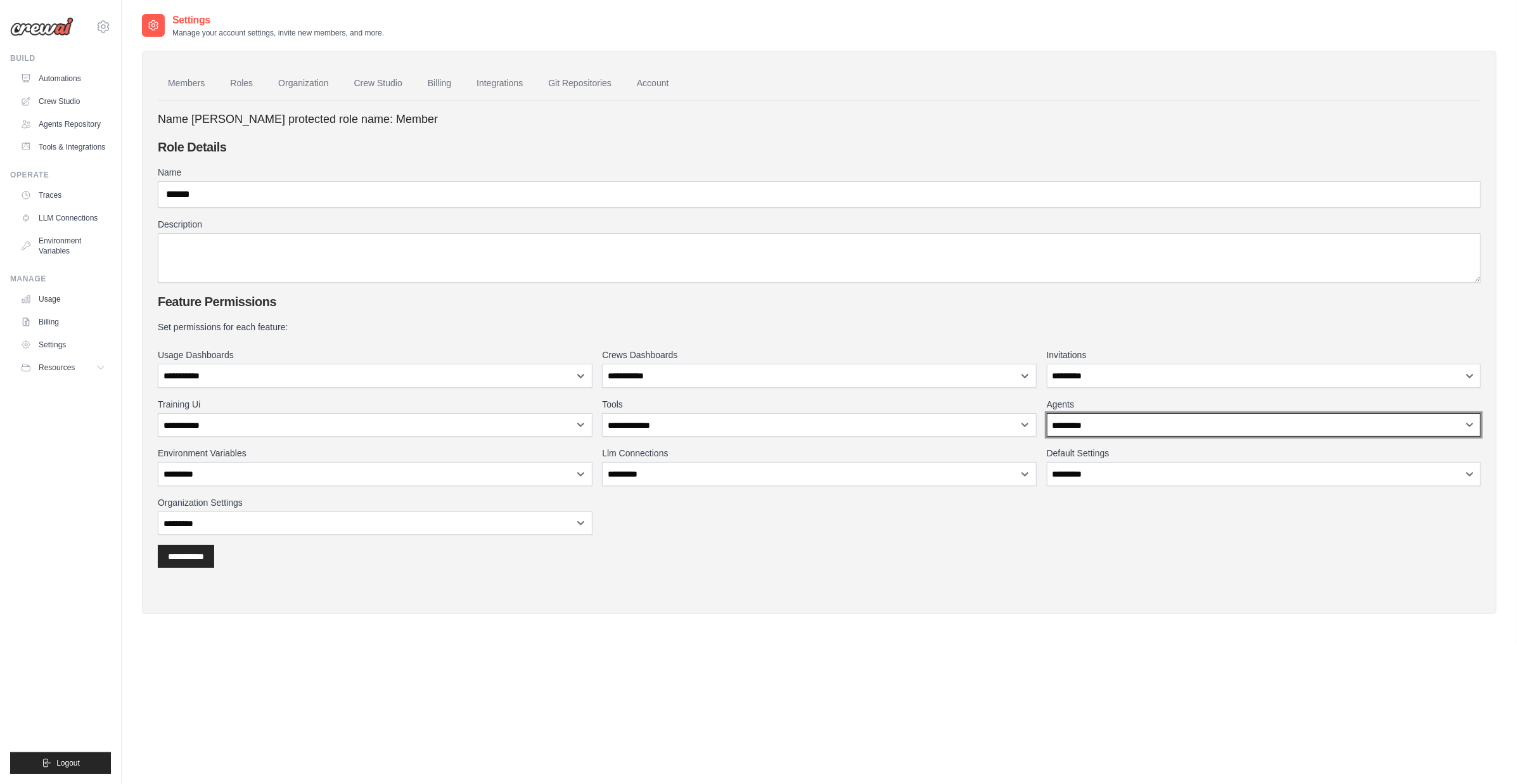
click at [1104, 413] on select "**********" at bounding box center [1264, 425] width 435 height 24
select select "******"
click at [1047, 413] on select "**********" at bounding box center [1264, 425] width 435 height 24
click at [181, 558] on input "**********" at bounding box center [186, 557] width 56 height 23
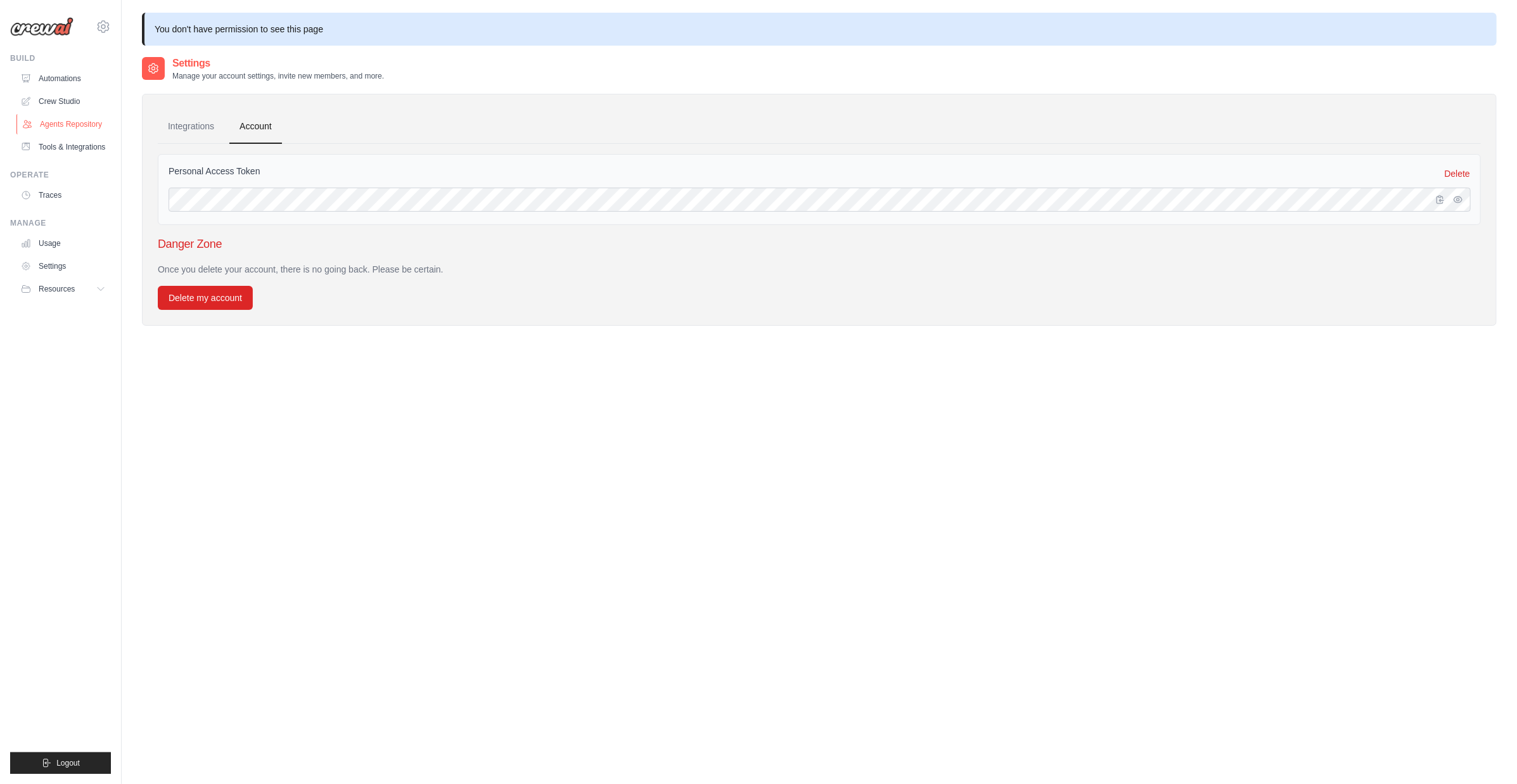
click at [85, 119] on link "Agents Repository" at bounding box center [64, 124] width 96 height 21
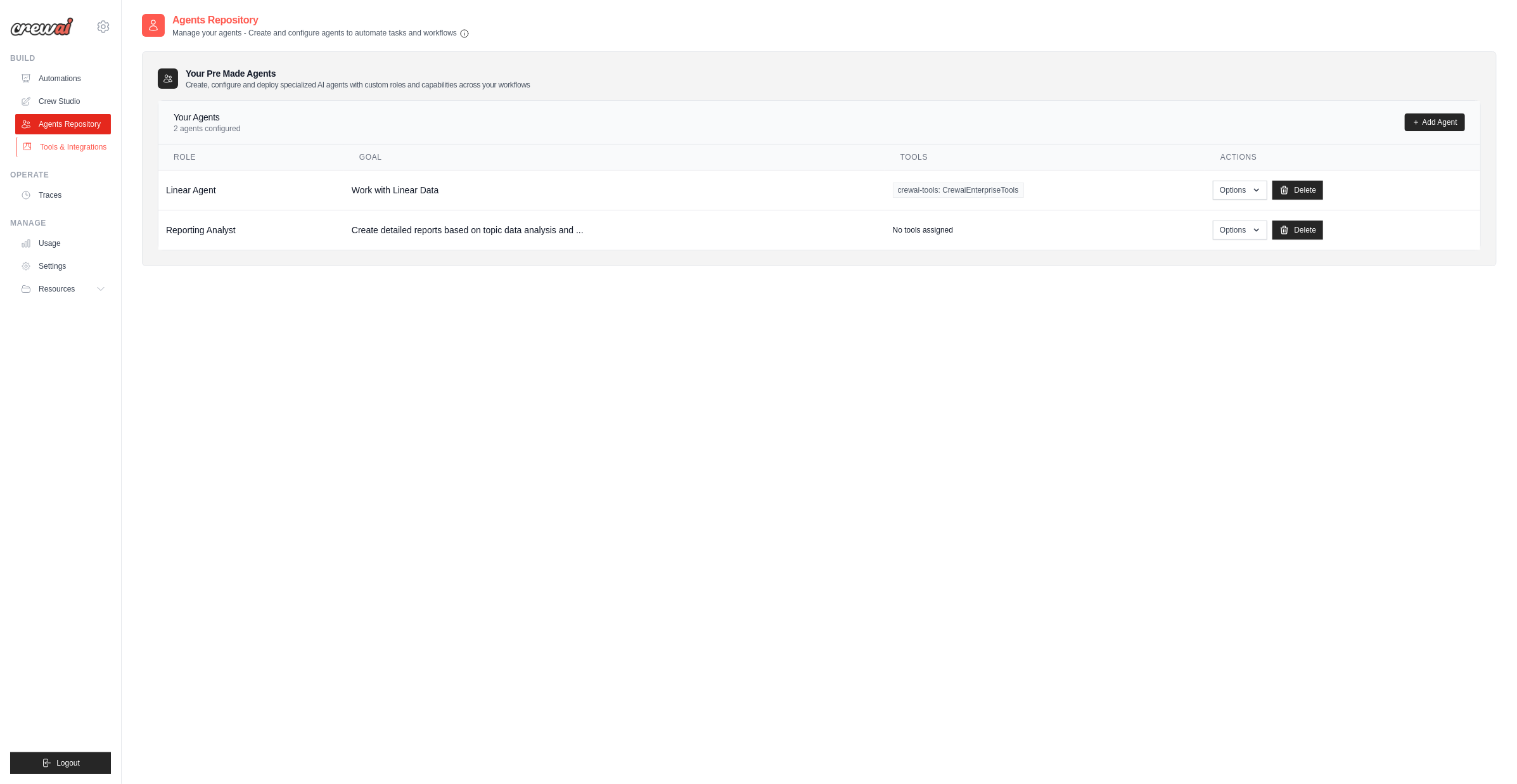
click at [84, 146] on link "Tools & Integrations" at bounding box center [64, 147] width 96 height 21
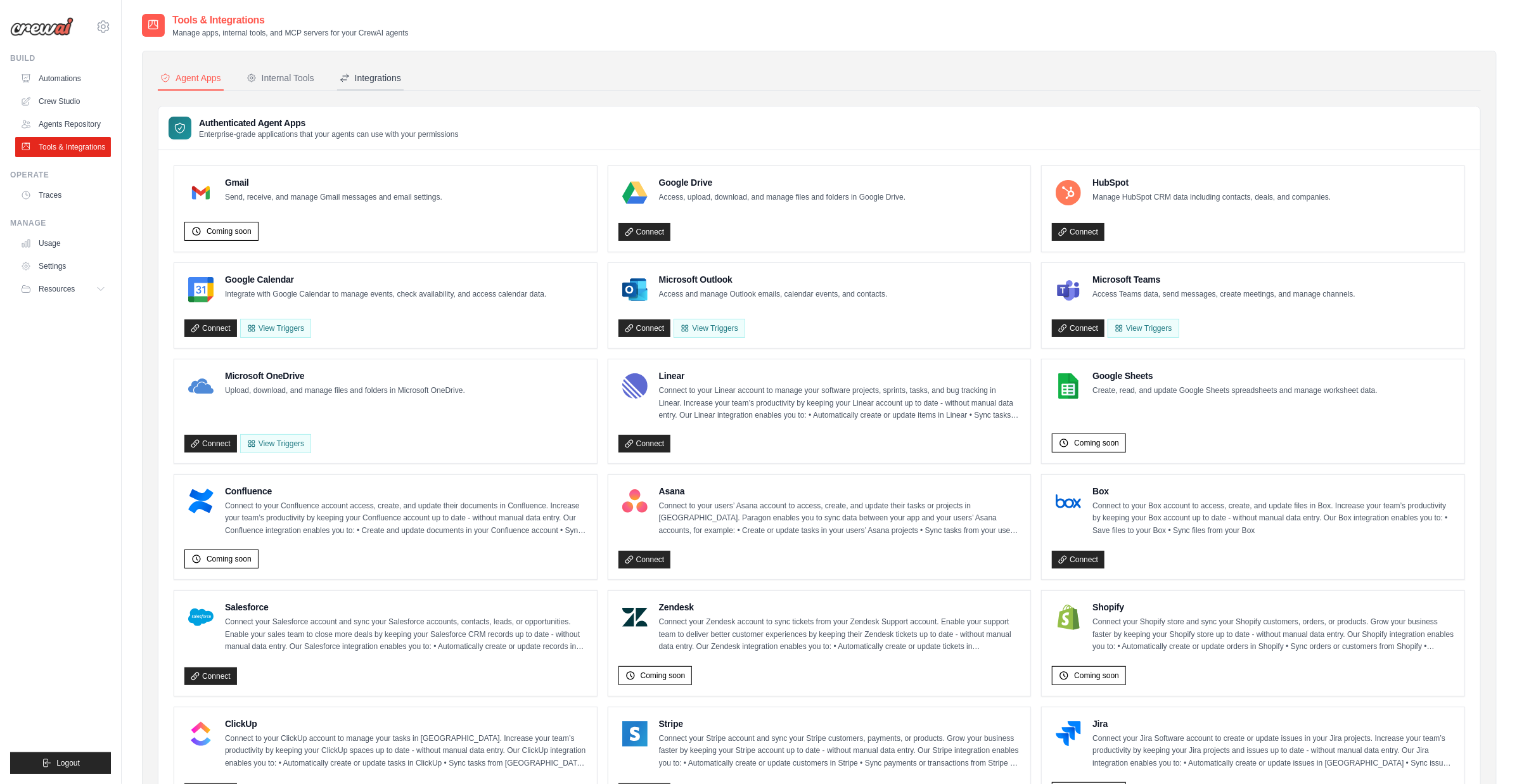
click at [350, 81] on div "Integrations" at bounding box center [370, 77] width 62 height 12
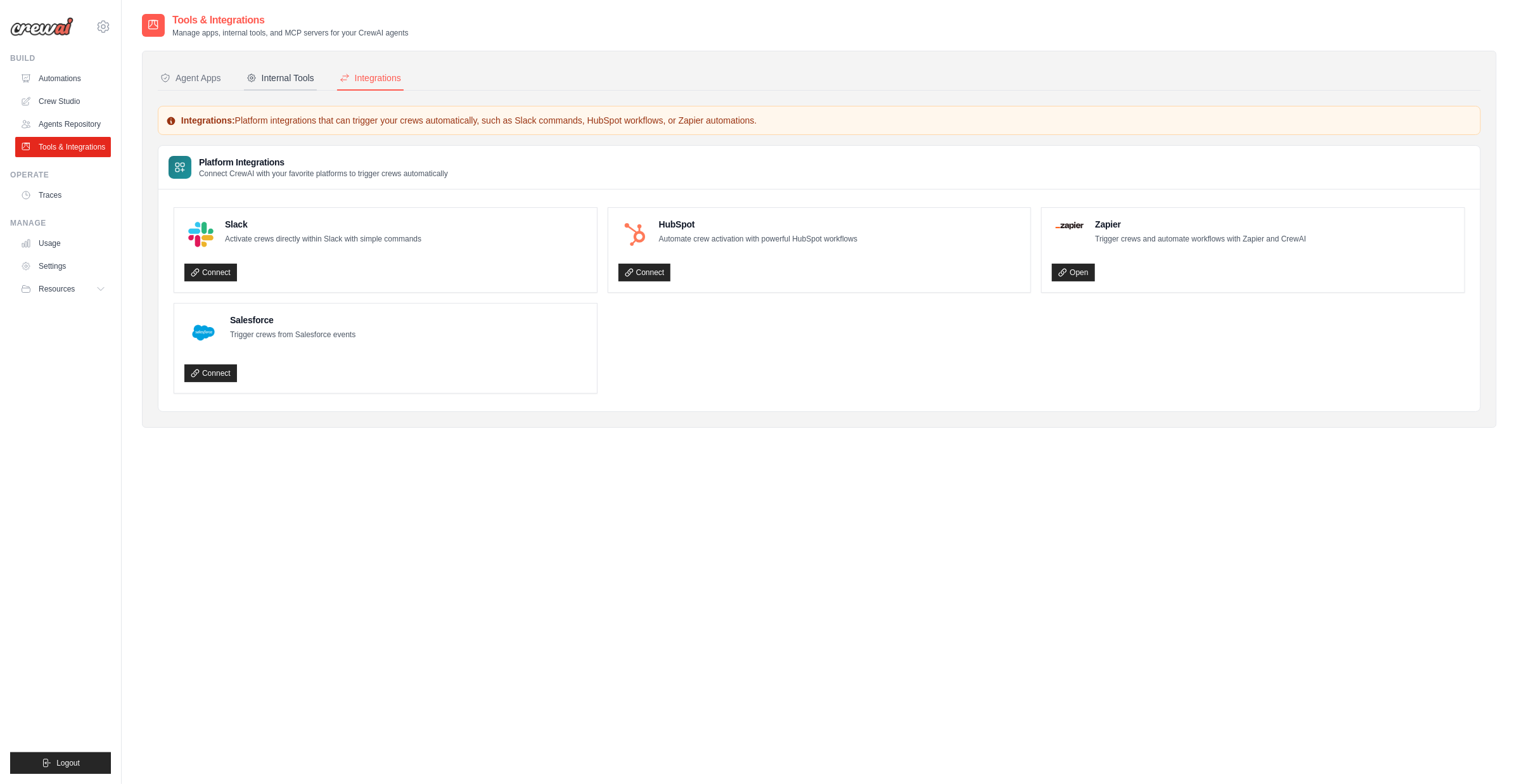
click at [301, 81] on div "Internal Tools" at bounding box center [280, 77] width 68 height 12
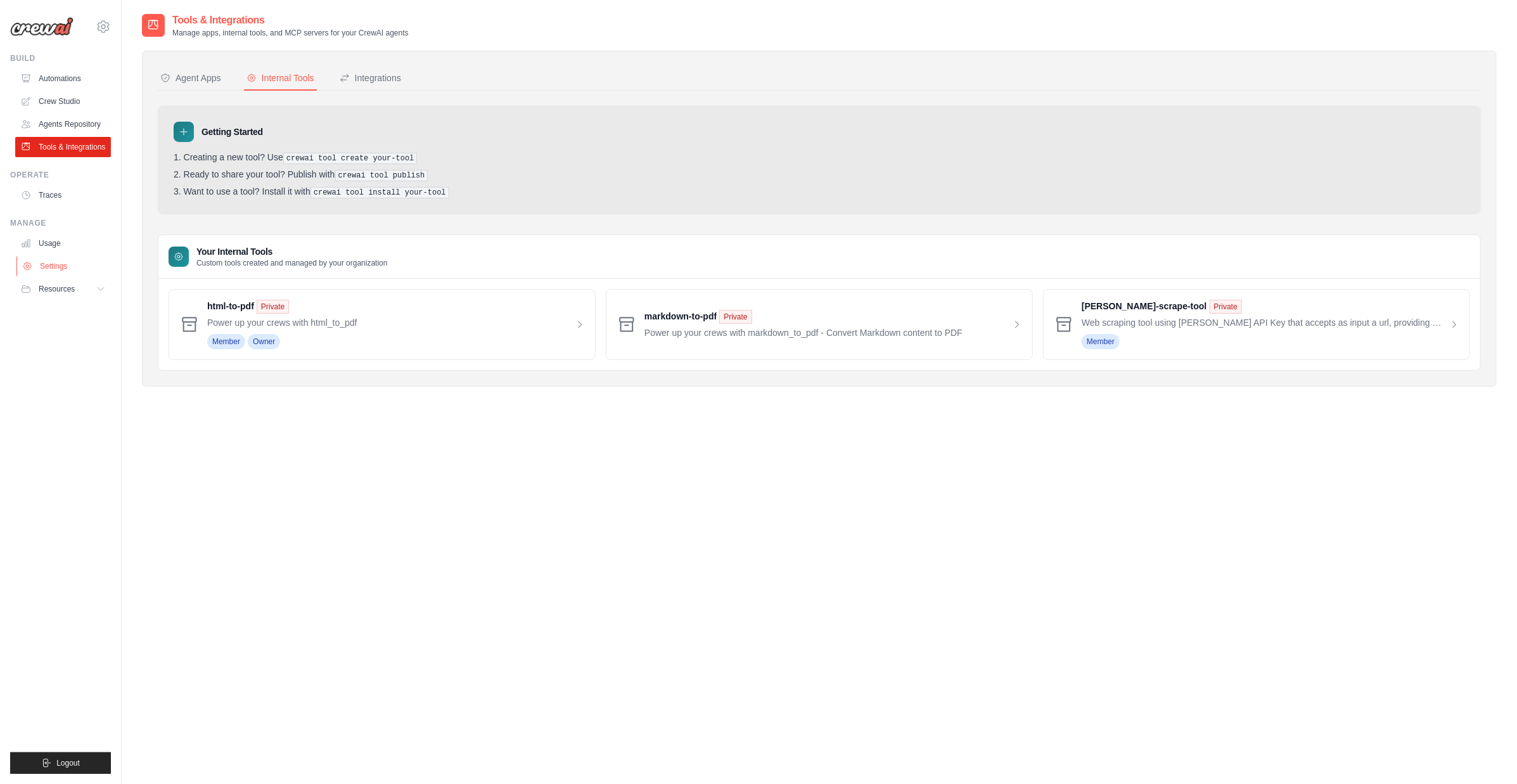
click at [54, 264] on link "Settings" at bounding box center [64, 266] width 96 height 21
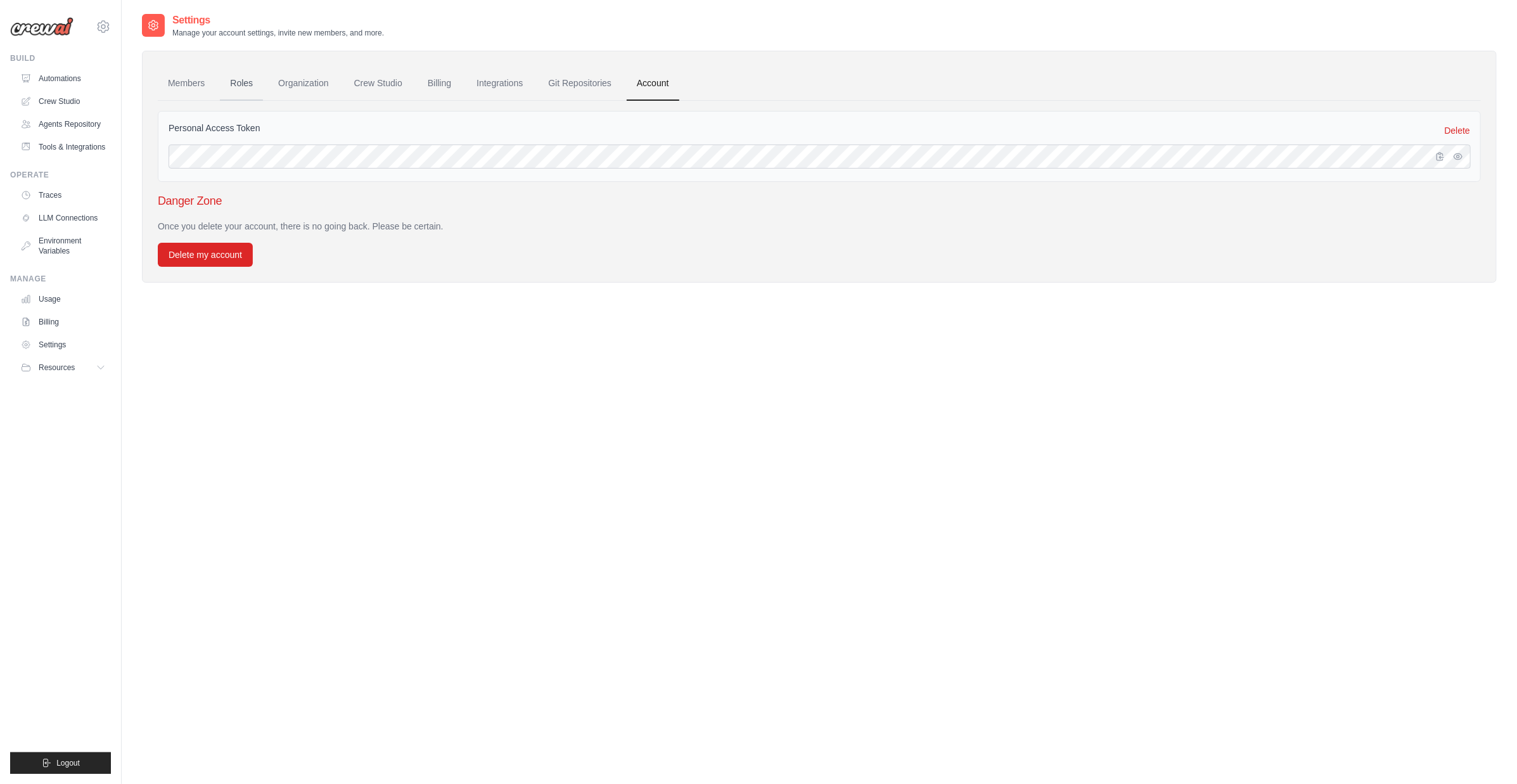
click at [251, 91] on link "Roles" at bounding box center [241, 84] width 43 height 35
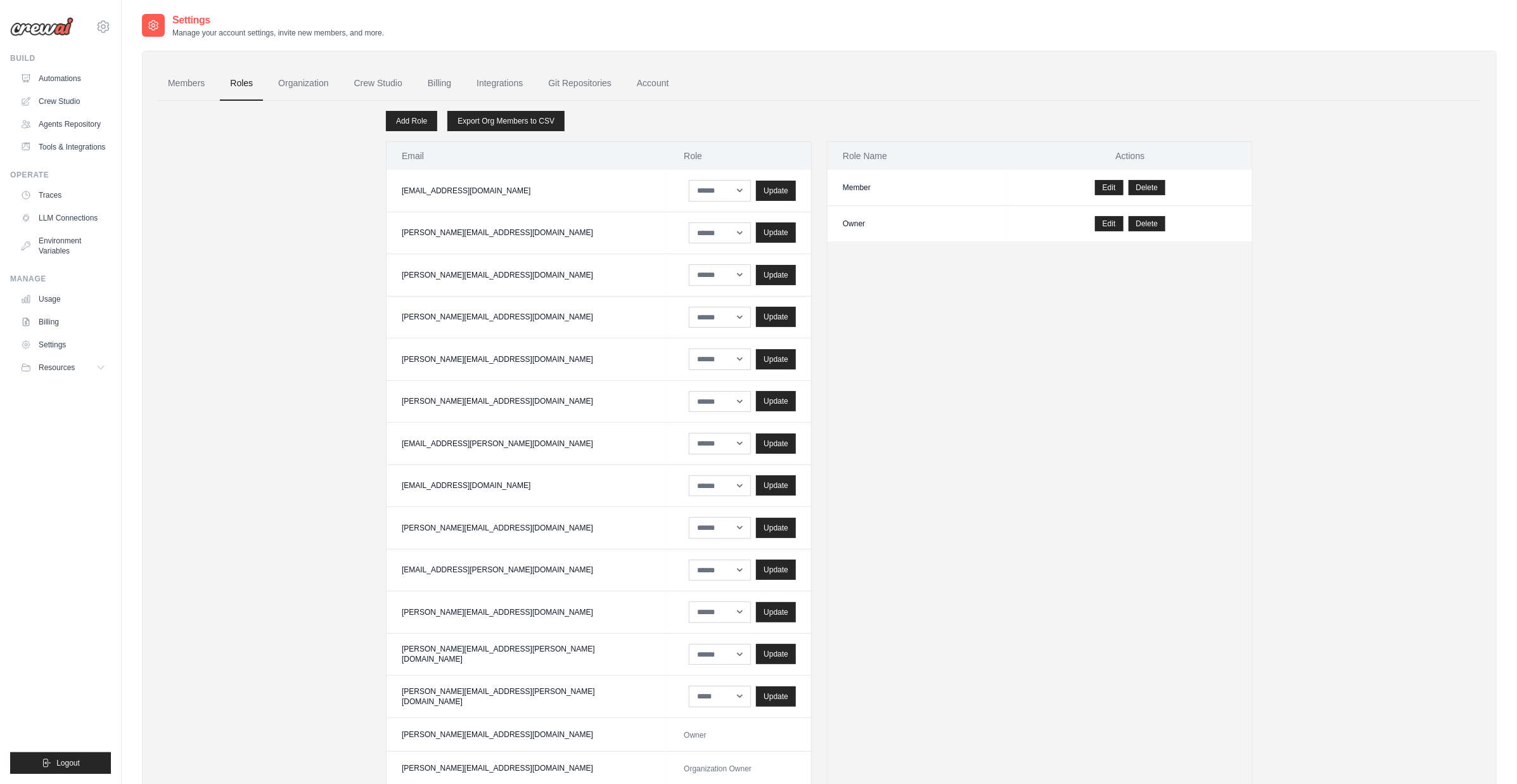
click at [362, 86] on link "Crew Studio" at bounding box center [378, 84] width 68 height 35
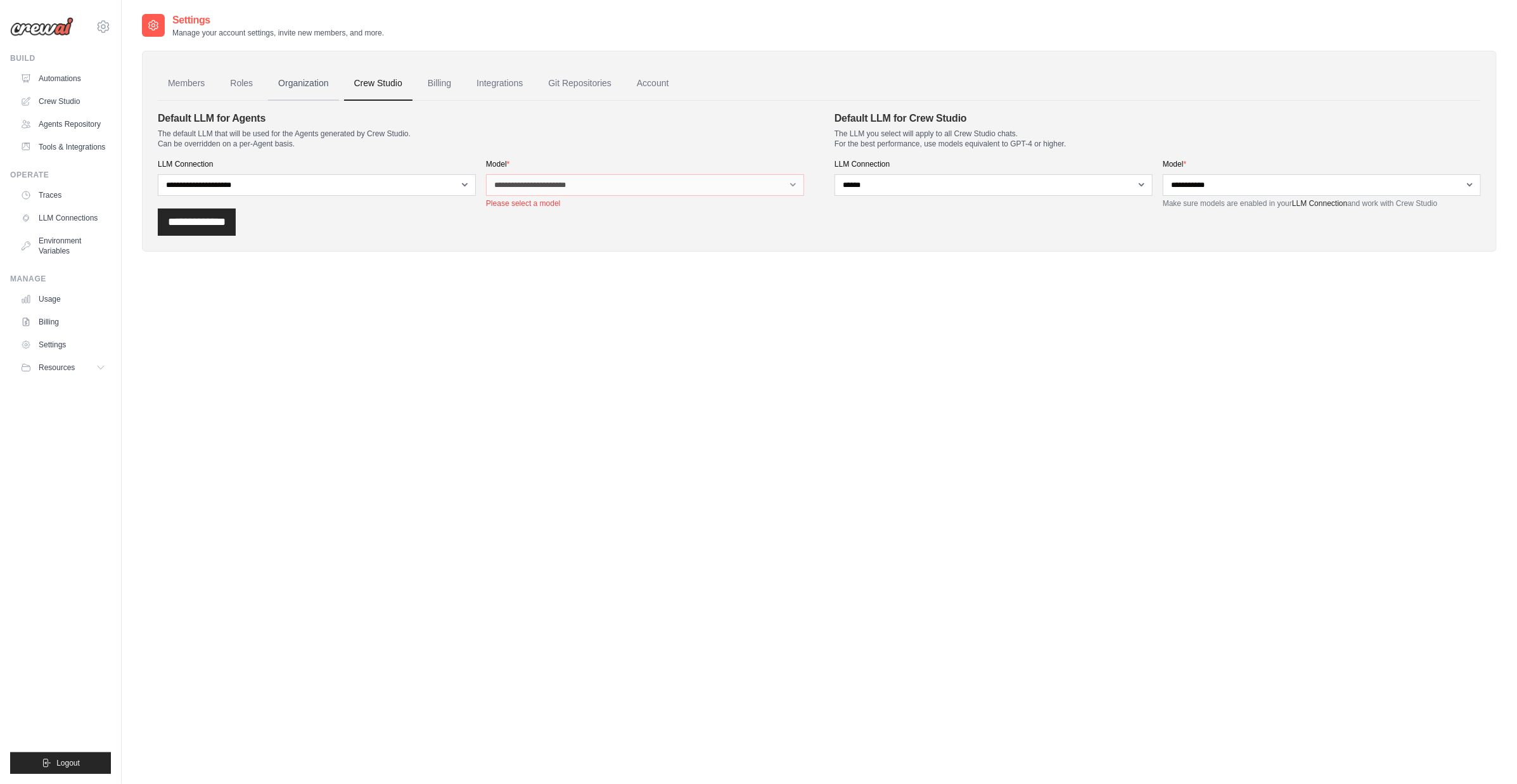
click at [307, 86] on link "Organization" at bounding box center [302, 84] width 70 height 35
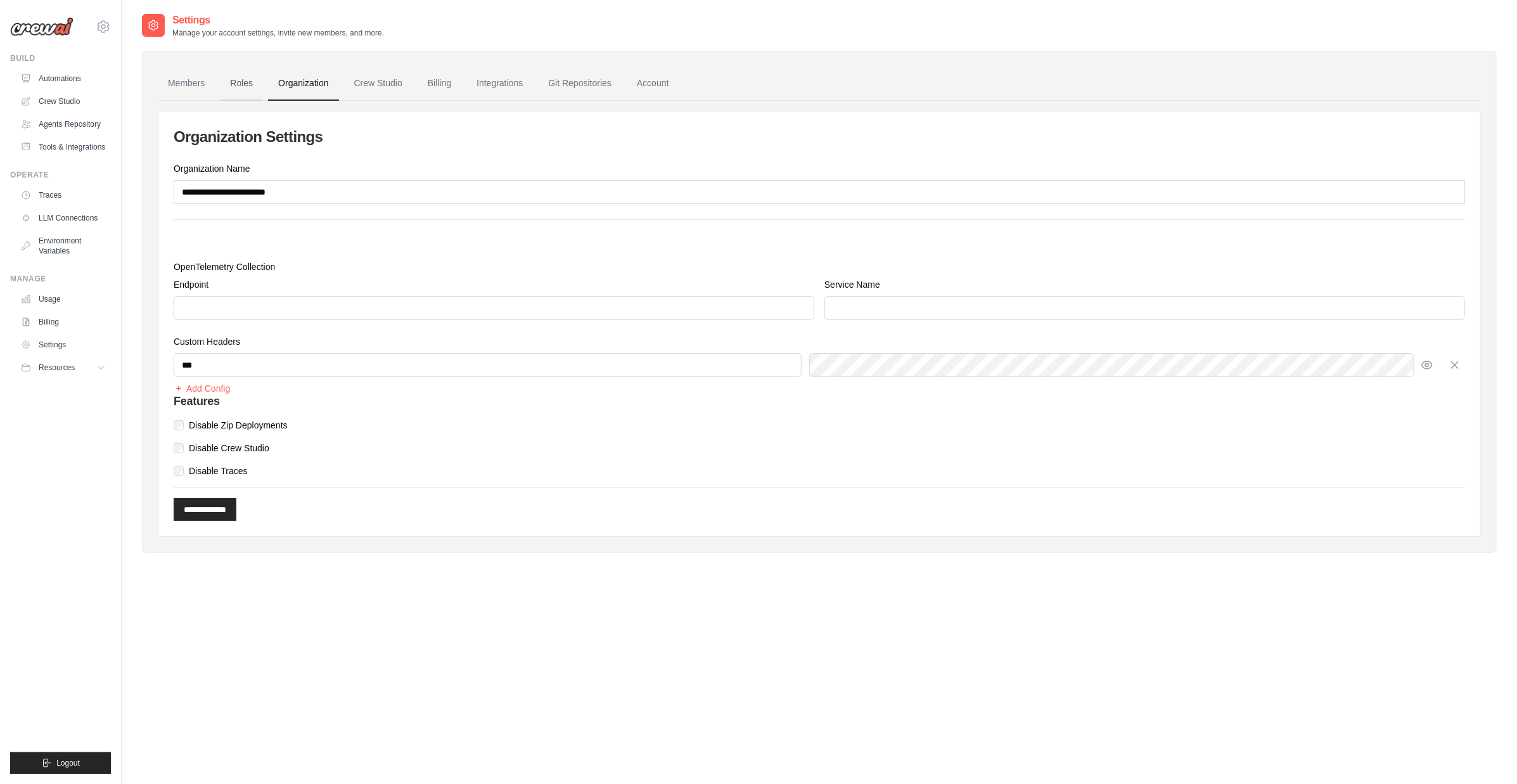
click at [250, 86] on link "Roles" at bounding box center [241, 84] width 43 height 35
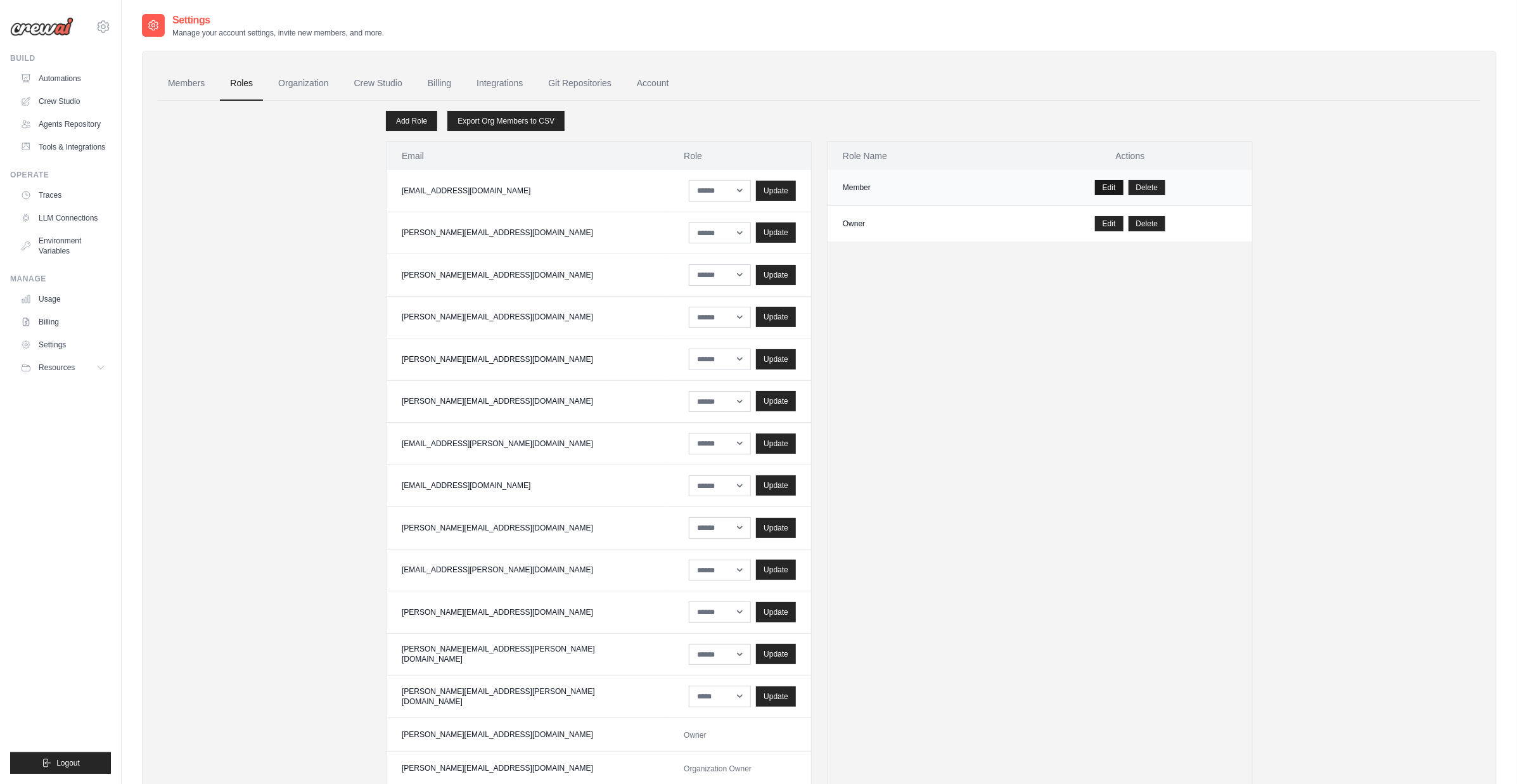
click at [1109, 188] on link "Edit" at bounding box center [1109, 187] width 29 height 15
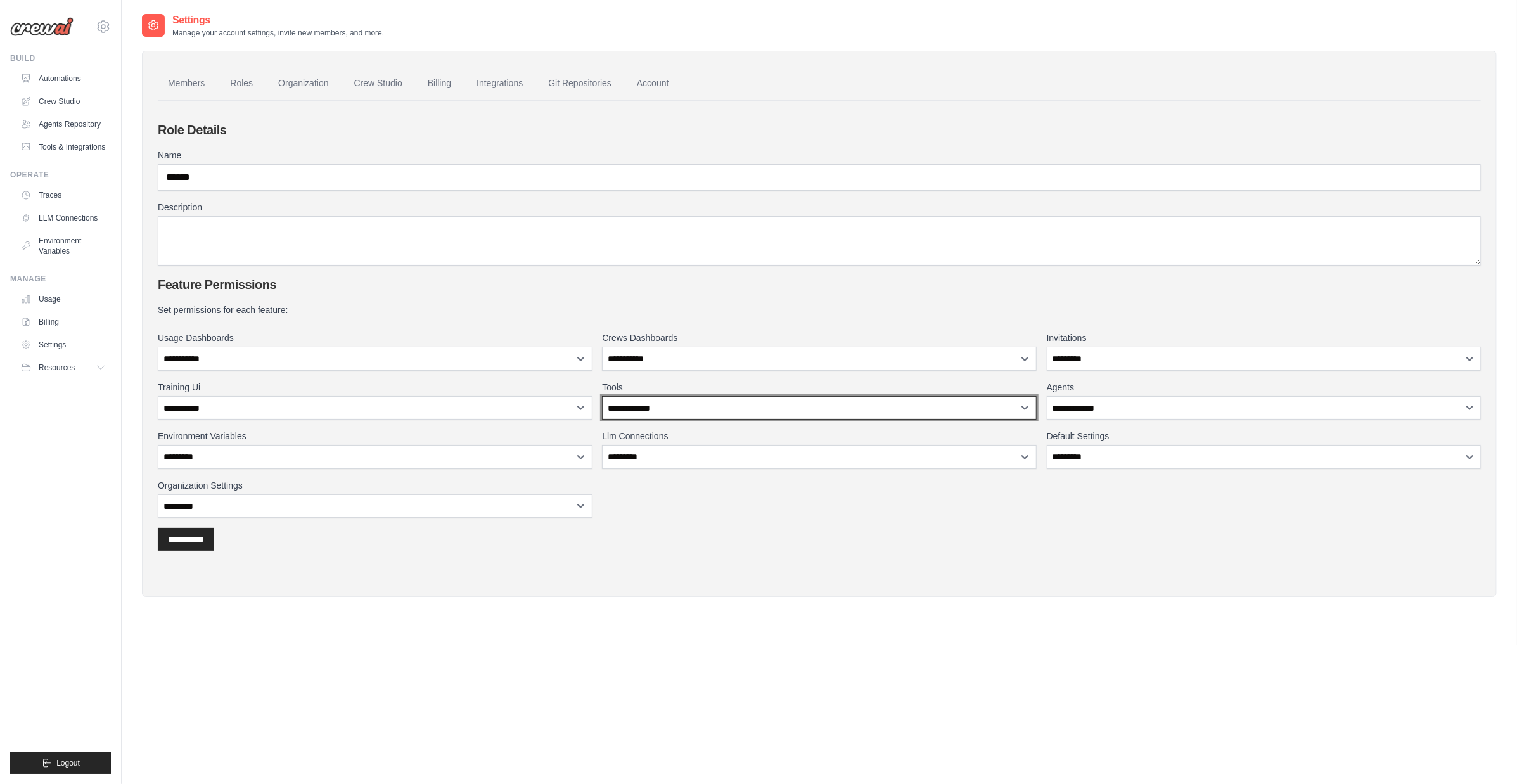
click at [796, 403] on select "**********" at bounding box center [819, 408] width 435 height 24
select select "****"
click at [602, 396] on select "**********" at bounding box center [819, 408] width 435 height 24
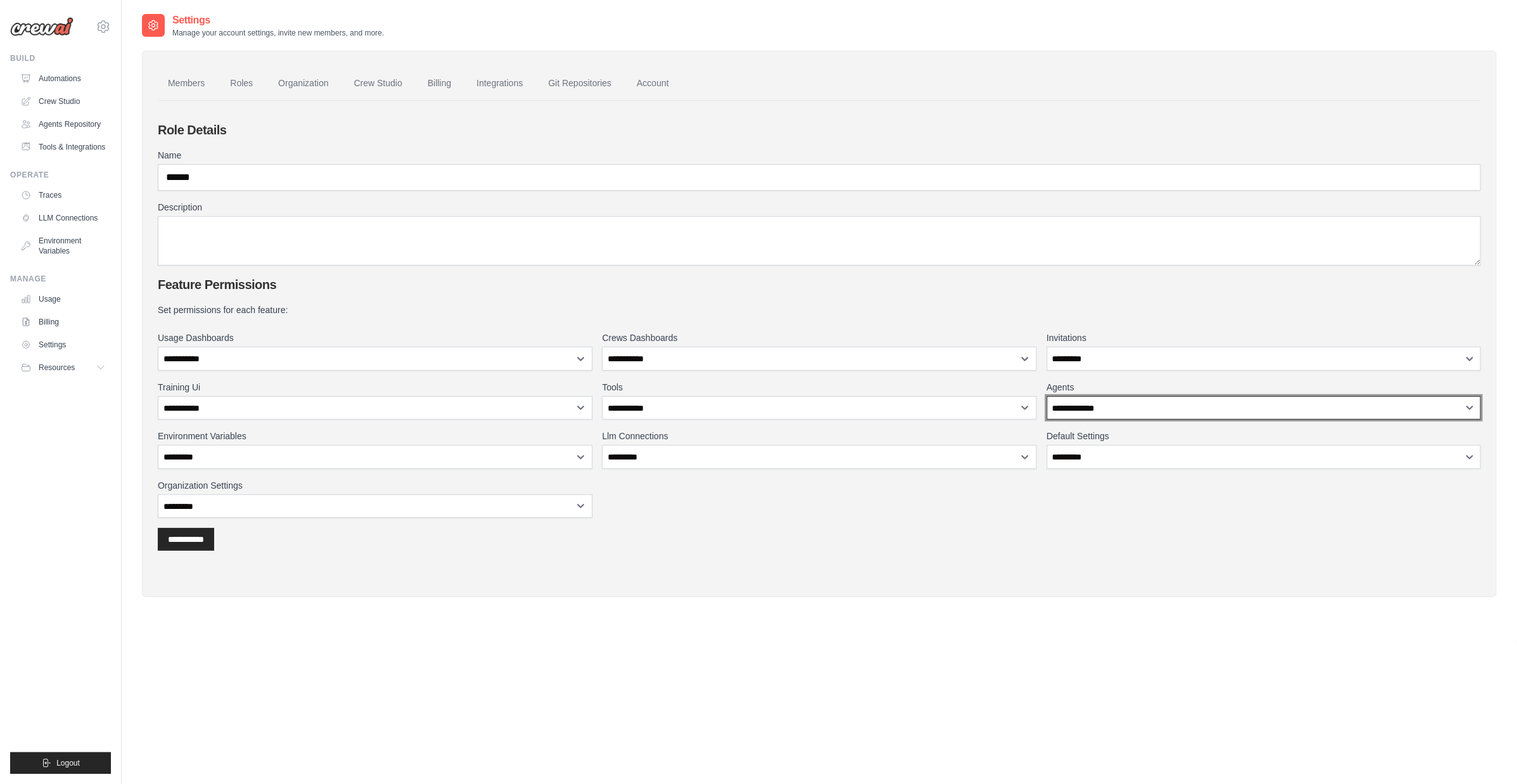
click at [1078, 408] on select "**********" at bounding box center [1264, 408] width 435 height 24
select select "****"
click at [1047, 396] on select "**********" at bounding box center [1264, 408] width 435 height 24
click at [188, 541] on input "**********" at bounding box center [186, 539] width 56 height 23
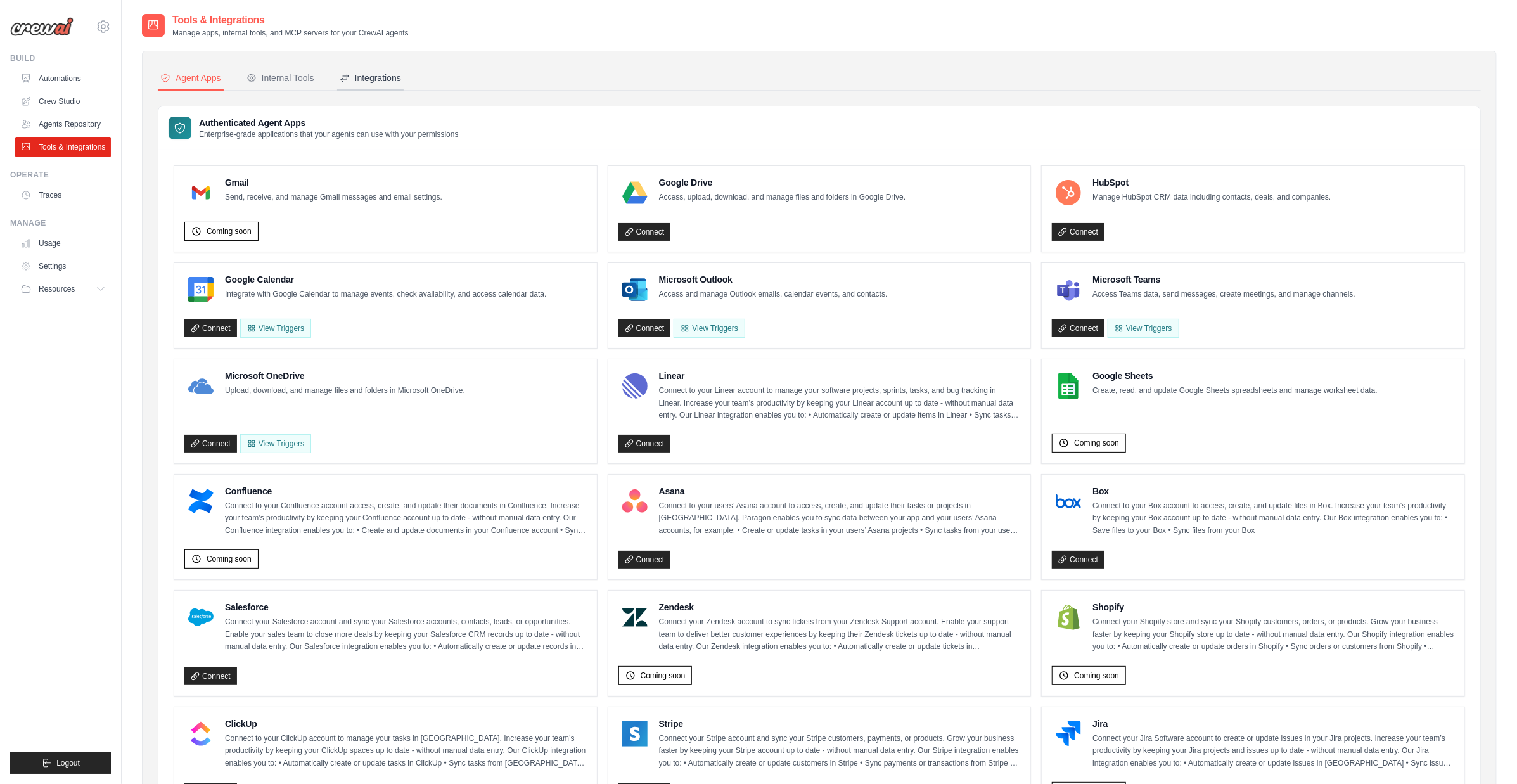
click at [380, 84] on button "Integrations" at bounding box center [370, 78] width 67 height 24
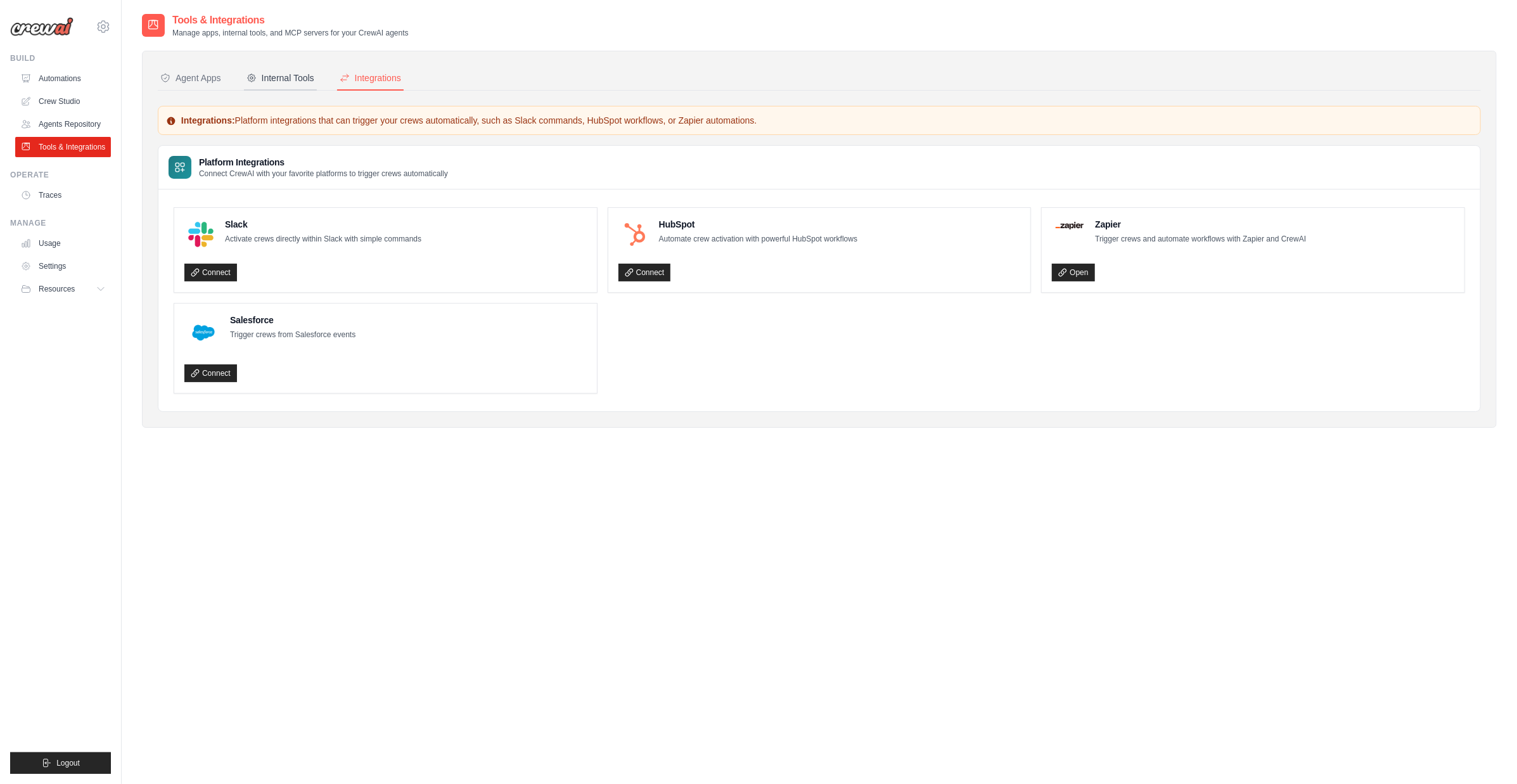
click at [309, 72] on div "Internal Tools" at bounding box center [280, 77] width 68 height 12
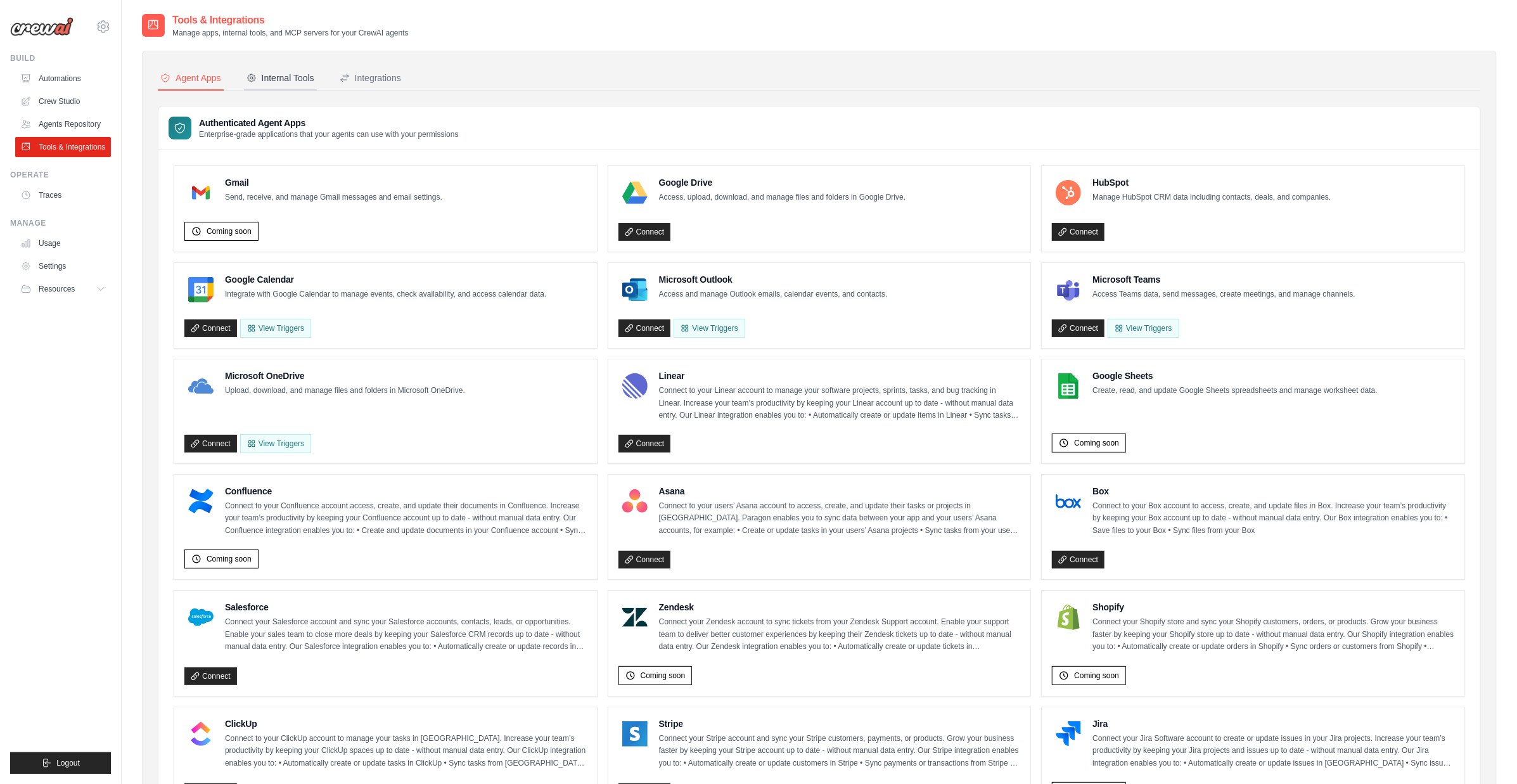
click at [279, 72] on div "Internal Tools" at bounding box center [280, 77] width 68 height 12
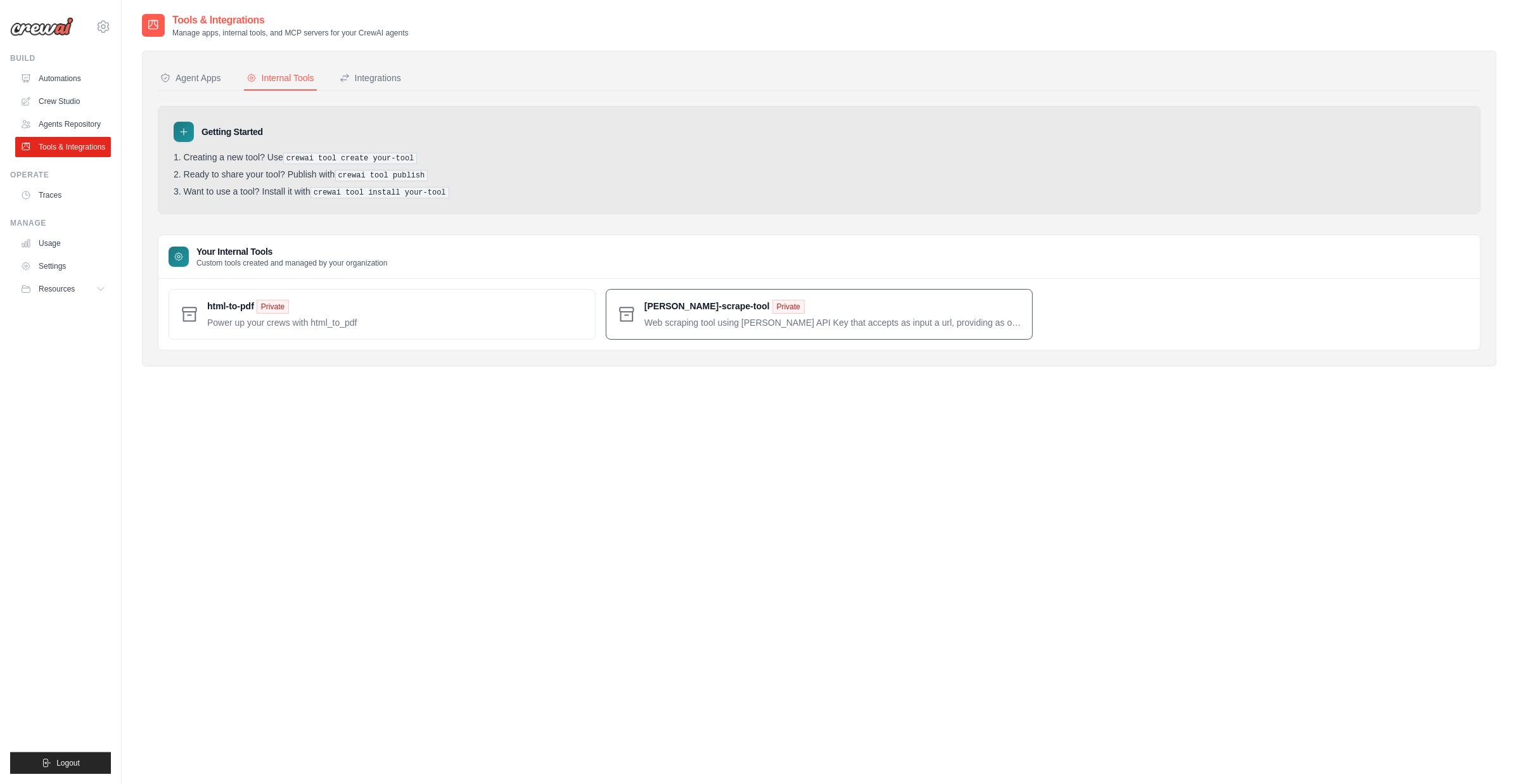
click at [704, 309] on span at bounding box center [833, 314] width 378 height 29
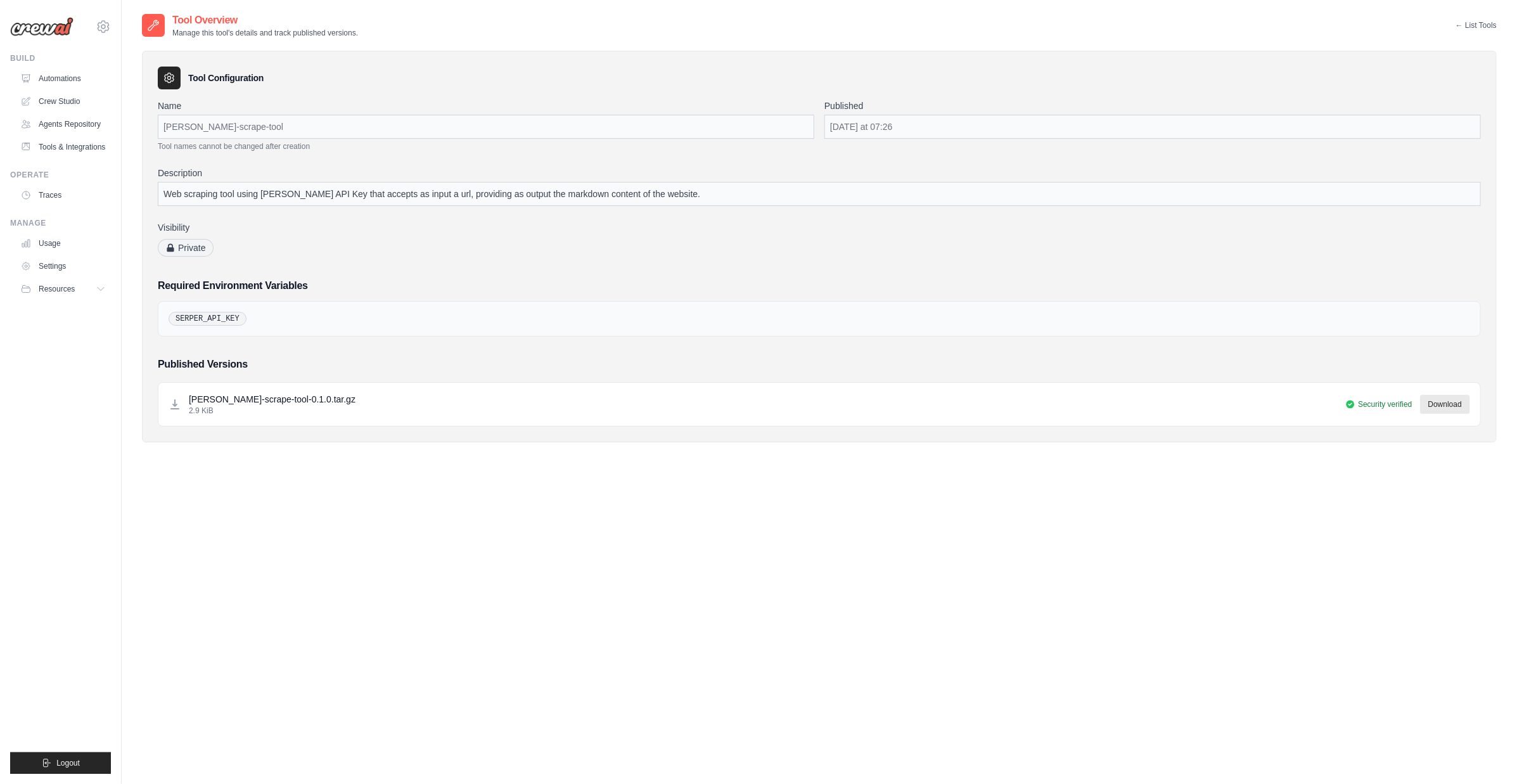
click at [285, 306] on div "SERPER_API_KEY" at bounding box center [819, 318] width 1323 height 35
click at [107, 27] on icon at bounding box center [103, 26] width 15 height 15
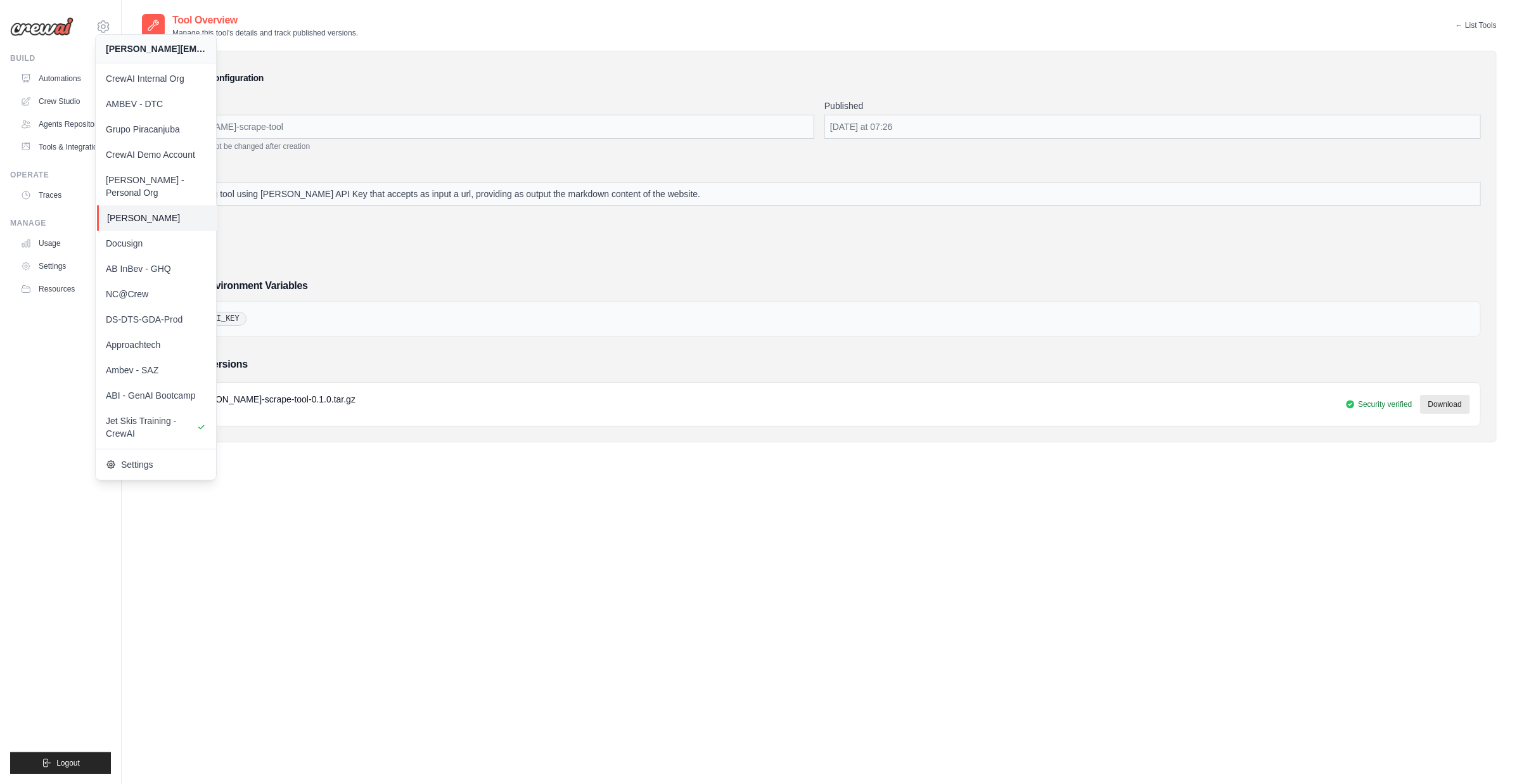
click at [188, 212] on span "[PERSON_NAME]" at bounding box center [157, 217] width 100 height 12
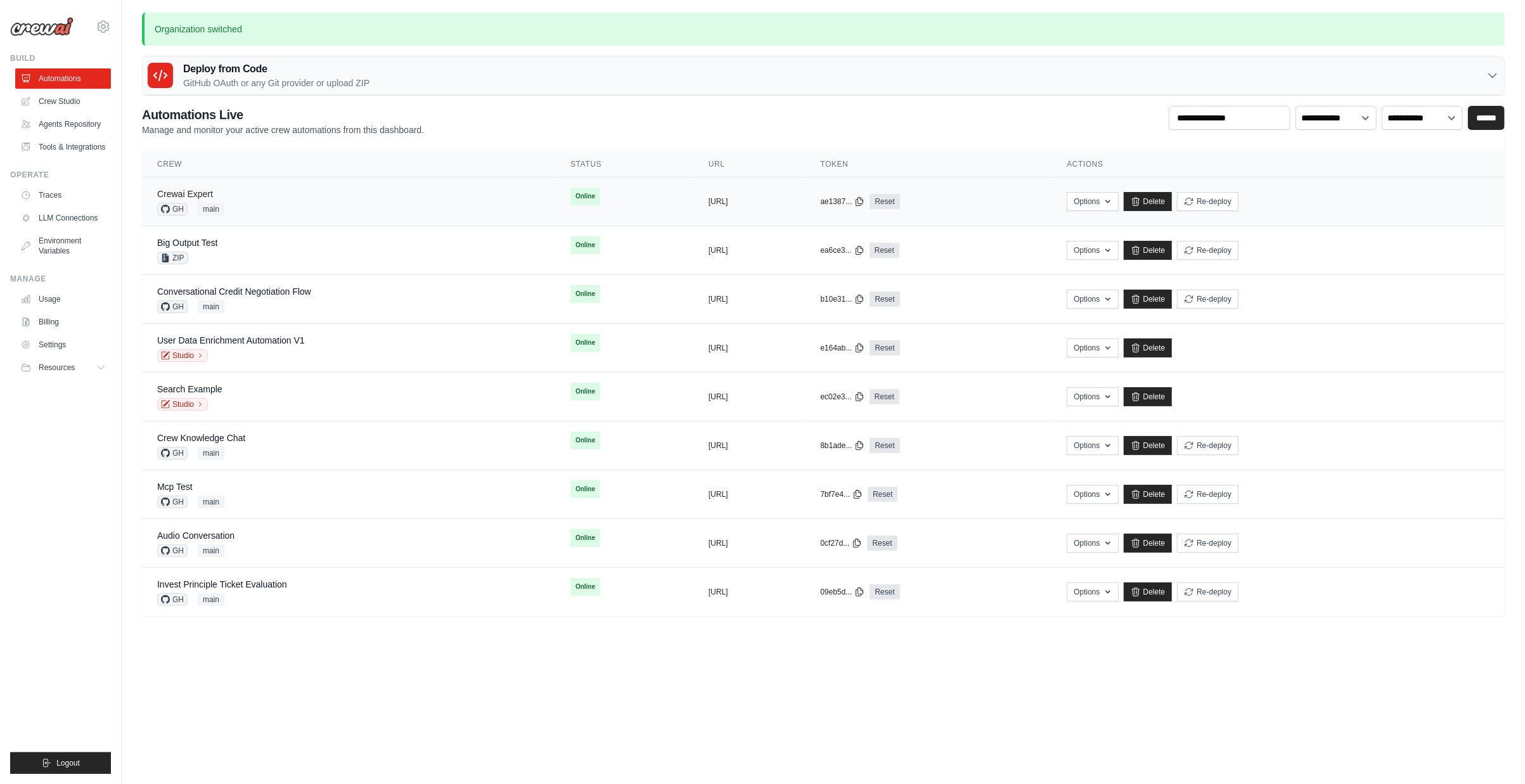
click at [201, 192] on link "Crewai Expert" at bounding box center [185, 194] width 56 height 10
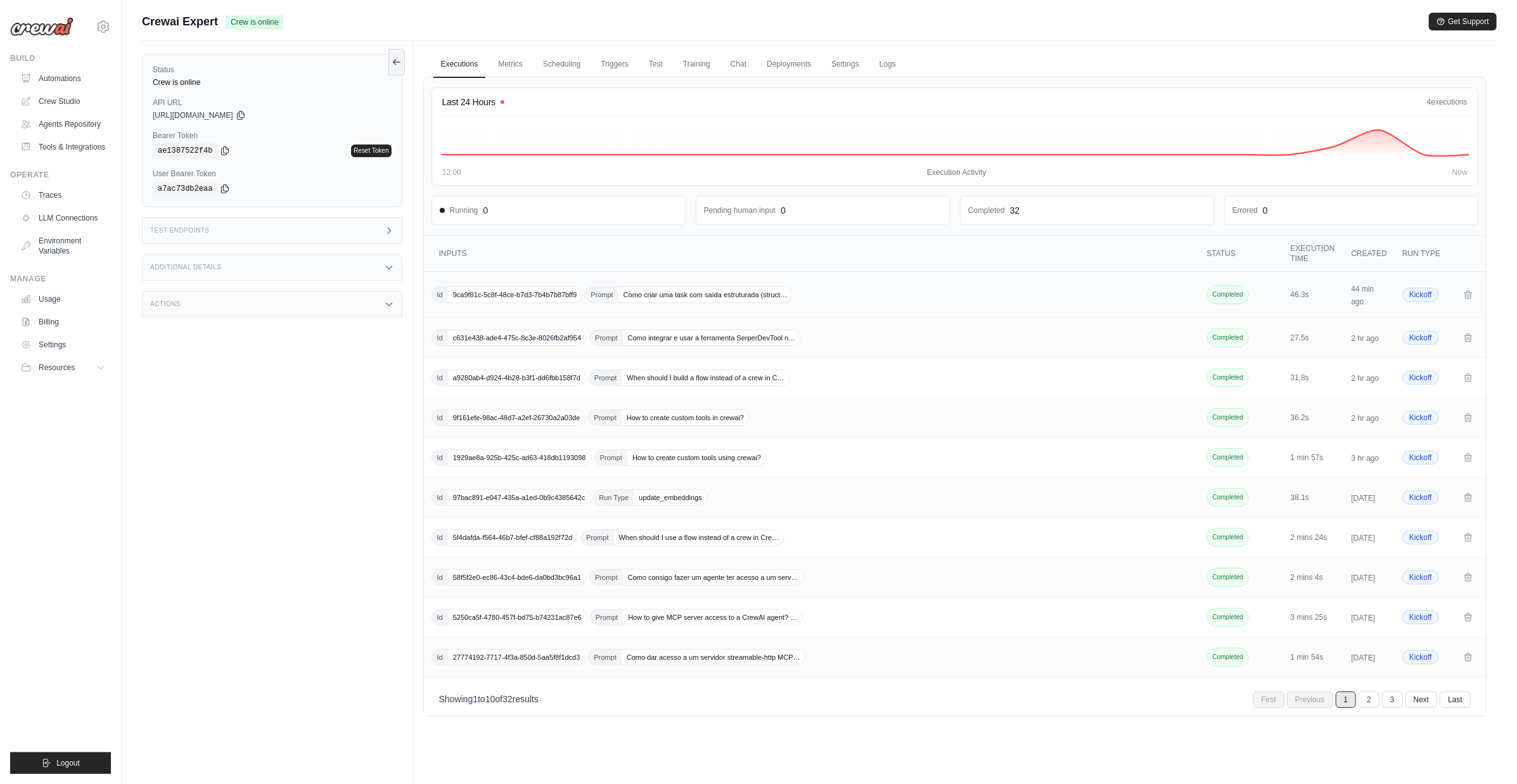
click at [483, 287] on span "Id 9ca9f81c-5c8f-48ce-b7d3-7b4b7b87bff9" at bounding box center [507, 295] width 152 height 16
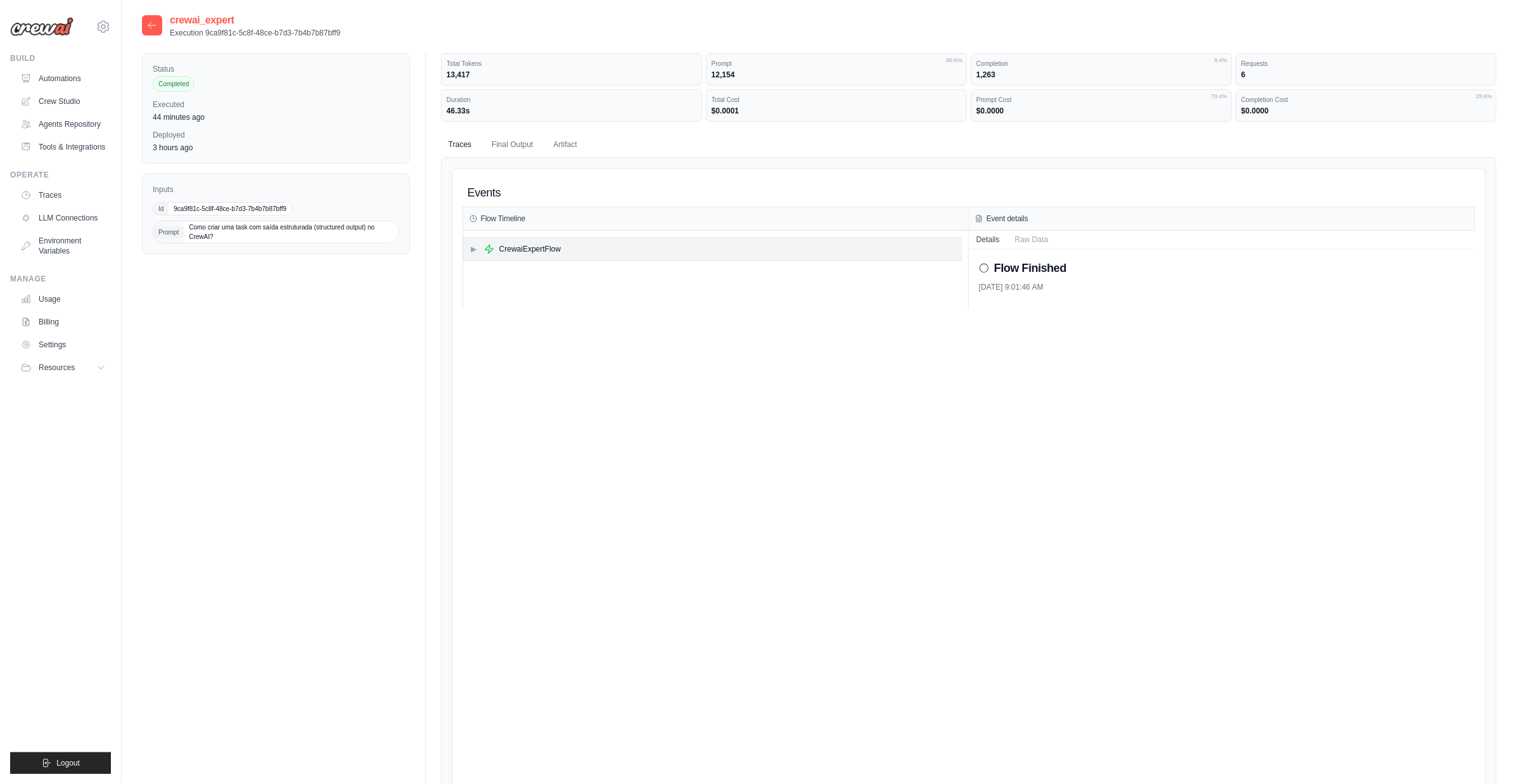
click at [527, 249] on div "CrewaiExpertFlow" at bounding box center [530, 249] width 62 height 10
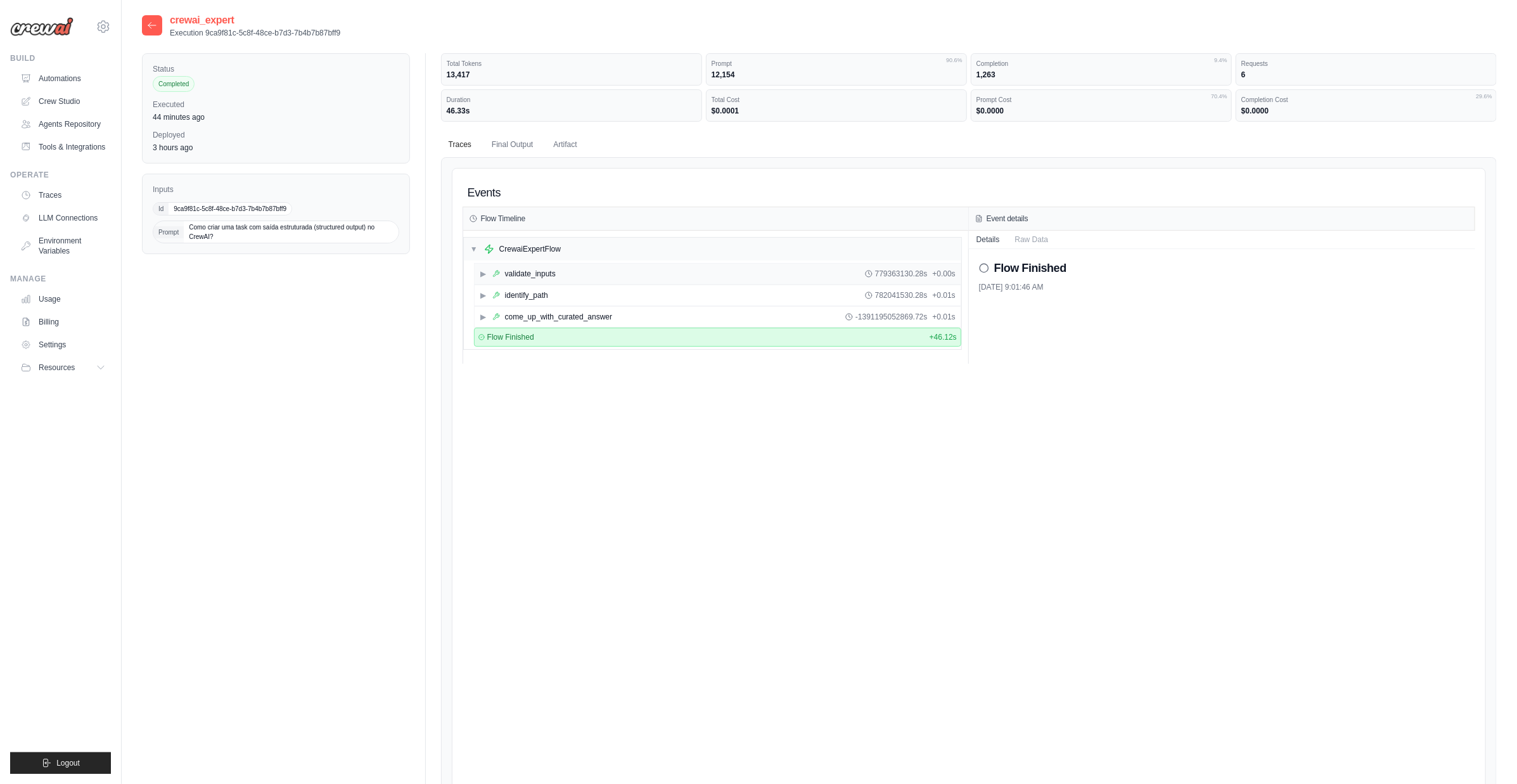
click at [529, 275] on div "validate_inputs" at bounding box center [530, 273] width 51 height 10
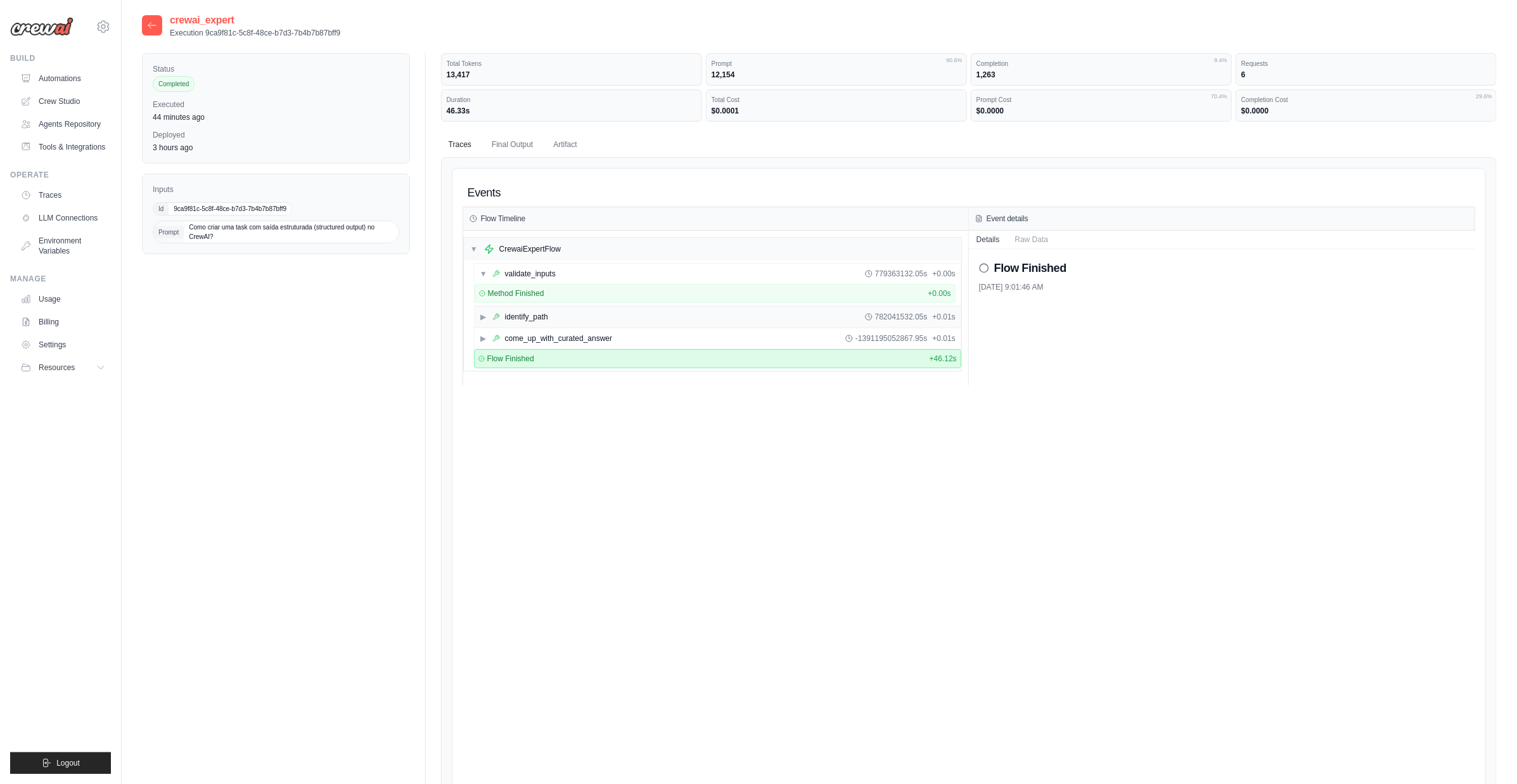
click at [548, 313] on div "▶ identify_path 782041532.05s + 0.01s" at bounding box center [717, 316] width 486 height 21
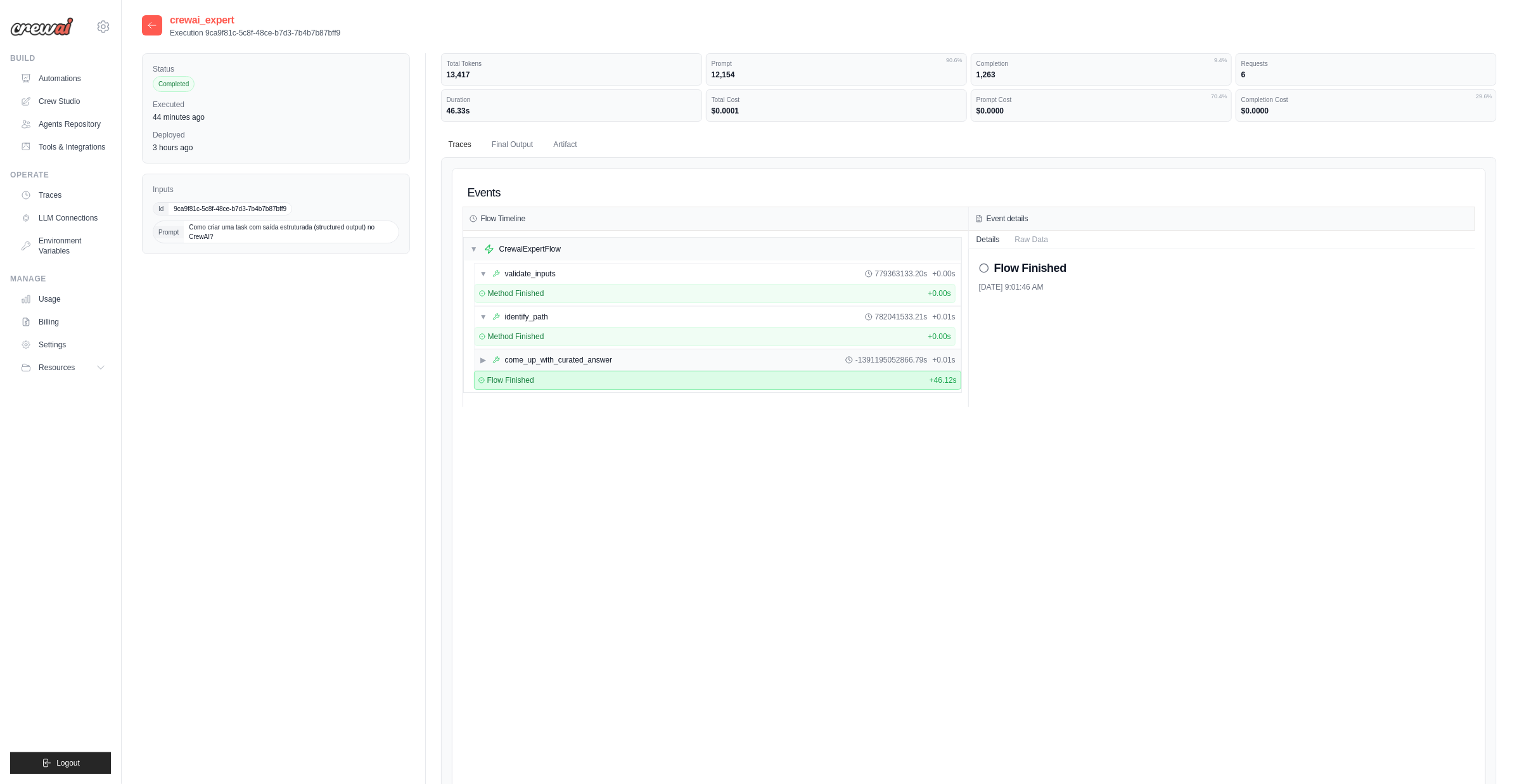
click at [554, 356] on div "come_up_with_curated_answer" at bounding box center [558, 360] width 107 height 10
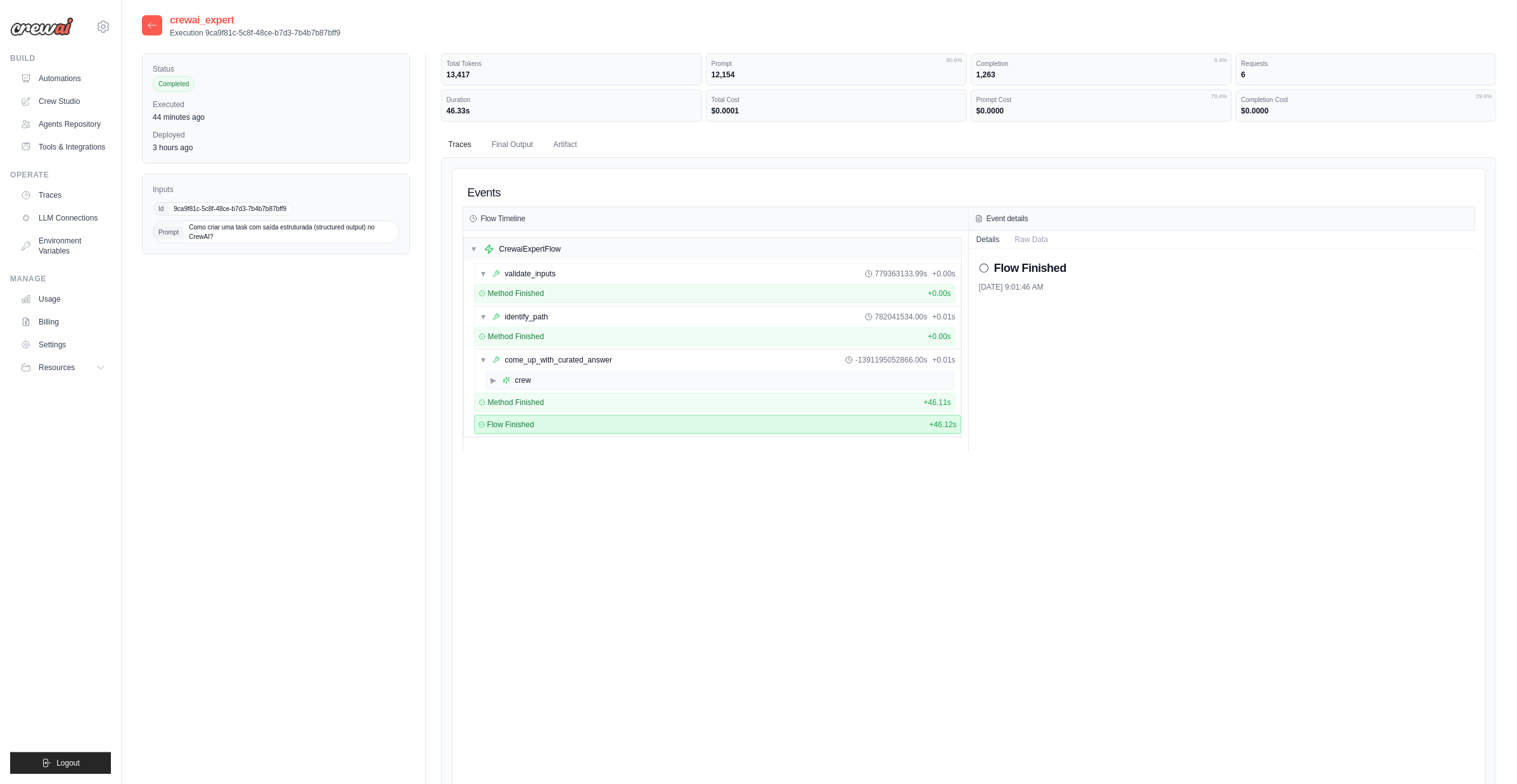
click at [545, 373] on div "▶ crew" at bounding box center [721, 380] width 471 height 21
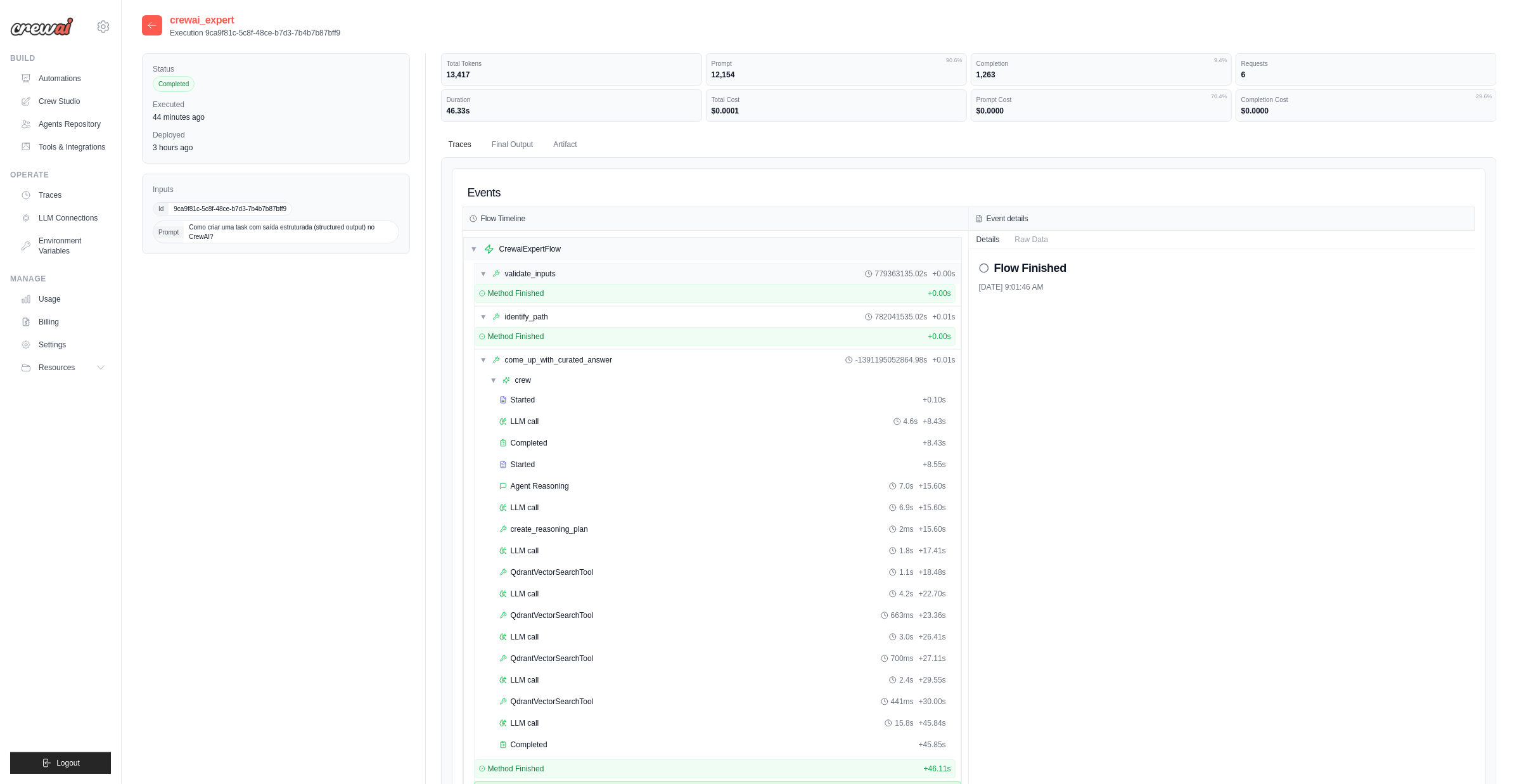
click at [611, 268] on div "▼ validate_inputs 779363135.02s + 0.00s" at bounding box center [717, 273] width 486 height 21
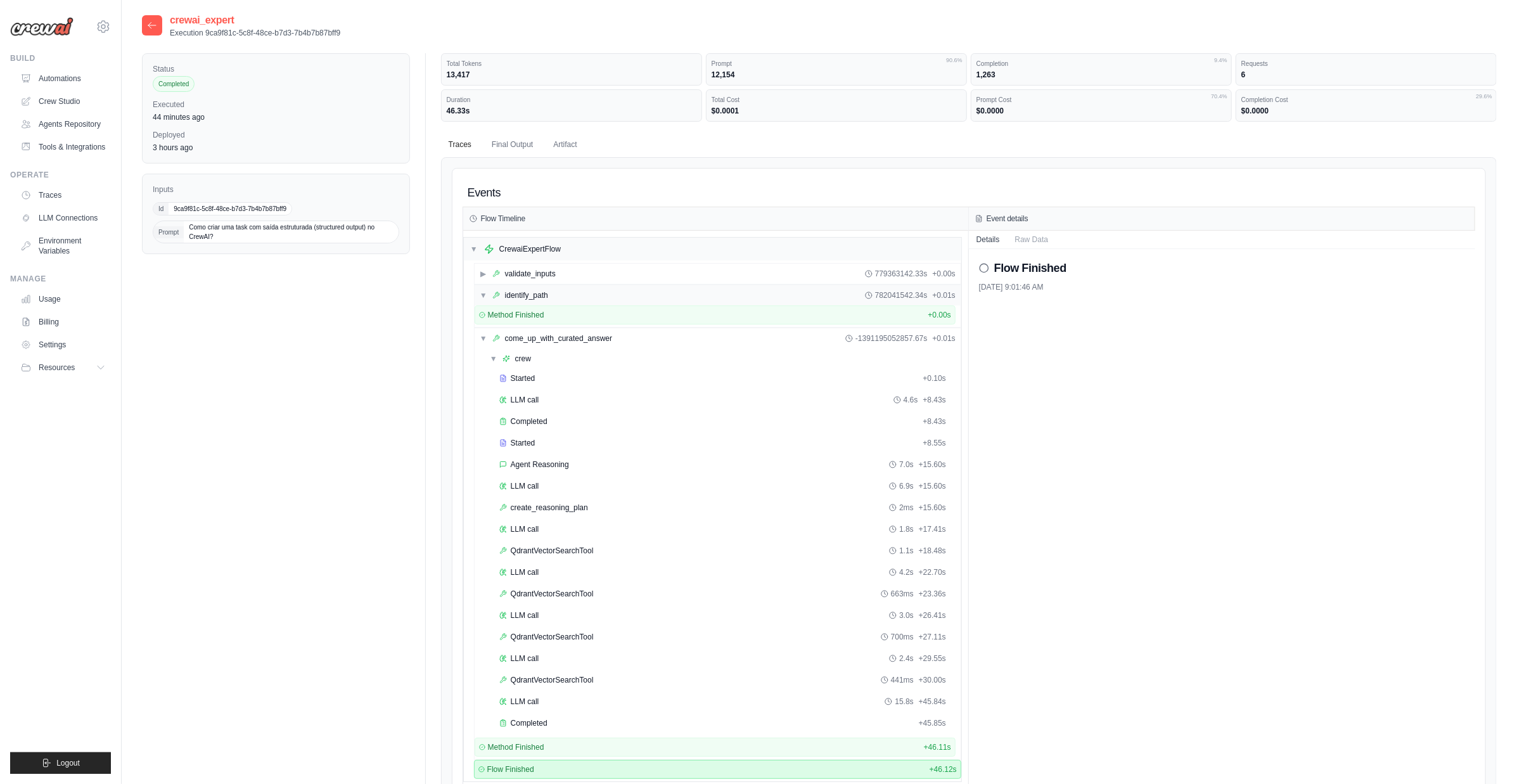
click at [591, 293] on div "▼ identify_path 782041542.34s + 0.01s" at bounding box center [717, 295] width 486 height 21
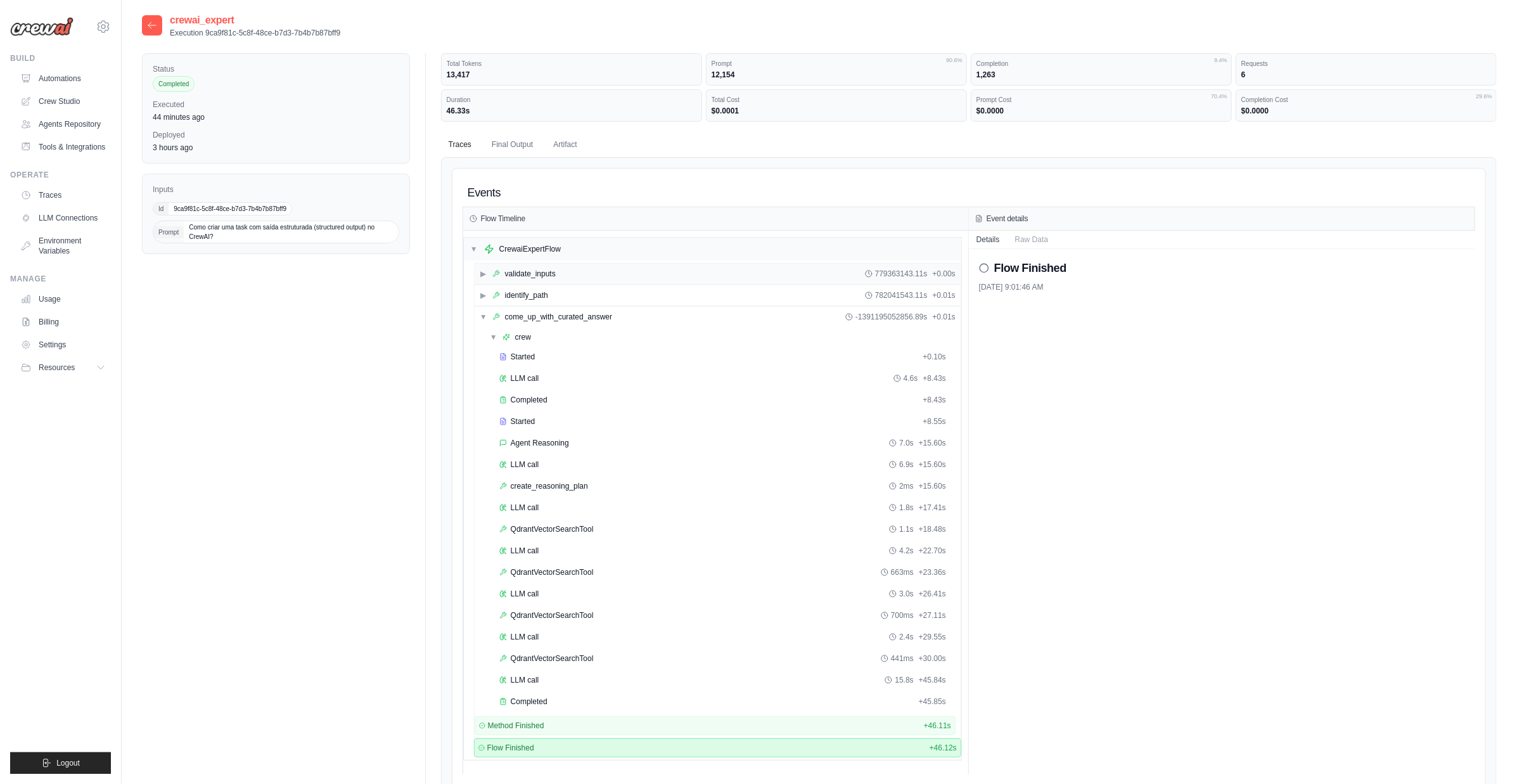
click at [602, 271] on div "▶ validate_inputs 779363143.11s + 0.00s" at bounding box center [717, 273] width 486 height 21
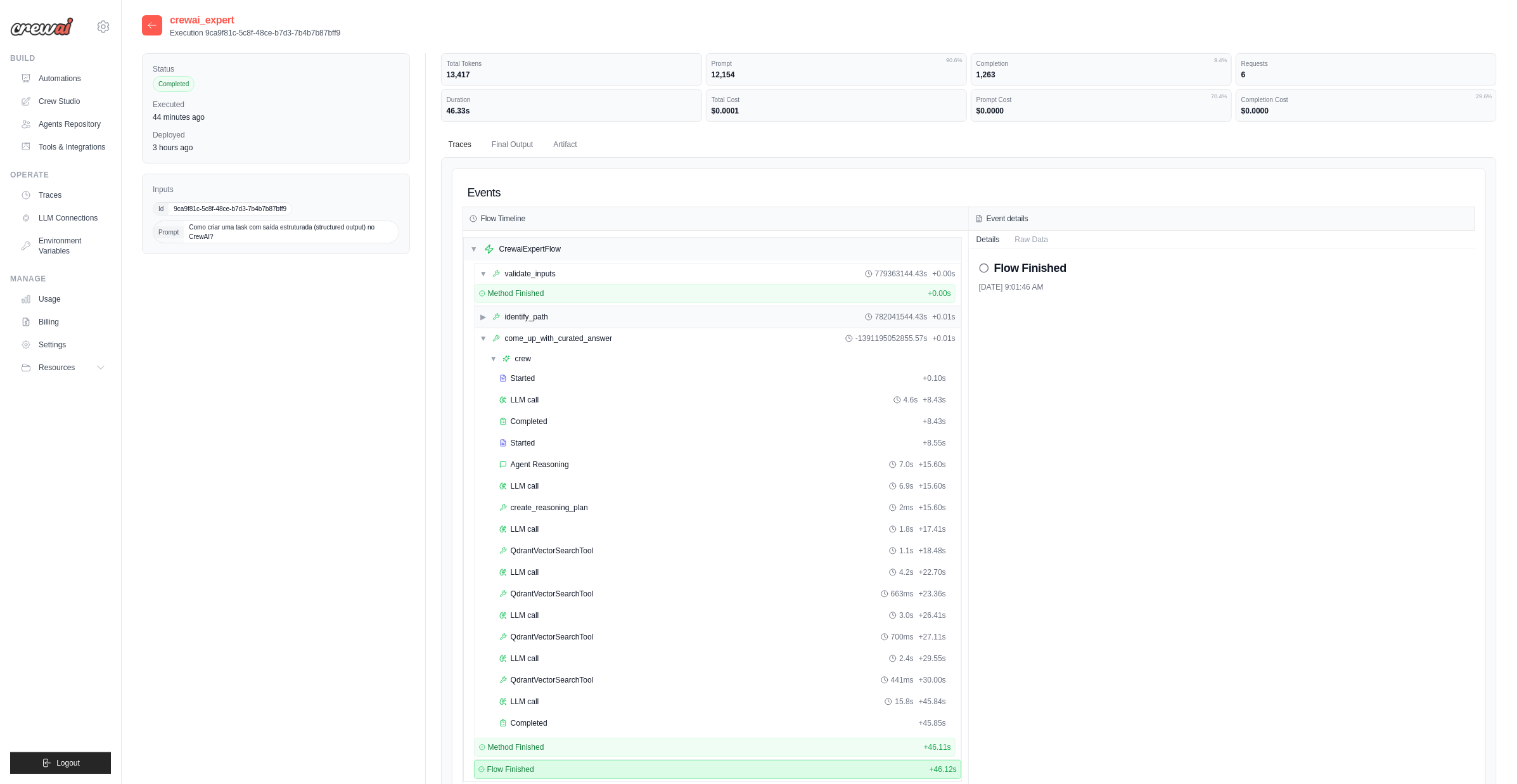
click at [597, 315] on div "▶ identify_path 782041544.43s + 0.01s" at bounding box center [717, 316] width 486 height 21
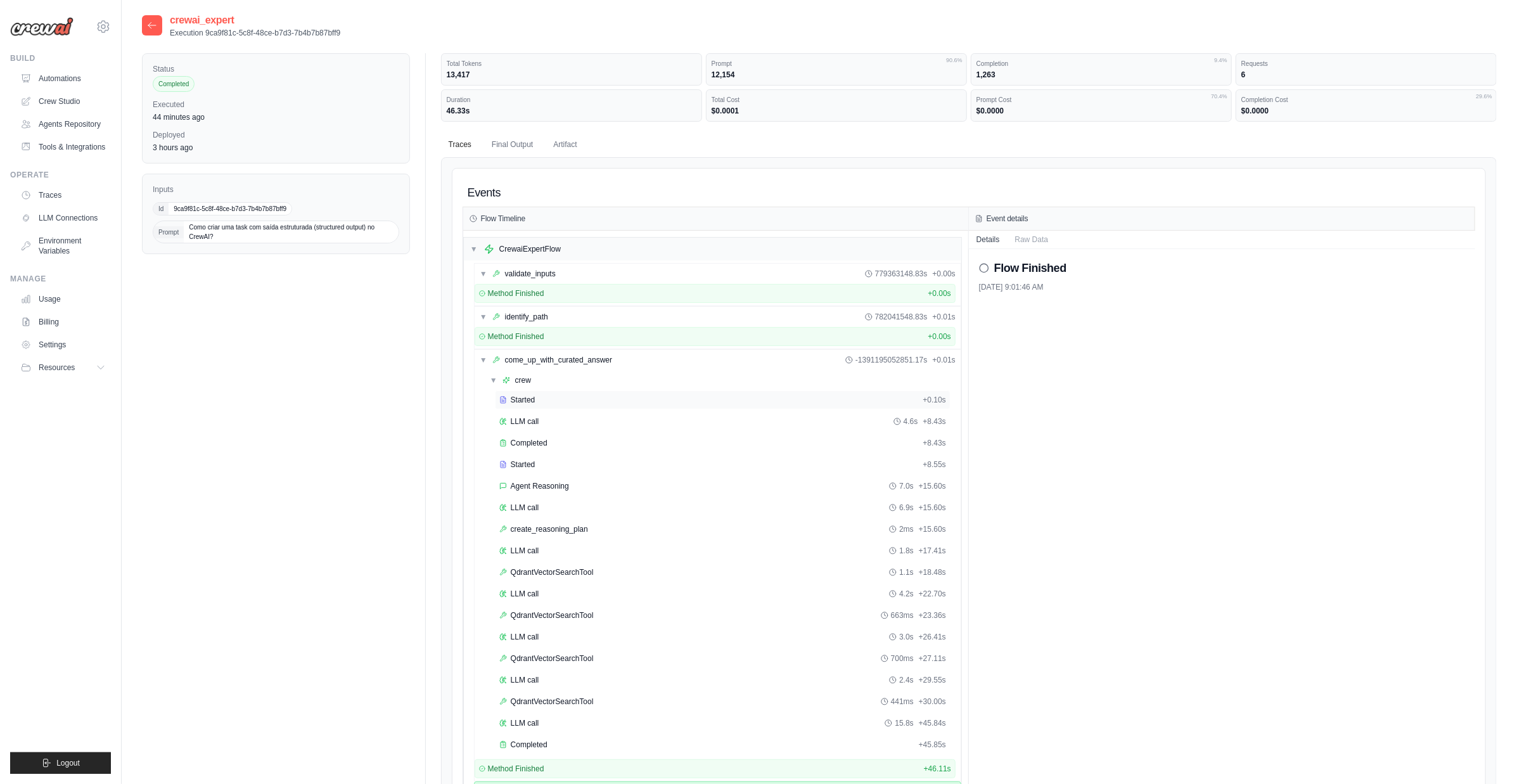
click at [568, 397] on div "Started" at bounding box center [708, 399] width 419 height 10
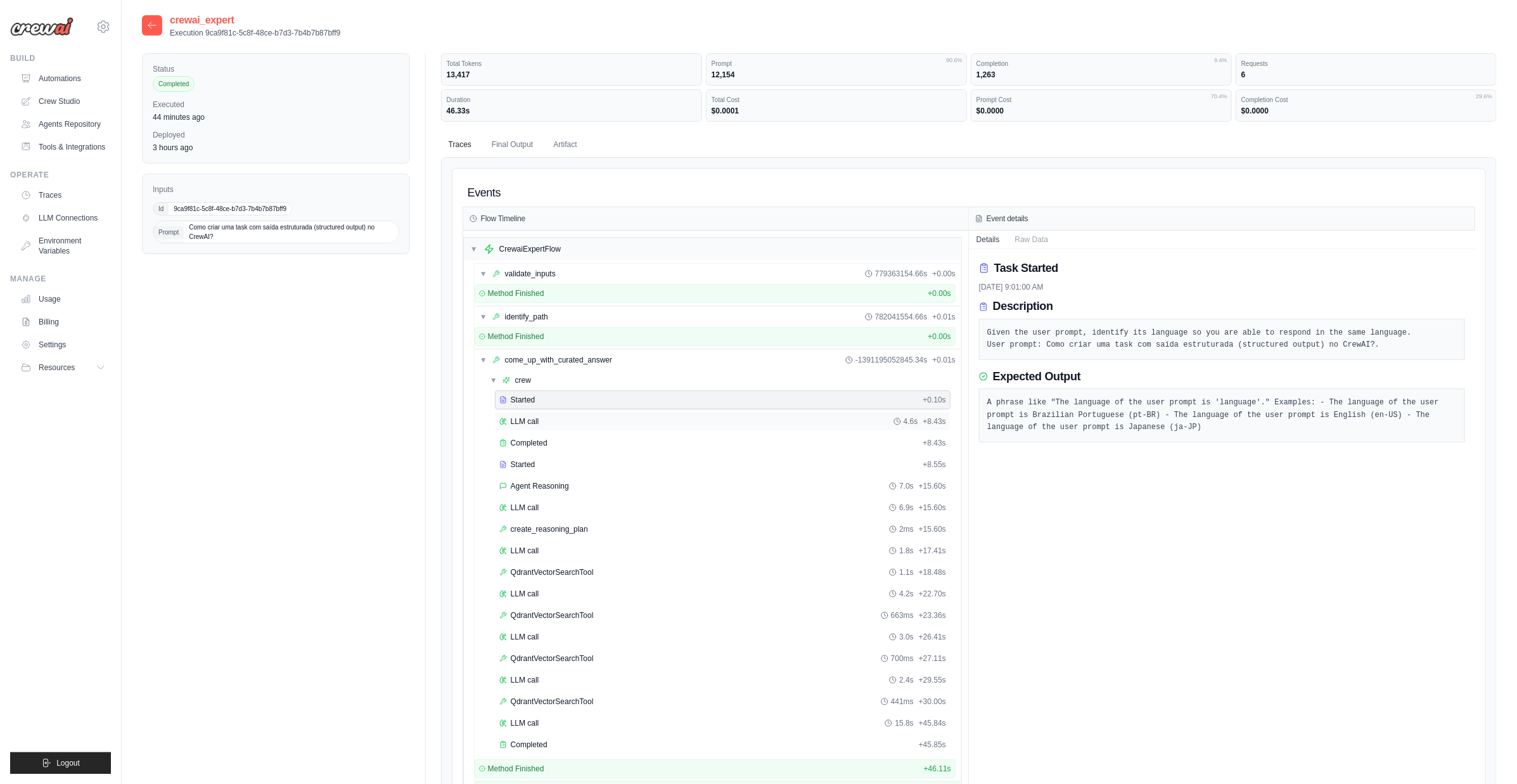
click at [569, 416] on div "LLM call 4.6s + 8.43s" at bounding box center [722, 421] width 446 height 10
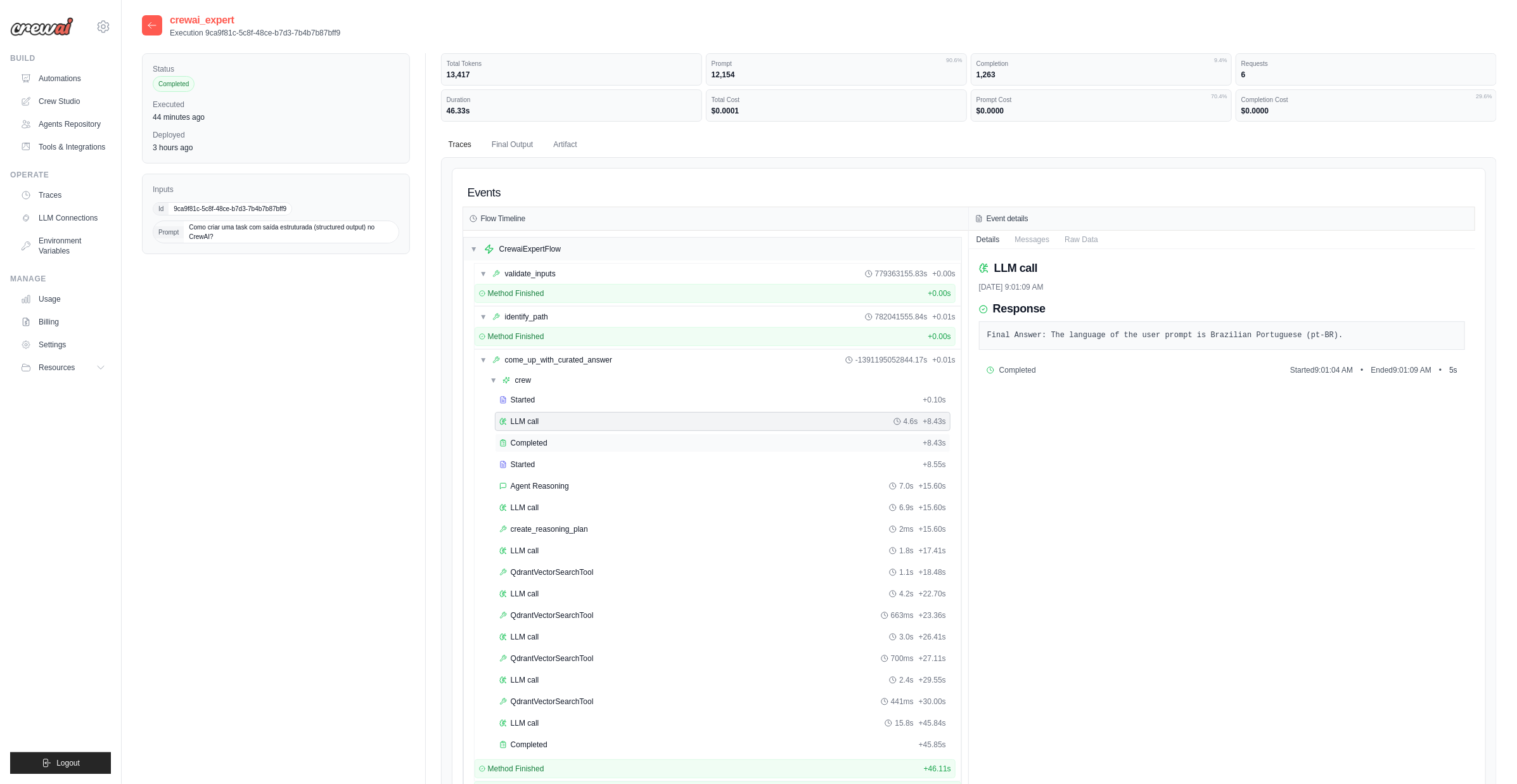
click at [570, 433] on div "Completed + 8.43s" at bounding box center [722, 442] width 455 height 19
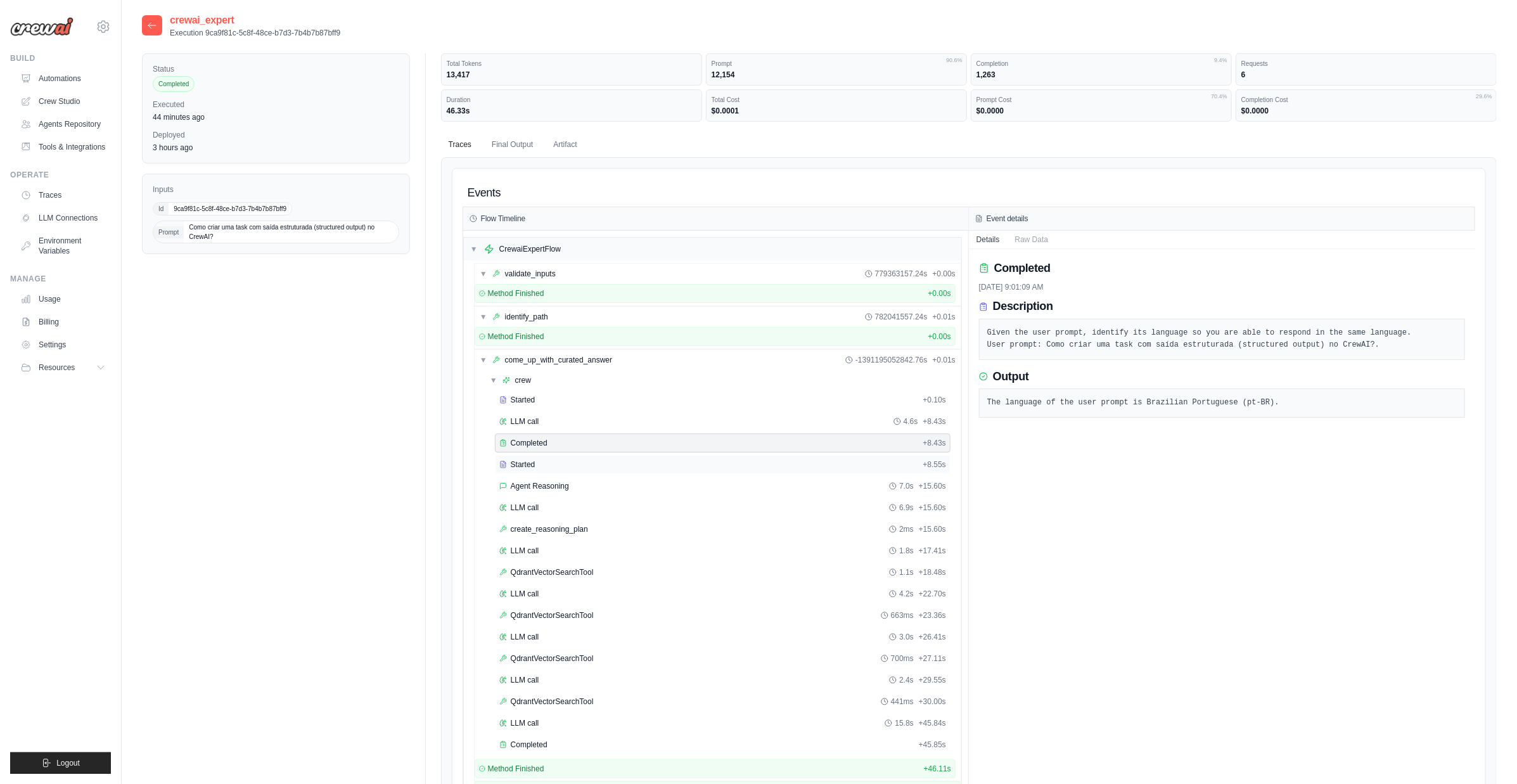
click at [566, 460] on div "Started" at bounding box center [708, 464] width 419 height 10
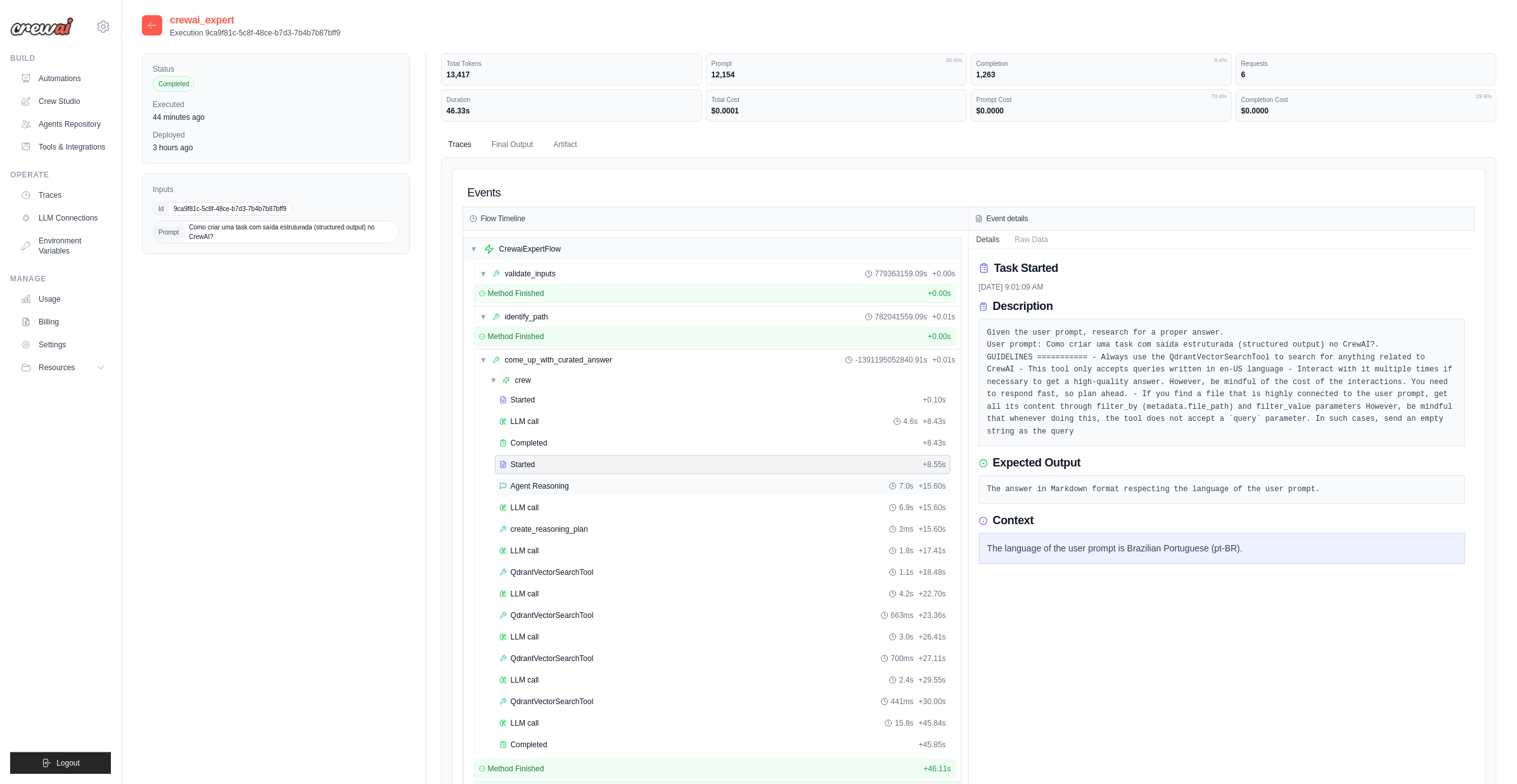
click at [567, 485] on span "Agent Reasoning" at bounding box center [539, 486] width 58 height 10
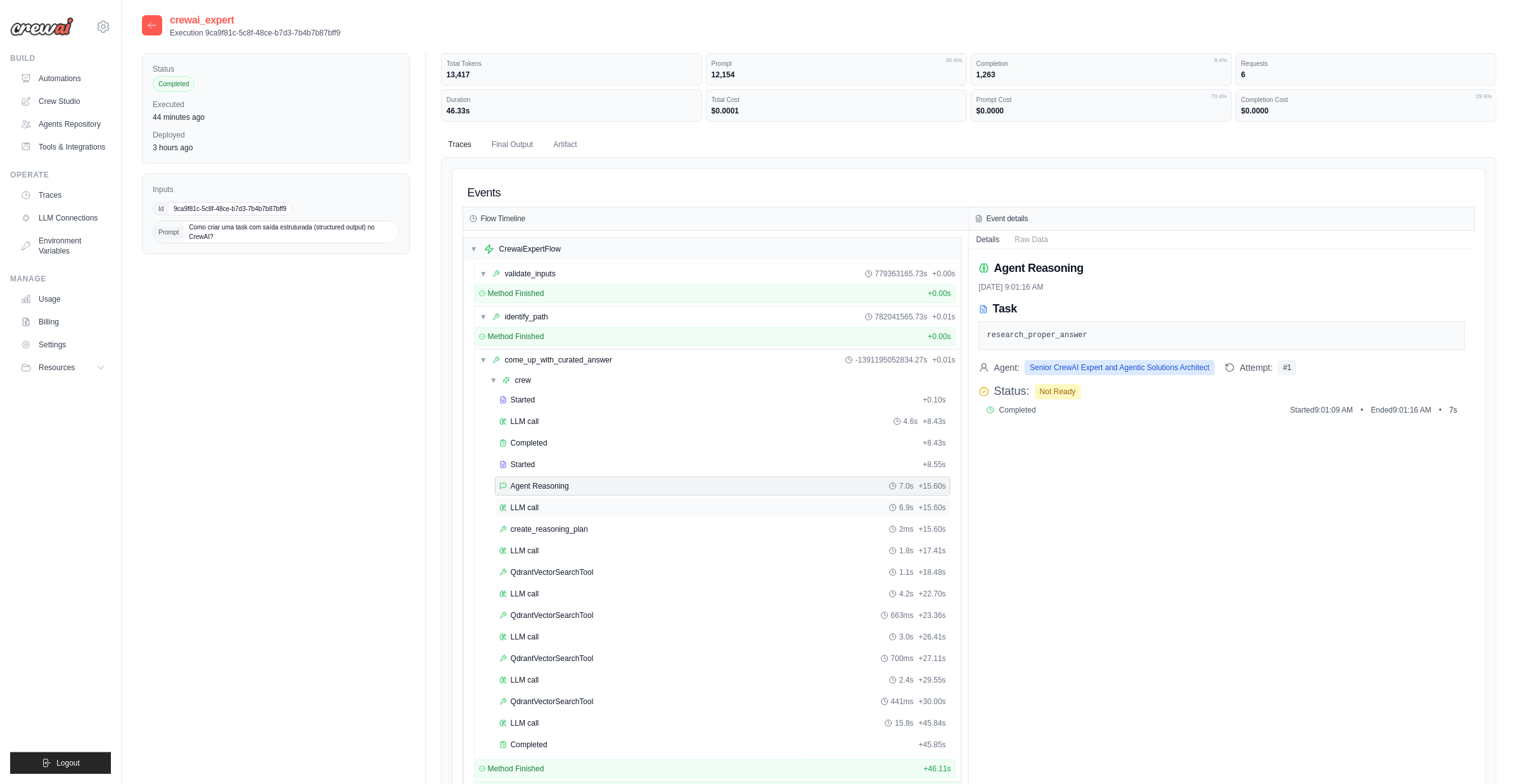
click at [568, 503] on div "LLM call 6.9s + 15.60s" at bounding box center [722, 507] width 446 height 10
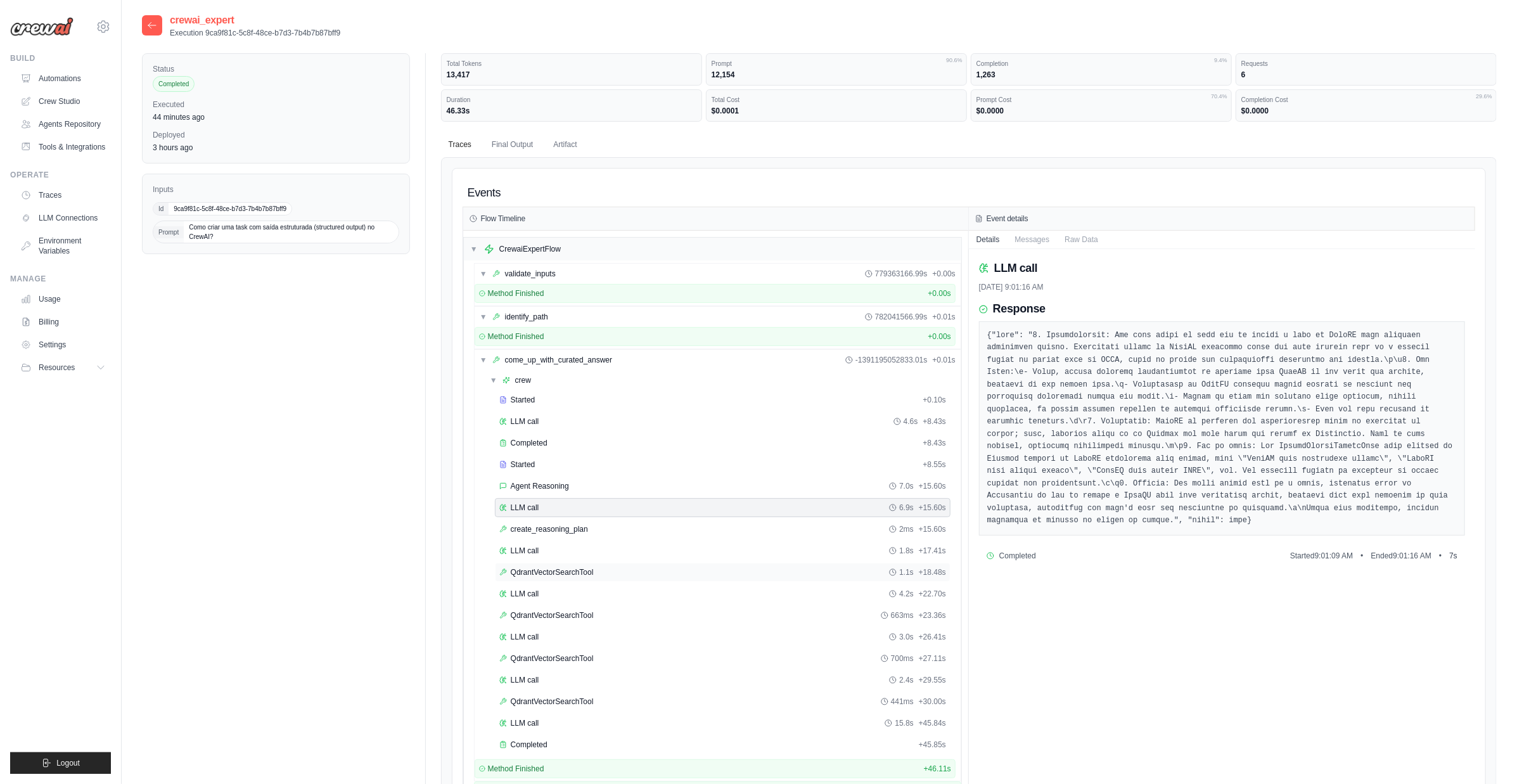
click at [569, 570] on span "QdrantVectorSearchTool" at bounding box center [552, 572] width 83 height 10
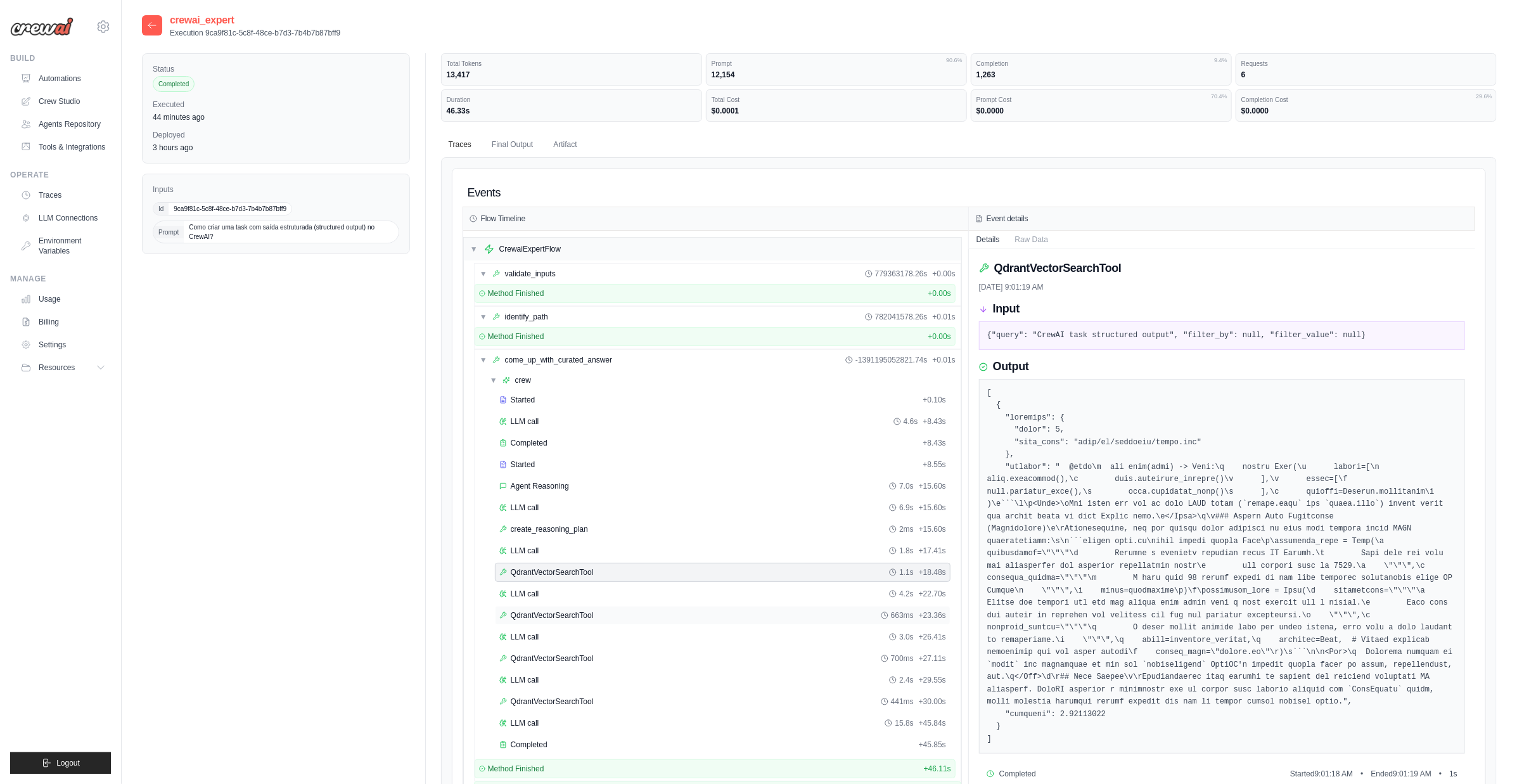
click at [603, 610] on div "QdrantVectorSearchTool 663ms + 23.36s" at bounding box center [722, 615] width 446 height 10
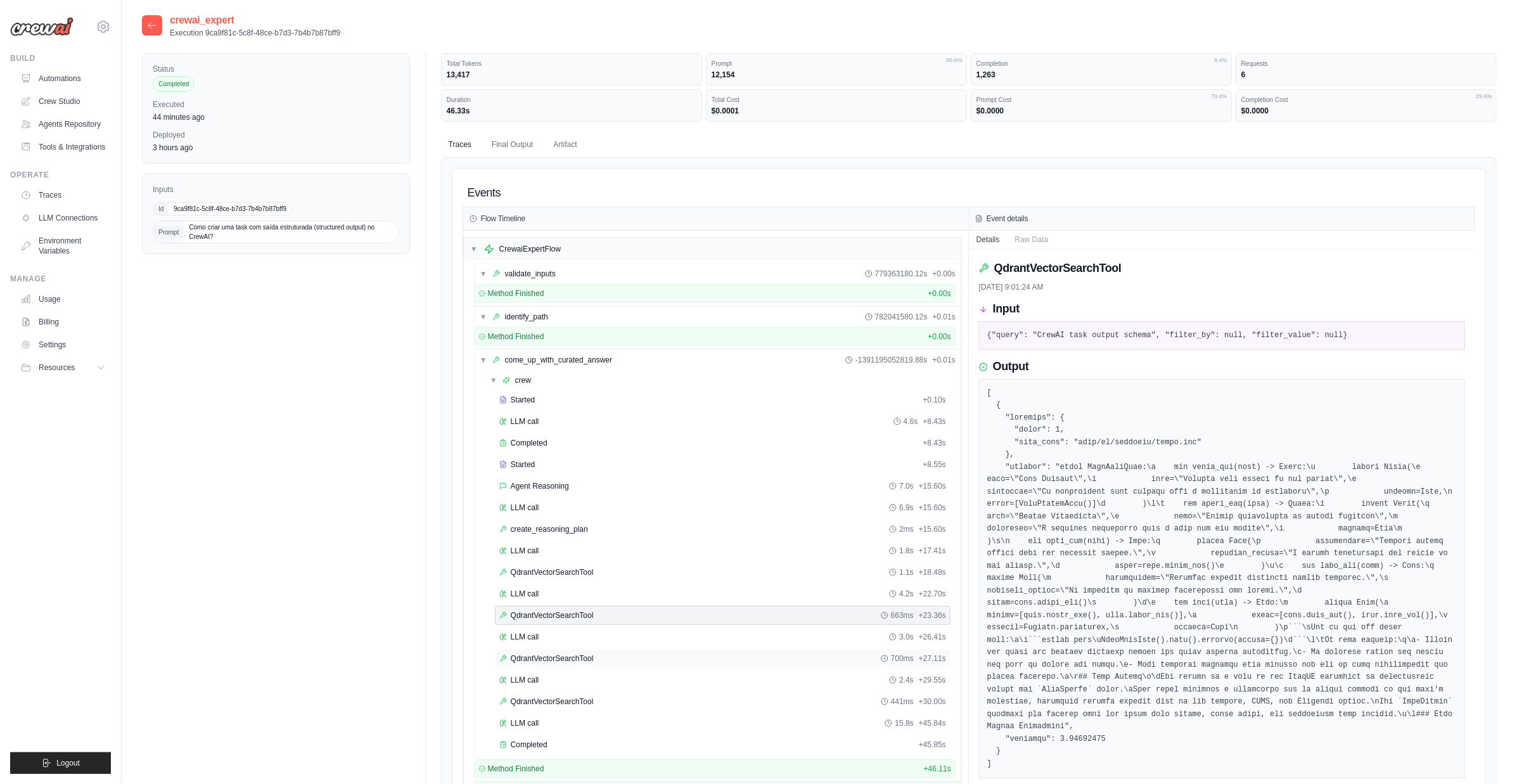
click at [609, 653] on div "QdrantVectorSearchTool 700ms + 27.11s" at bounding box center [722, 658] width 446 height 10
click at [623, 612] on div "QdrantVectorSearchTool 663ms + 23.36s" at bounding box center [722, 615] width 446 height 10
click at [625, 656] on div "QdrantVectorSearchTool 700ms + 27.11s" at bounding box center [722, 658] width 446 height 10
click at [614, 697] on div "QdrantVectorSearchTool 441ms + 30.00s" at bounding box center [722, 702] width 446 height 10
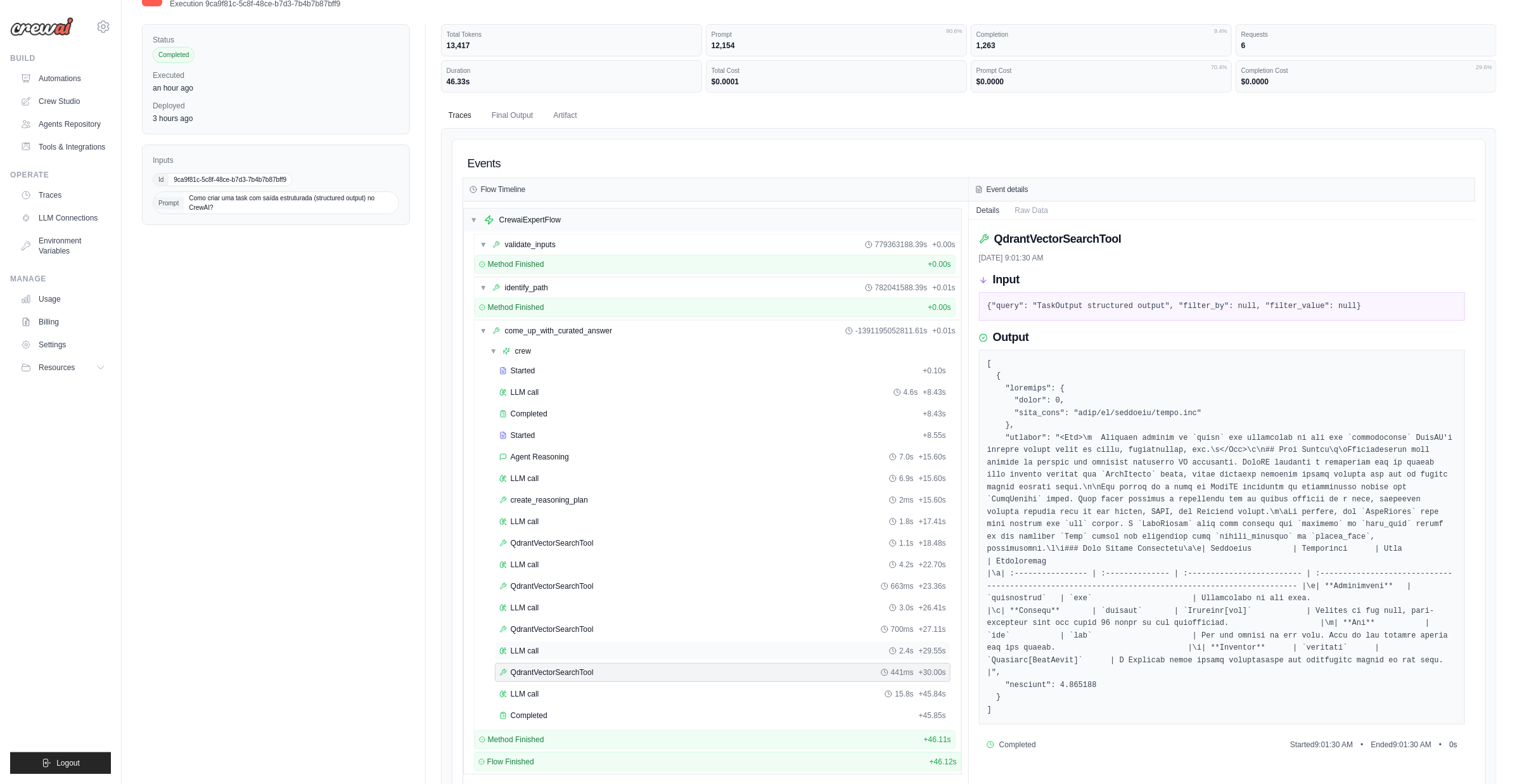
scroll to position [60, 0]
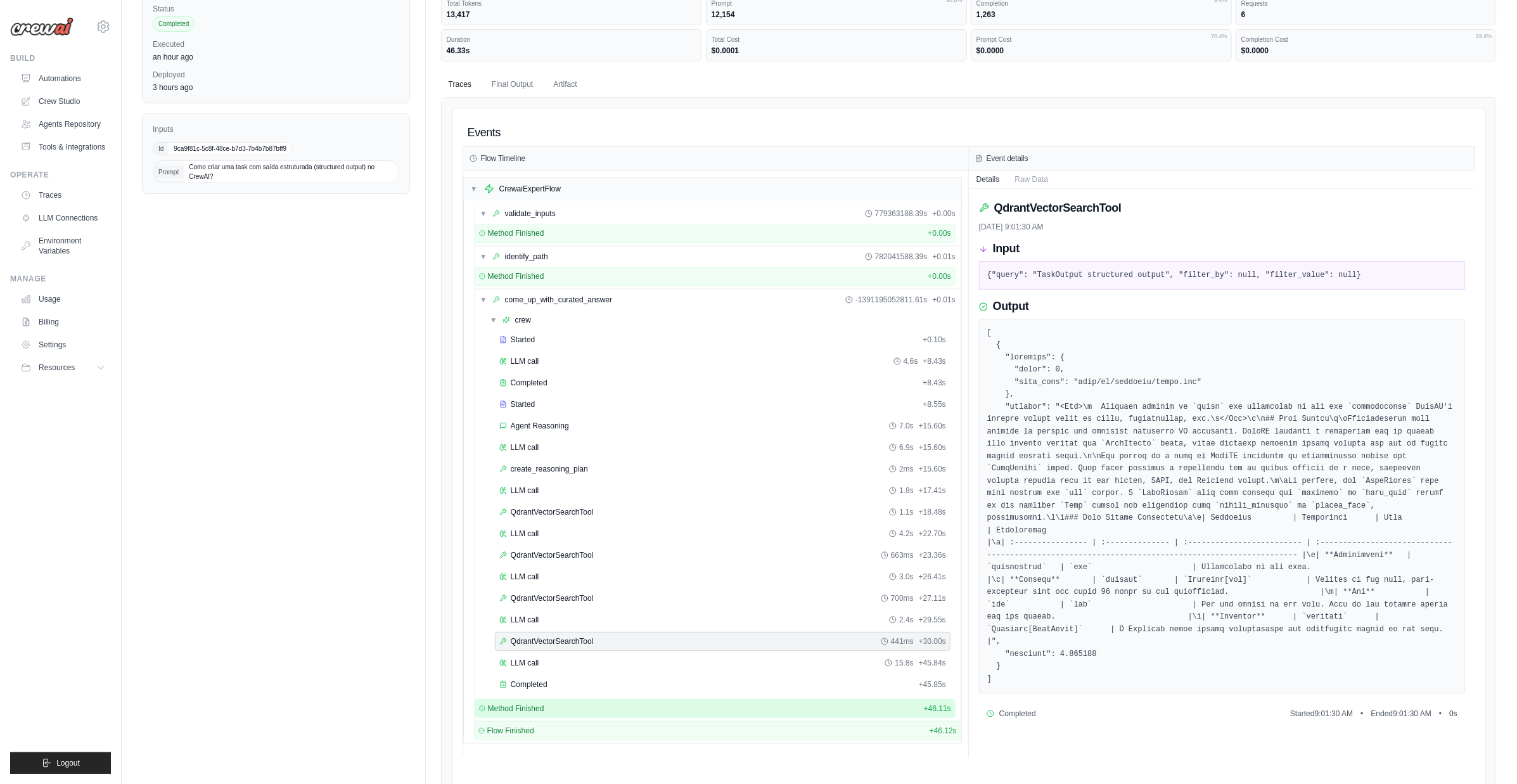
click at [584, 703] on div "Method Finished + 46.11s" at bounding box center [715, 708] width 472 height 10
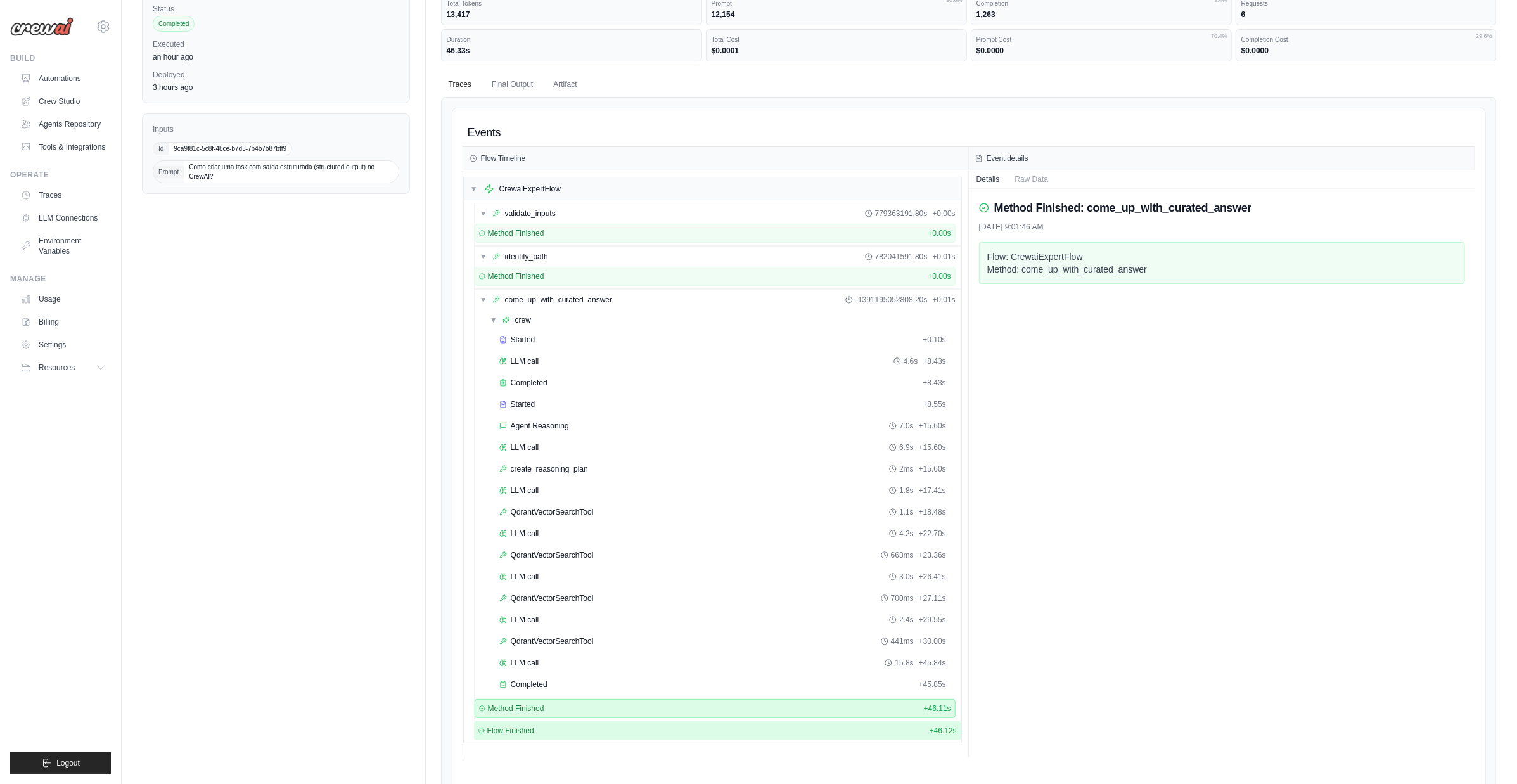
click at [576, 726] on div "Flow Finished + 46.12s" at bounding box center [717, 730] width 478 height 10
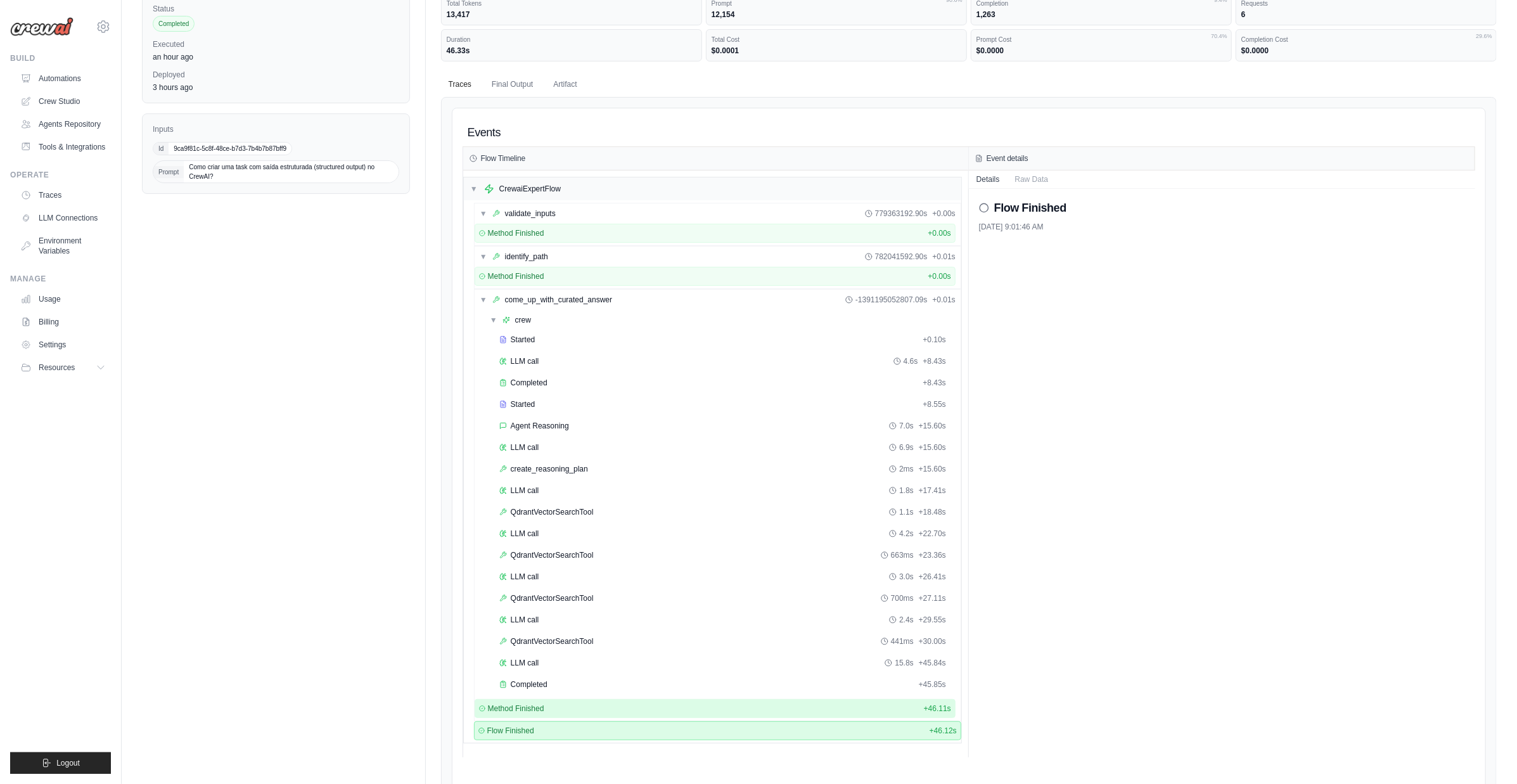
click at [588, 710] on div "Method Finished + 46.11s" at bounding box center [715, 708] width 481 height 19
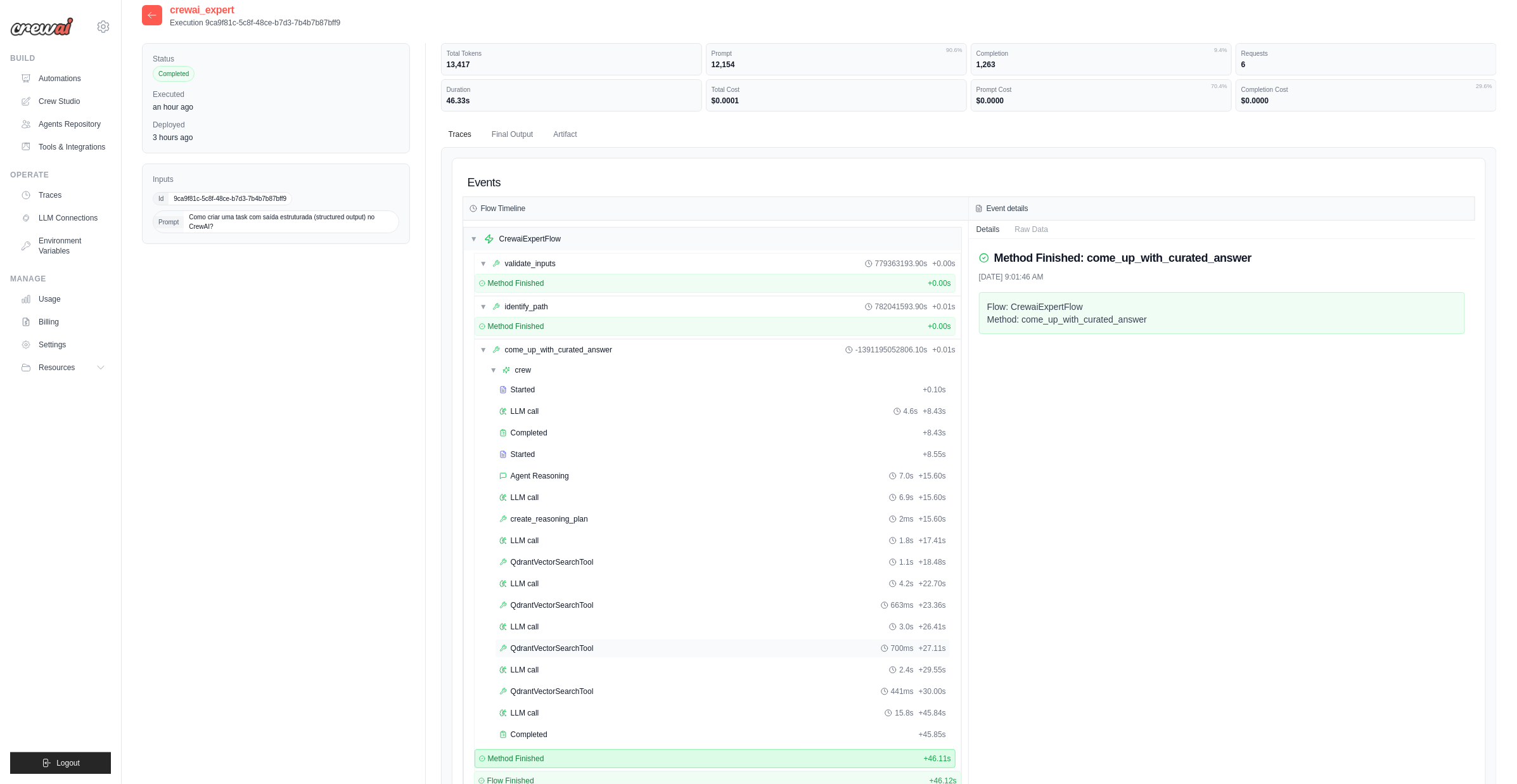
scroll to position [0, 0]
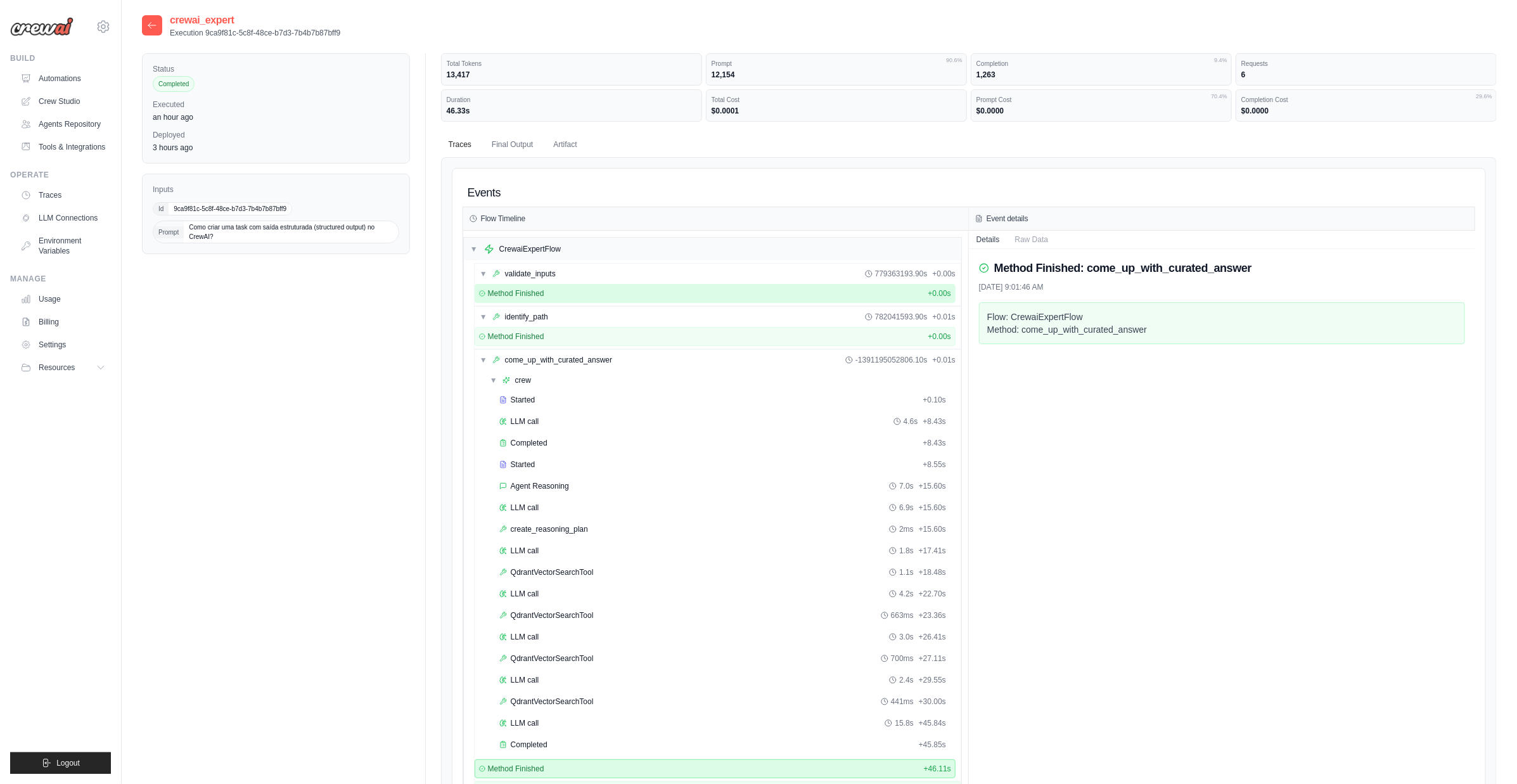
click at [593, 288] on div "Method Finished + 0.00s" at bounding box center [715, 293] width 472 height 10
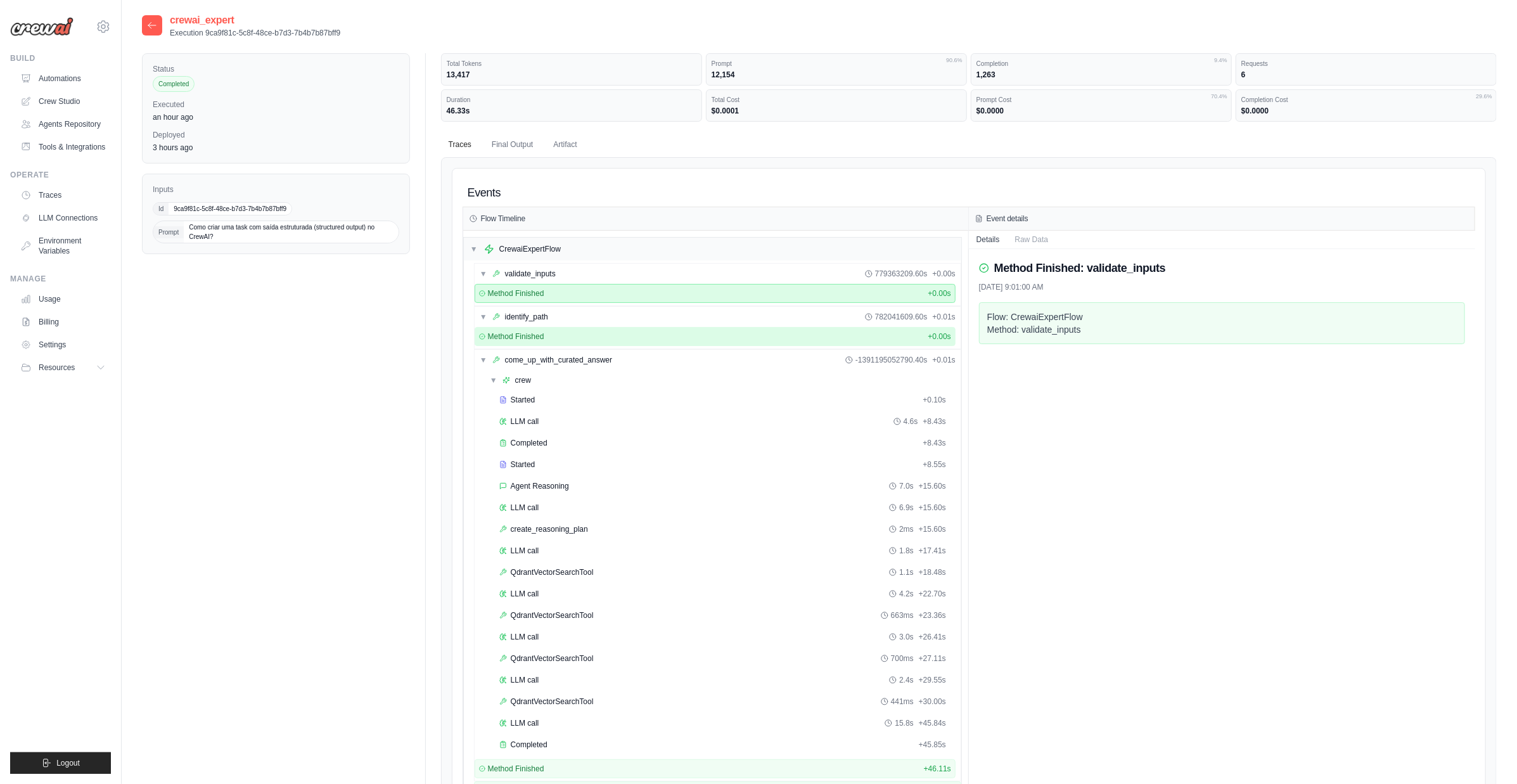
click at [693, 334] on div "Method Finished + 0.00s" at bounding box center [715, 336] width 472 height 10
click at [664, 427] on div "LLM call 4.6s + 8.43s" at bounding box center [722, 421] width 455 height 19
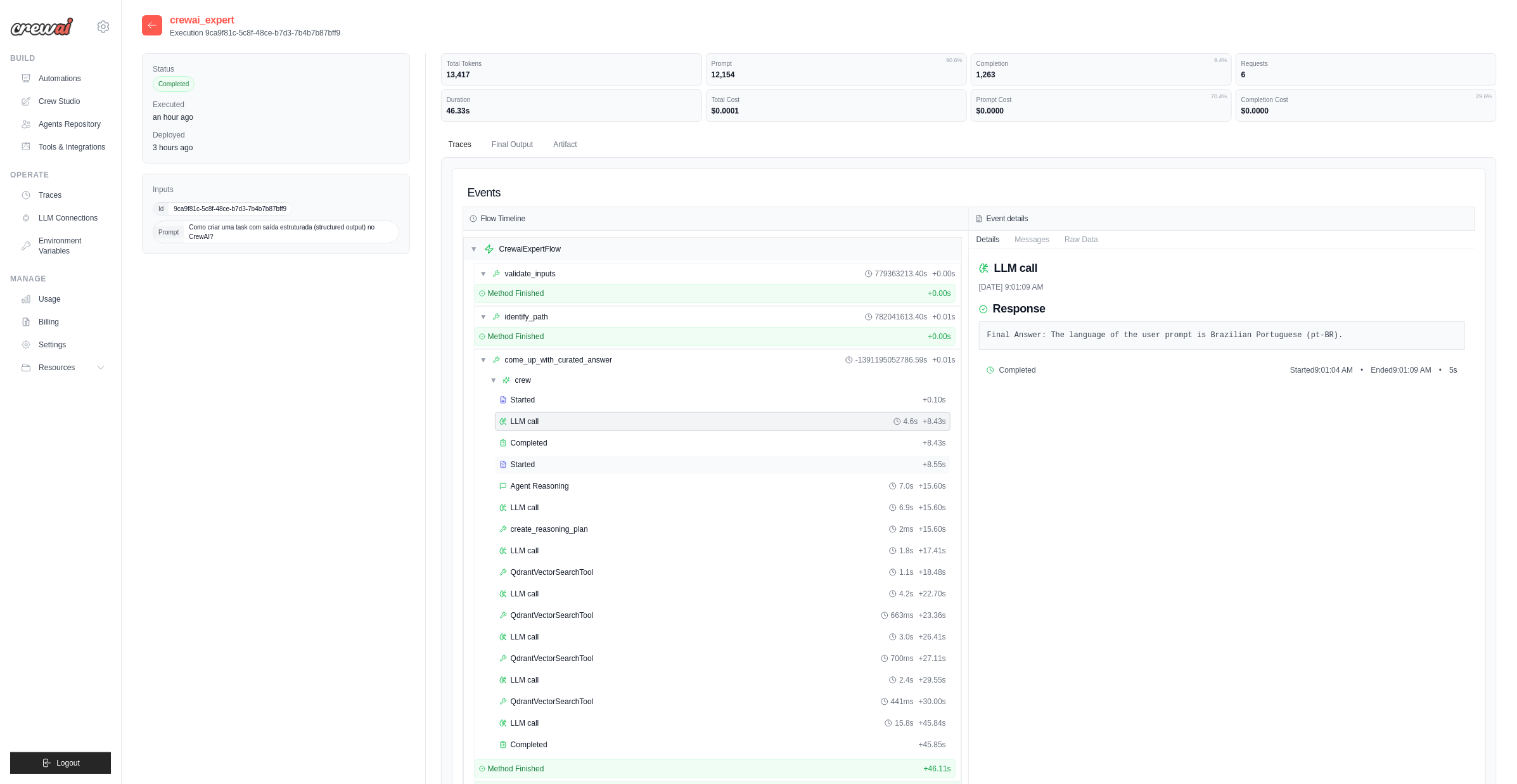
click at [630, 469] on div "Started + 8.55s" at bounding box center [722, 464] width 455 height 19
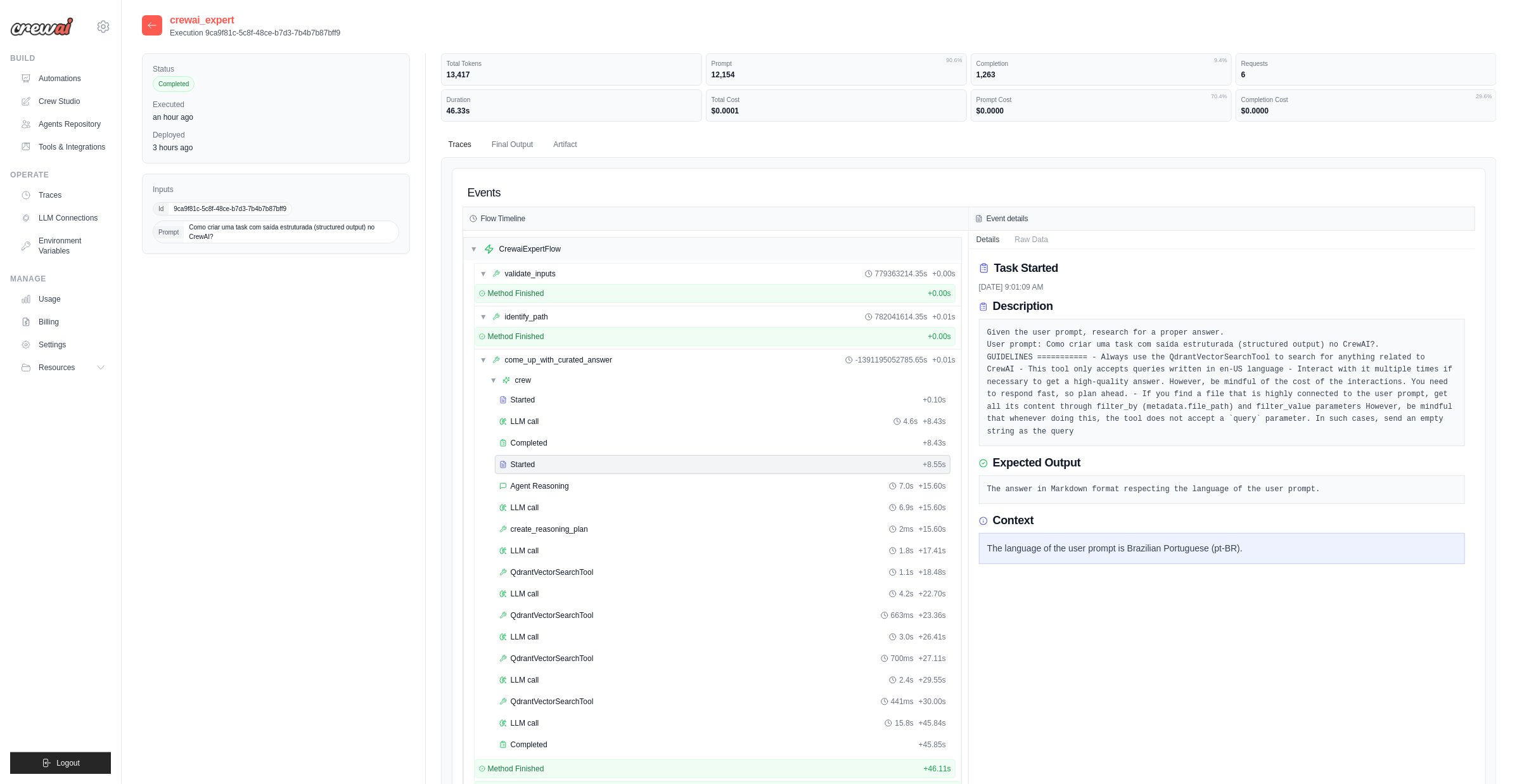
click at [606, 535] on div "Started + 0.10s LLM call 4.6s + 8.43s Completed + 8.43s Started + 8.55s Agent R…" at bounding box center [721, 573] width 471 height 366
click at [568, 567] on span "QdrantVectorSearchTool" at bounding box center [552, 572] width 83 height 10
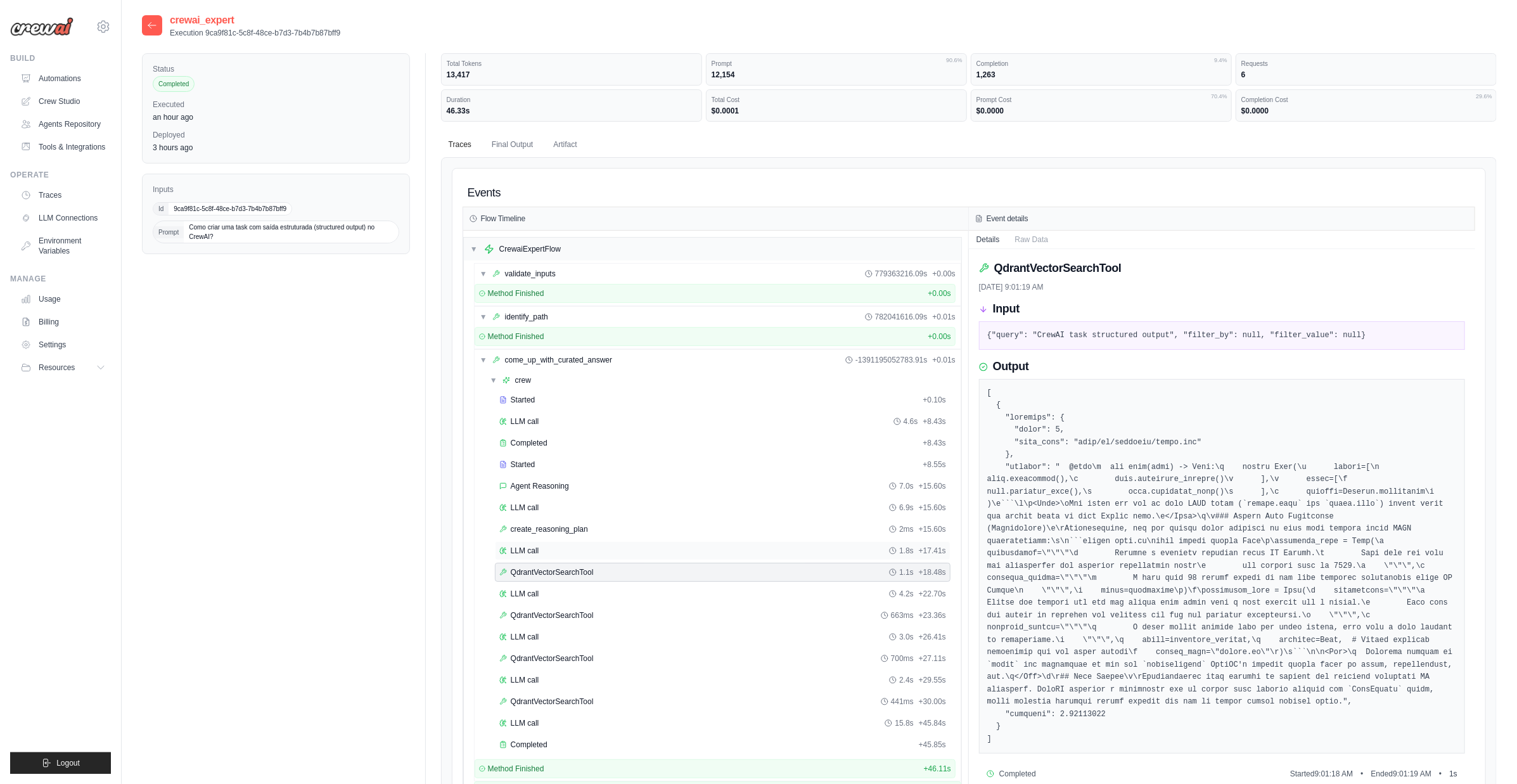
click at [558, 545] on div "LLM call 1.8s + 17.41s" at bounding box center [722, 550] width 446 height 10
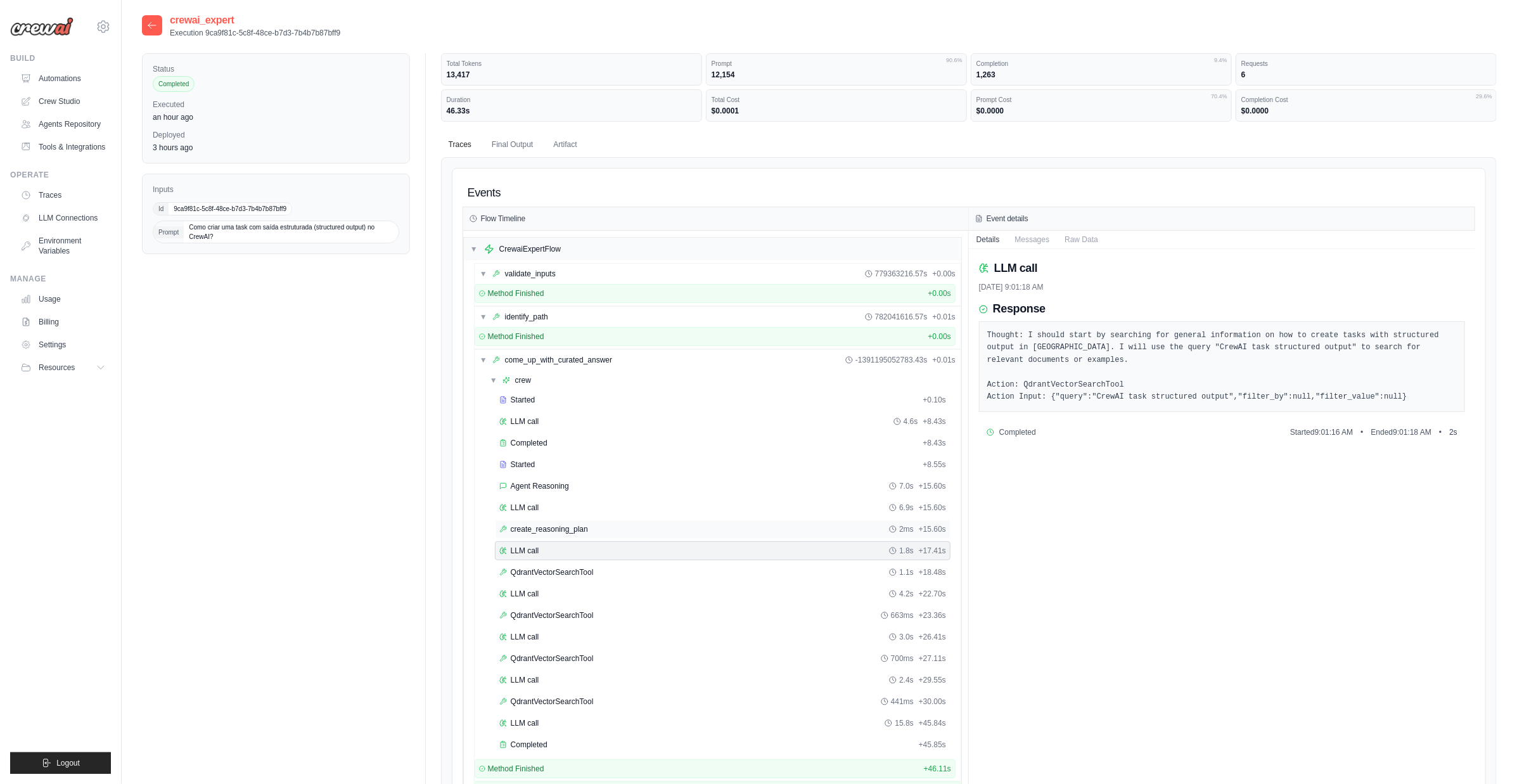
click at [572, 528] on span "create_reasoning_plan" at bounding box center [549, 529] width 77 height 10
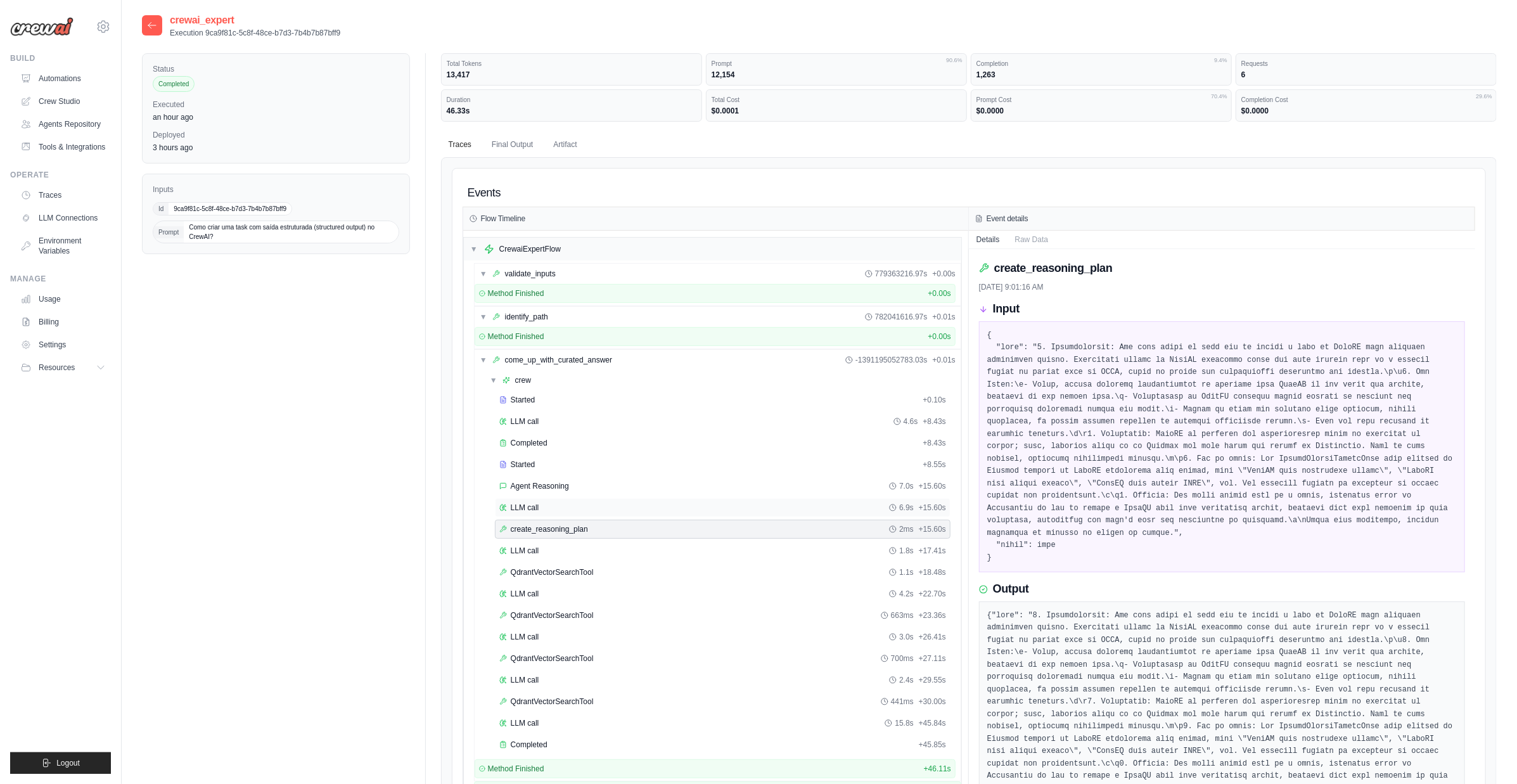
click at [666, 502] on div "LLM call 6.9s + 15.60s" at bounding box center [722, 507] width 446 height 10
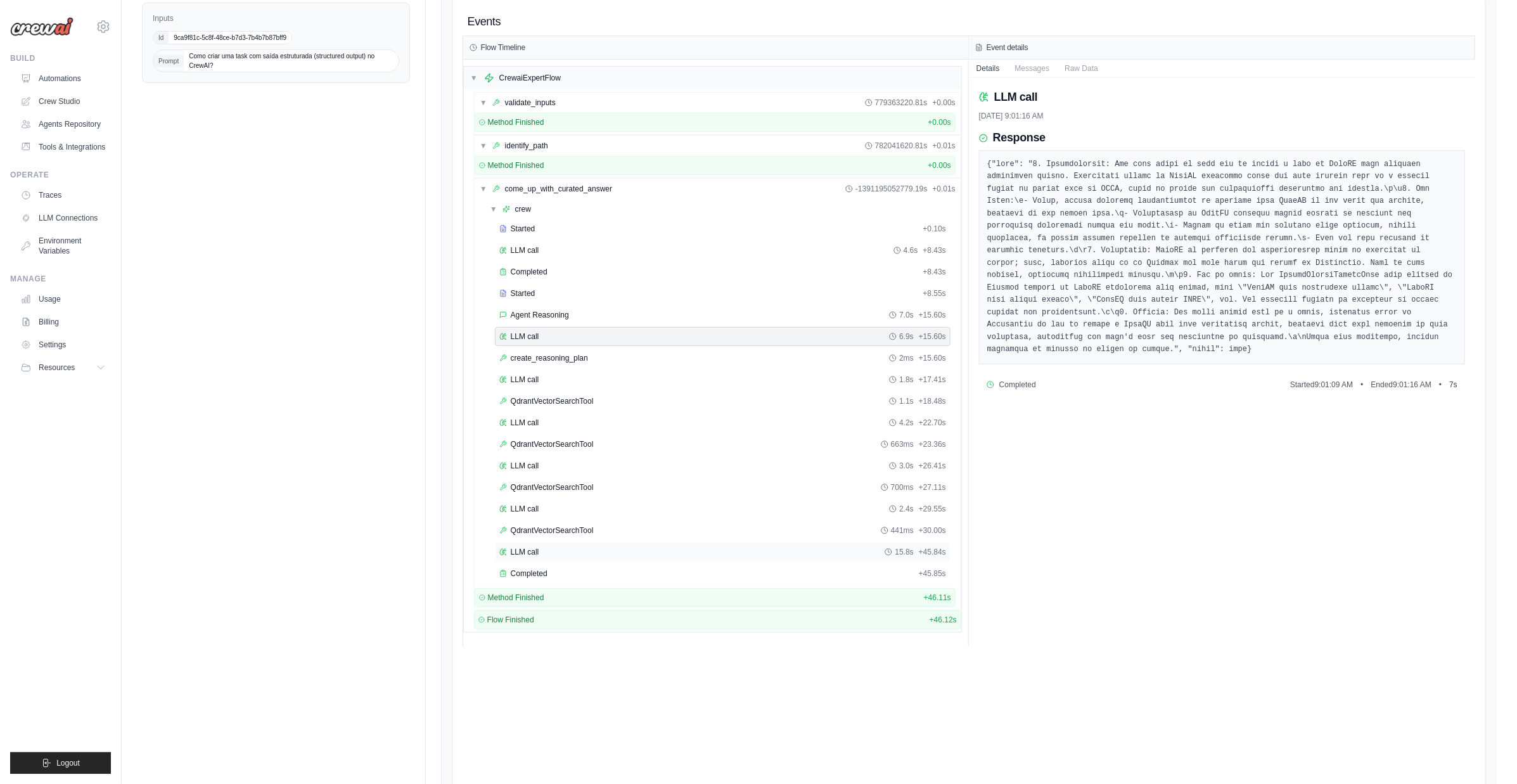
scroll to position [119, 0]
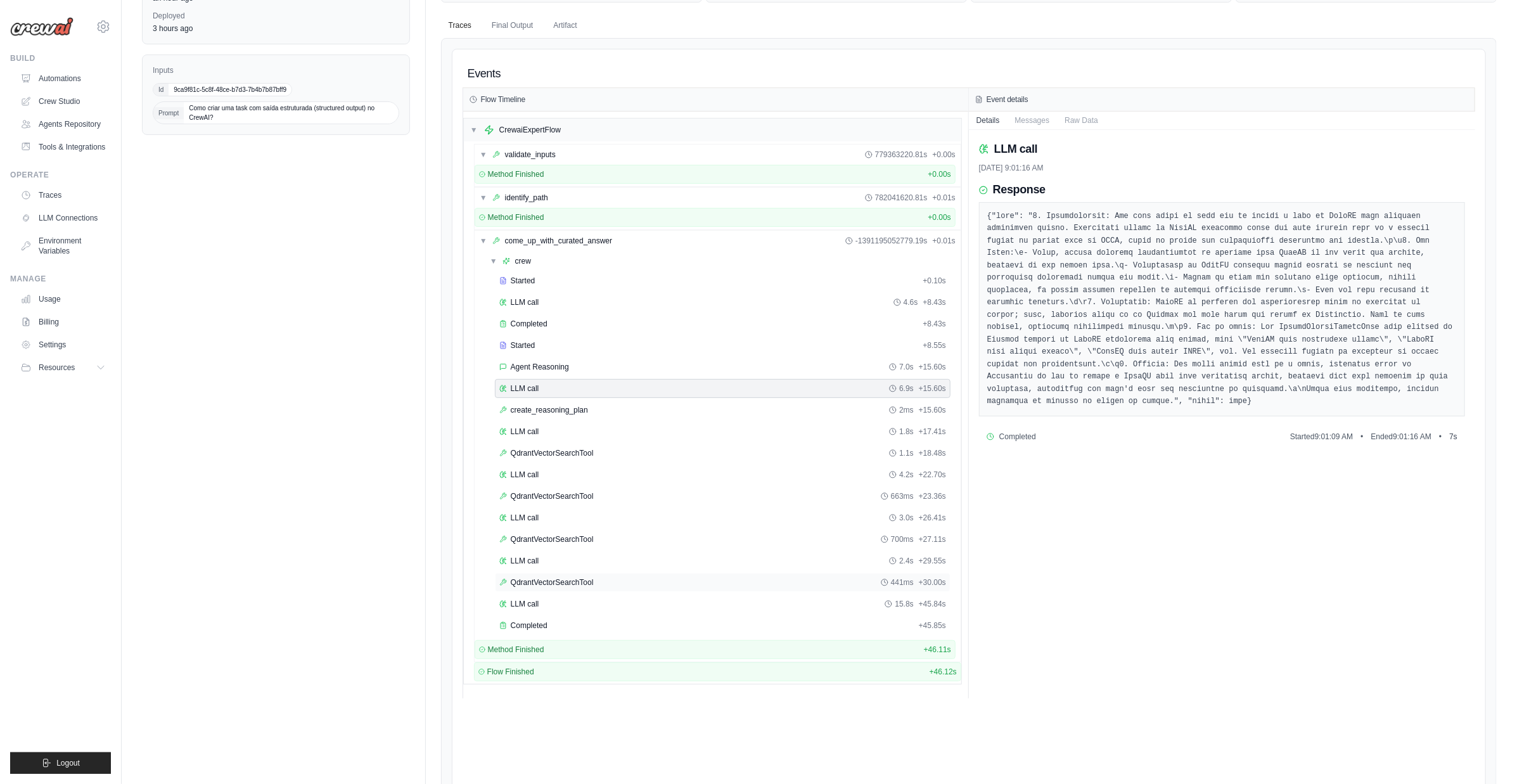
click at [586, 577] on span "QdrantVectorSearchTool" at bounding box center [552, 582] width 83 height 10
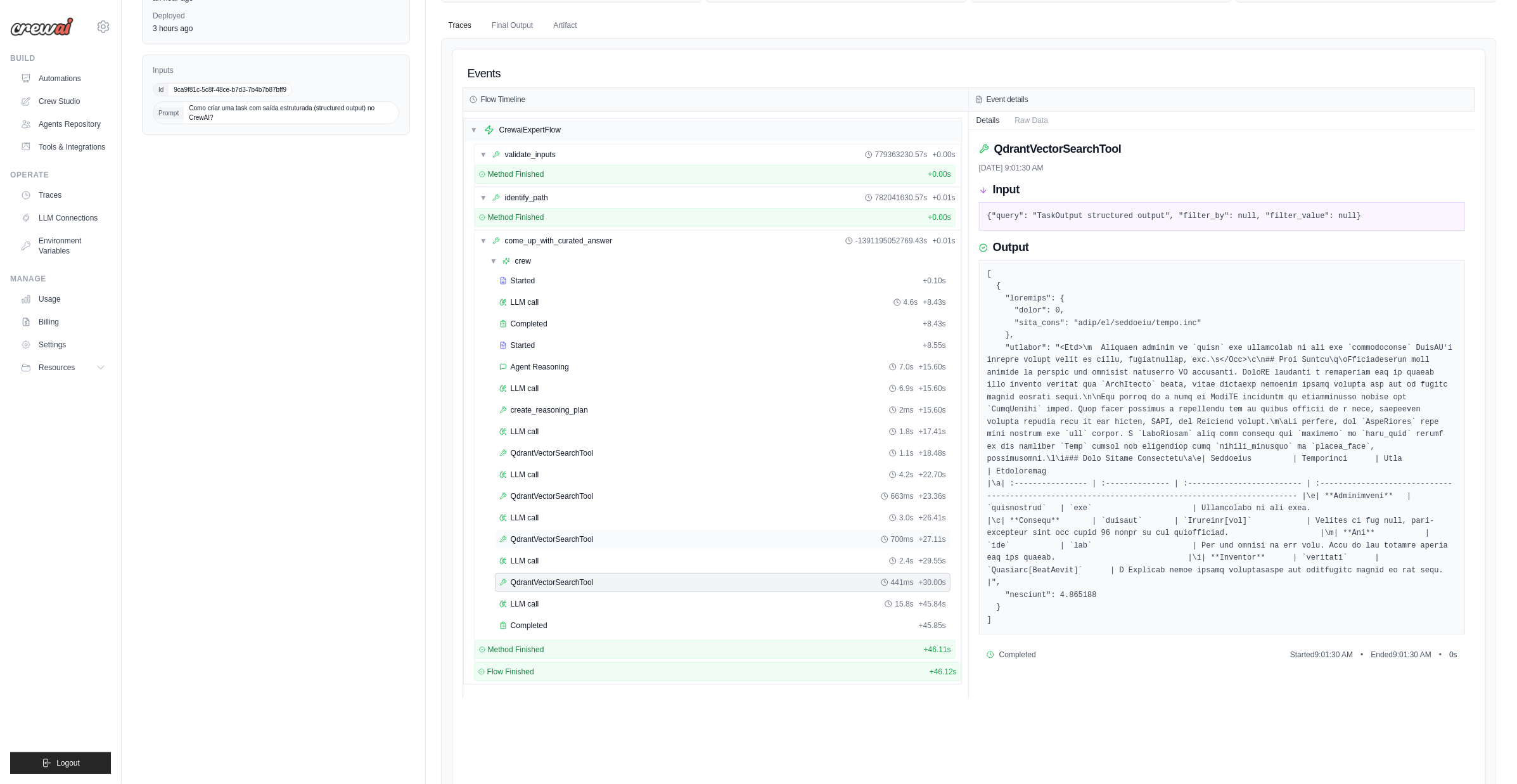
click at [603, 534] on div "QdrantVectorSearchTool 700ms + 27.11s" at bounding box center [722, 539] width 446 height 10
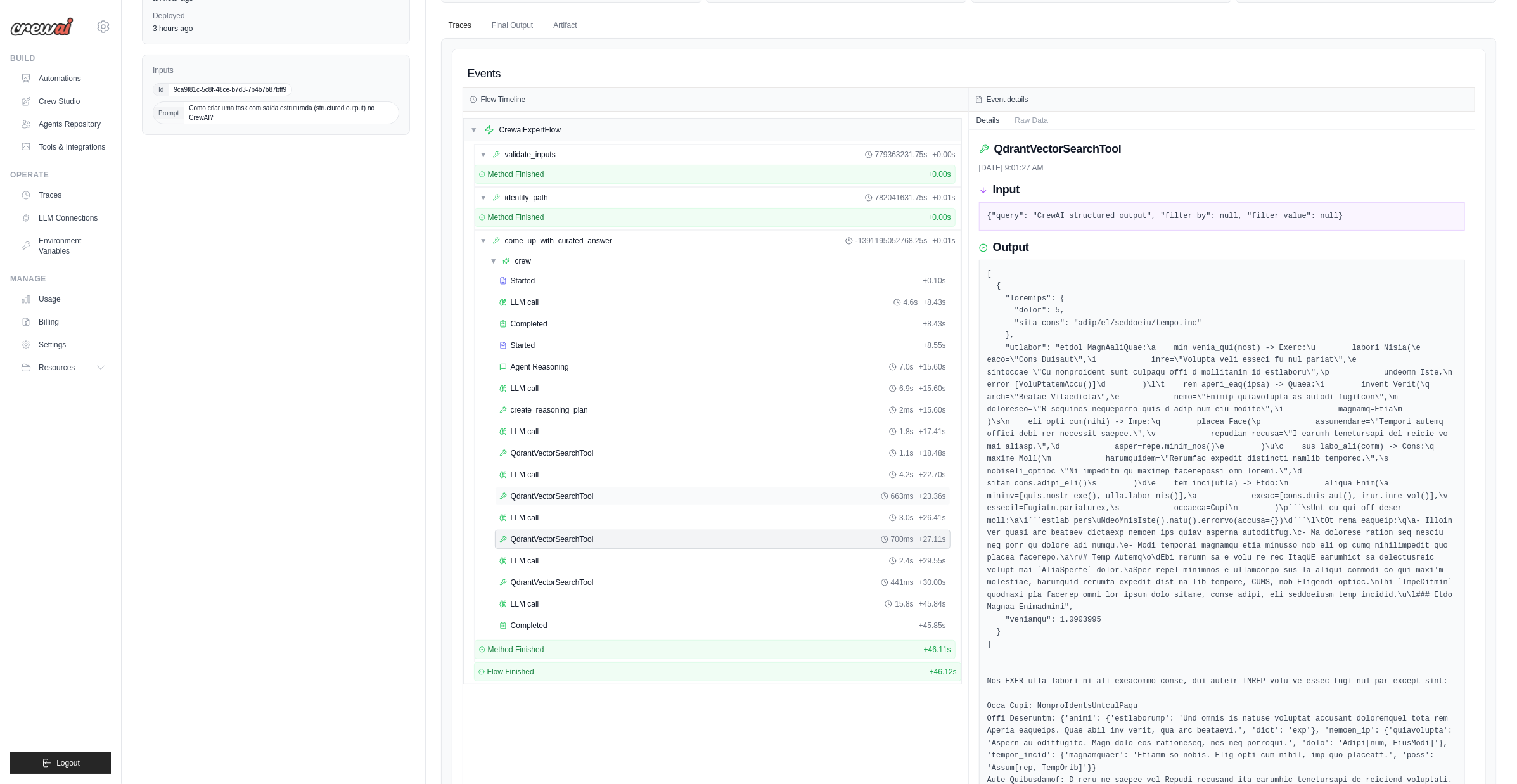
click at [626, 497] on div "QdrantVectorSearchTool 663ms + 23.36s" at bounding box center [722, 496] width 455 height 19
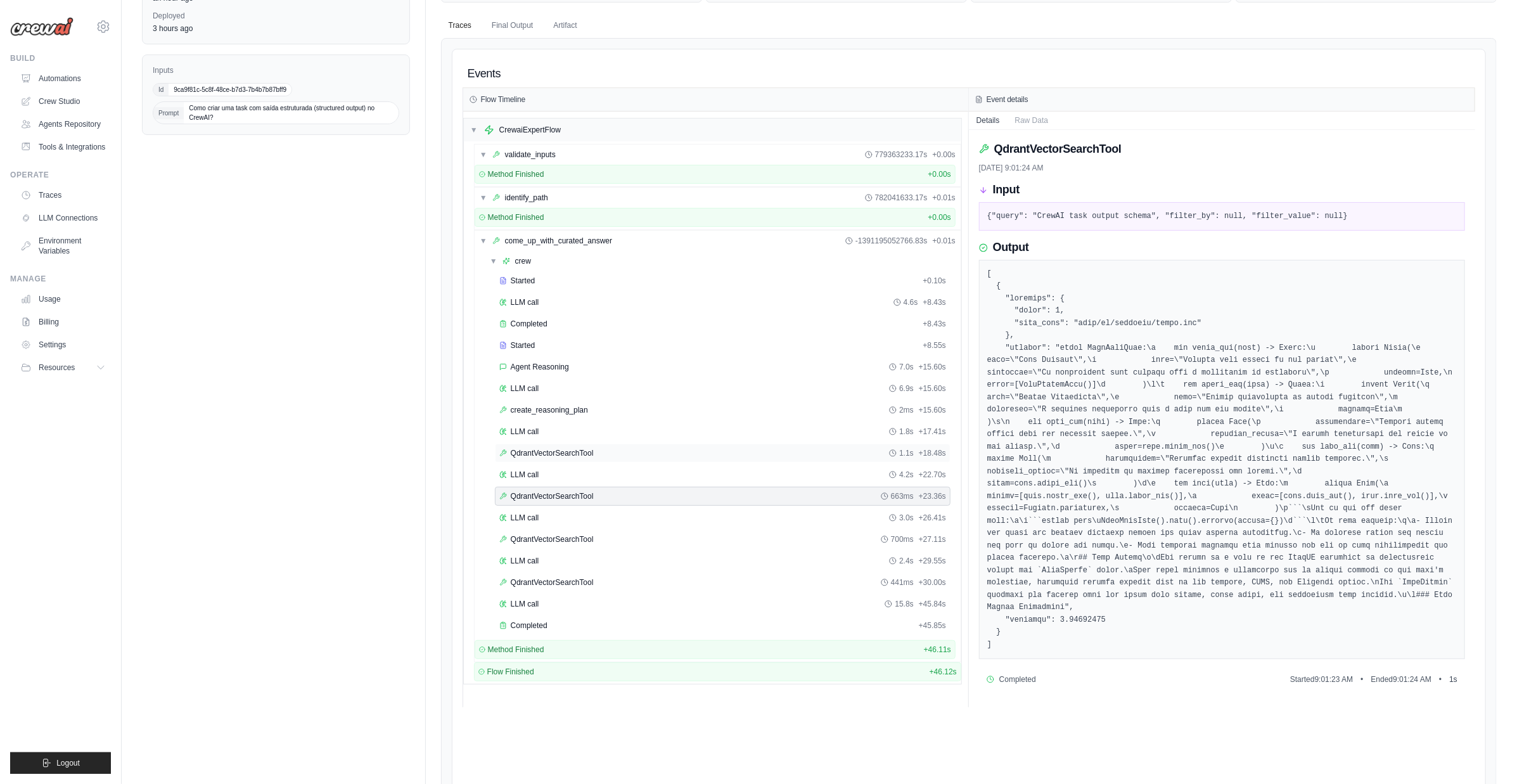
click at [658, 449] on div "QdrantVectorSearchTool 1.1s + 18.48s" at bounding box center [722, 453] width 446 height 10
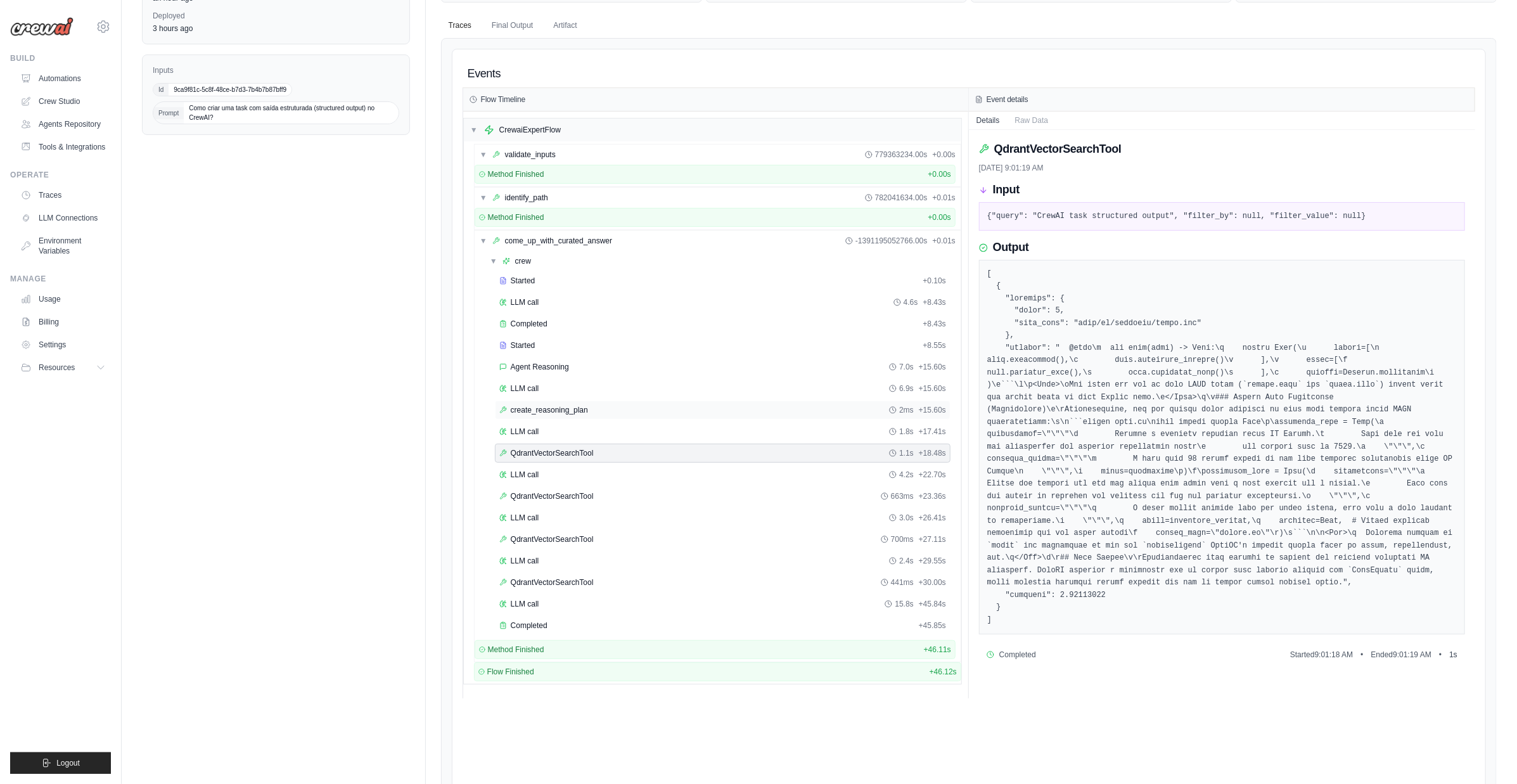
click at [706, 405] on div "create_reasoning_plan 2ms + 15.60s" at bounding box center [722, 410] width 446 height 10
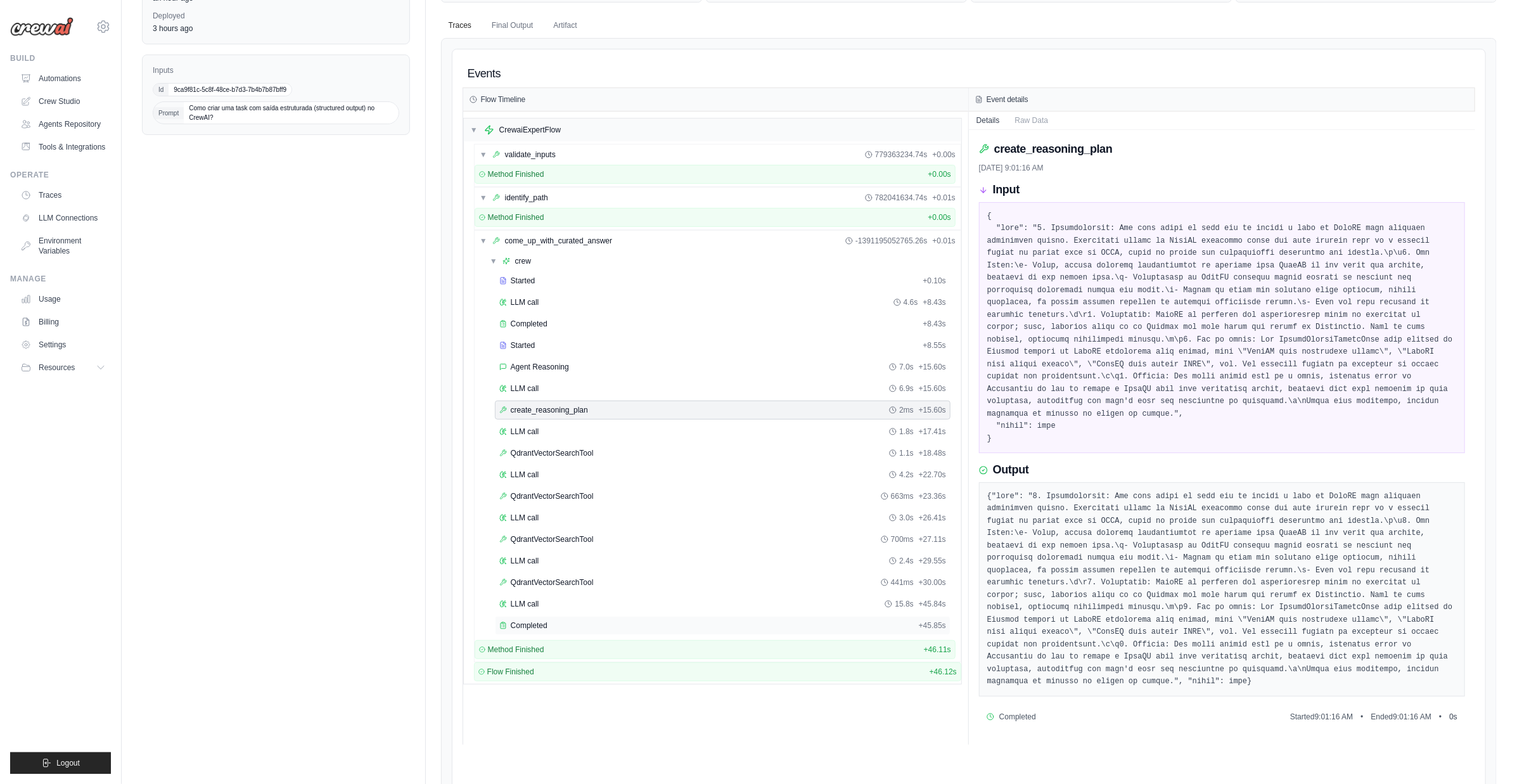
click at [615, 620] on div "Completed" at bounding box center [706, 625] width 414 height 10
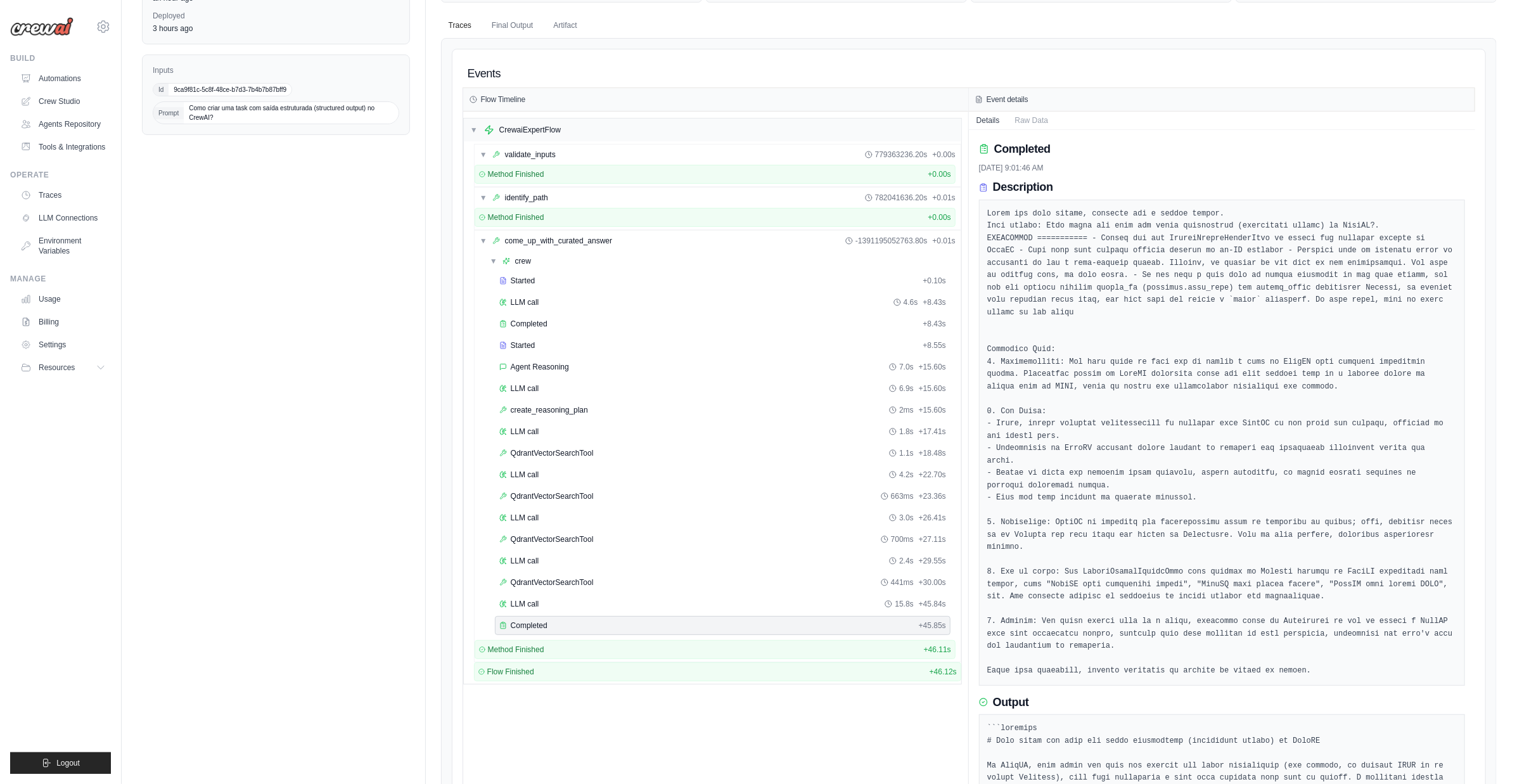
click at [615, 620] on div "Completed" at bounding box center [706, 625] width 414 height 10
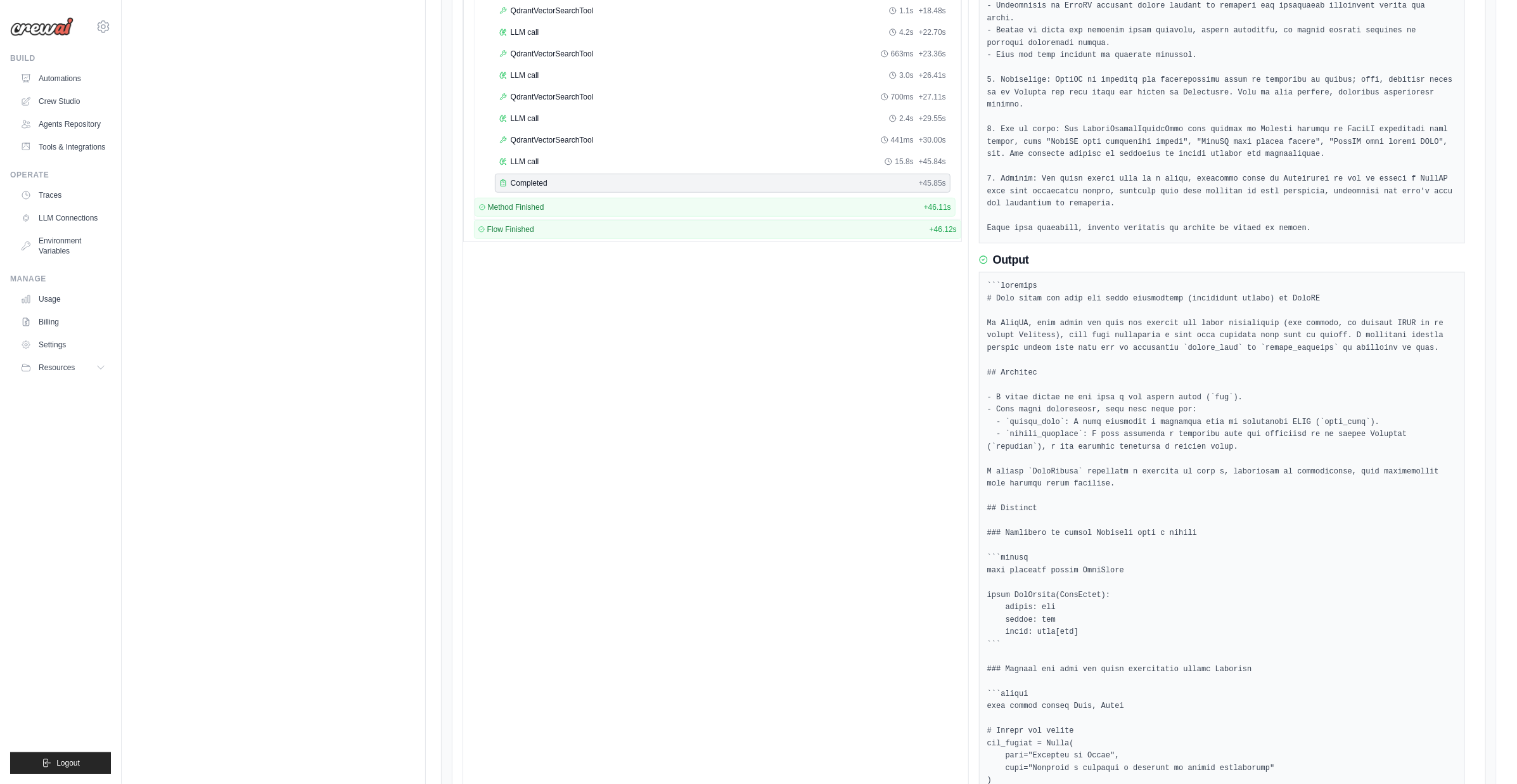
scroll to position [0, 0]
